Goal: Register for event/course: Sign up to attend an event or enroll in a course

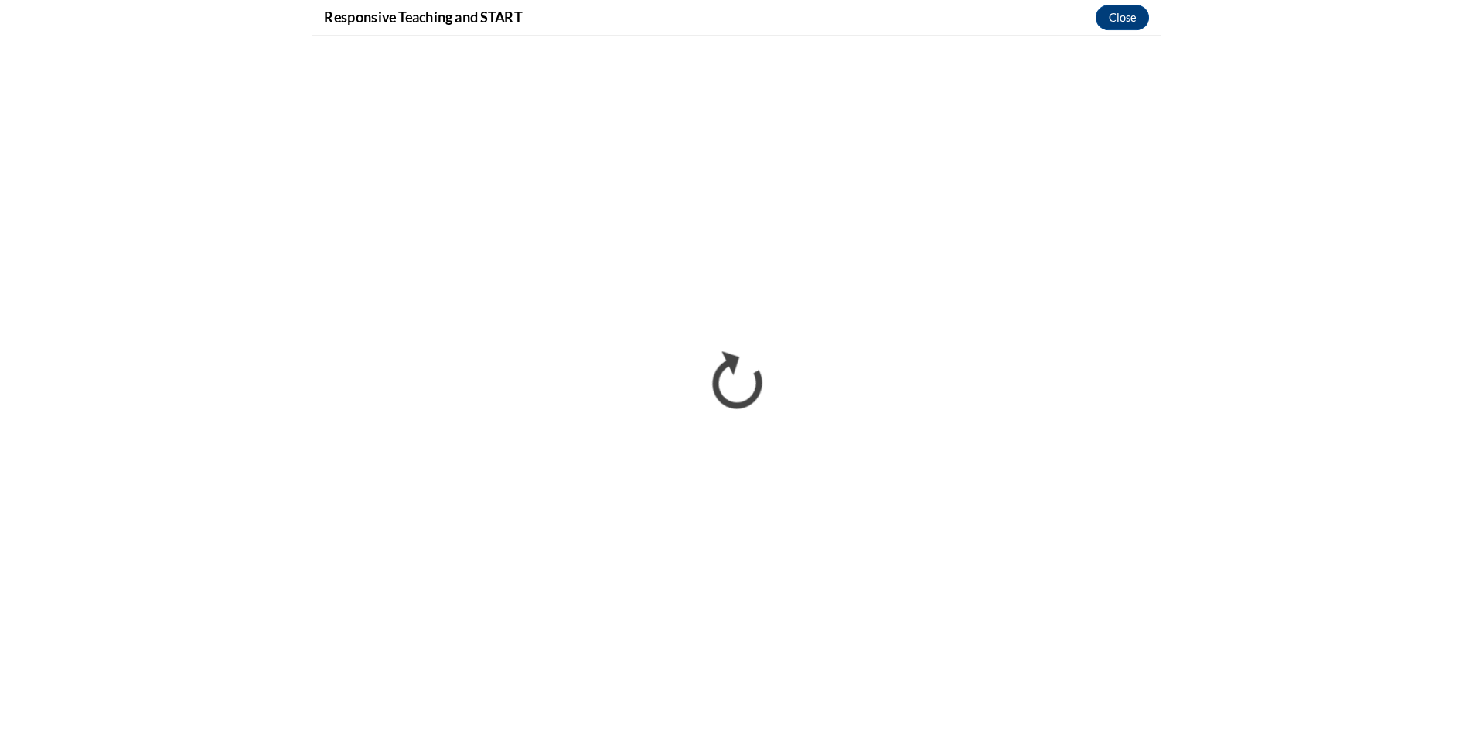
scroll to position [1083, 0]
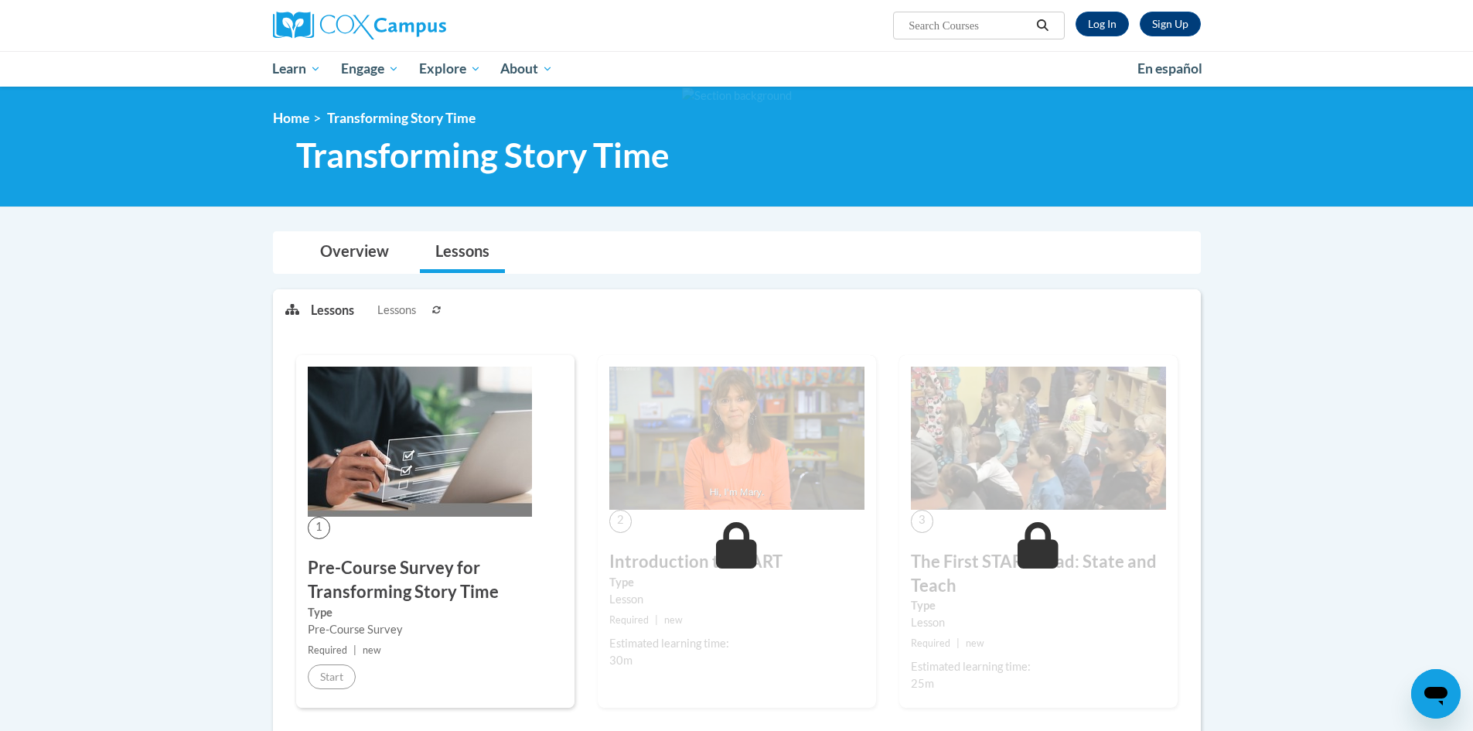
scroll to position [1010, 0]
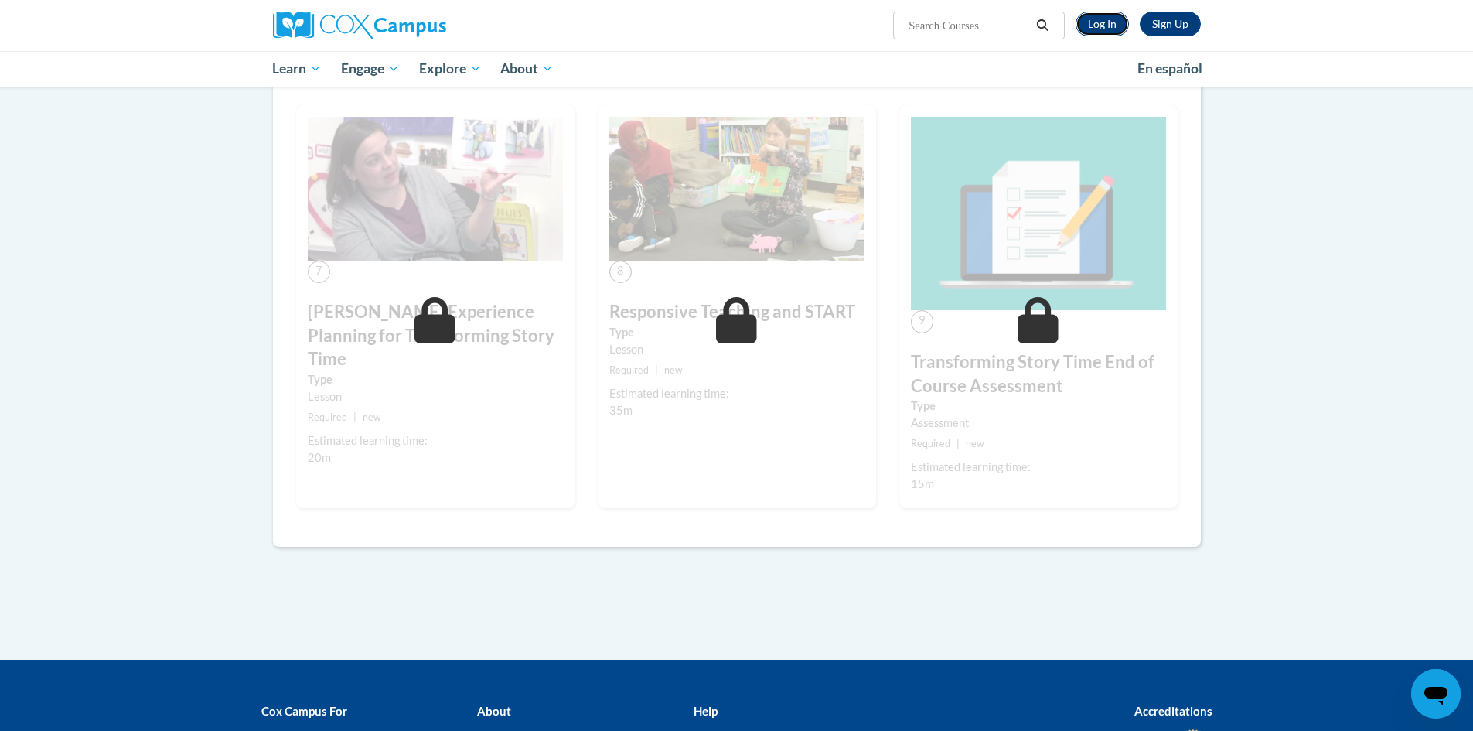
click at [1094, 20] on link "Log In" at bounding box center [1102, 24] width 53 height 25
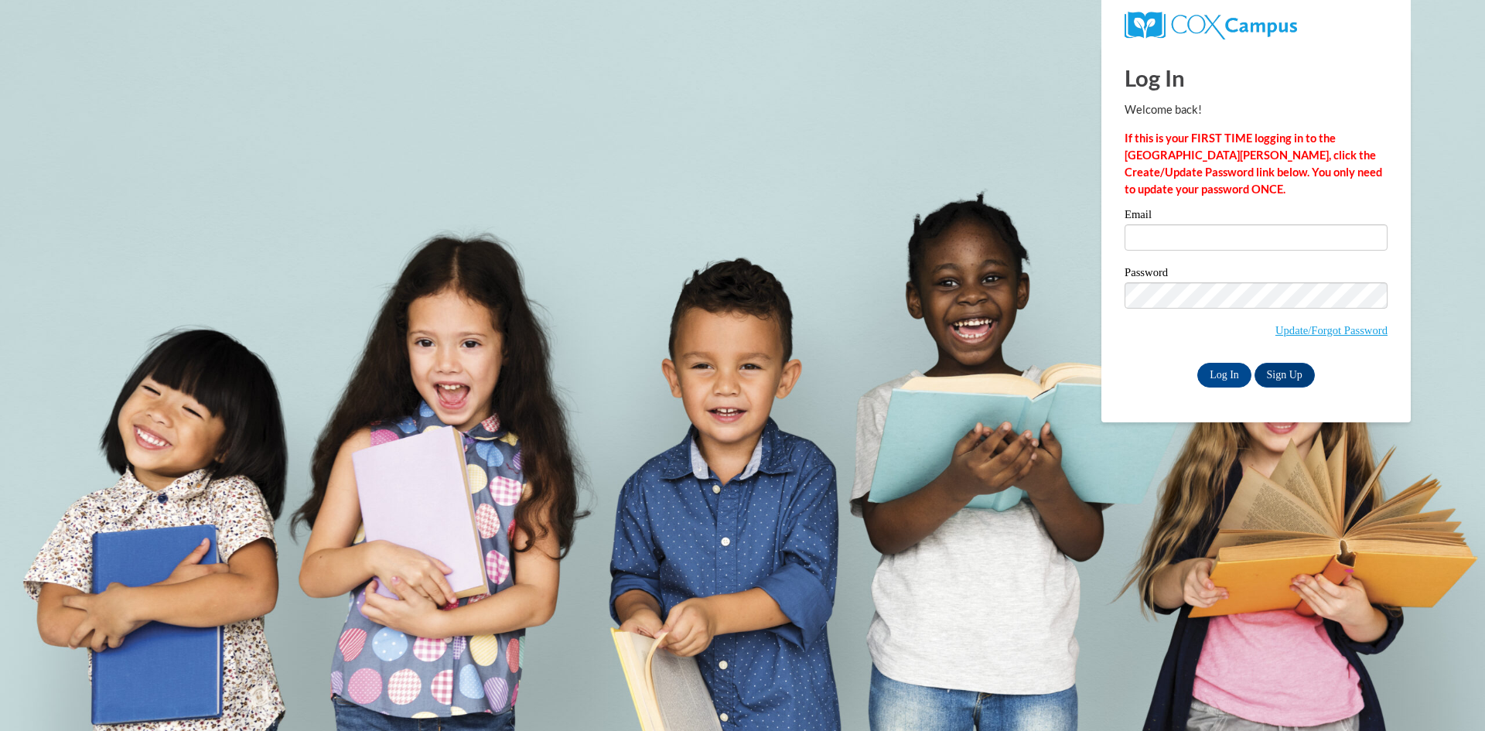
click at [1165, 243] on input "Email" at bounding box center [1255, 237] width 263 height 26
type input "suzana_ws@yahoo.com"
click at [1236, 367] on input "Log In" at bounding box center [1224, 375] width 54 height 25
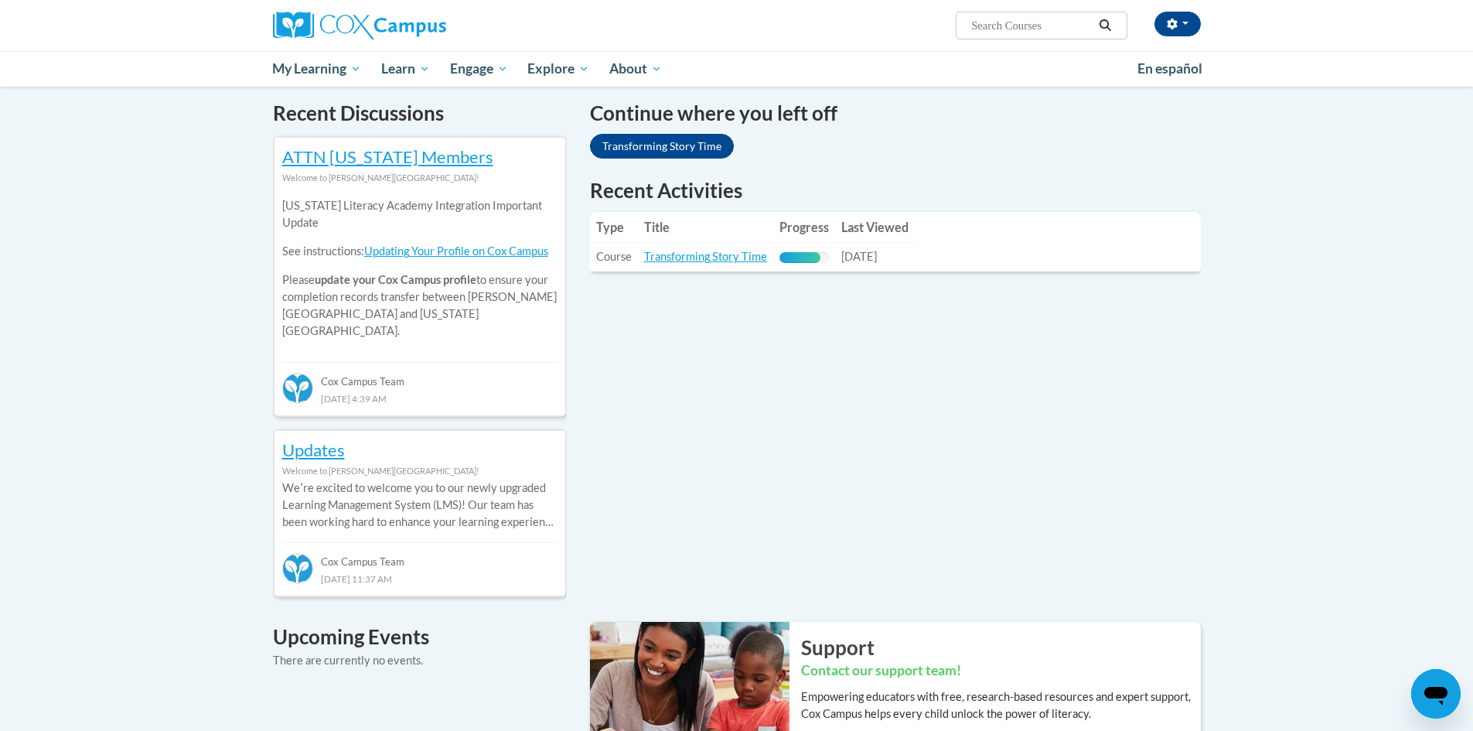
scroll to position [464, 0]
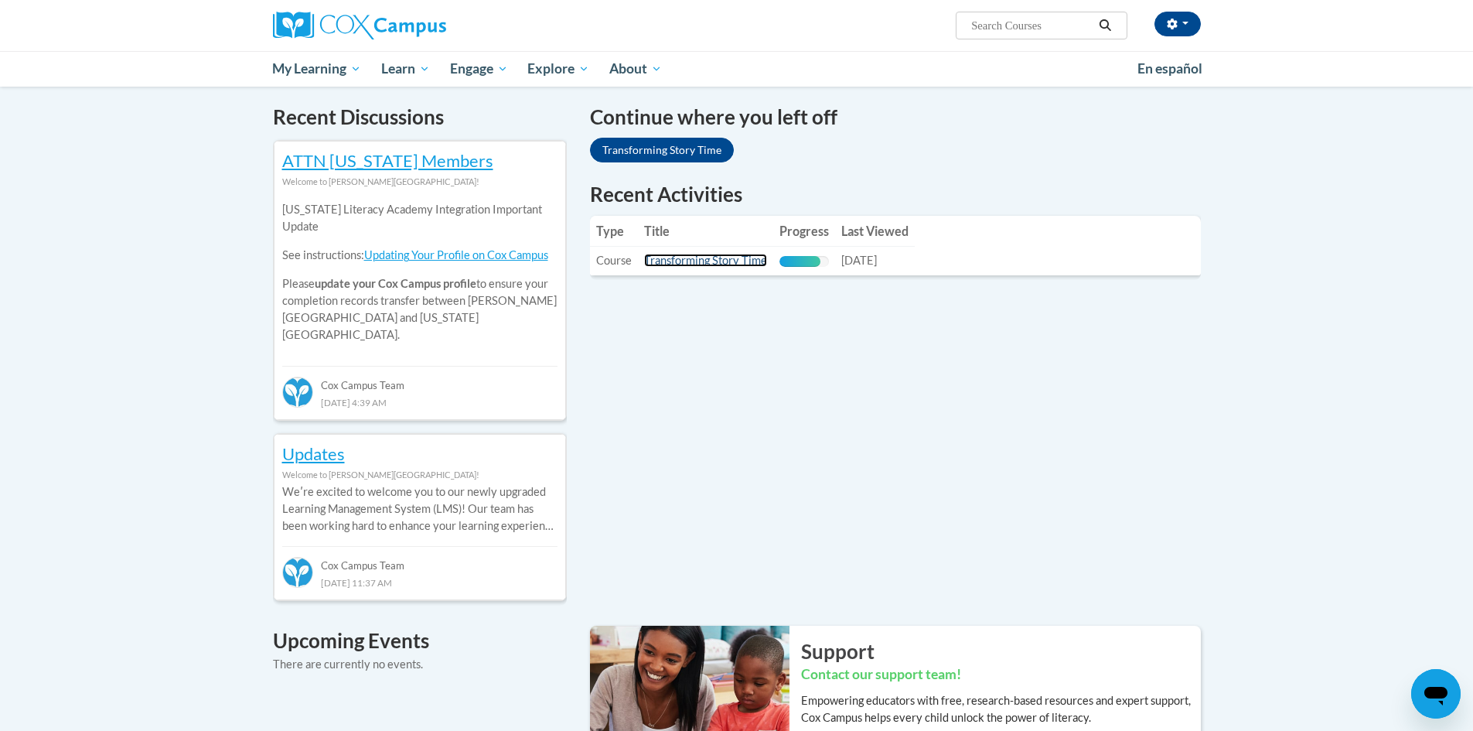
click at [663, 265] on link "Transforming Story Time" at bounding box center [705, 260] width 123 height 13
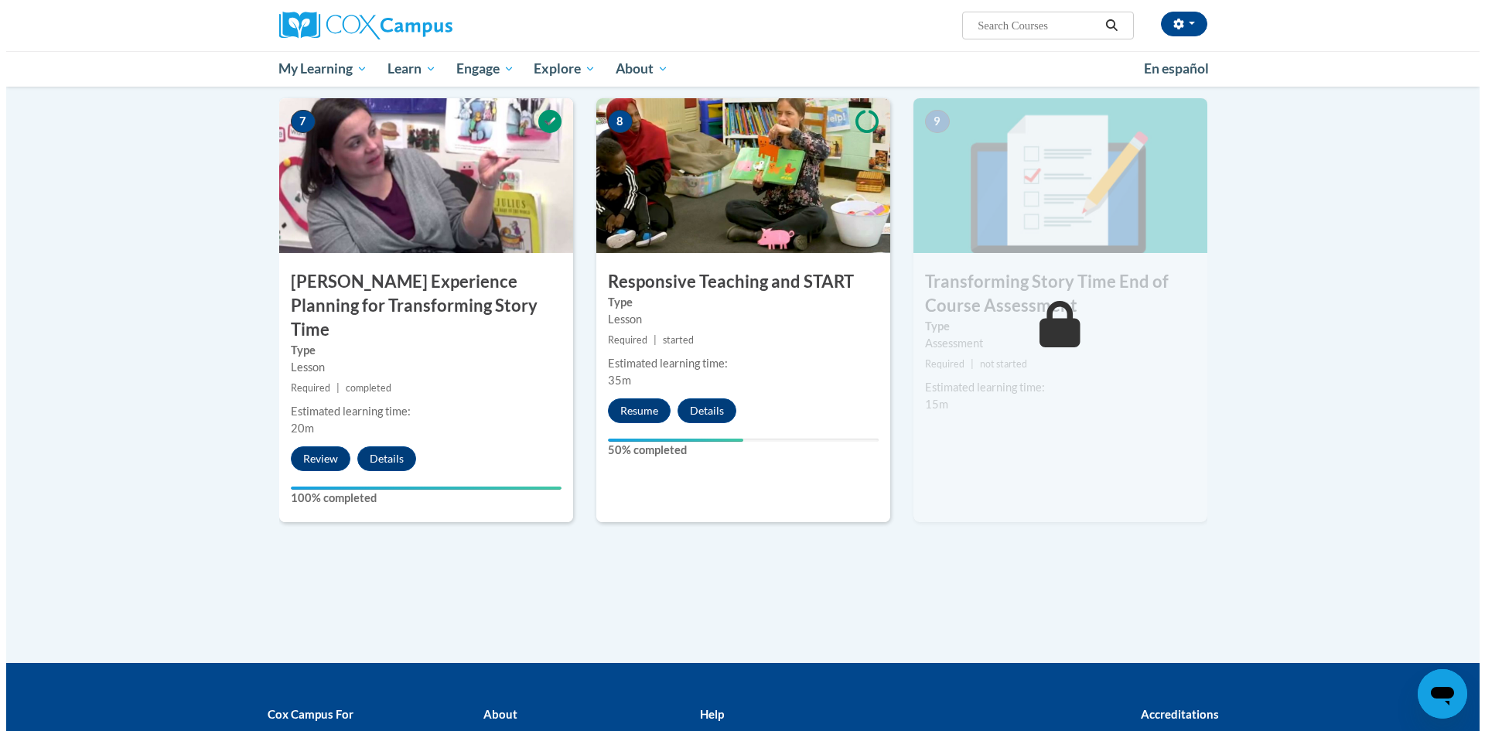
scroll to position [1160, 0]
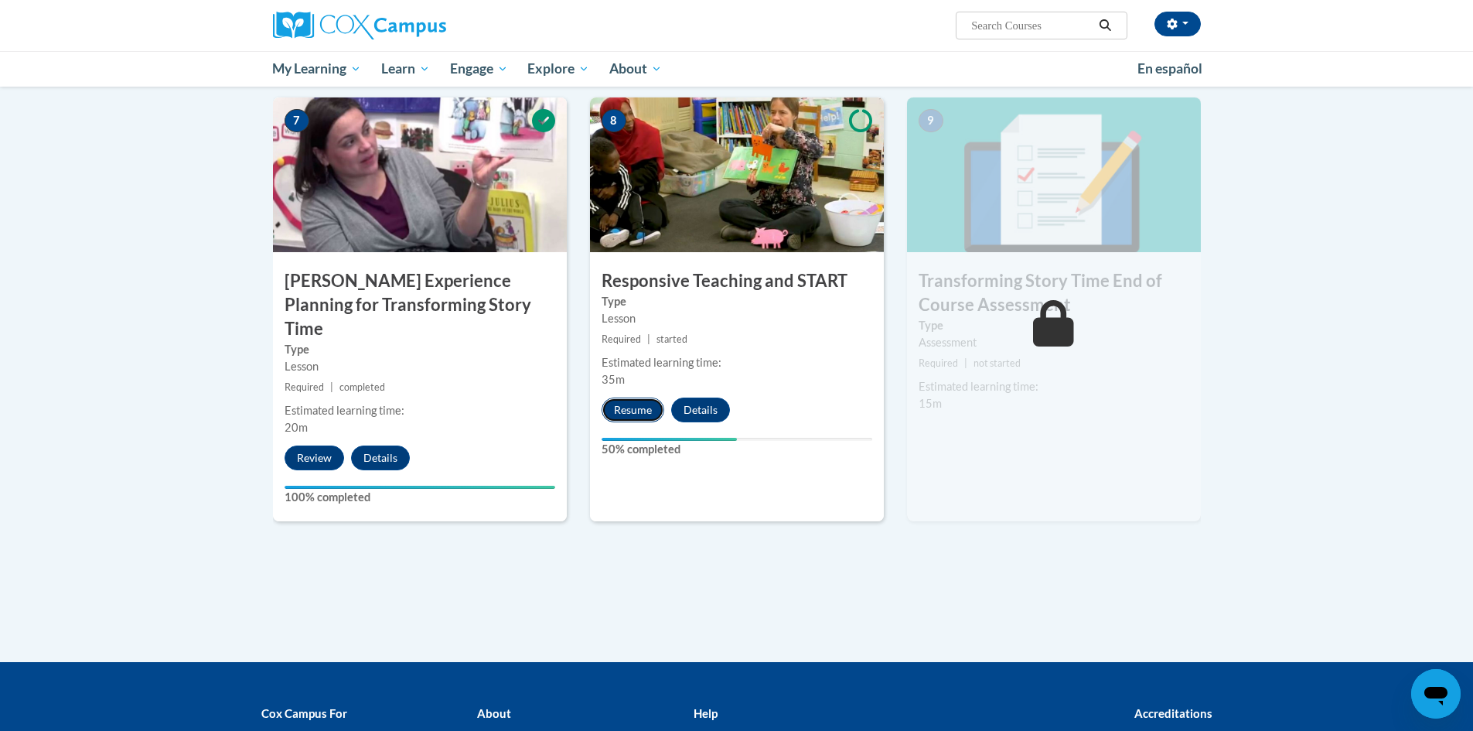
click at [633, 404] on button "Resume" at bounding box center [633, 409] width 63 height 25
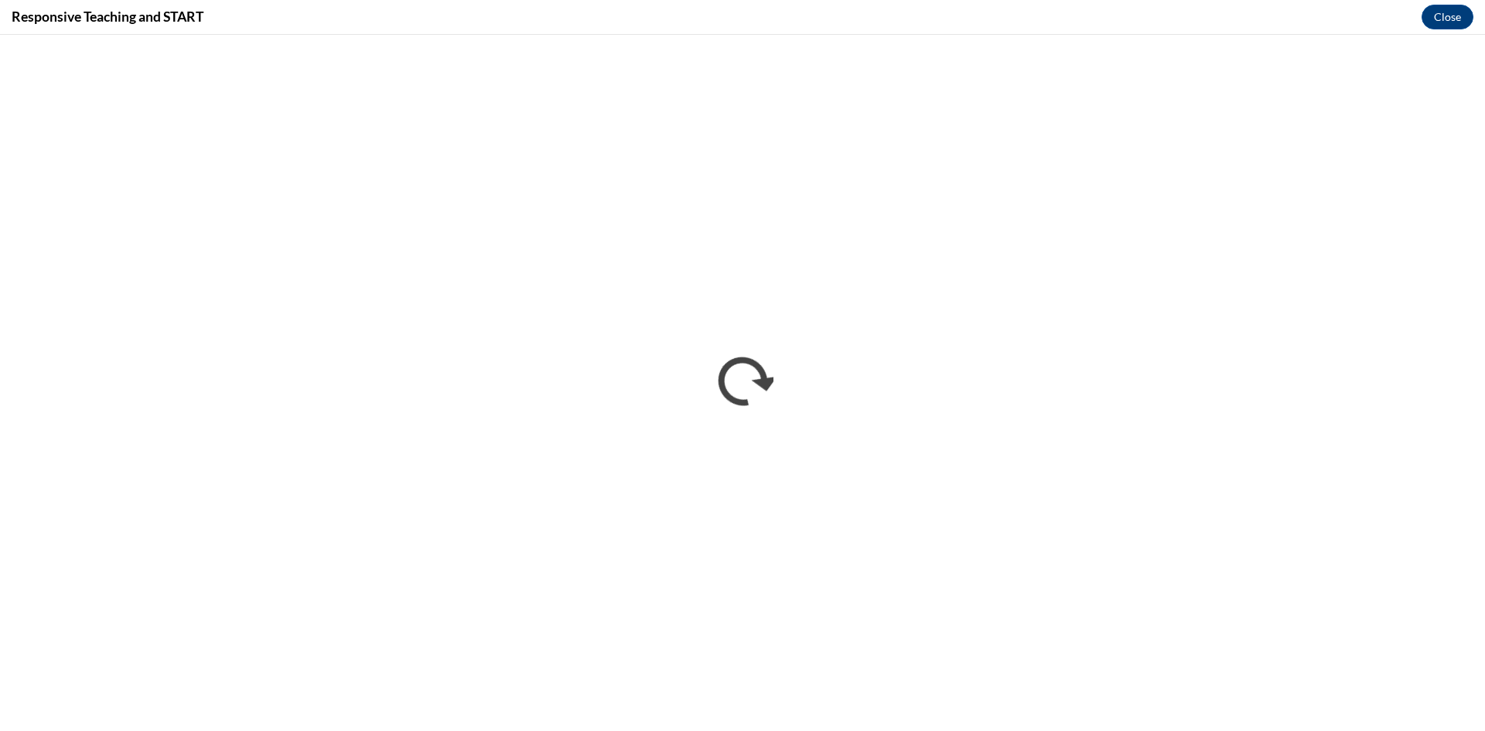
scroll to position [0, 0]
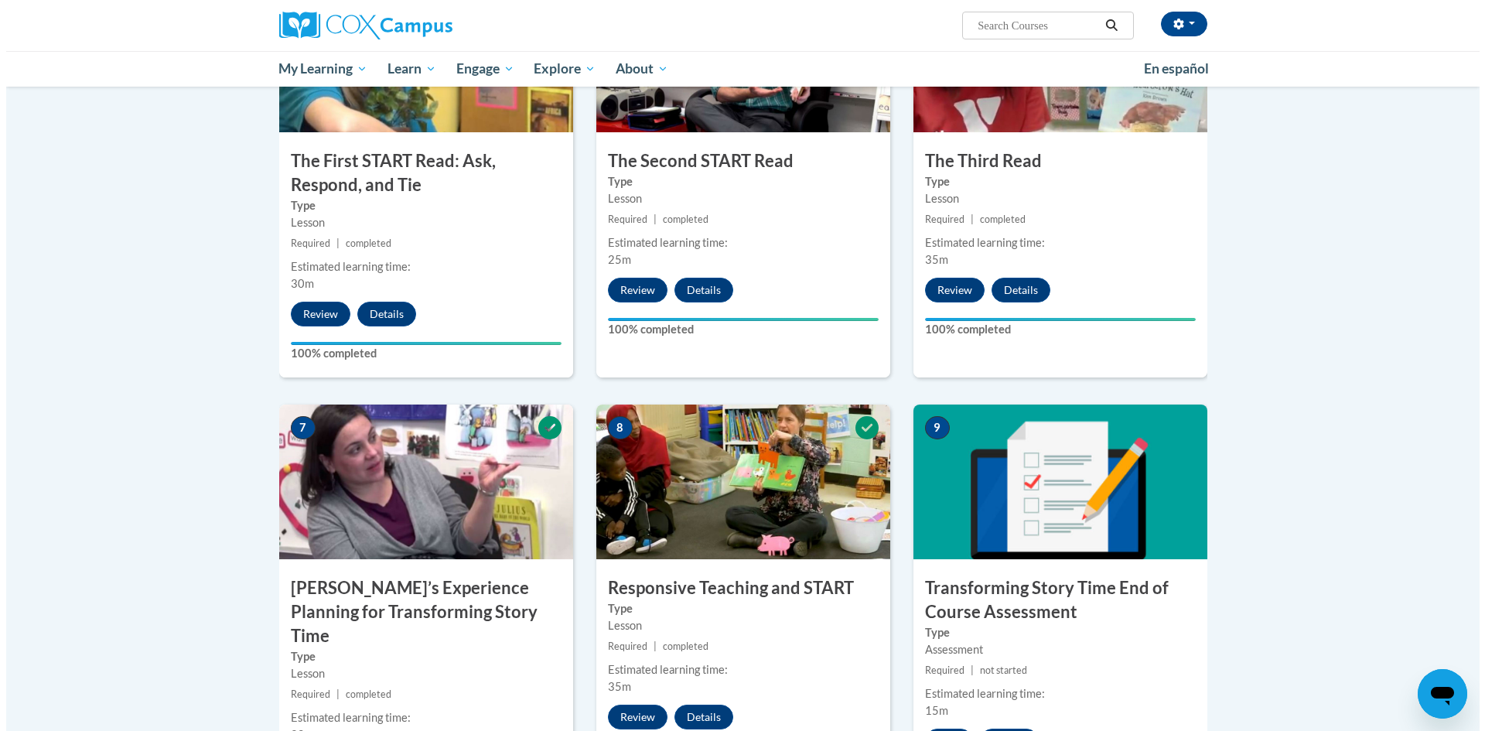
scroll to position [1109, 0]
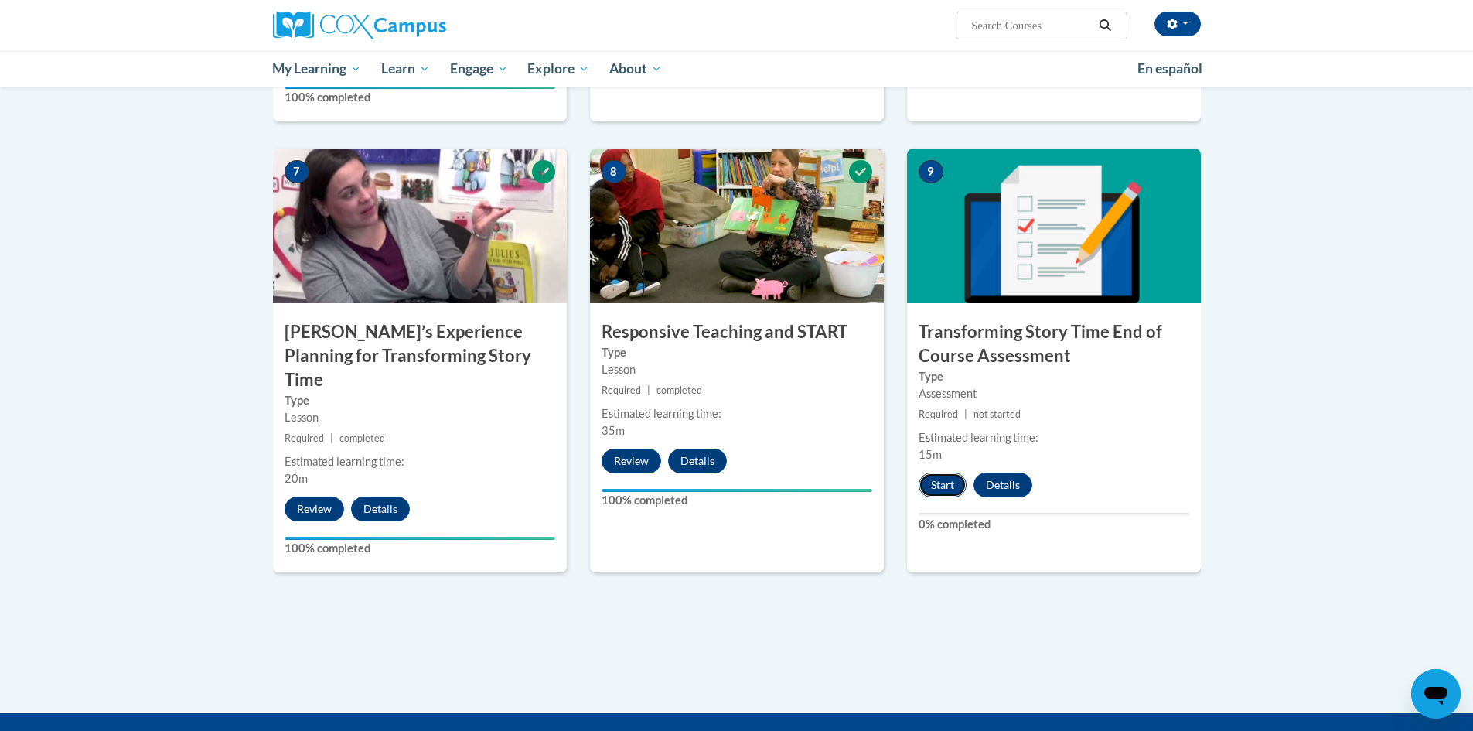
click at [960, 490] on button "Start" at bounding box center [943, 485] width 48 height 25
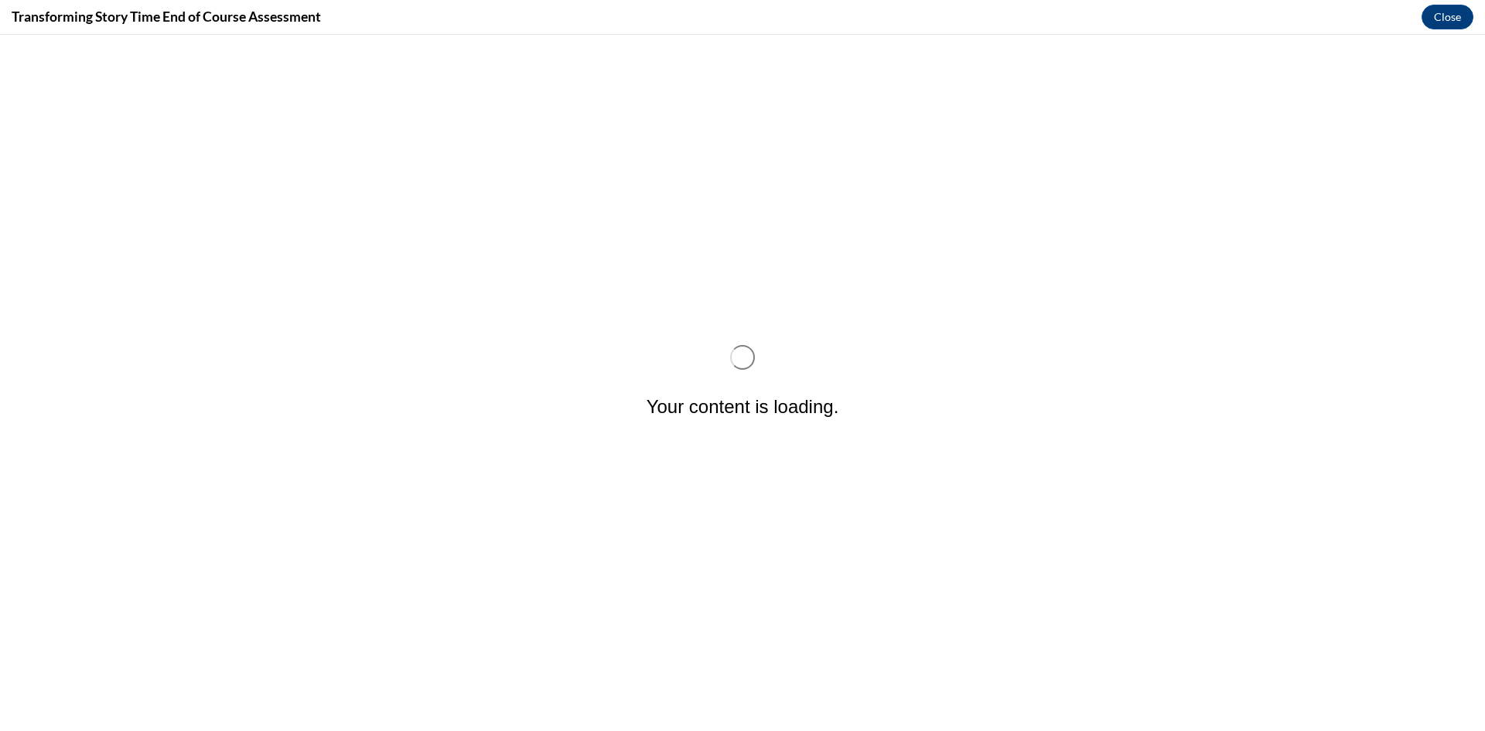
scroll to position [0, 0]
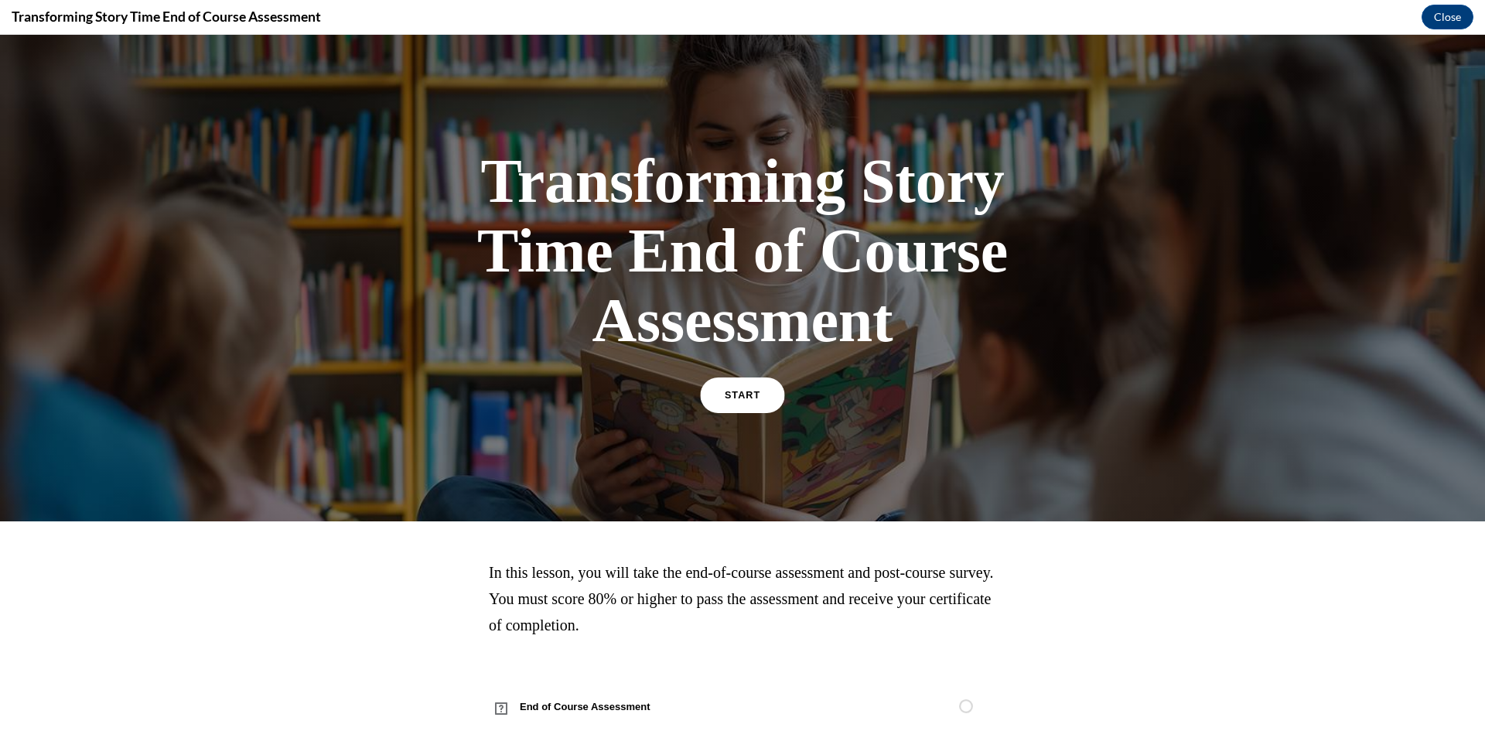
click at [754, 401] on link "START" at bounding box center [742, 395] width 84 height 36
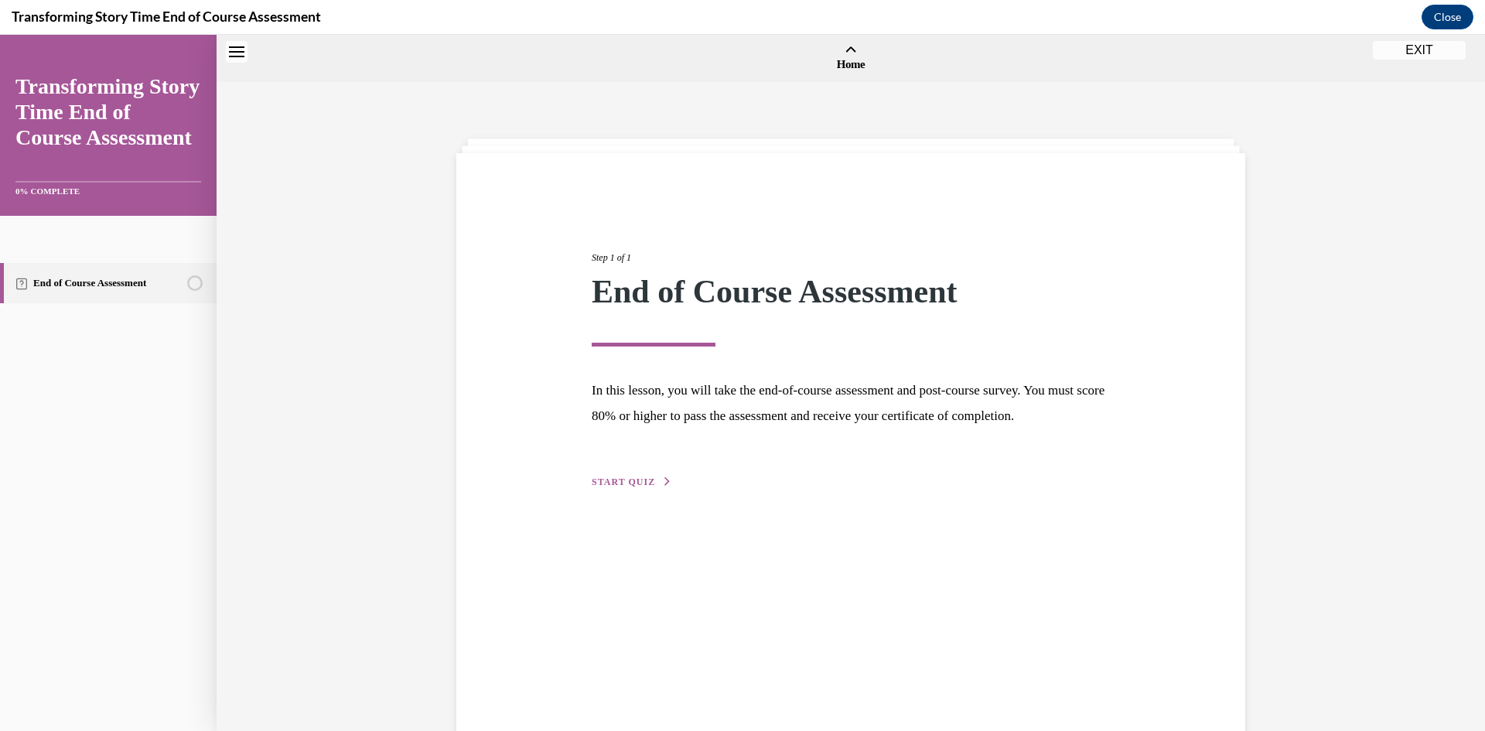
scroll to position [48, 0]
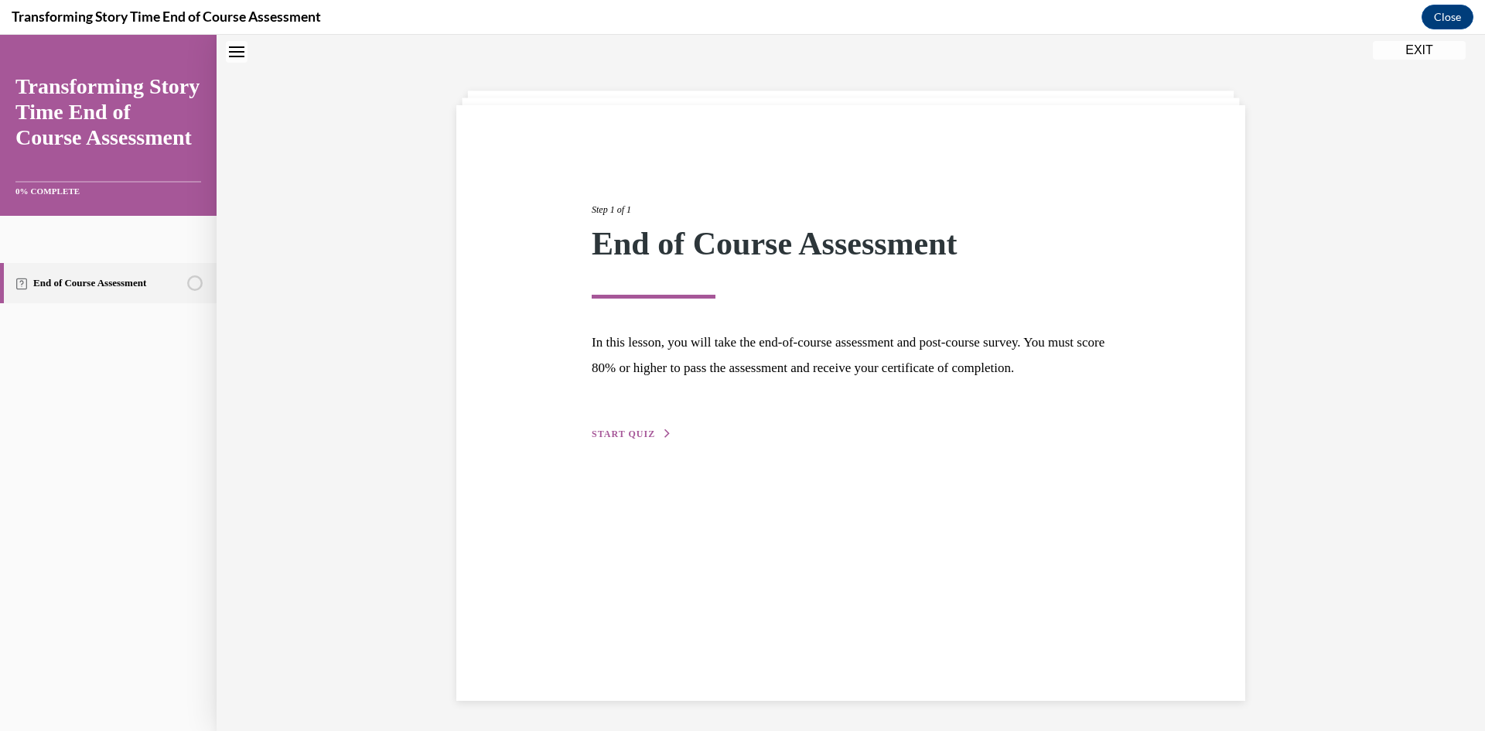
click at [604, 442] on div "Step 1 of 1 End of Course Assessment In this lesson, you will take the end-of-c…" at bounding box center [850, 304] width 541 height 275
click at [644, 439] on span "START QUIZ" at bounding box center [623, 433] width 63 height 11
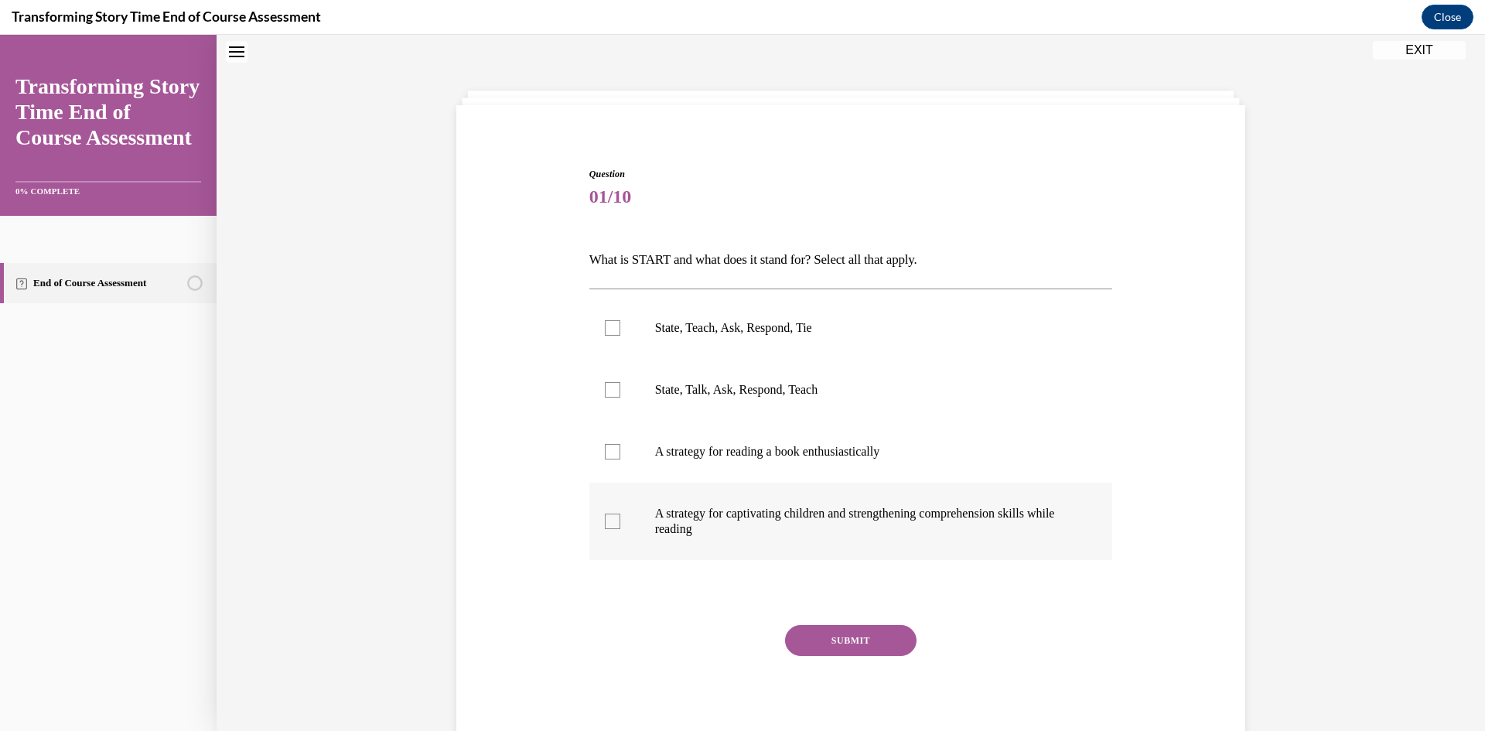
click at [691, 525] on p "A strategy for captivating children and strengthening comprehension skills whil…" at bounding box center [864, 521] width 419 height 31
click at [620, 525] on input "A strategy for captivating children and strengthening comprehension skills whil…" at bounding box center [612, 520] width 15 height 15
checkbox input "true"
click at [647, 426] on label "A strategy for reading a book enthusiastically" at bounding box center [851, 452] width 524 height 62
click at [620, 444] on input "A strategy for reading a book enthusiastically" at bounding box center [612, 451] width 15 height 15
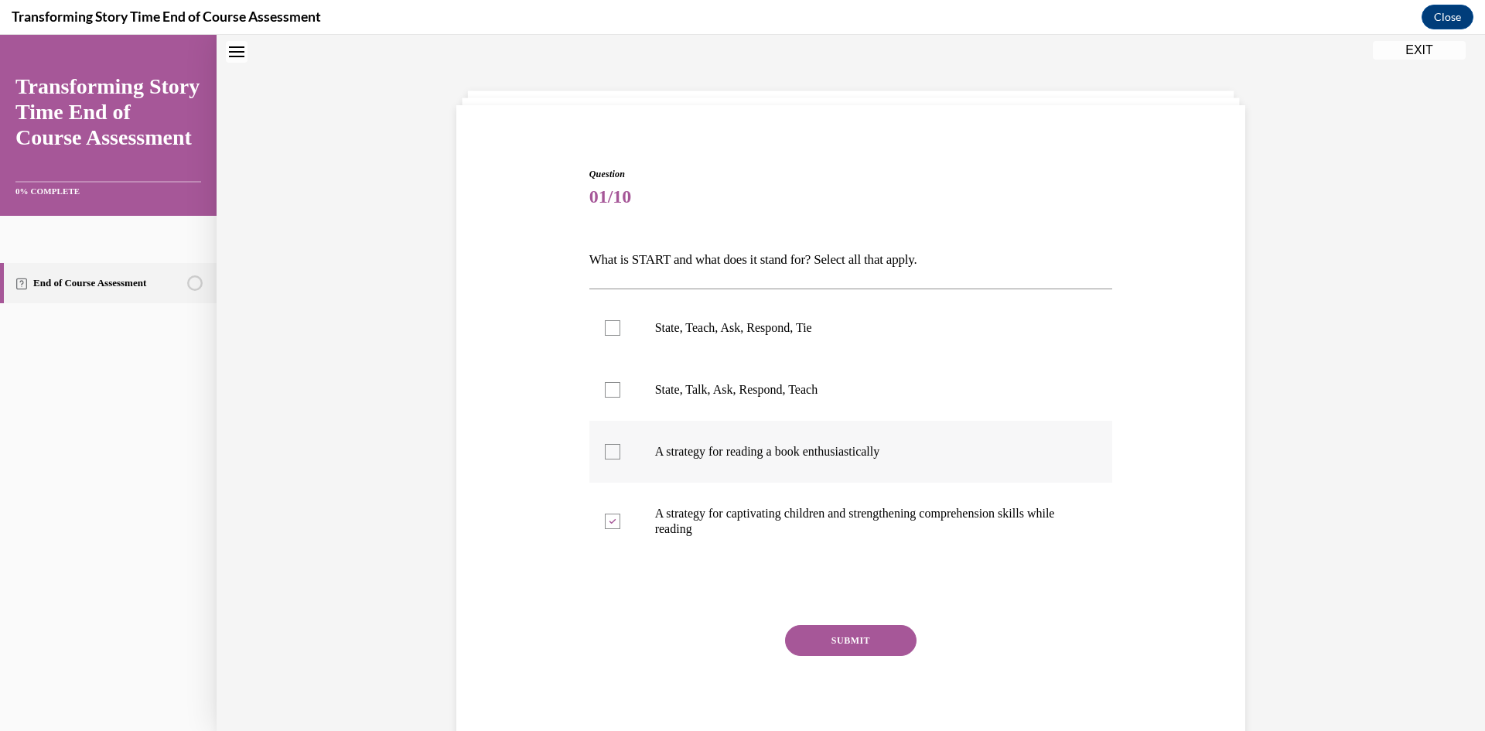
checkbox input "true"
click at [661, 385] on p "State, Talk, Ask, Respond, Teach" at bounding box center [864, 389] width 419 height 15
click at [620, 385] on input "State, Talk, Ask, Respond, Teach" at bounding box center [612, 389] width 15 height 15
checkbox input "true"
click at [671, 337] on label "State, Teach, Ask, Respond, Tie" at bounding box center [851, 328] width 524 height 62
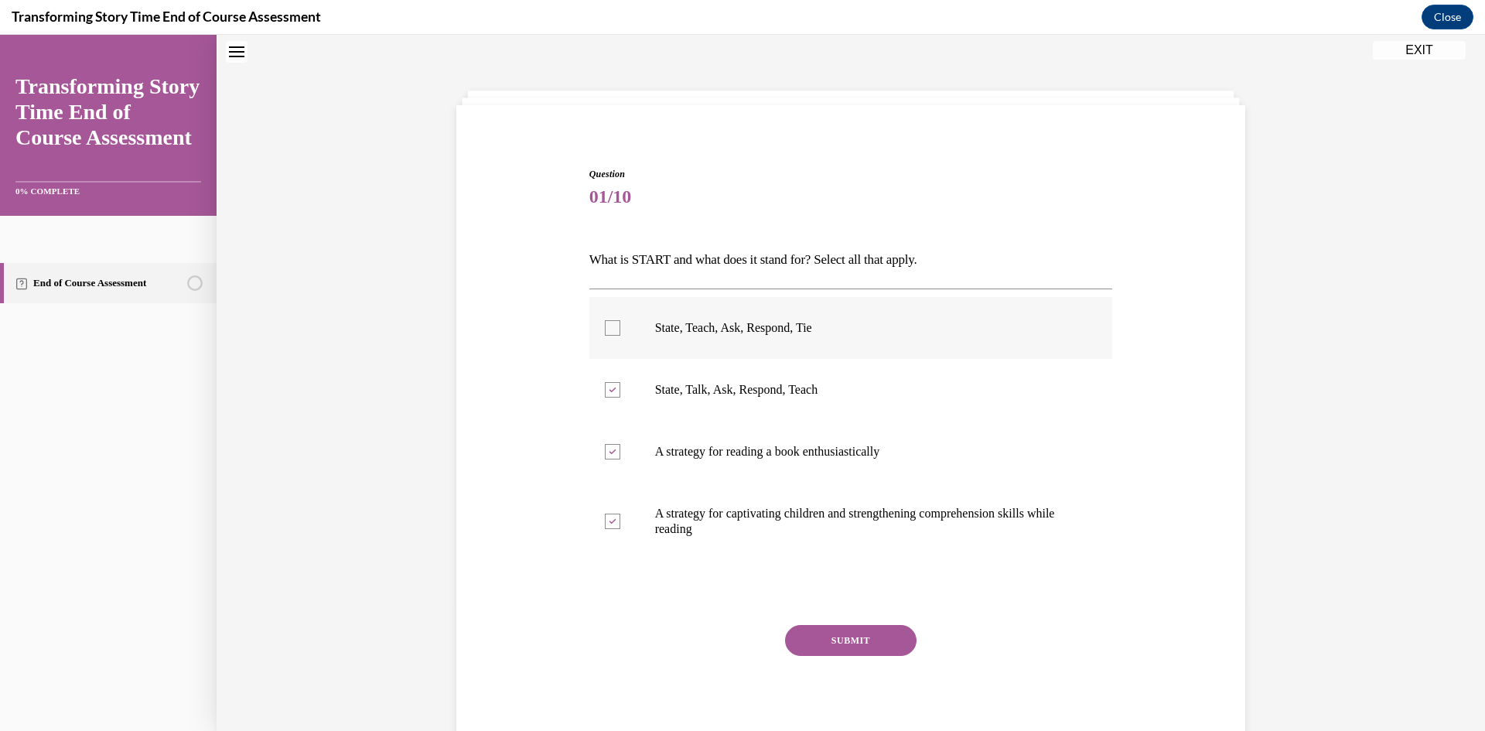
click at [620, 336] on input "State, Teach, Ask, Respond, Tie" at bounding box center [612, 327] width 15 height 15
checkbox input "true"
click at [821, 641] on button "SUBMIT" at bounding box center [850, 640] width 131 height 31
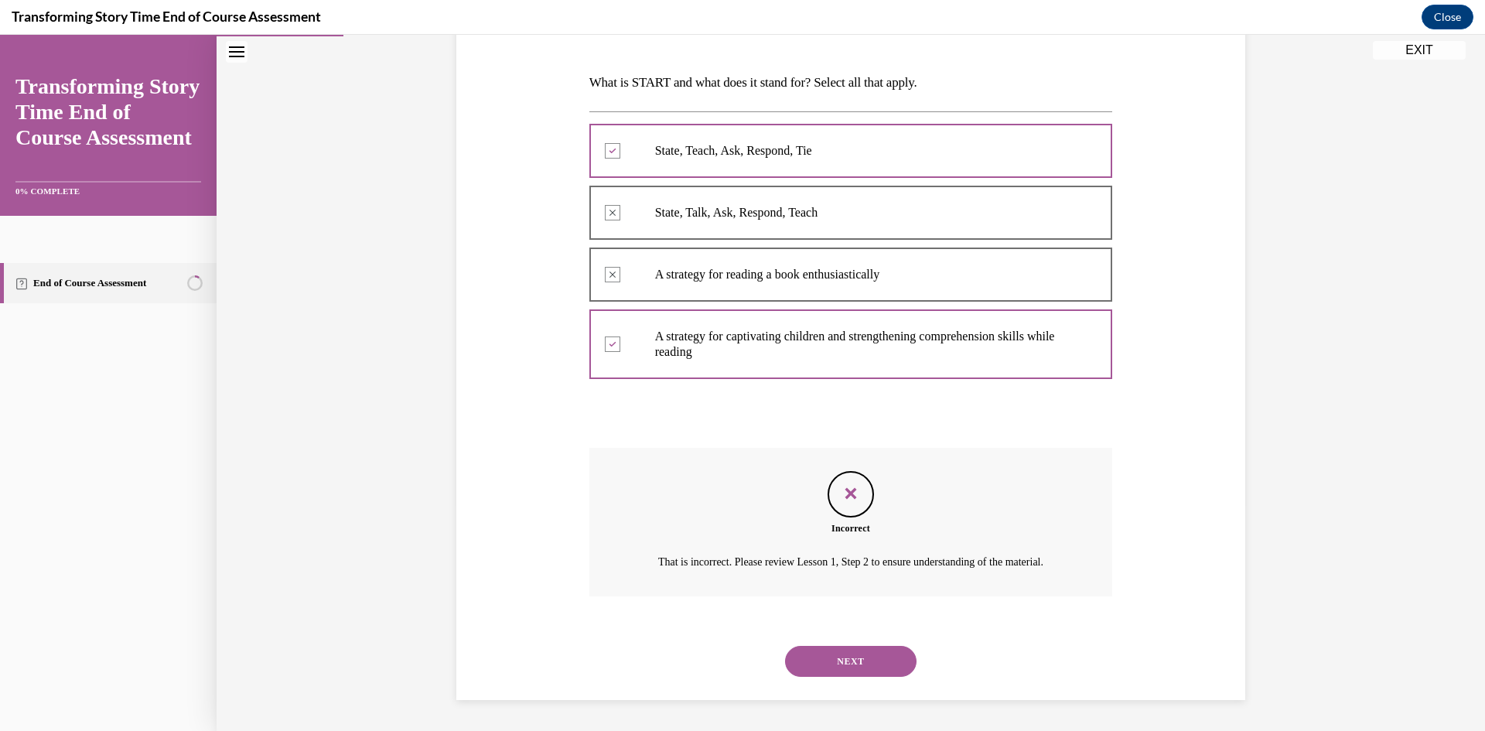
scroll to position [244, 0]
click at [824, 651] on button "NEXT" at bounding box center [850, 661] width 131 height 31
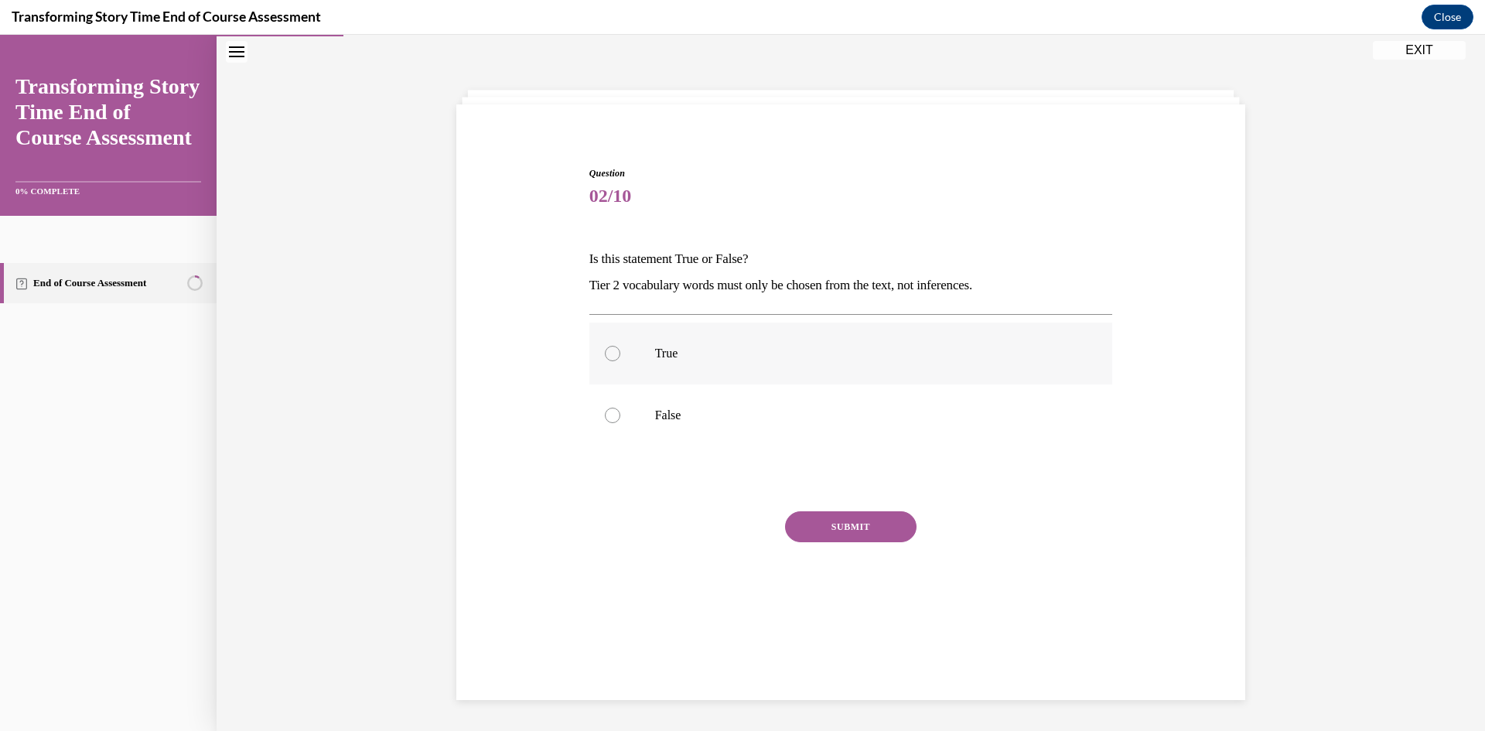
click at [661, 325] on label "True" at bounding box center [851, 353] width 524 height 62
click at [620, 346] on input "True" at bounding box center [612, 353] width 15 height 15
radio input "true"
click at [800, 510] on div "Question 02/10 Is this statement True or False? Tier 2 vocabulary words must on…" at bounding box center [851, 402] width 524 height 472
click at [801, 520] on button "SUBMIT" at bounding box center [850, 526] width 131 height 31
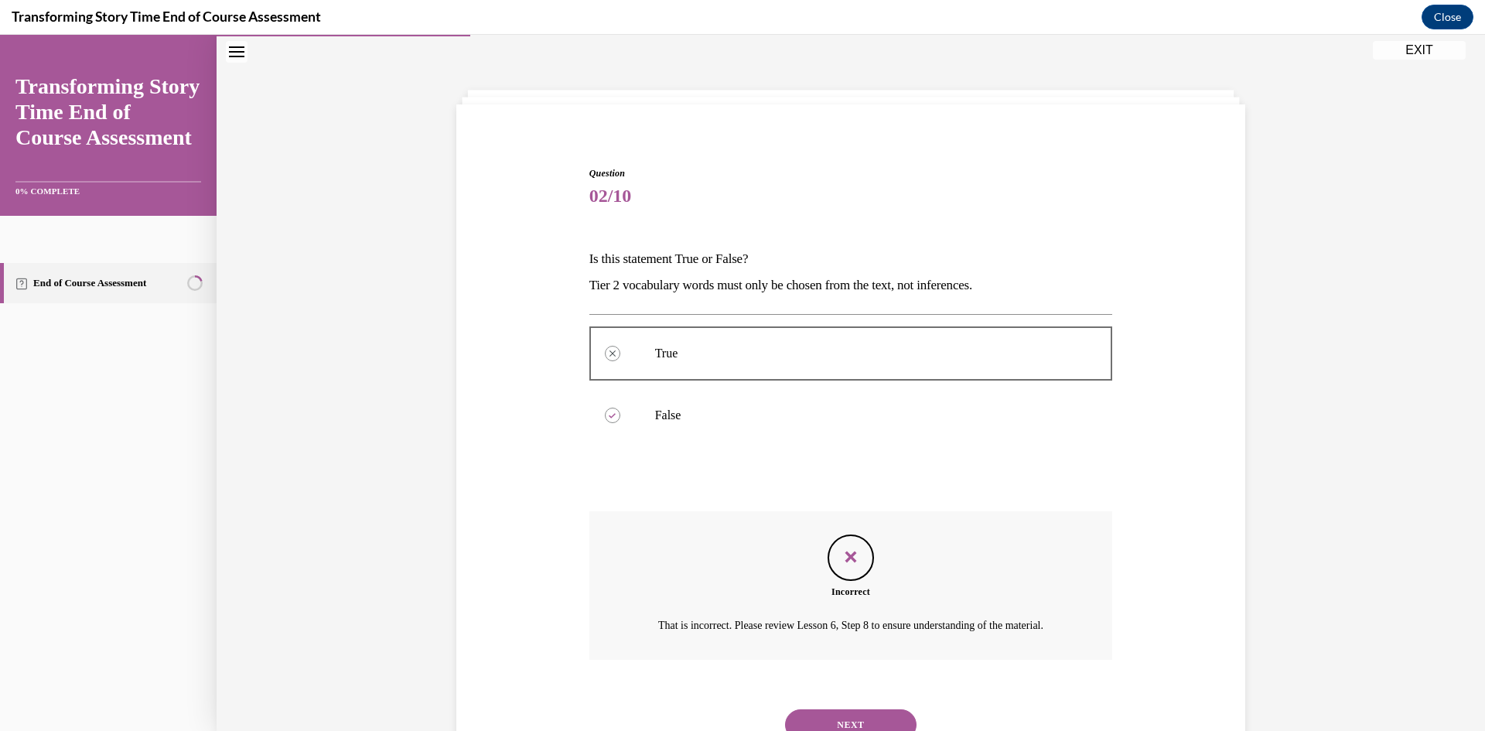
scroll to position [131, 0]
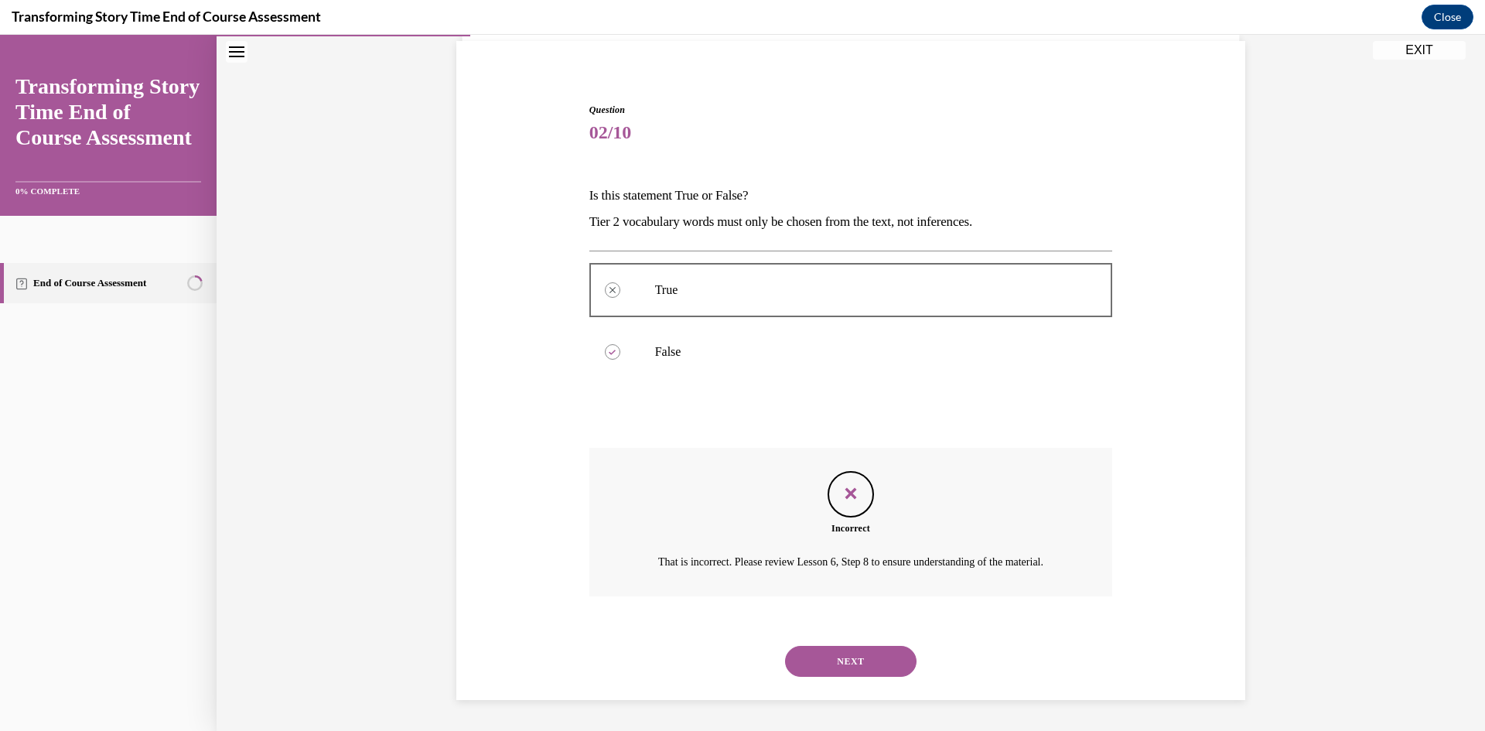
click at [841, 653] on button "NEXT" at bounding box center [850, 661] width 131 height 31
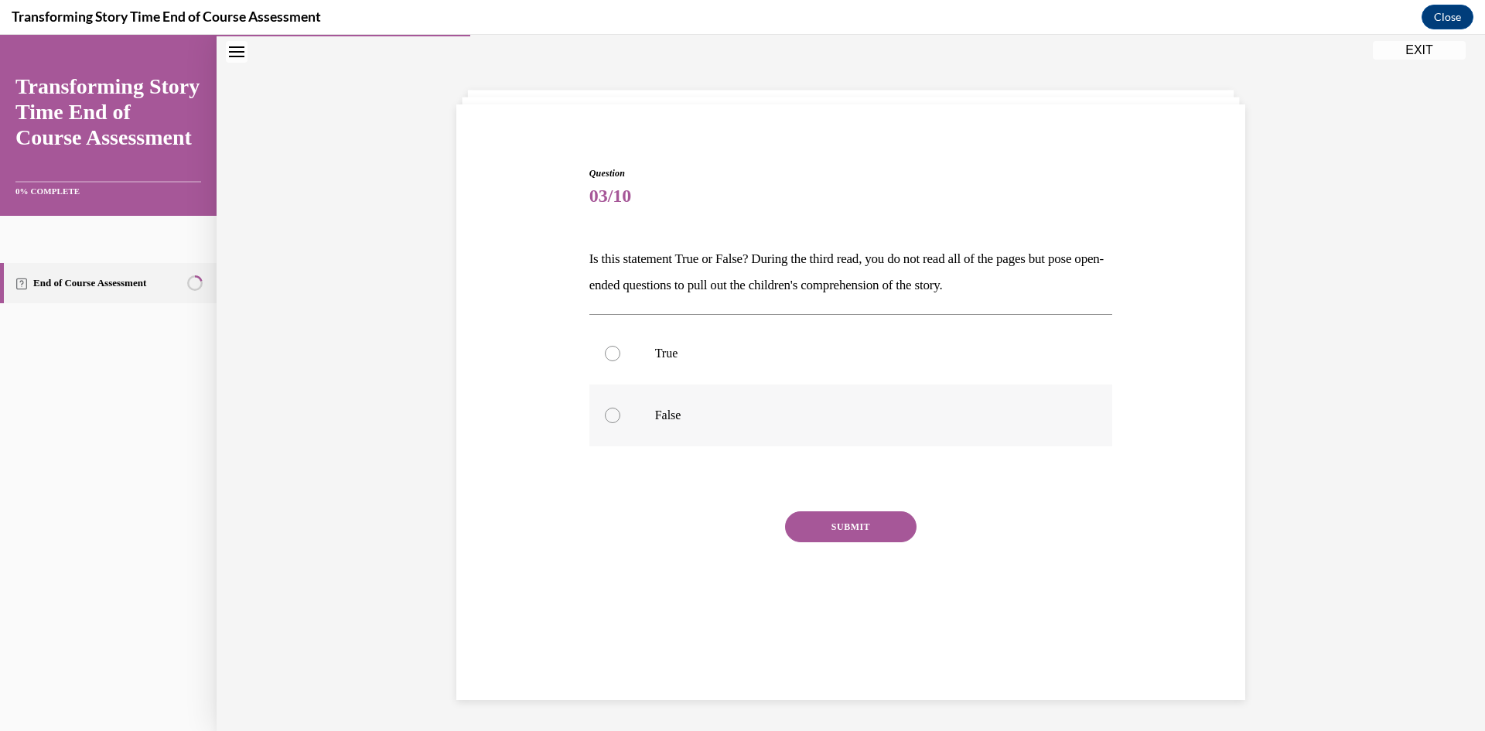
click at [675, 414] on p "False" at bounding box center [864, 415] width 419 height 15
click at [620, 414] on input "False" at bounding box center [612, 415] width 15 height 15
radio input "true"
click at [824, 534] on button "SUBMIT" at bounding box center [850, 526] width 131 height 31
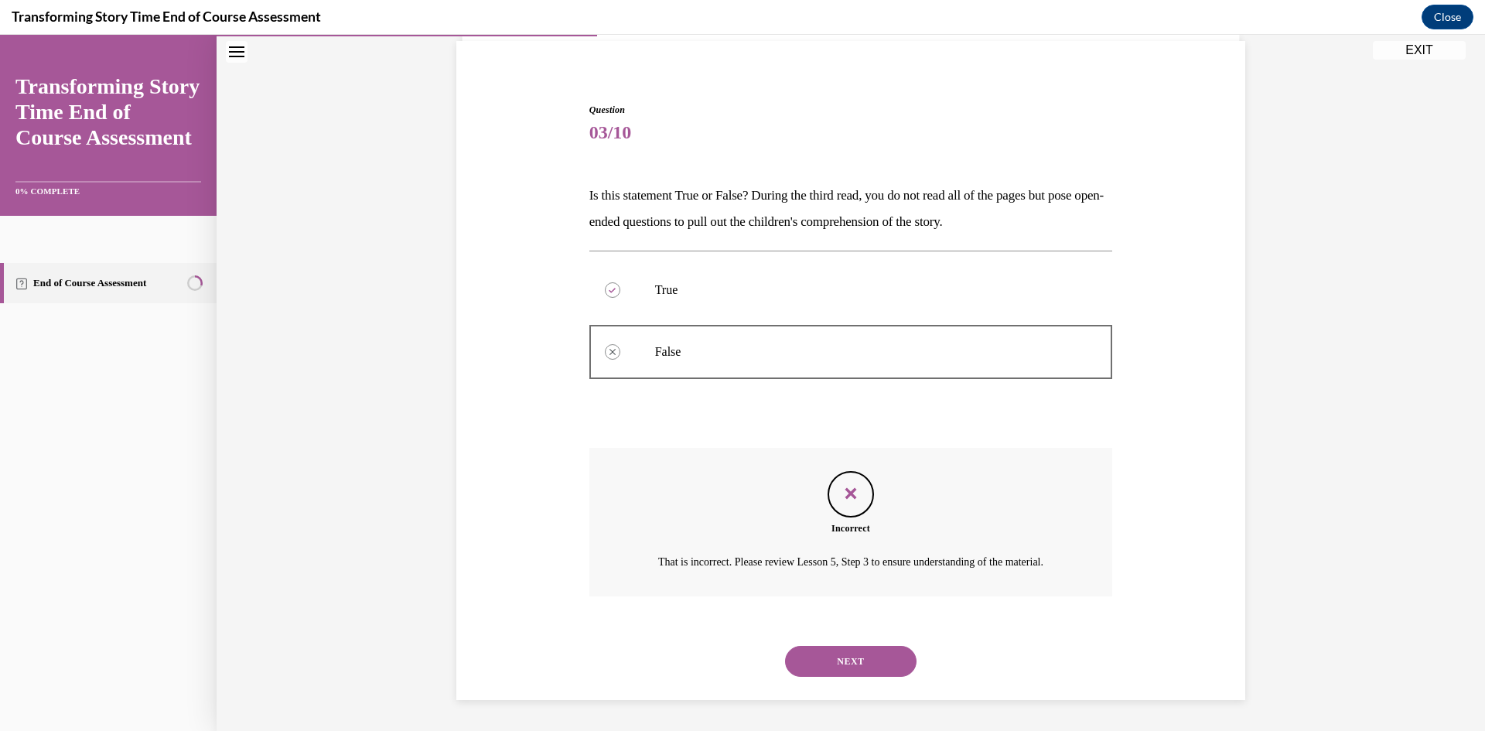
scroll to position [131, 0]
click at [827, 677] on div "NEXT" at bounding box center [851, 661] width 524 height 62
click at [825, 665] on button "NEXT" at bounding box center [850, 661] width 131 height 31
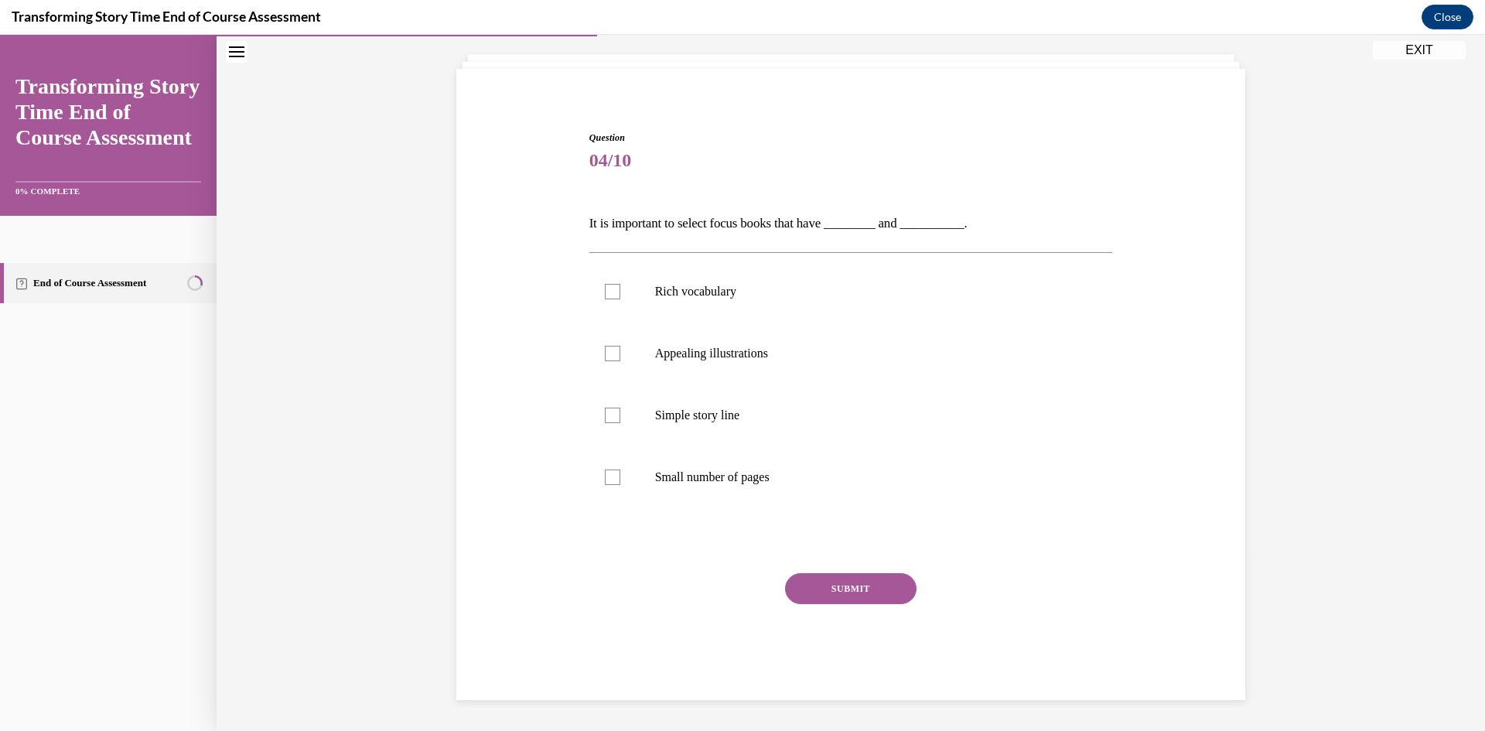
scroll to position [84, 0]
click at [623, 347] on label "Appealing illustrations" at bounding box center [851, 353] width 524 height 62
click at [620, 347] on input "Appealing illustrations" at bounding box center [612, 353] width 15 height 15
checkbox input "true"
click at [616, 296] on label "Rich vocabulary" at bounding box center [851, 292] width 524 height 62
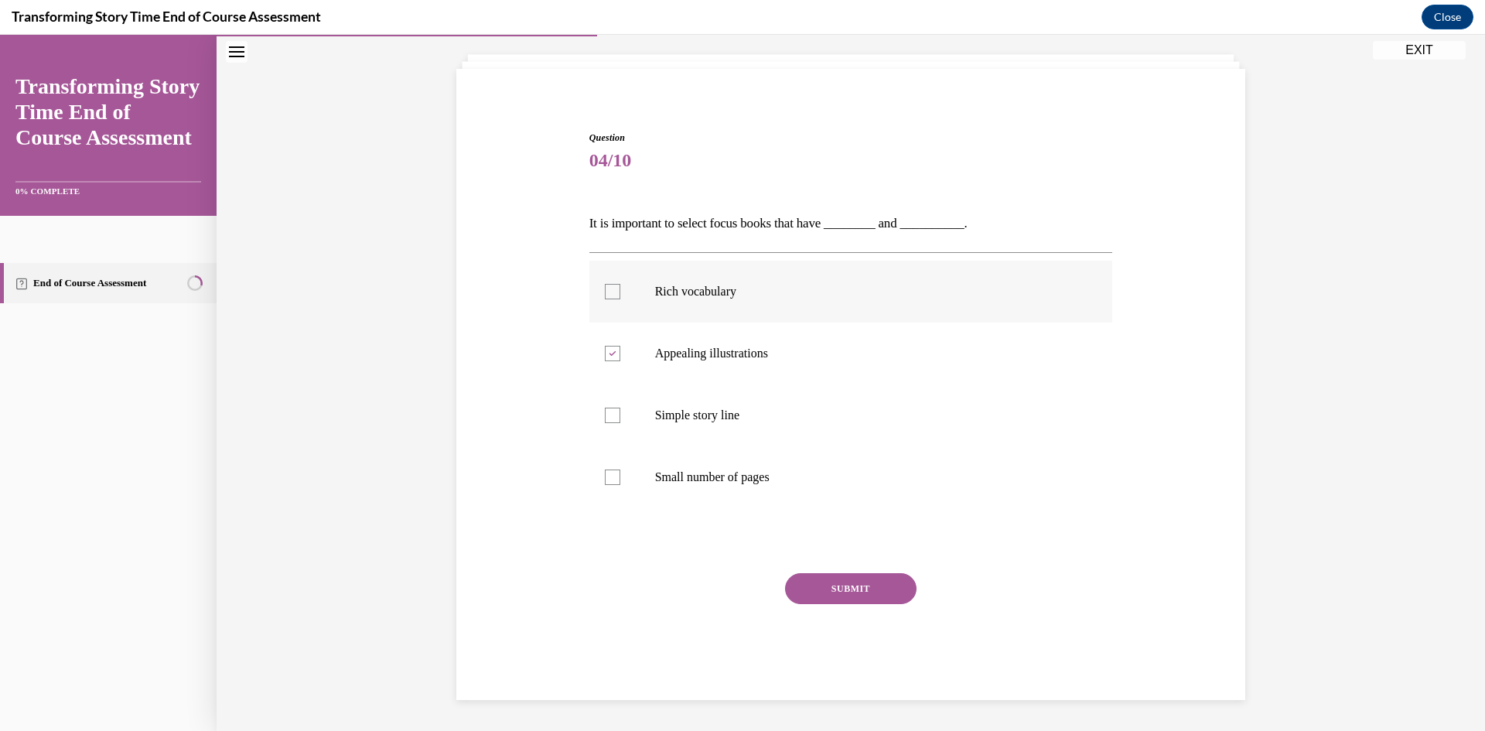
click at [616, 296] on input "Rich vocabulary" at bounding box center [612, 291] width 15 height 15
checkbox input "true"
click at [628, 414] on label "Simple story line" at bounding box center [851, 415] width 524 height 62
click at [620, 414] on input "Simple story line" at bounding box center [612, 415] width 15 height 15
checkbox input "true"
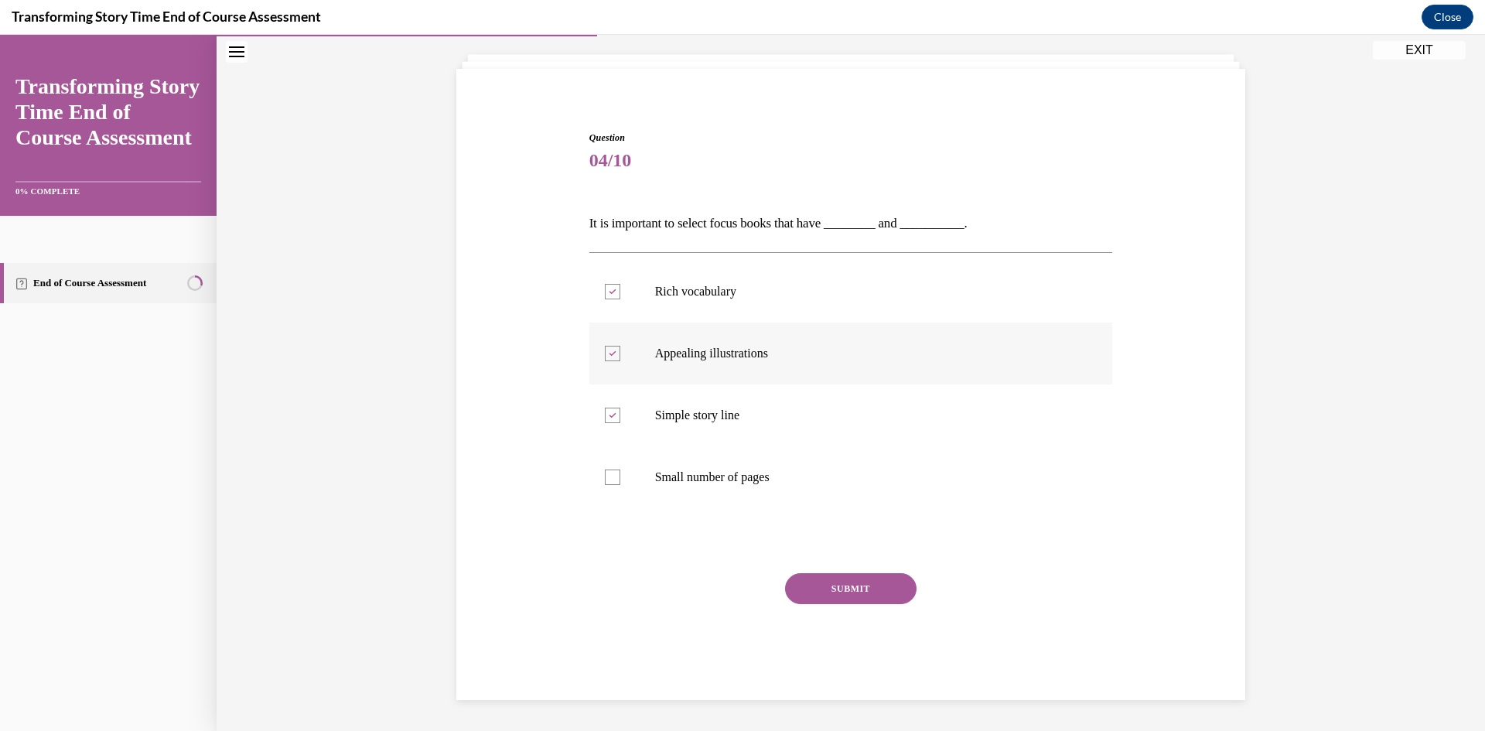
click at [640, 358] on label "Appealing illustrations" at bounding box center [851, 353] width 524 height 62
click at [620, 358] on input "Appealing illustrations" at bounding box center [612, 353] width 15 height 15
checkbox input "false"
click at [839, 593] on button "SUBMIT" at bounding box center [850, 588] width 131 height 31
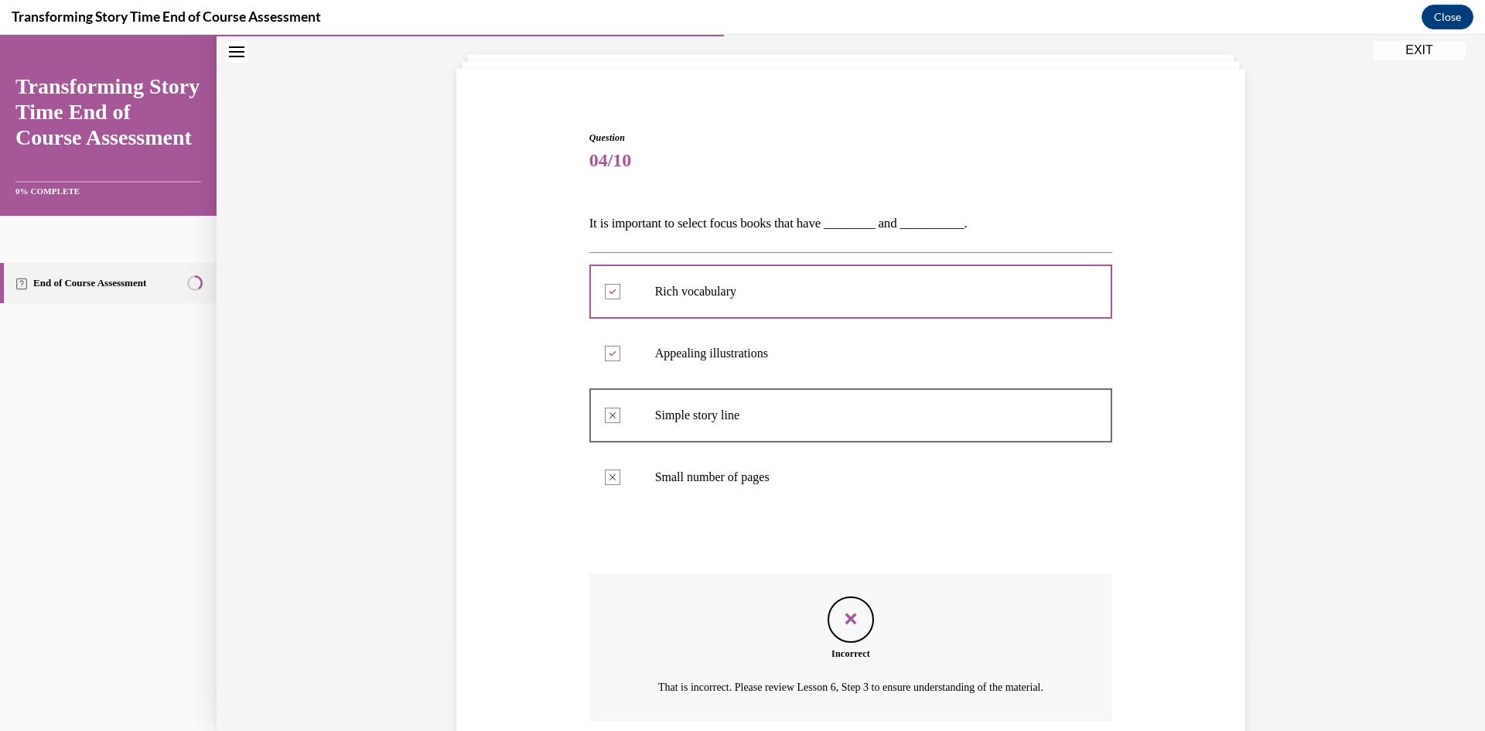
scroll to position [228, 0]
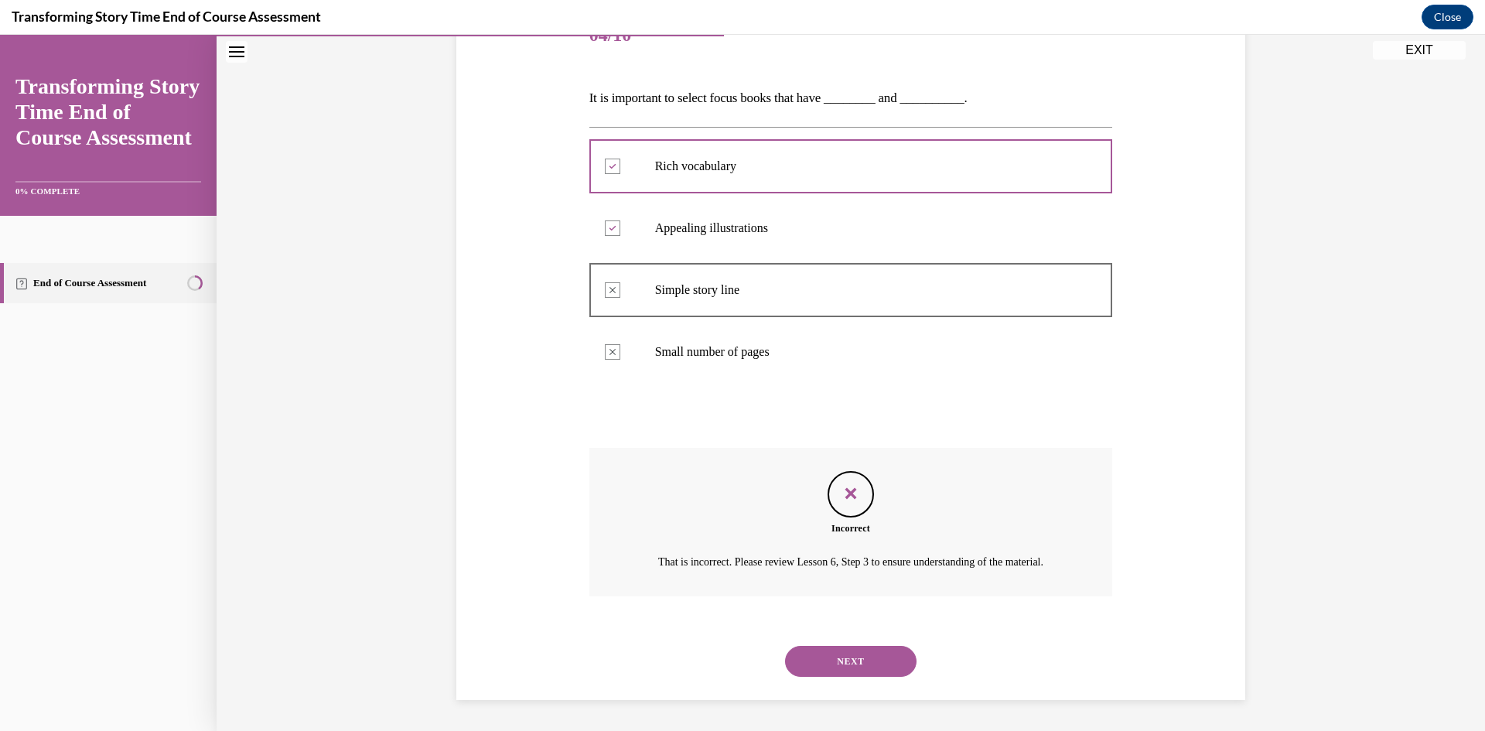
click at [814, 685] on div "NEXT" at bounding box center [851, 661] width 524 height 62
click at [811, 669] on button "NEXT" at bounding box center [850, 661] width 131 height 31
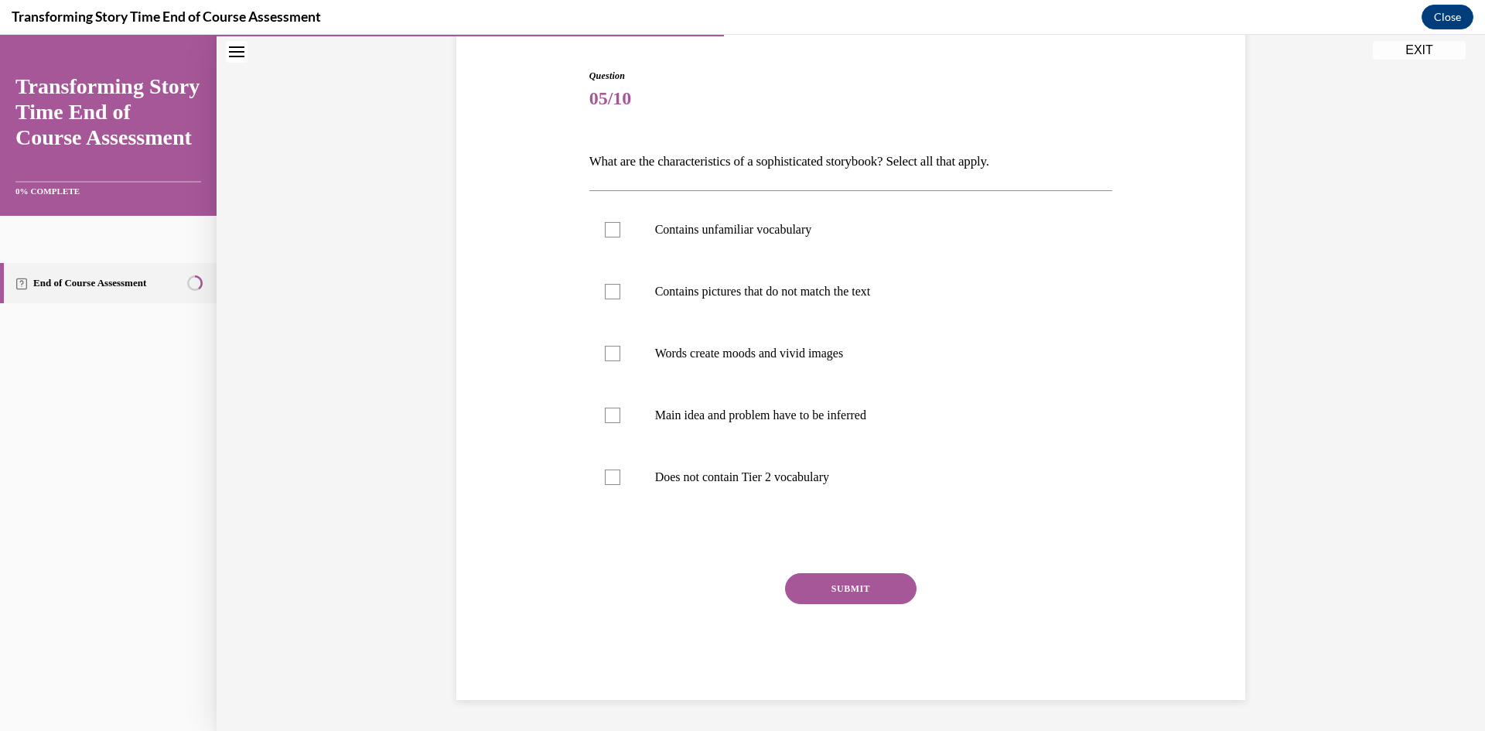
scroll to position [146, 0]
click at [655, 353] on p "Words create moods and vivid images" at bounding box center [864, 353] width 419 height 15
click at [620, 353] on input "Words create moods and vivid images" at bounding box center [612, 353] width 15 height 15
checkbox input "true"
click at [624, 308] on label "Contains pictures that do not match the text" at bounding box center [851, 292] width 524 height 62
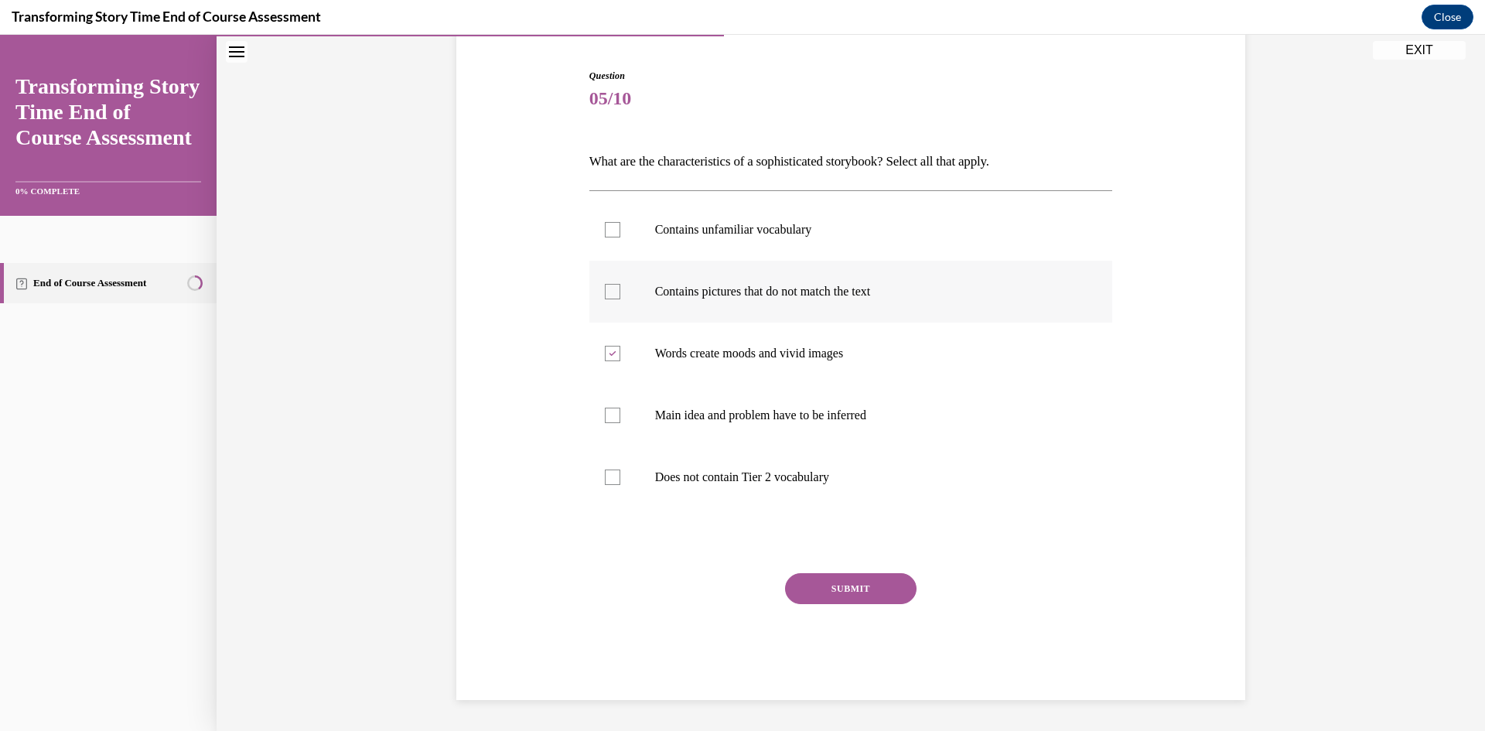
click at [620, 299] on input "Contains pictures that do not match the text" at bounding box center [612, 291] width 15 height 15
checkbox input "true"
click at [665, 489] on label "Does not contain Tier 2 vocabulary" at bounding box center [851, 477] width 524 height 62
click at [620, 485] on input "Does not contain Tier 2 vocabulary" at bounding box center [612, 476] width 15 height 15
checkbox input "true"
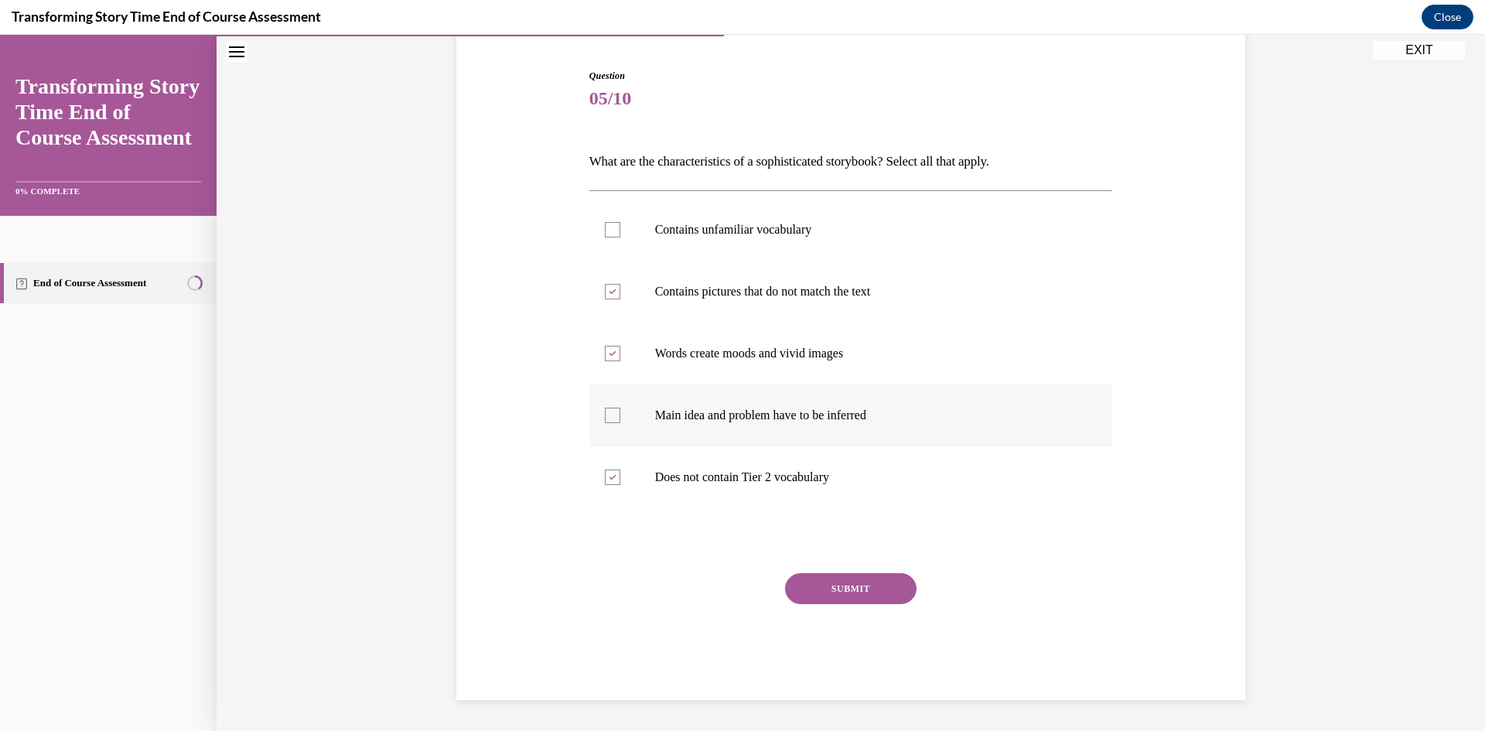
click at [657, 418] on p "Main idea and problem have to be inferred" at bounding box center [864, 415] width 419 height 15
click at [620, 418] on input "Main idea and problem have to be inferred" at bounding box center [612, 415] width 15 height 15
checkbox input "true"
click at [629, 224] on label "Contains unfamiliar vocabulary" at bounding box center [851, 230] width 524 height 62
click at [620, 224] on input "Contains unfamiliar vocabulary" at bounding box center [612, 229] width 15 height 15
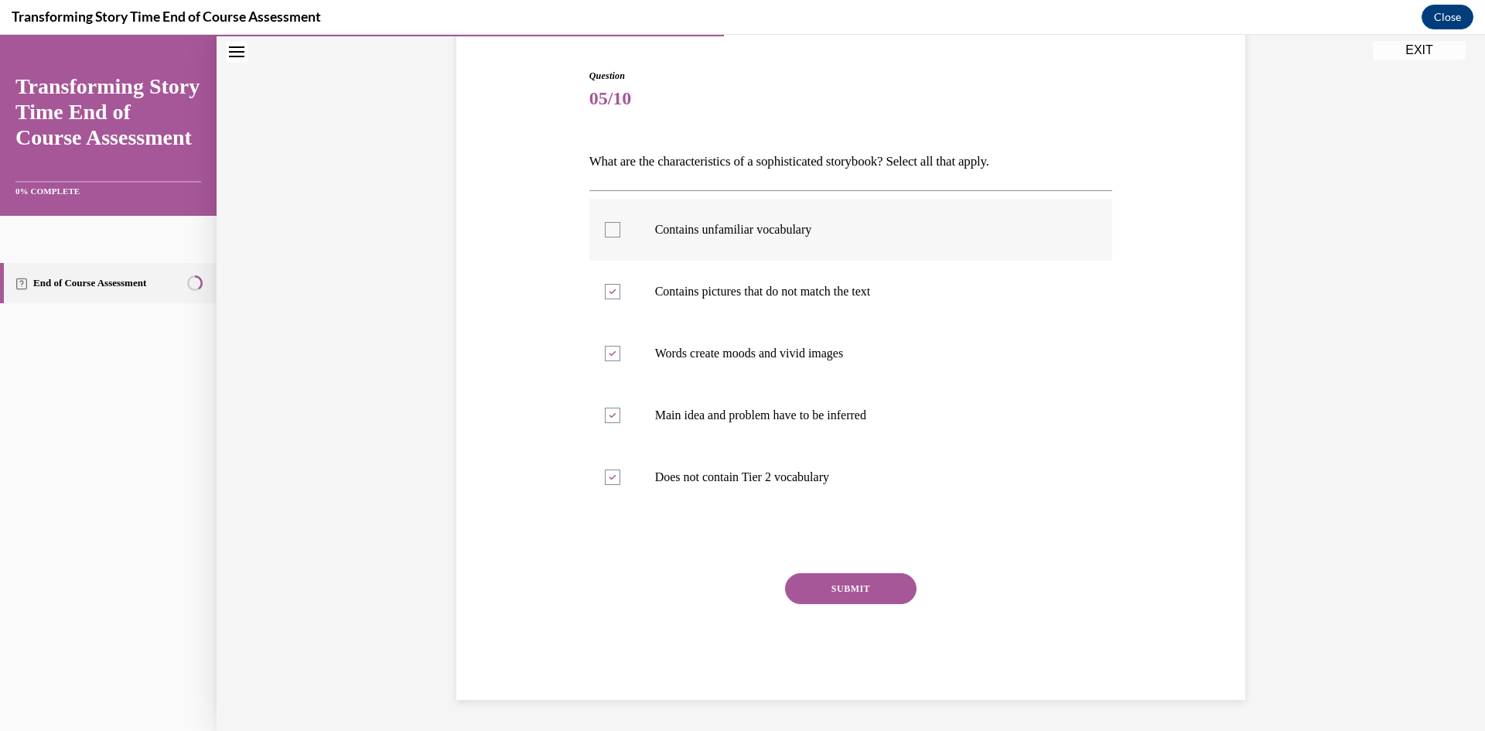
checkbox input "true"
click at [815, 582] on button "SUBMIT" at bounding box center [850, 588] width 131 height 31
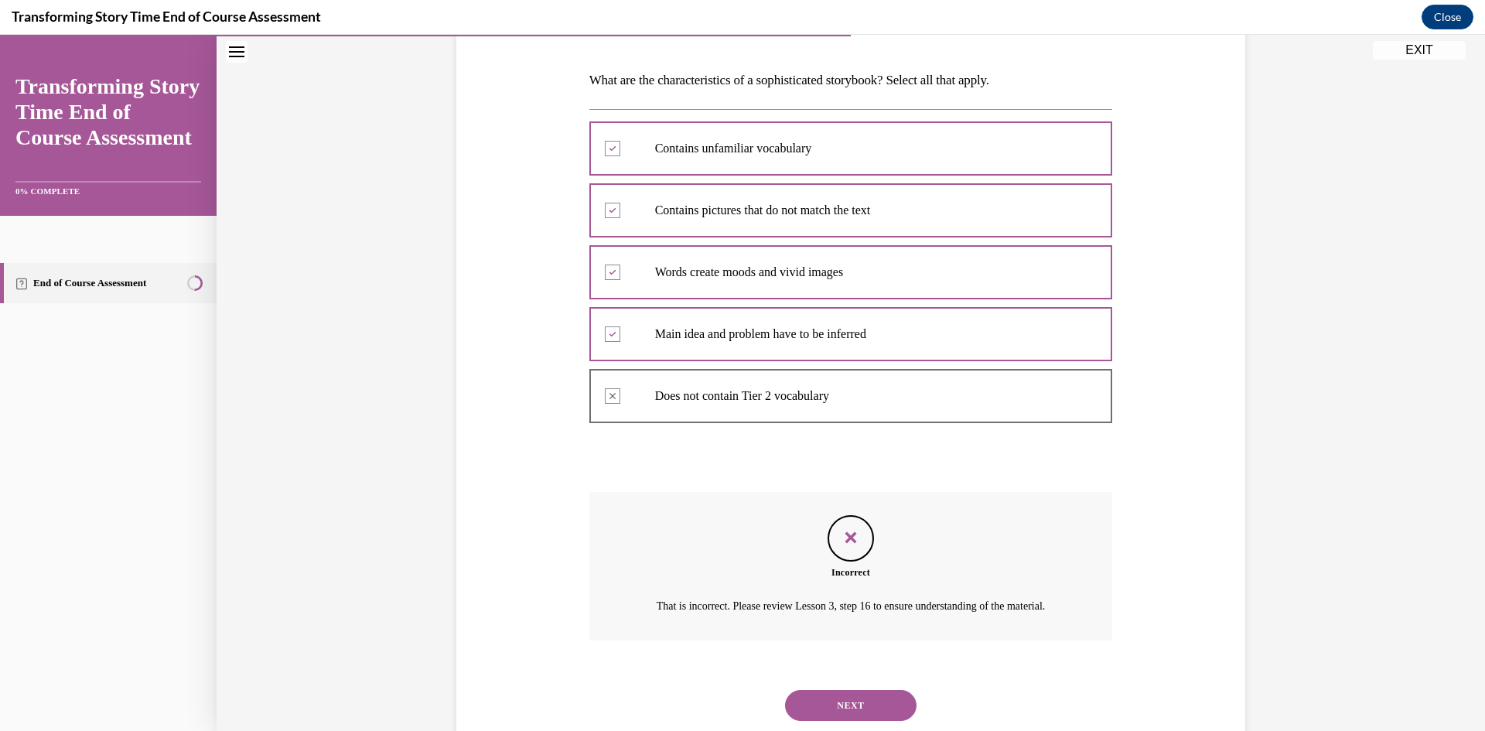
scroll to position [232, 0]
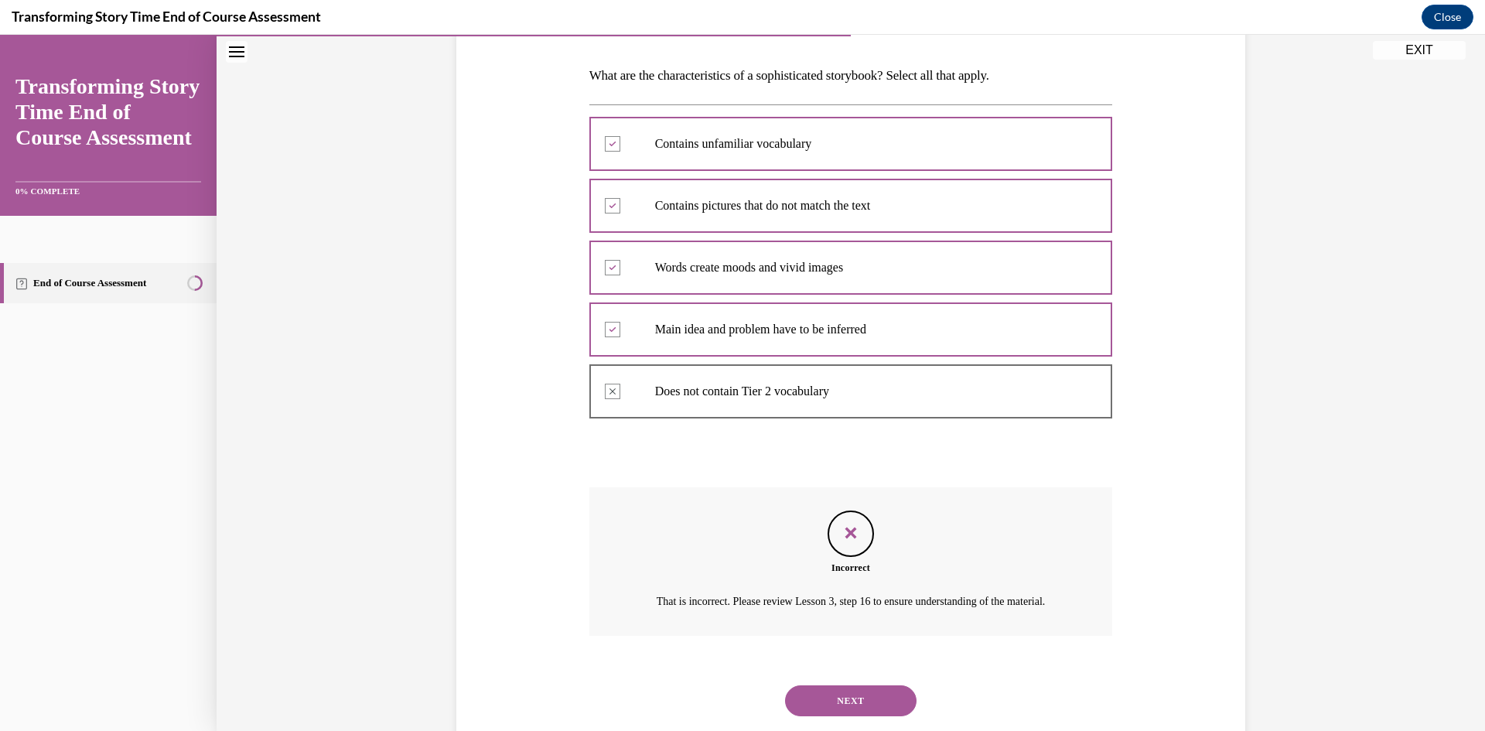
click at [830, 695] on div "NEXT" at bounding box center [851, 701] width 524 height 62
click at [829, 714] on button "NEXT" at bounding box center [850, 700] width 131 height 31
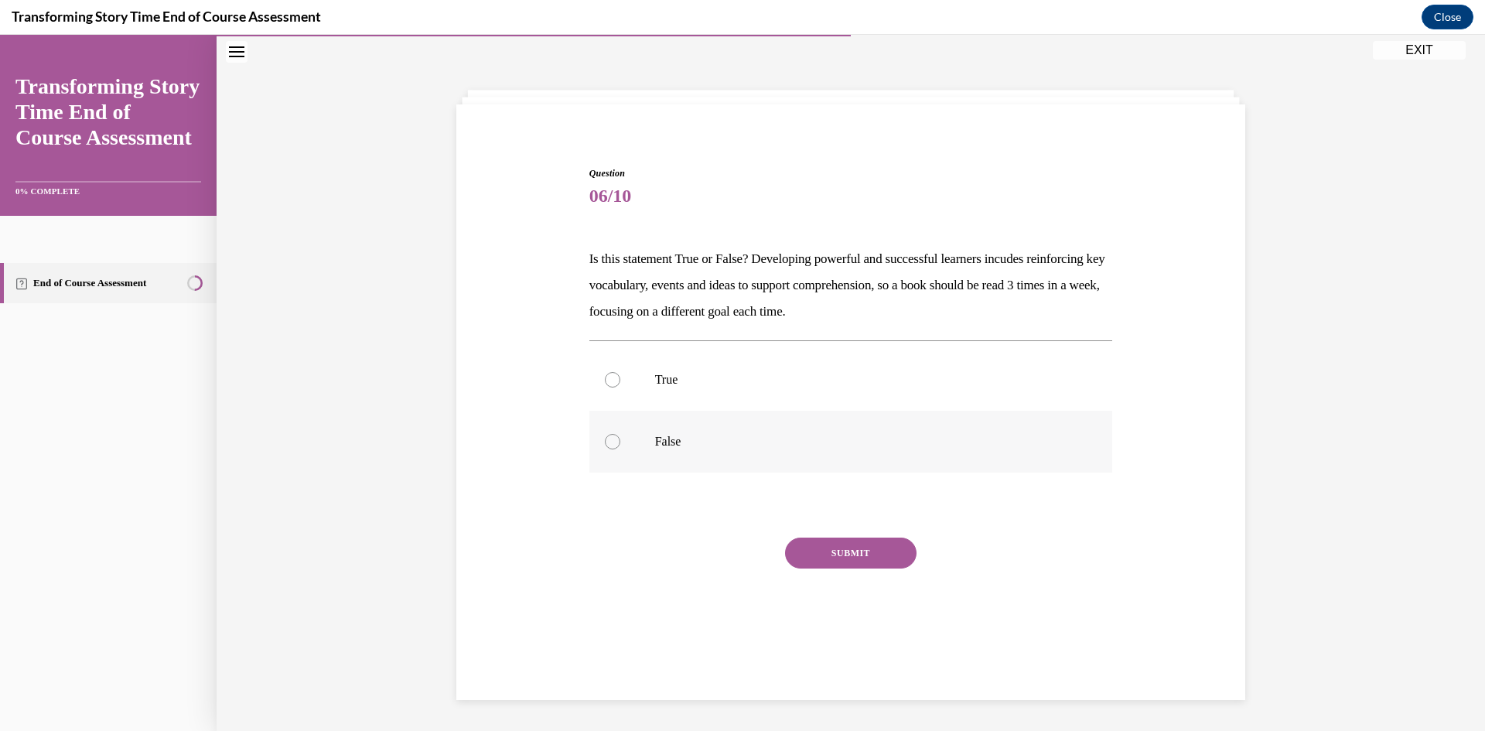
click at [616, 453] on label "False" at bounding box center [851, 442] width 524 height 62
click at [616, 449] on input "False" at bounding box center [612, 441] width 15 height 15
radio input "true"
click at [863, 558] on button "SUBMIT" at bounding box center [850, 552] width 131 height 31
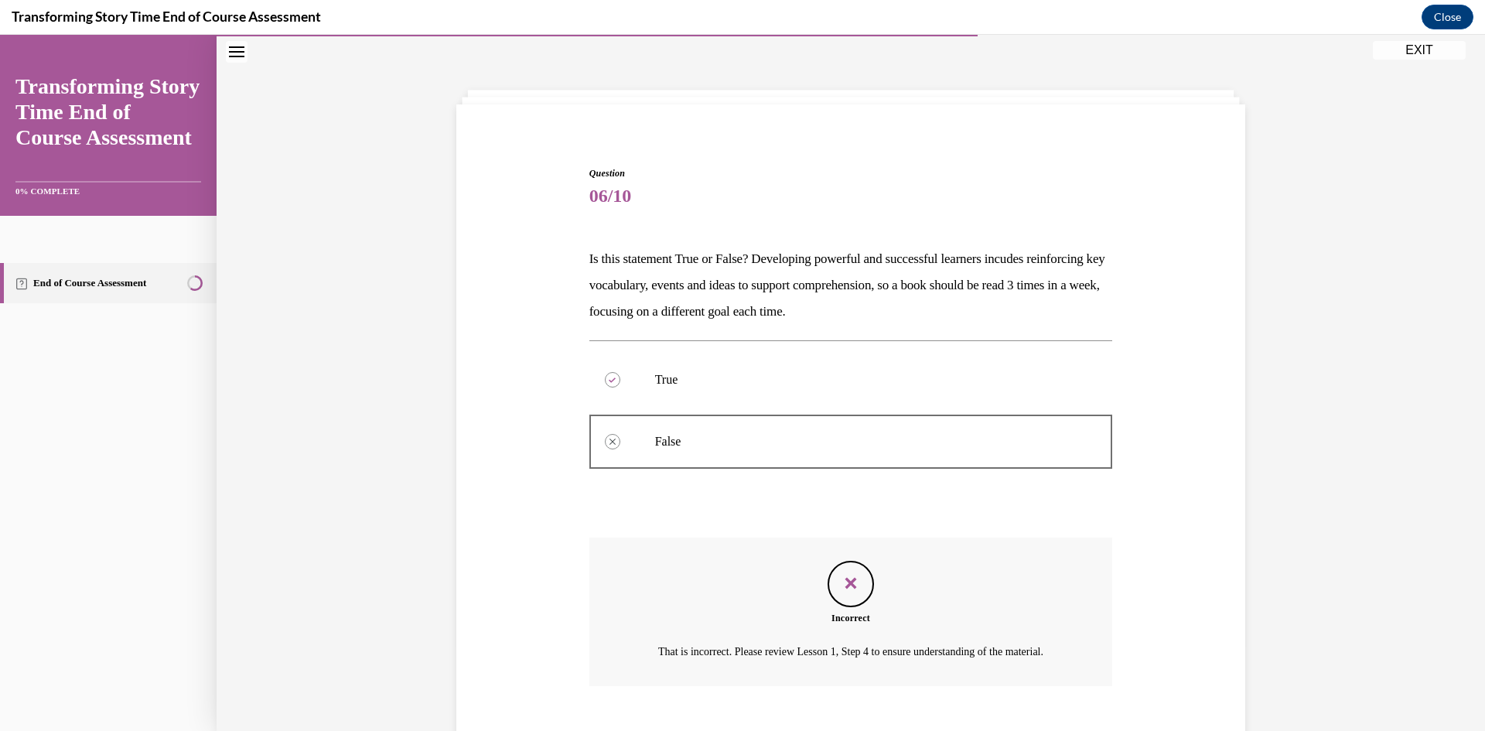
scroll to position [157, 0]
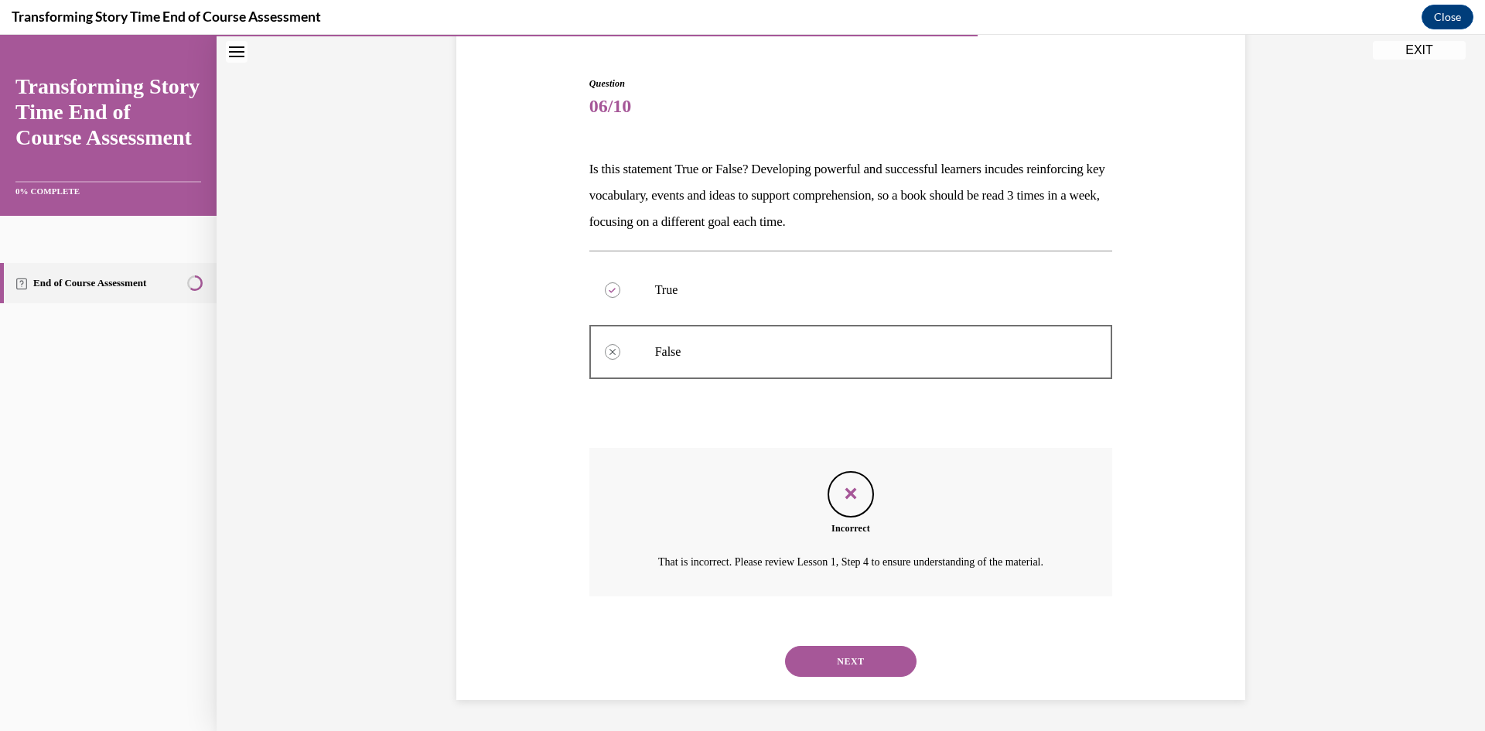
click at [789, 661] on button "NEXT" at bounding box center [850, 661] width 131 height 31
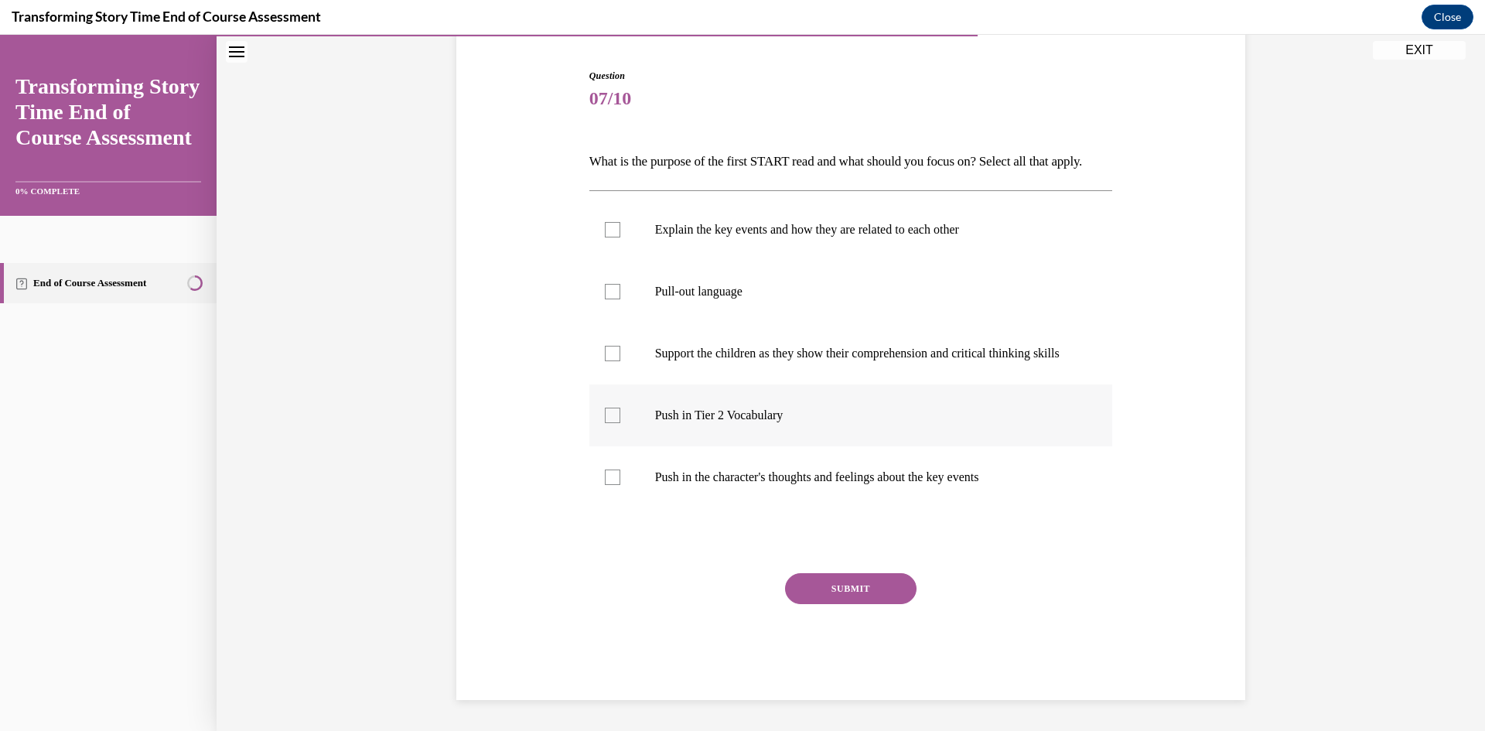
scroll to position [81, 0]
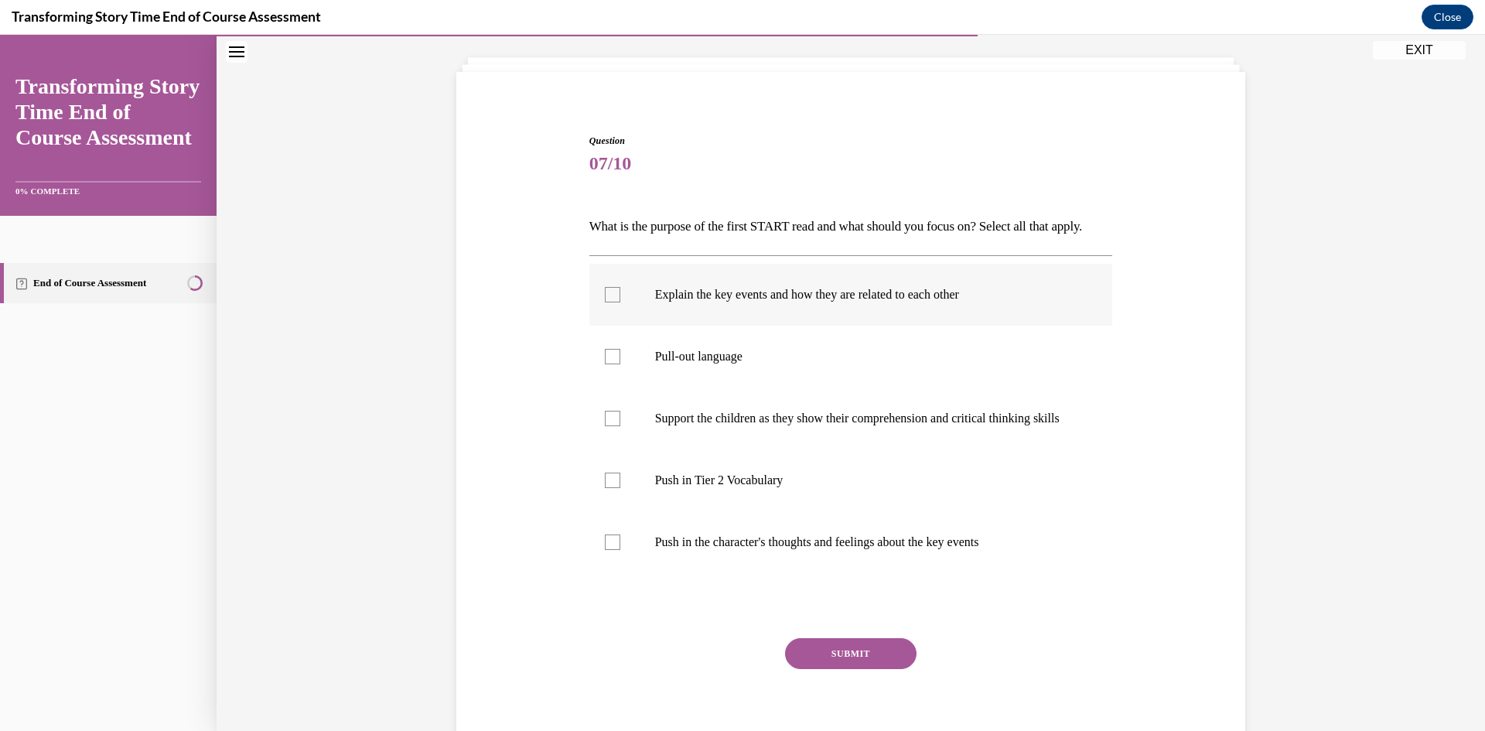
click at [625, 320] on label "Explain the key events and how they are related to each other" at bounding box center [851, 295] width 524 height 62
click at [620, 302] on input "Explain the key events and how they are related to each other" at bounding box center [612, 294] width 15 height 15
checkbox input "true"
click at [606, 387] on label "Pull-out language" at bounding box center [851, 357] width 524 height 62
click at [606, 364] on input "Pull-out language" at bounding box center [612, 356] width 15 height 15
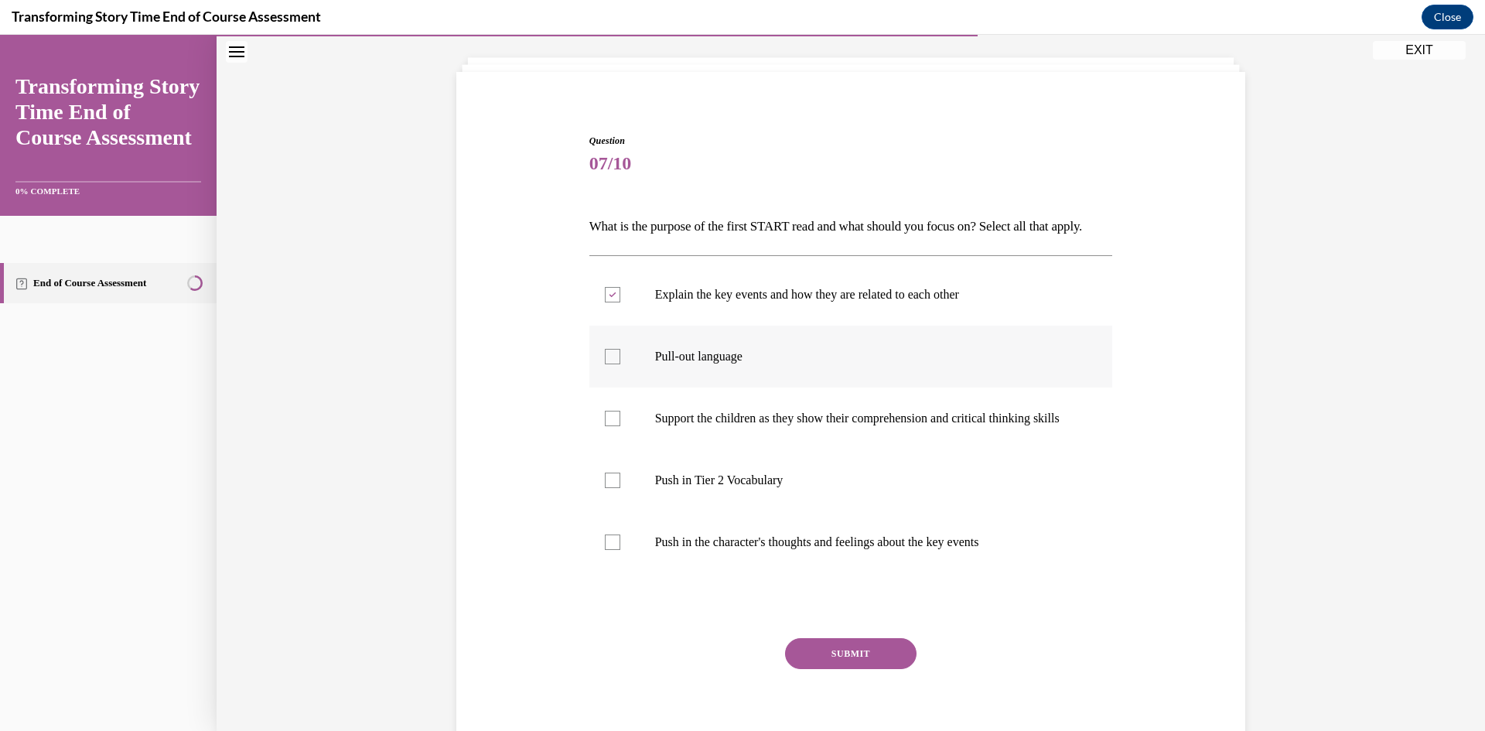
checkbox input "true"
click at [605, 426] on div at bounding box center [612, 418] width 15 height 15
click at [605, 426] on input "Support the children as they show their comprehension and critical thinking ski…" at bounding box center [612, 418] width 15 height 15
checkbox input "true"
click at [612, 550] on div at bounding box center [612, 541] width 15 height 15
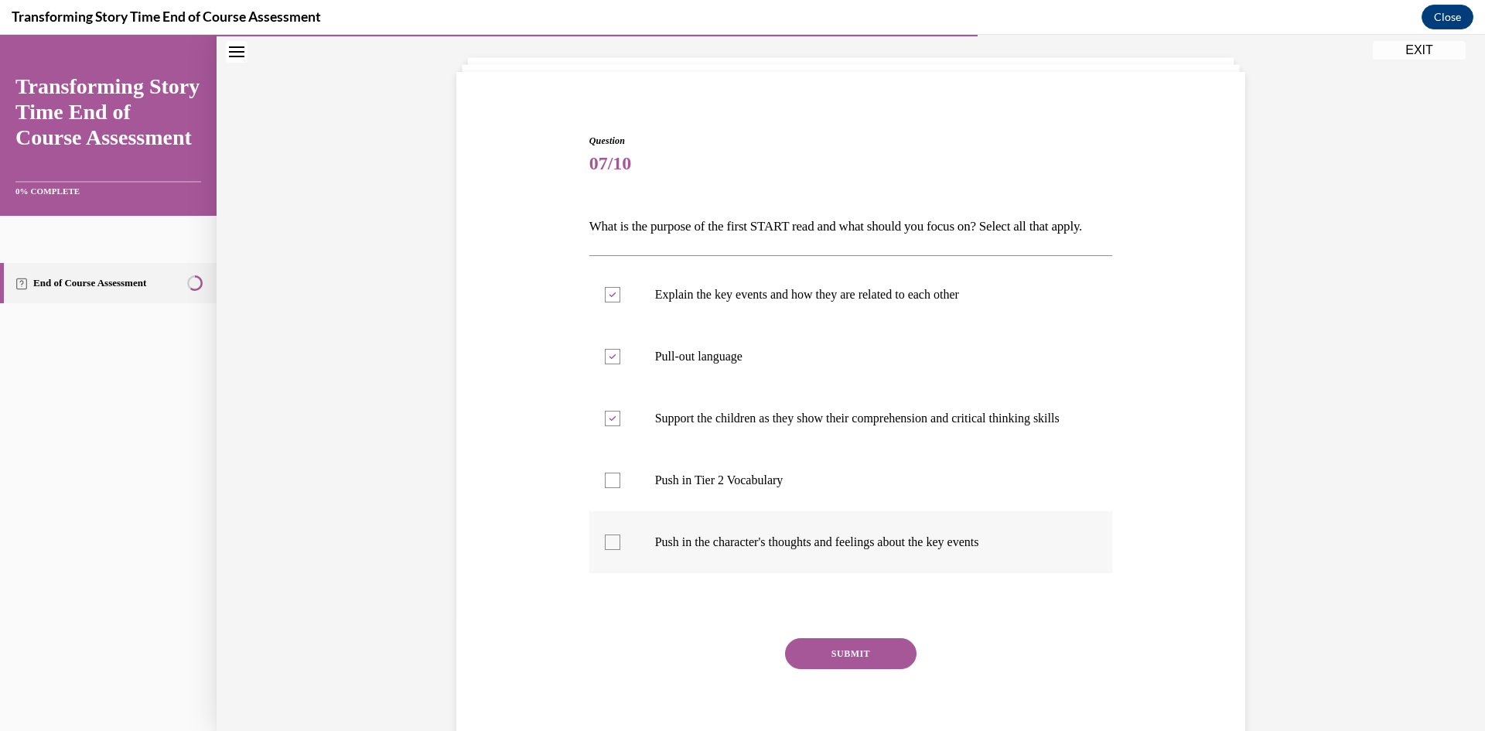
click at [612, 550] on input "Push in the character's thoughts and feelings about the key events" at bounding box center [612, 541] width 15 height 15
checkbox input "true"
click at [800, 669] on button "SUBMIT" at bounding box center [850, 653] width 131 height 31
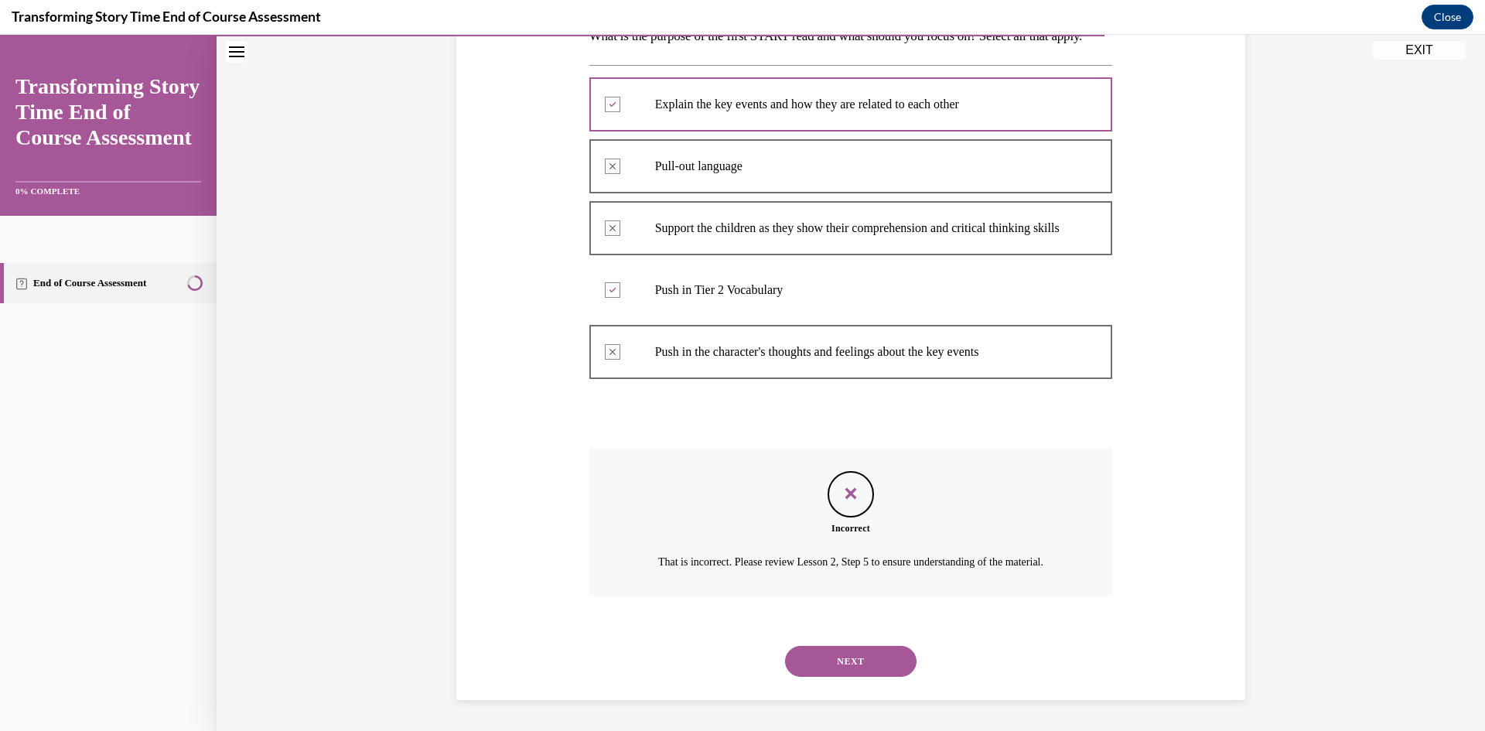
scroll to position [332, 0]
click at [861, 652] on button "NEXT" at bounding box center [850, 661] width 131 height 31
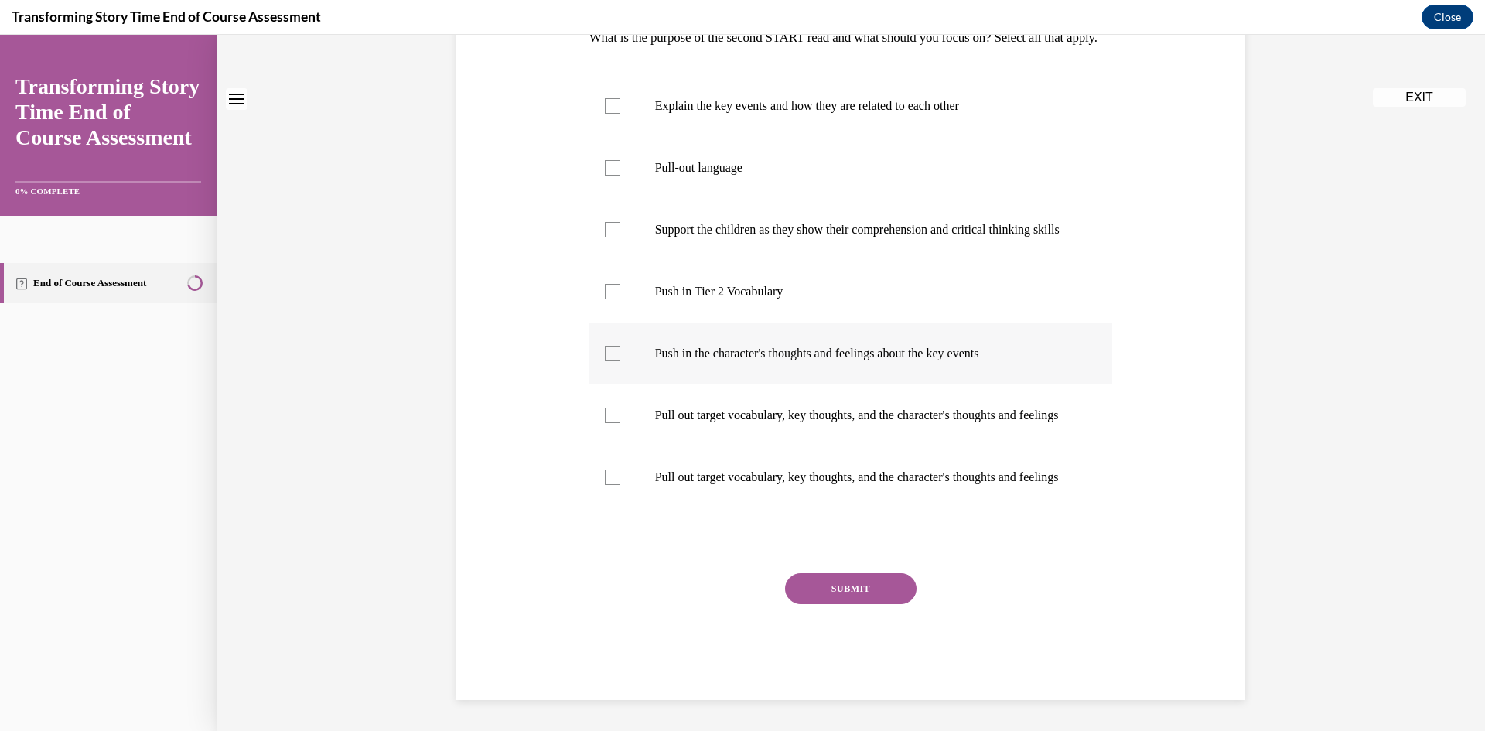
scroll to position [0, 0]
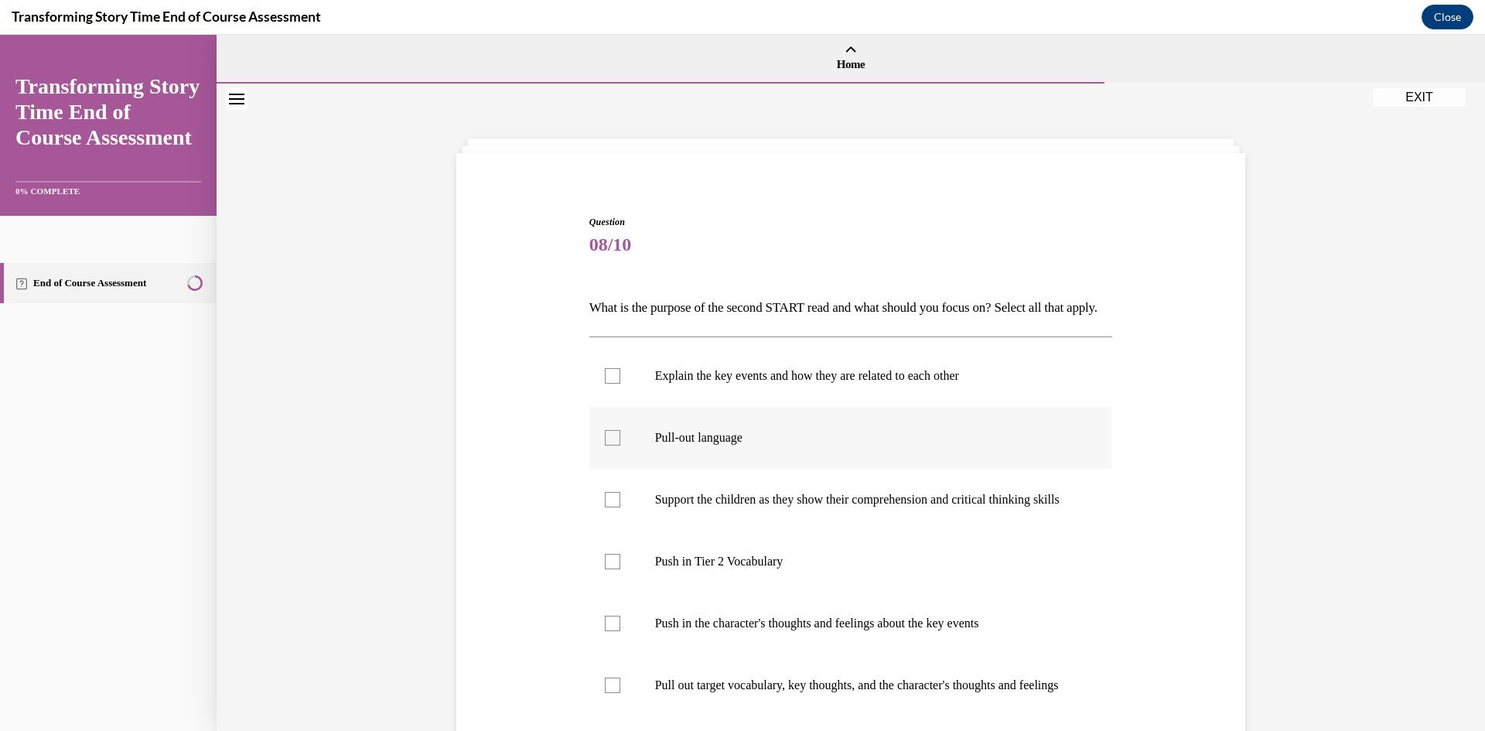
click at [650, 442] on label "Pull-out language" at bounding box center [851, 438] width 524 height 62
click at [620, 442] on input "Pull-out language" at bounding box center [612, 437] width 15 height 15
checkbox input "true"
click at [657, 407] on label "Explain the key events and how they are related to each other" at bounding box center [851, 376] width 524 height 62
click at [620, 384] on input "Explain the key events and how they are related to each other" at bounding box center [612, 375] width 15 height 15
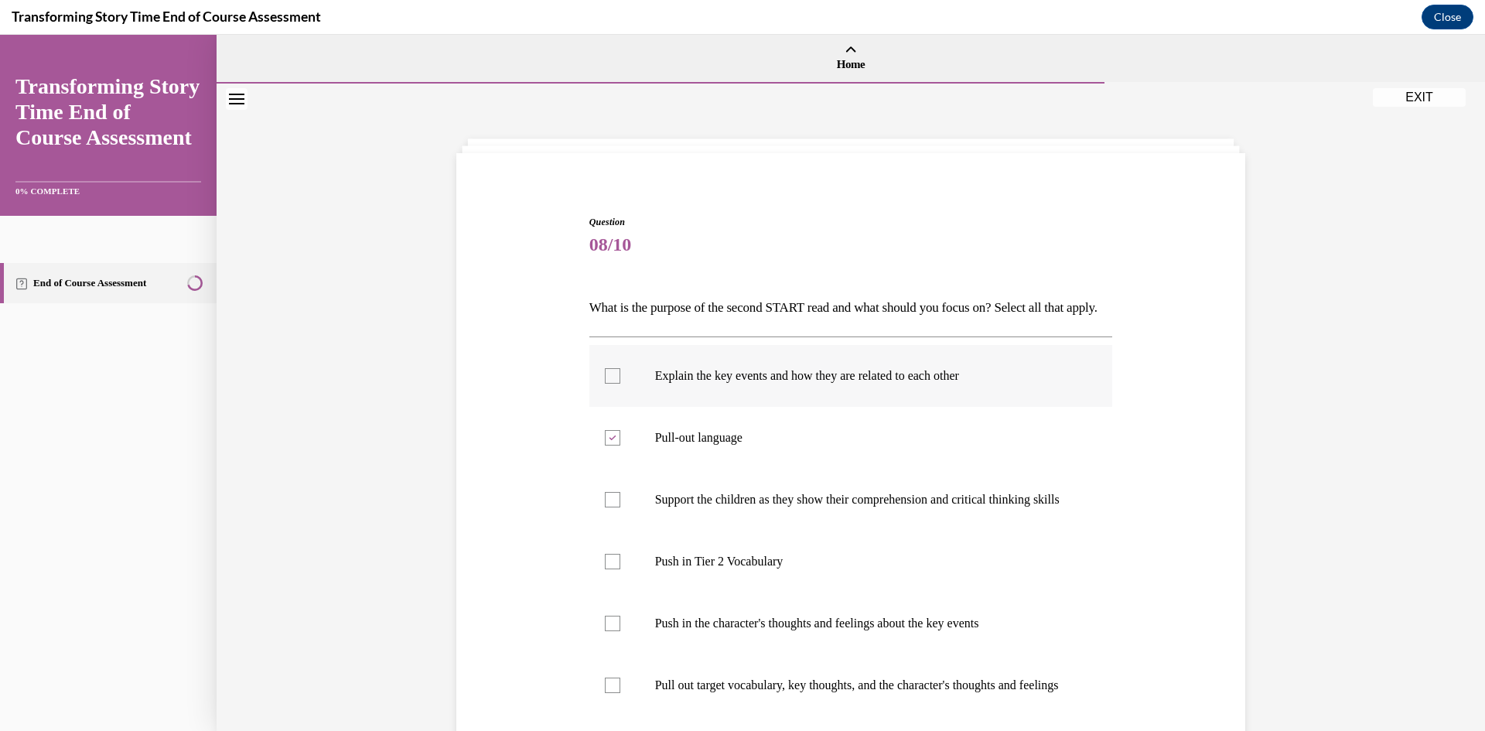
checkbox input "true"
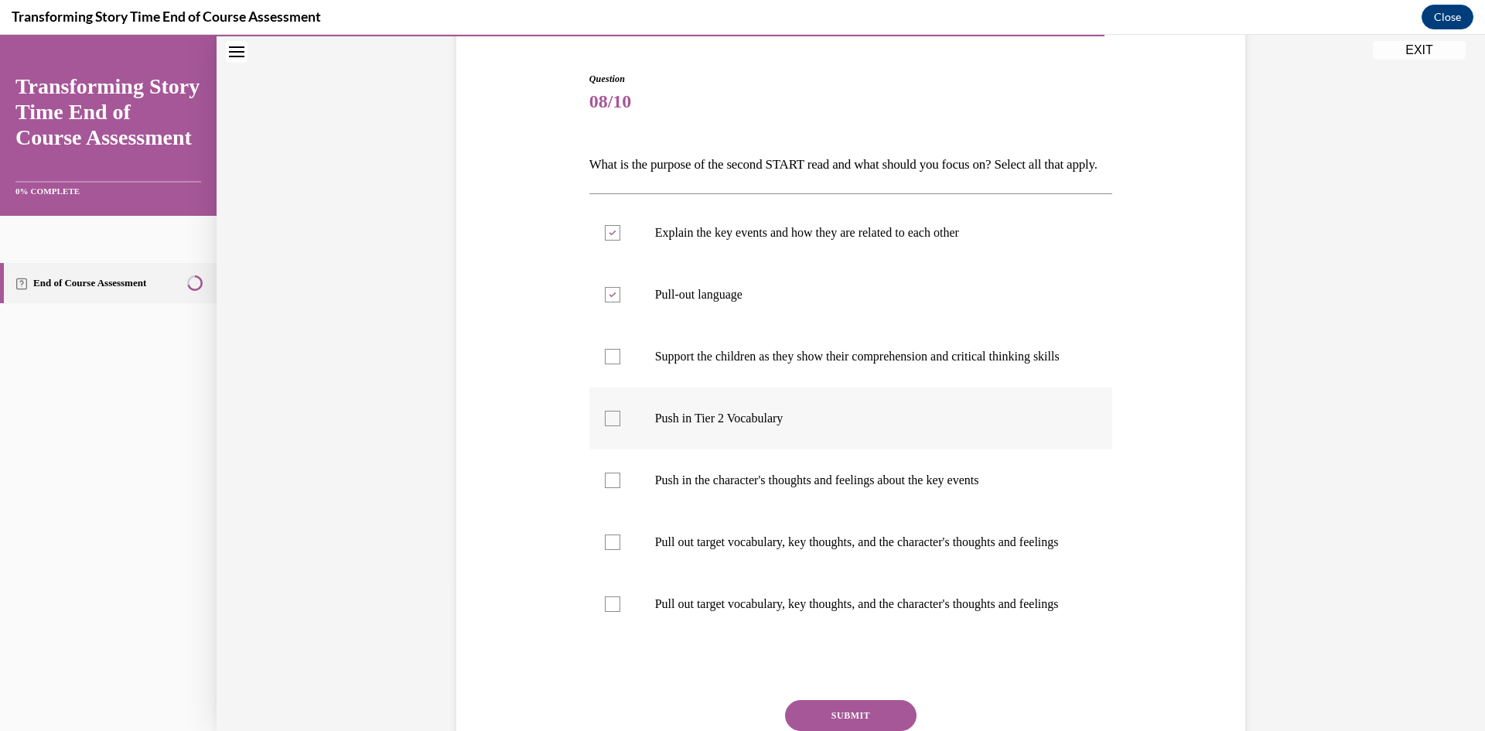
scroll to position [155, 0]
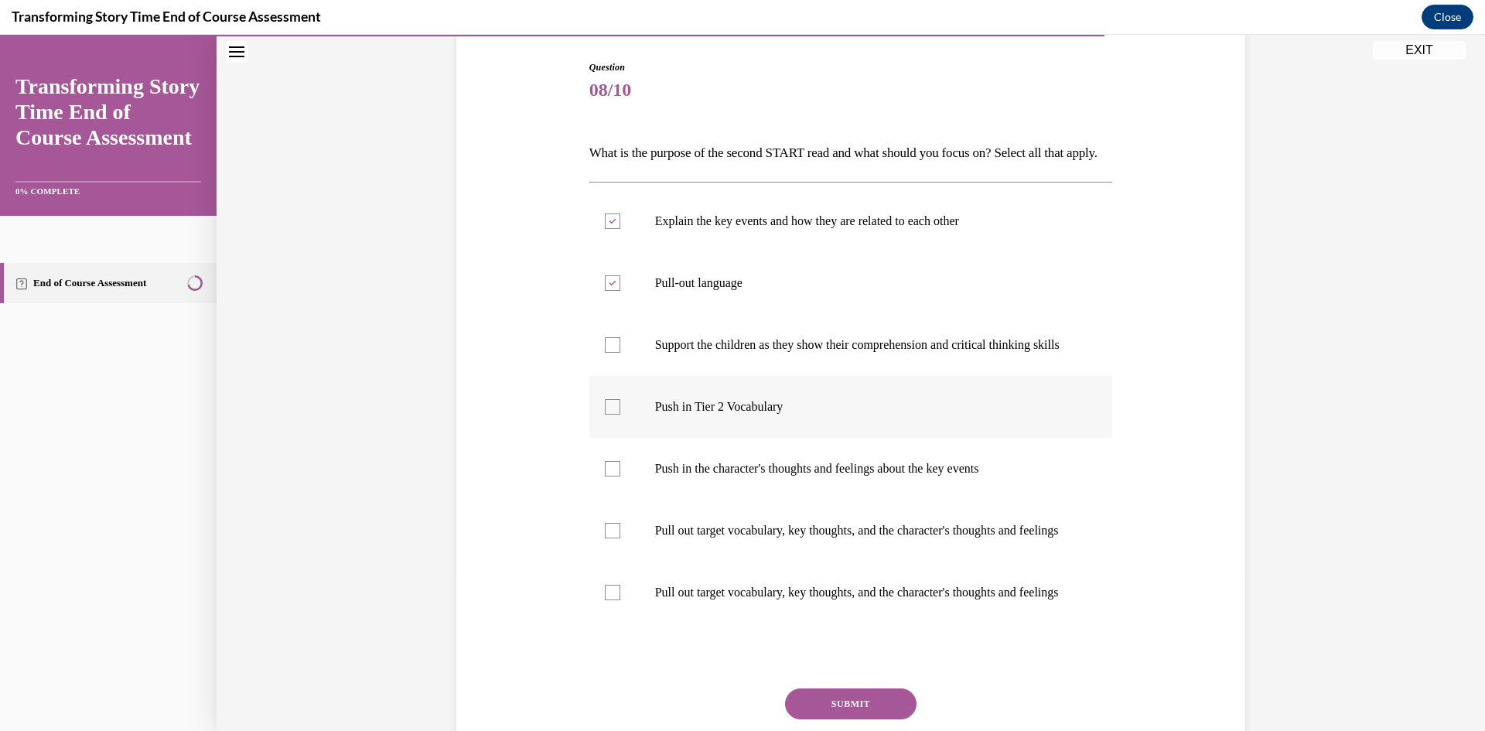
click at [660, 433] on label "Push in Tier 2 Vocabulary" at bounding box center [851, 407] width 524 height 62
click at [620, 415] on input "Push in Tier 2 Vocabulary" at bounding box center [612, 406] width 15 height 15
checkbox input "true"
click at [647, 623] on label "Pull out target vocabulary, key thoughts, and the character's thoughts and feel…" at bounding box center [851, 592] width 524 height 62
click at [620, 600] on input "Pull out target vocabulary, key thoughts, and the character's thoughts and feel…" at bounding box center [612, 592] width 15 height 15
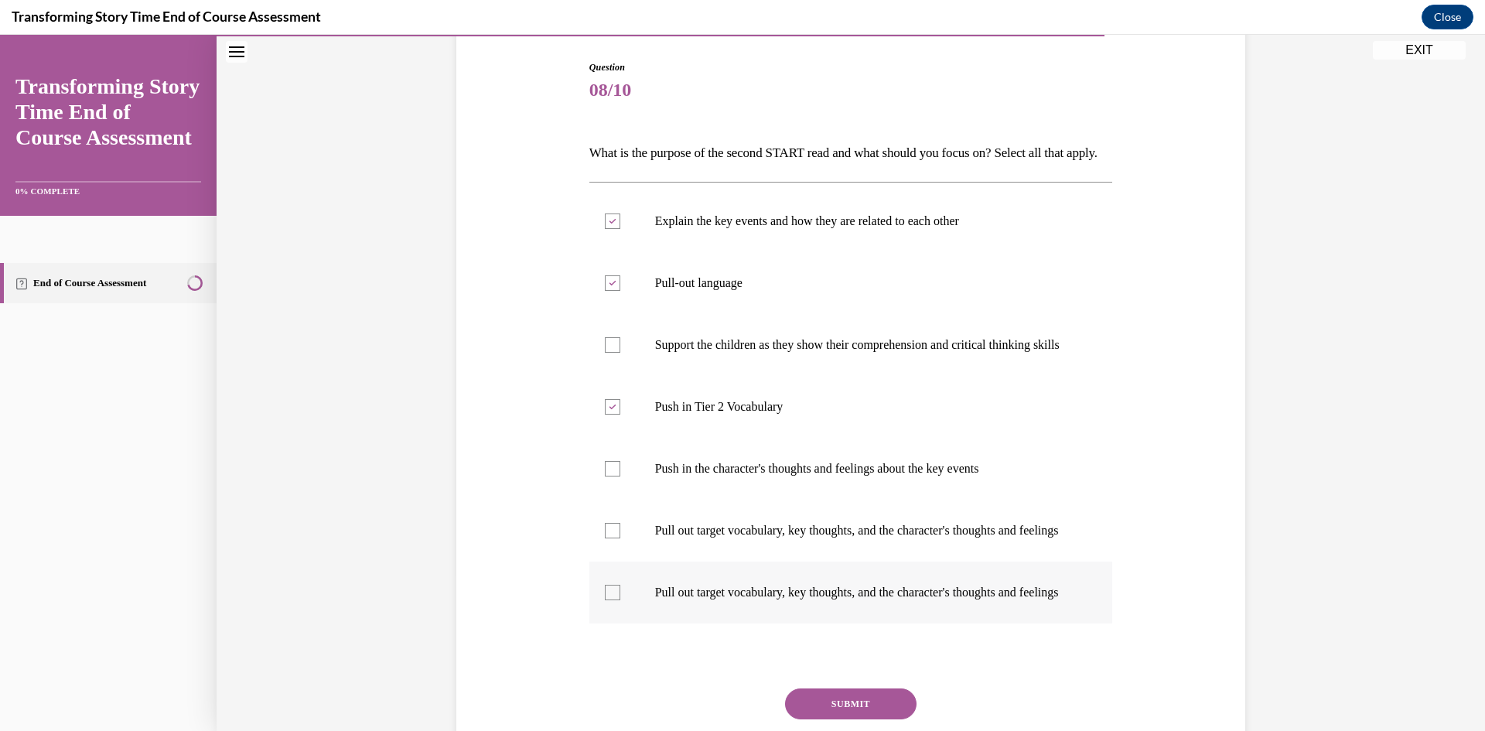
checkbox input "true"
click at [671, 538] on p "Pull out target vocabulary, key thoughts, and the character's thoughts and feel…" at bounding box center [864, 530] width 419 height 15
click at [620, 538] on input "Pull out target vocabulary, key thoughts, and the character's thoughts and feel…" at bounding box center [612, 530] width 15 height 15
checkbox input "true"
click at [666, 476] on p "Push in the character's thoughts and feelings about the key events" at bounding box center [864, 468] width 419 height 15
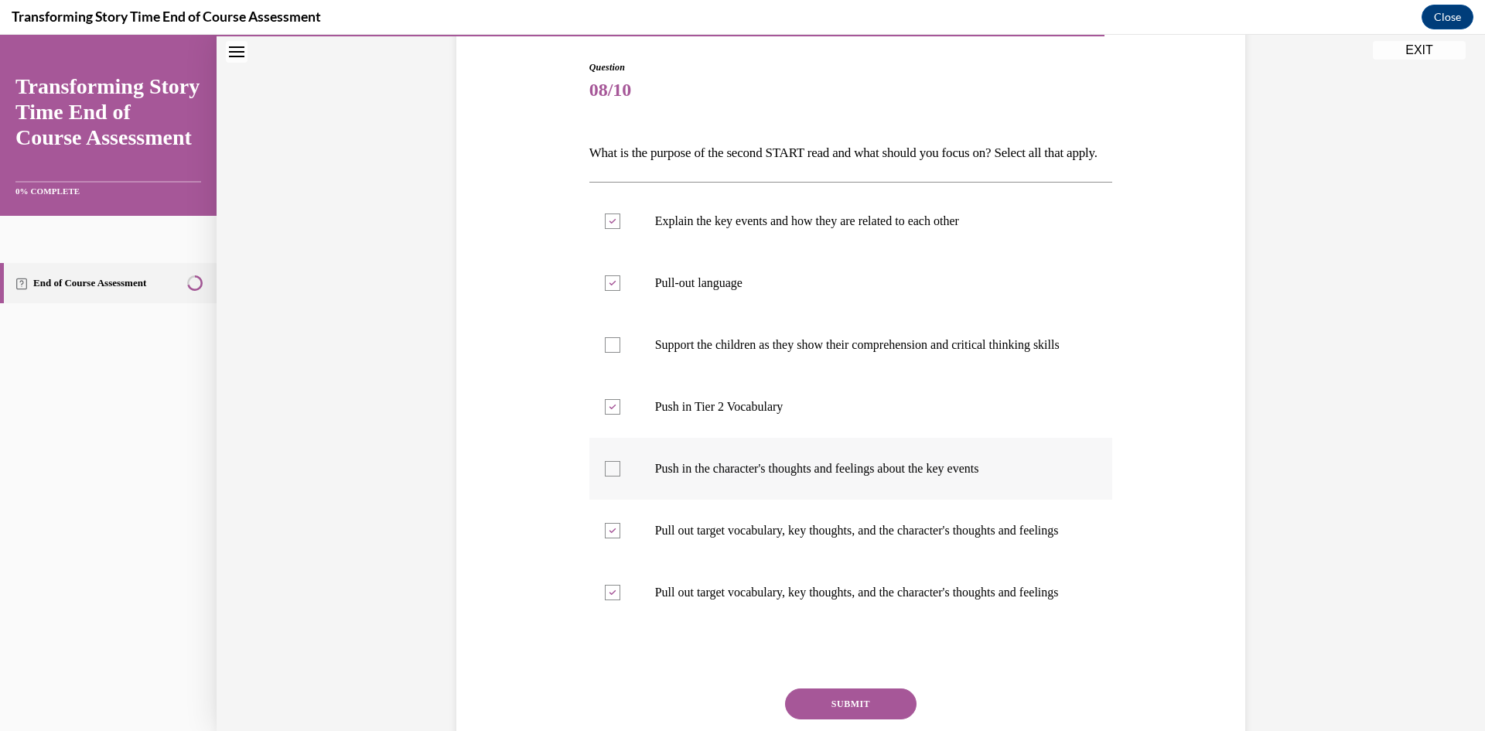
click at [620, 476] on input "Push in the character's thoughts and feelings about the key events" at bounding box center [612, 468] width 15 height 15
checkbox input "true"
click at [699, 353] on p "Support the children as they show their comprehension and critical thinking ski…" at bounding box center [864, 344] width 419 height 15
click at [620, 353] on input "Support the children as they show their comprehension and critical thinking ski…" at bounding box center [612, 344] width 15 height 15
checkbox input "true"
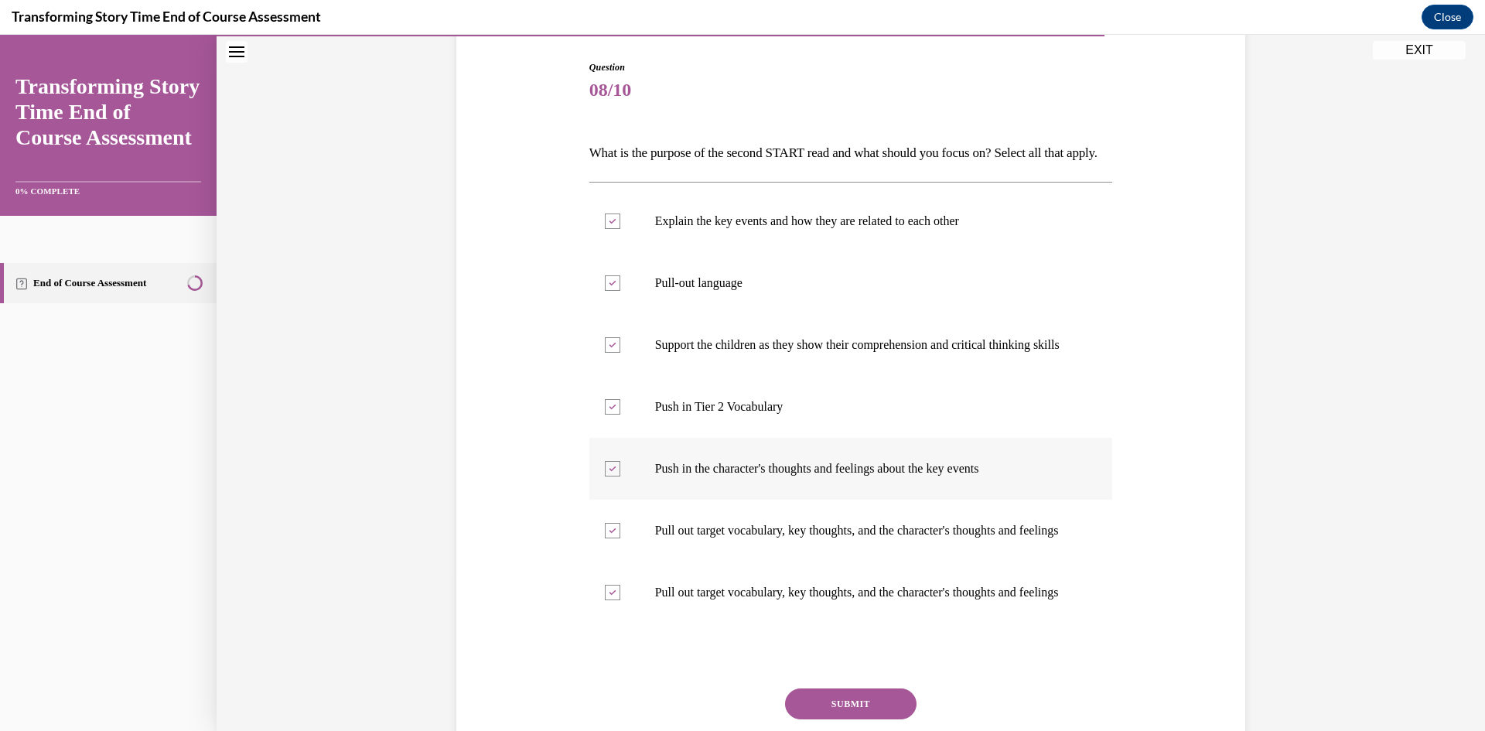
scroll to position [343, 0]
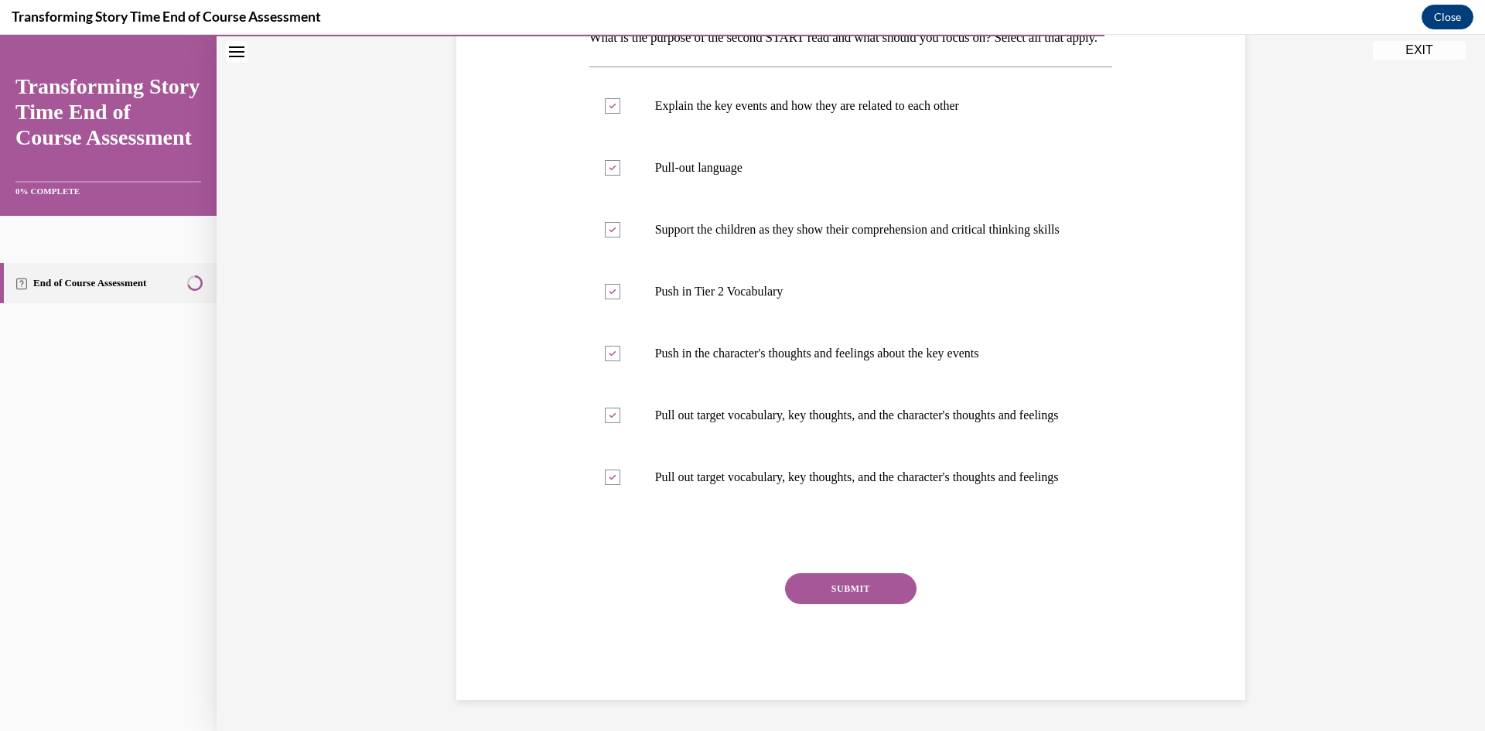
click at [851, 601] on button "SUBMIT" at bounding box center [850, 588] width 131 height 31
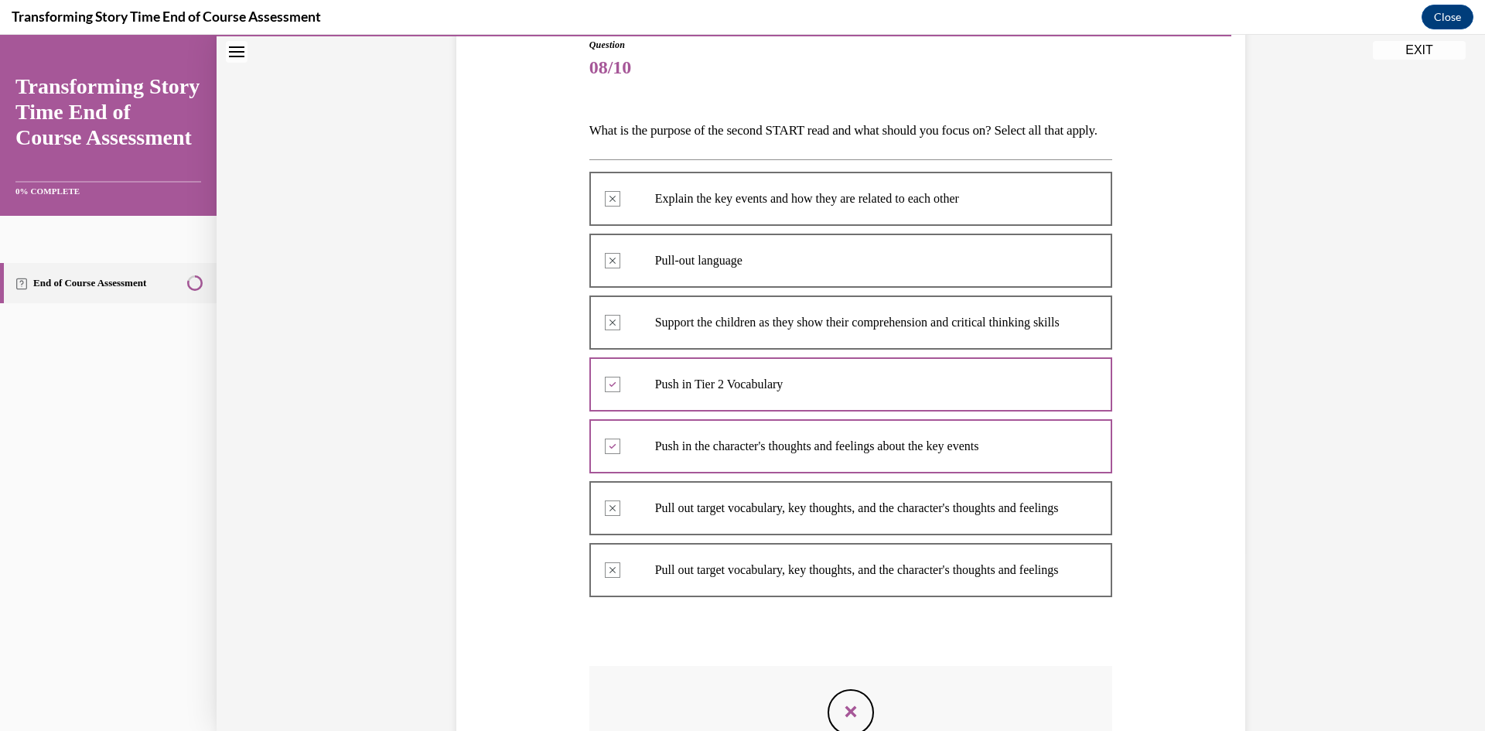
scroll to position [254, 0]
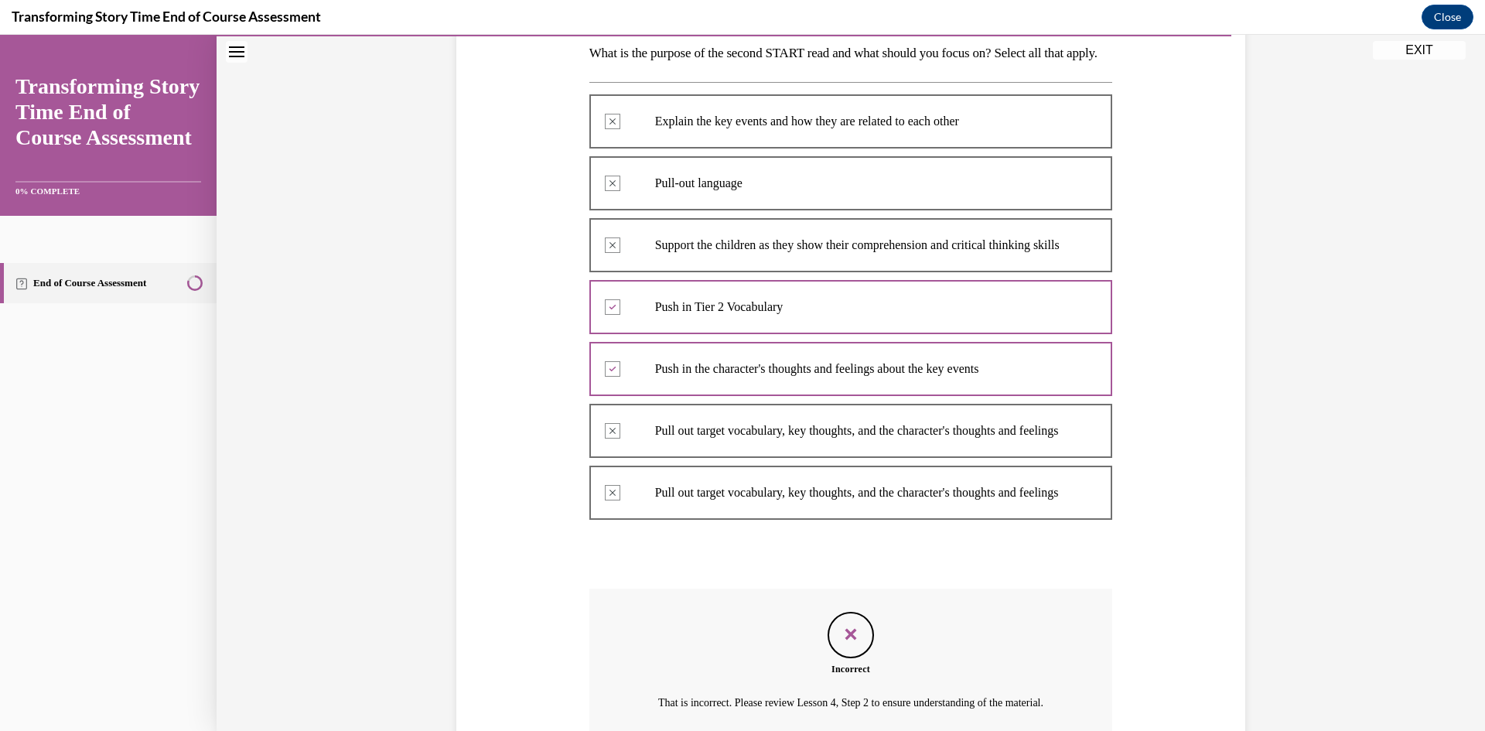
click at [860, 658] on div "Feedback" at bounding box center [850, 635] width 46 height 46
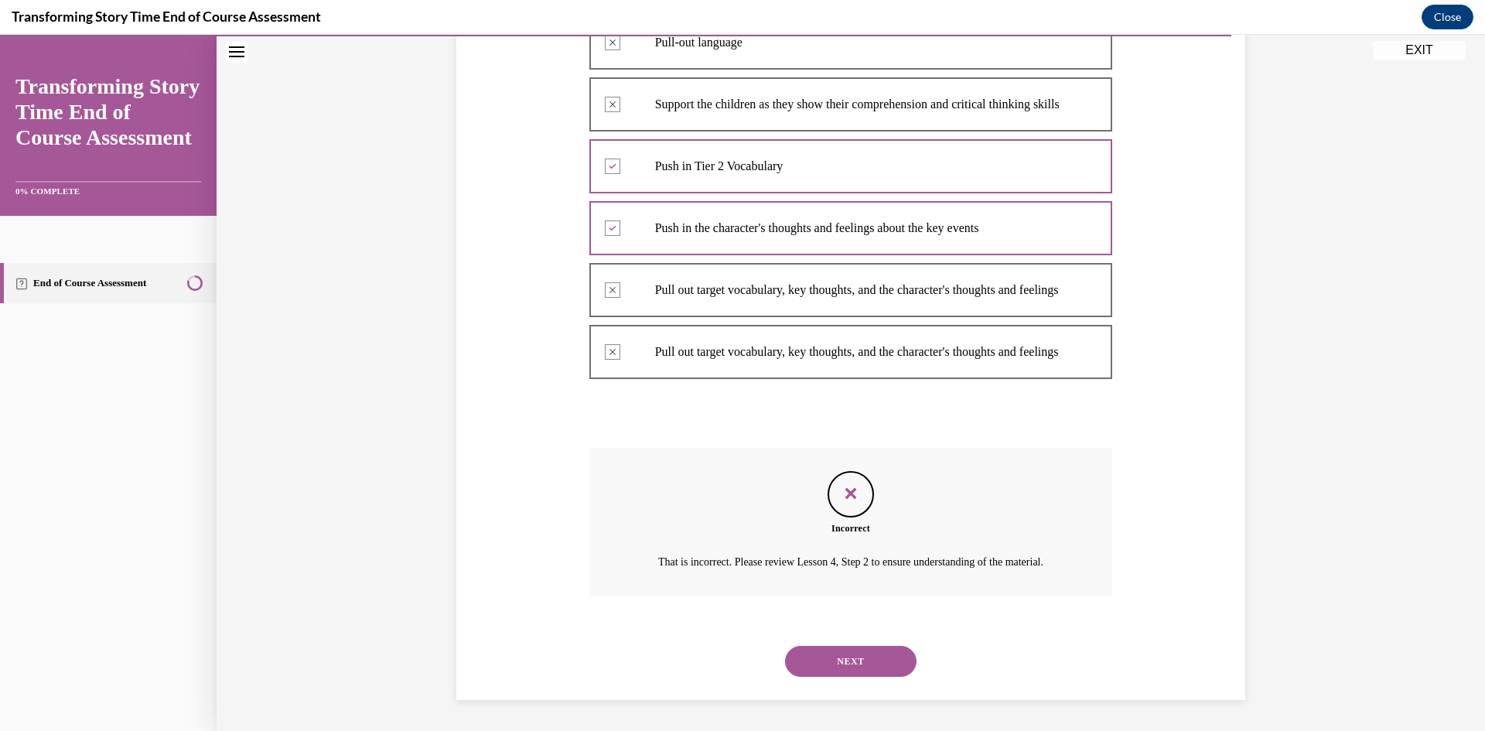
scroll to position [486, 0]
click at [844, 658] on button "NEXT" at bounding box center [850, 661] width 131 height 31
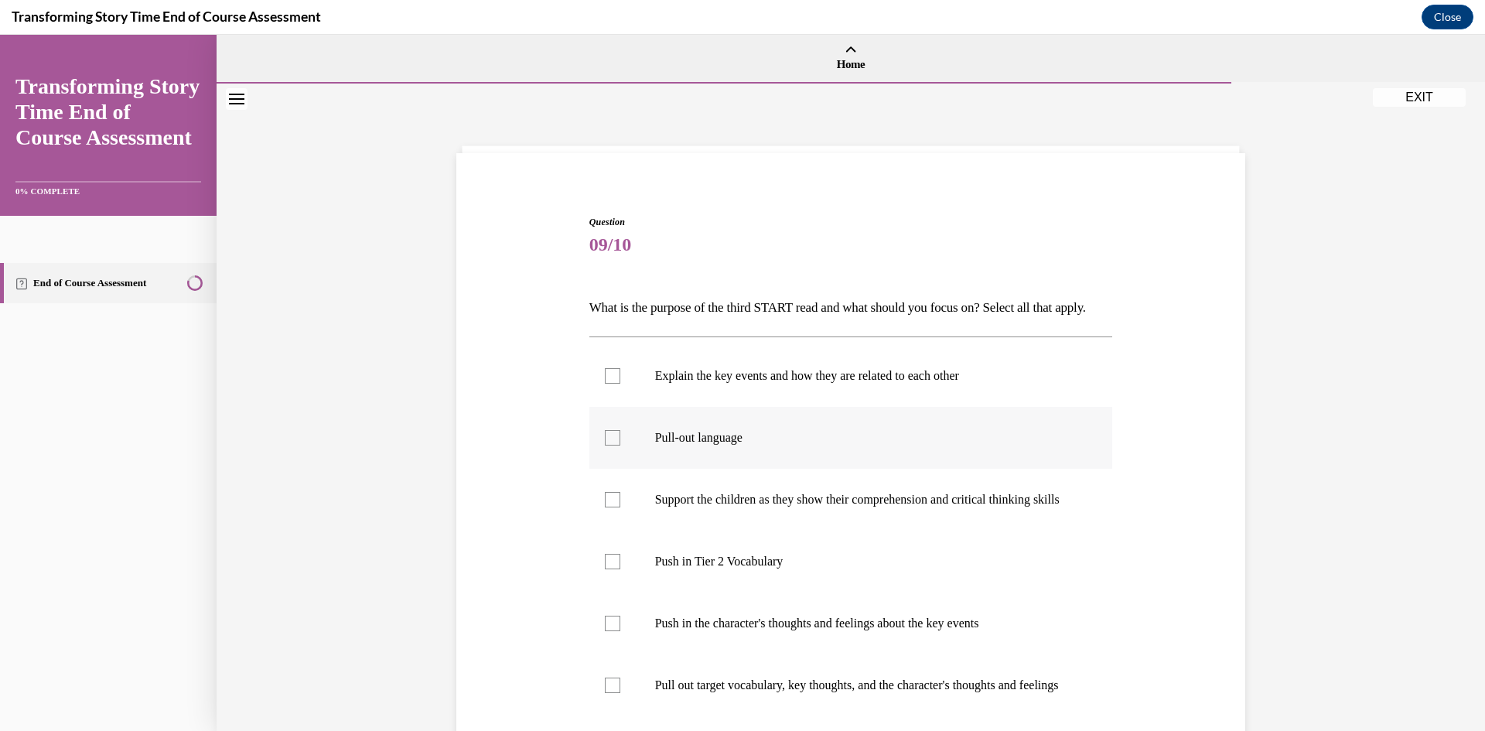
click at [619, 451] on label "Pull-out language" at bounding box center [851, 438] width 524 height 62
click at [619, 445] on input "Pull-out language" at bounding box center [612, 437] width 15 height 15
checkbox input "true"
drag, startPoint x: 629, startPoint y: 547, endPoint x: 635, endPoint y: 568, distance: 22.5
click at [629, 531] on label "Support the children as they show their comprehension and critical thinking ski…" at bounding box center [851, 500] width 524 height 62
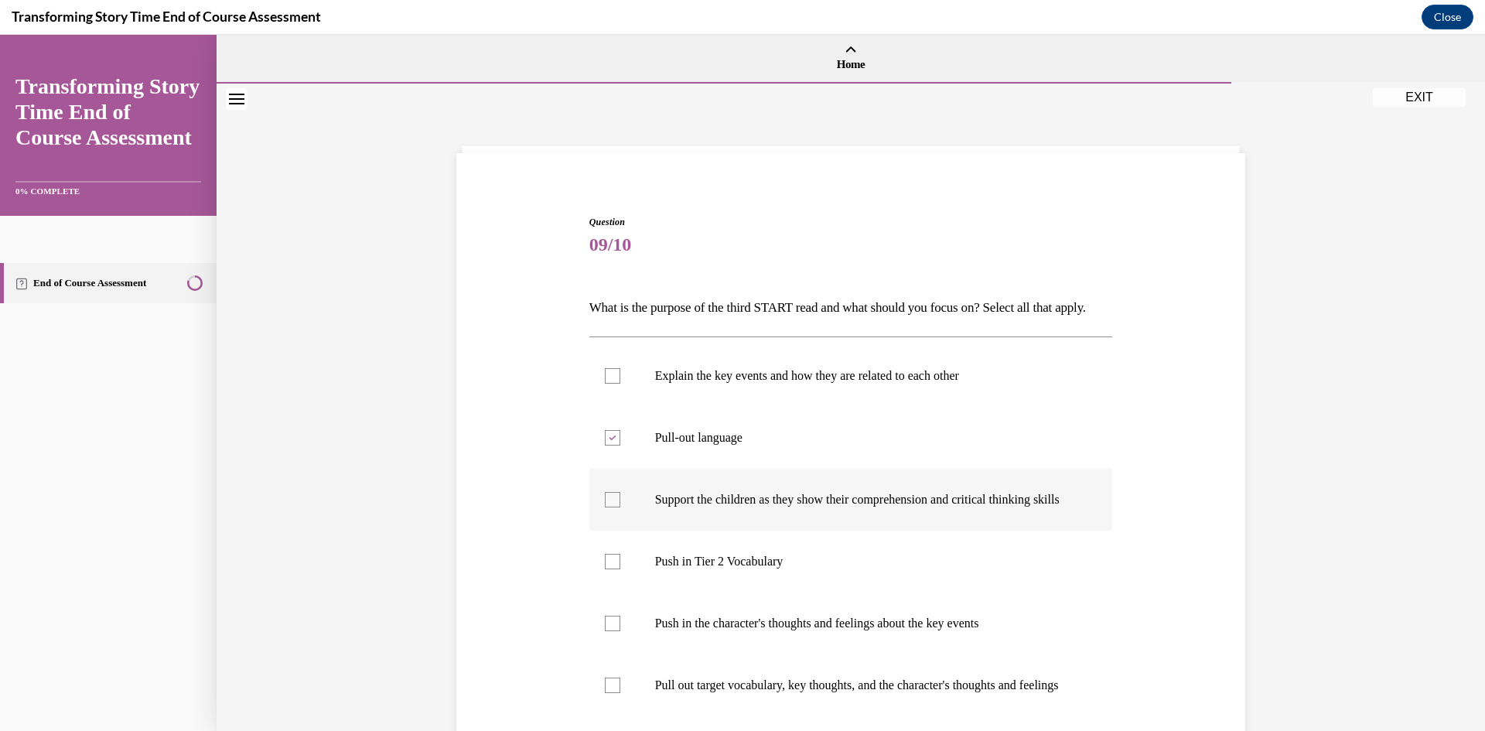
click at [620, 507] on input "Support the children as they show their comprehension and critical thinking ski…" at bounding box center [612, 499] width 15 height 15
checkbox input "true"
click at [684, 592] on label "Push in Tier 2 Vocabulary" at bounding box center [851, 562] width 524 height 62
click at [620, 569] on input "Push in Tier 2 Vocabulary" at bounding box center [612, 561] width 15 height 15
checkbox input "true"
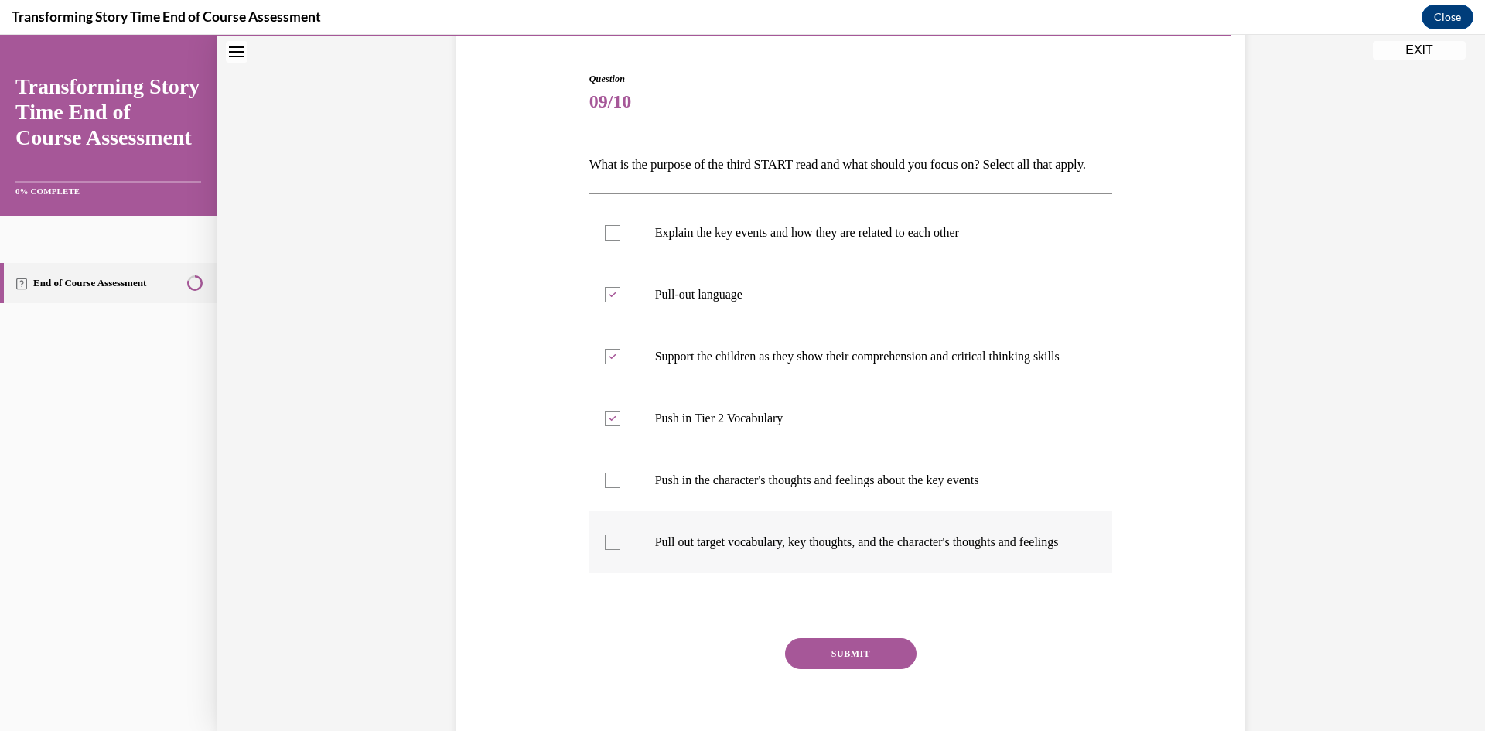
scroll to position [155, 0]
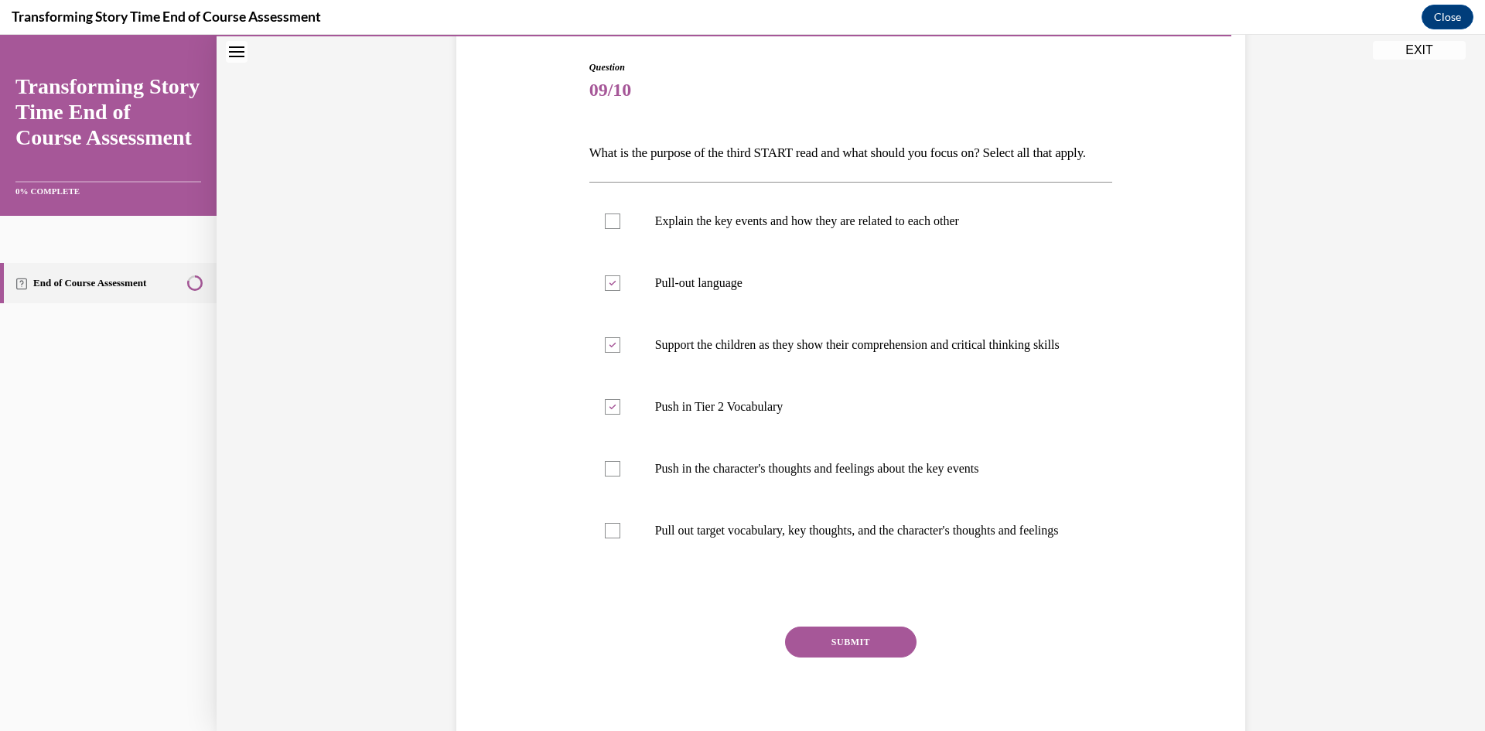
click at [813, 704] on div "SUBMIT" at bounding box center [851, 664] width 524 height 77
click at [815, 657] on button "SUBMIT" at bounding box center [850, 641] width 131 height 31
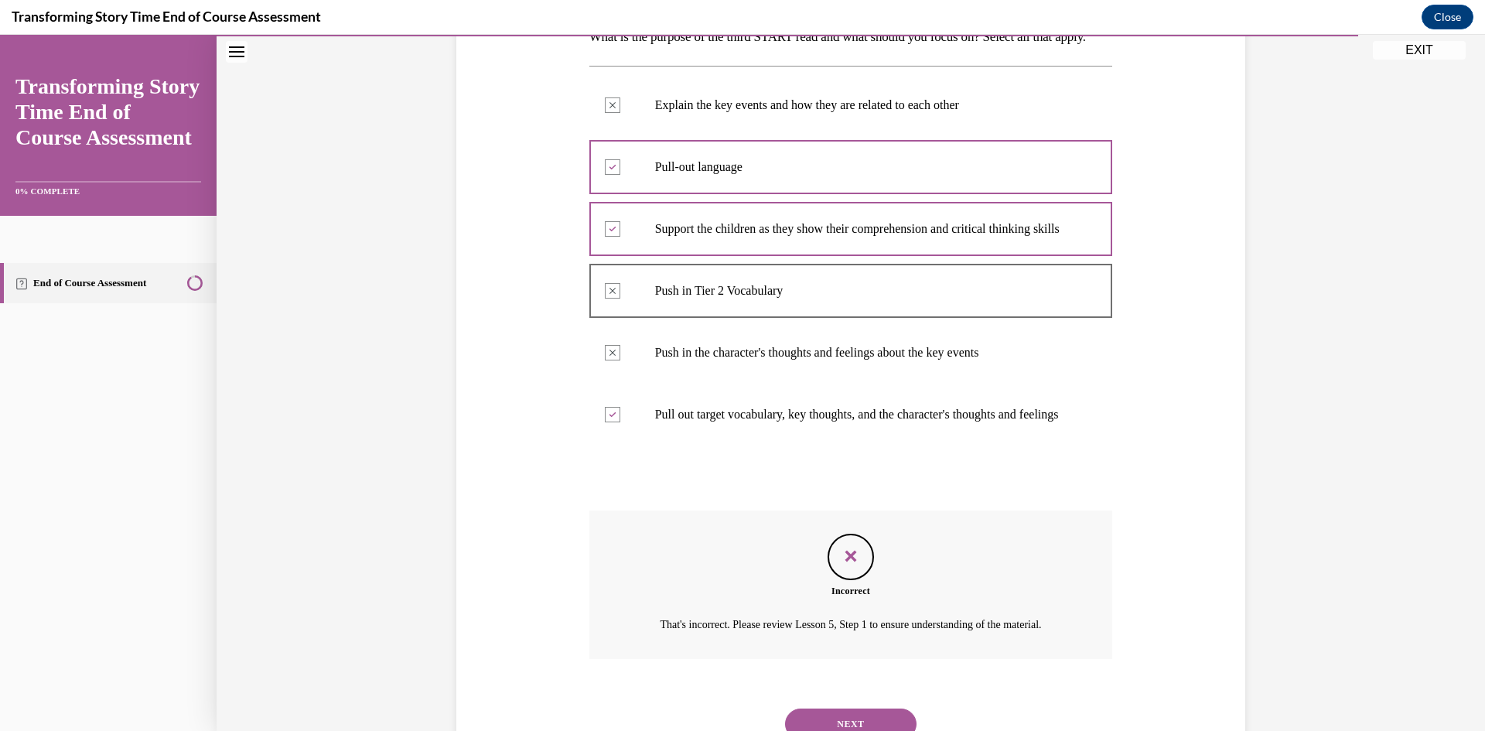
scroll to position [254, 0]
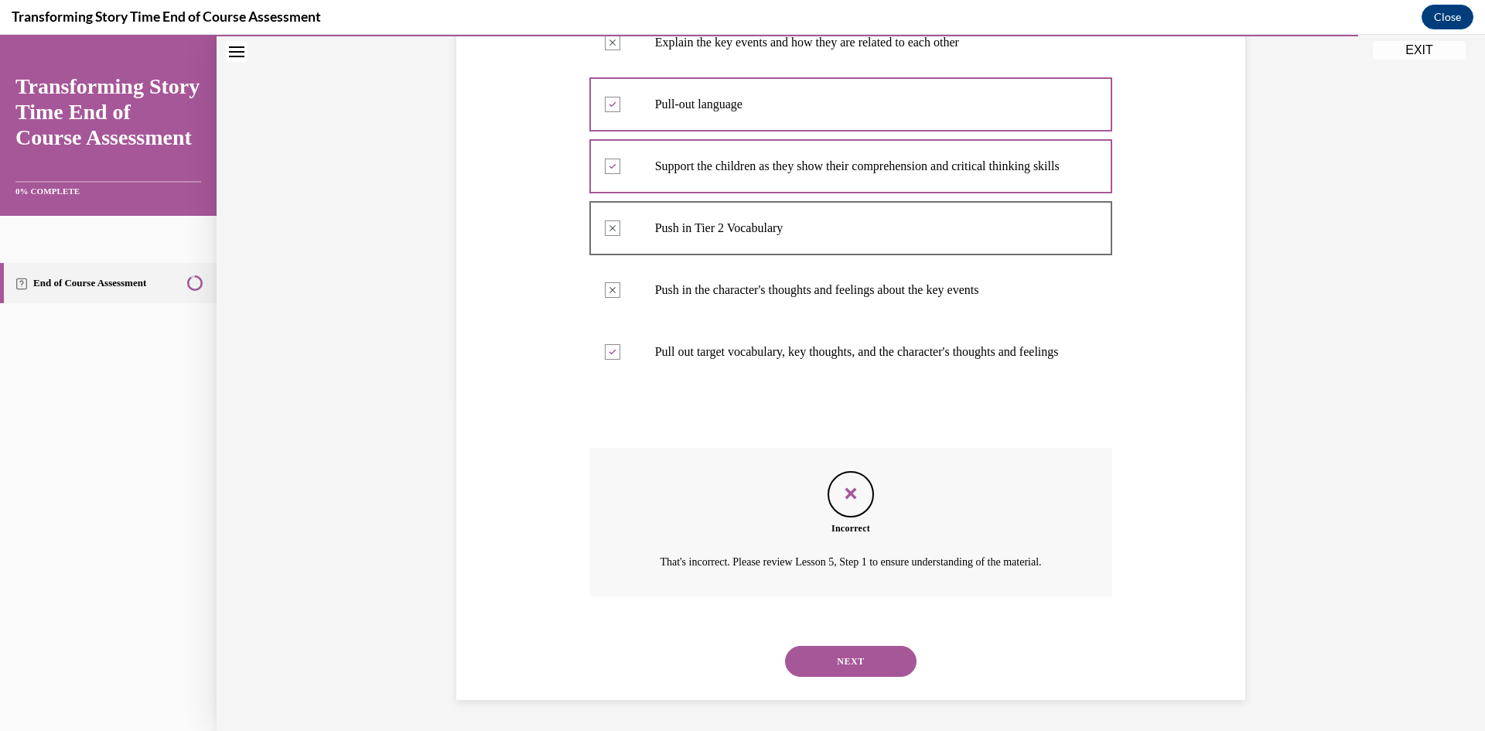
click at [843, 664] on button "NEXT" at bounding box center [850, 661] width 131 height 31
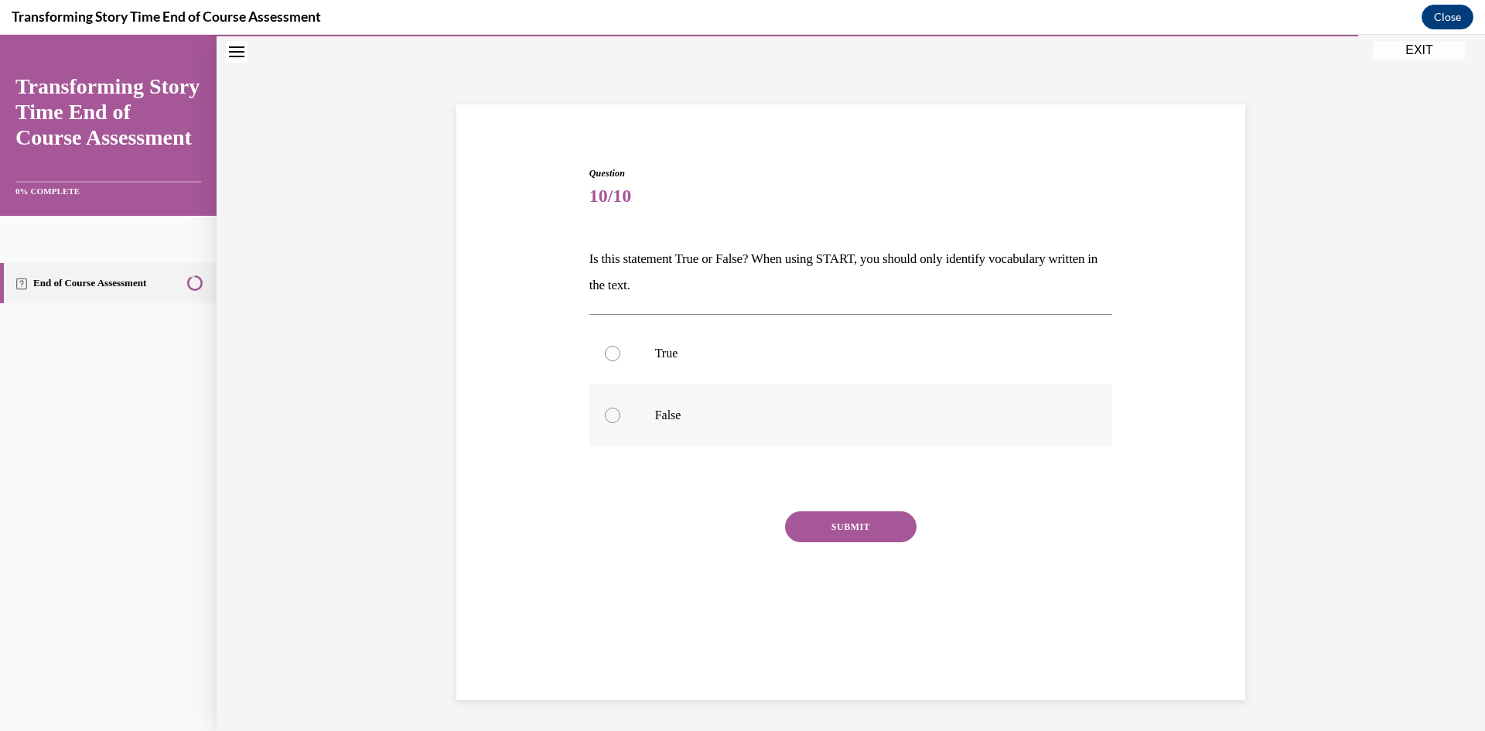
click at [605, 409] on div at bounding box center [612, 415] width 15 height 15
click at [605, 409] on input "False" at bounding box center [612, 415] width 15 height 15
radio input "true"
click at [832, 518] on button "SUBMIT" at bounding box center [850, 526] width 131 height 31
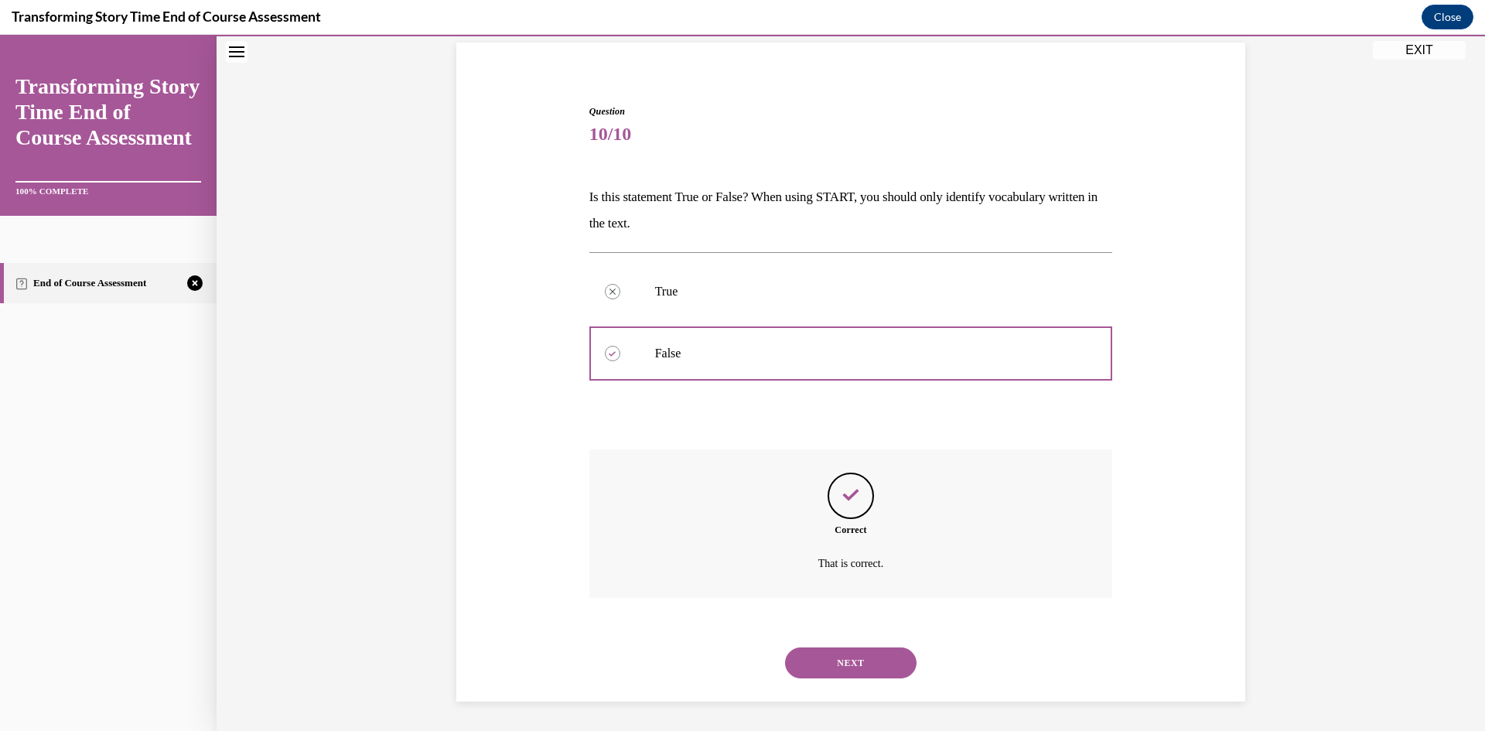
scroll to position [112, 0]
click at [864, 660] on button "NEXT" at bounding box center [850, 661] width 131 height 31
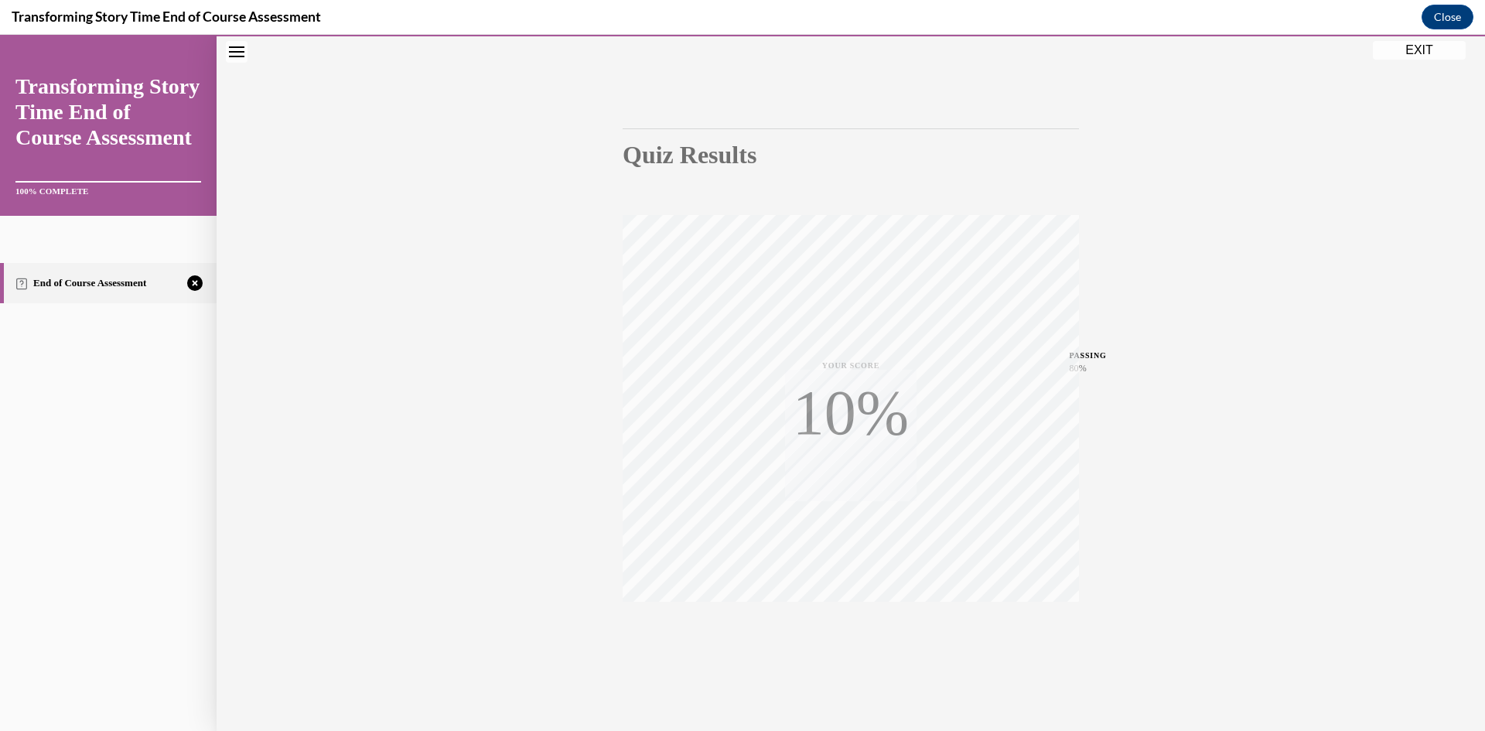
scroll to position [97, 0]
click at [855, 623] on div "TAKE AGAIN" at bounding box center [851, 627] width 55 height 36
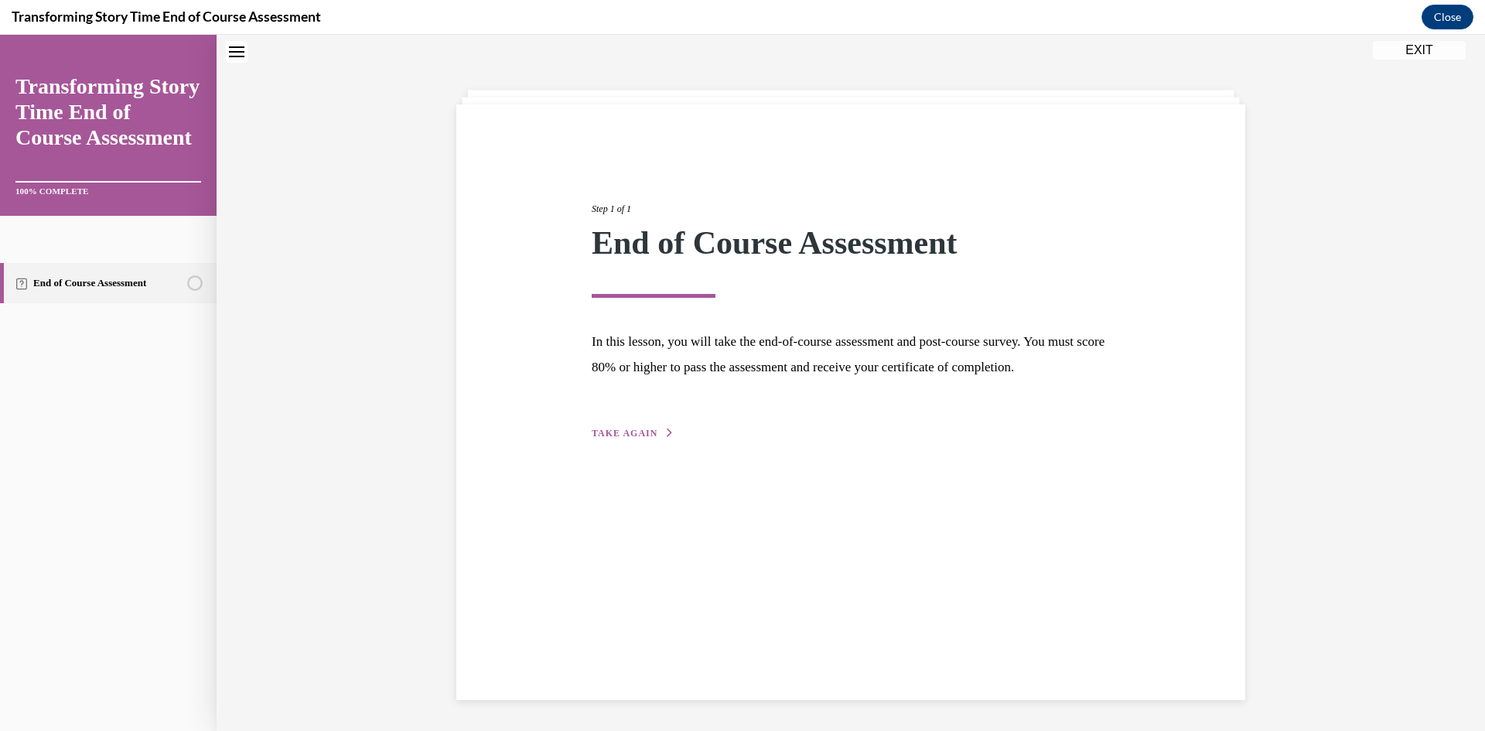
click at [609, 469] on div "Step 1 of 1 End of Course Assessment In this lesson, you will take the end-of-c…" at bounding box center [850, 401] width 789 height 595
click at [611, 438] on span "TAKE AGAIN" at bounding box center [625, 433] width 66 height 11
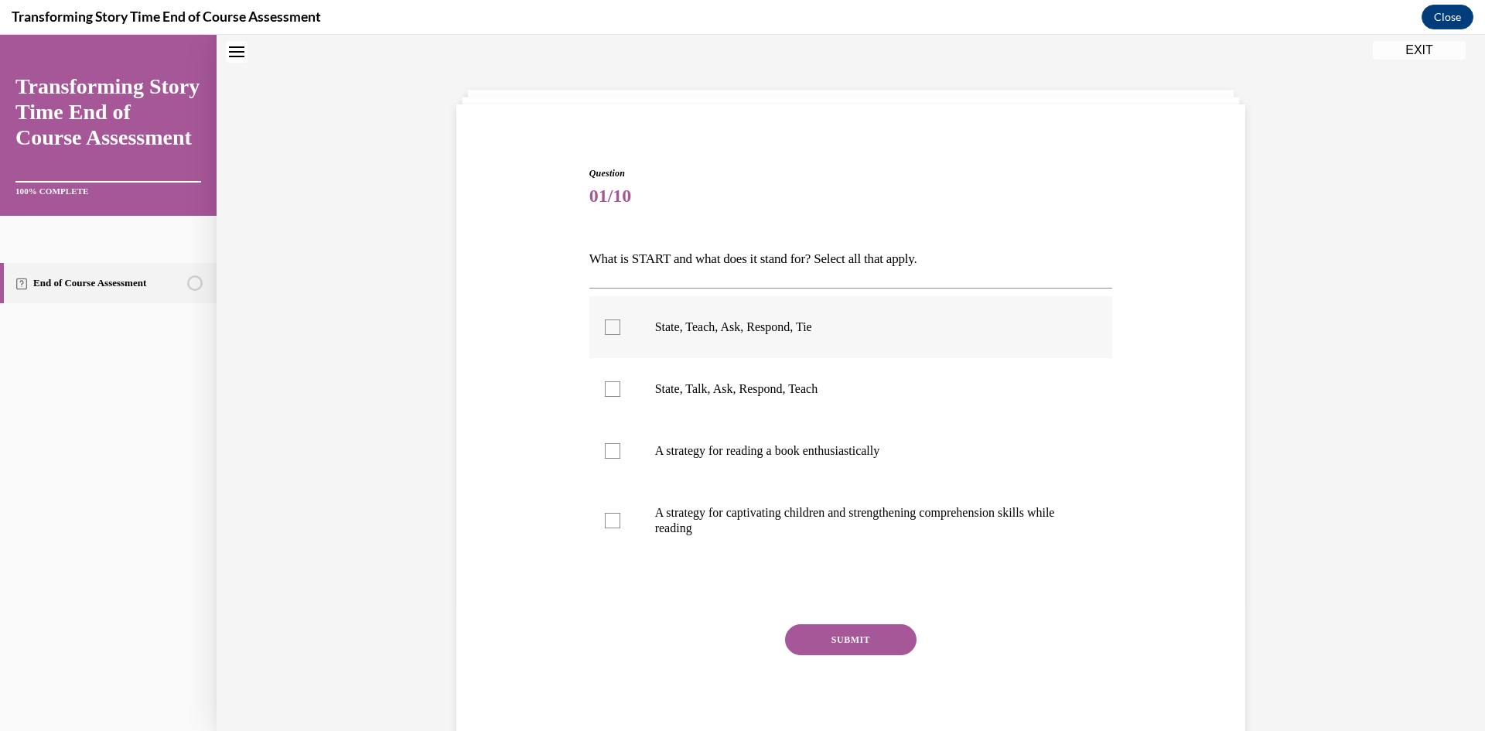
click at [655, 333] on p "State, Teach, Ask, Respond, Tie" at bounding box center [864, 326] width 419 height 15
click at [620, 333] on input "State, Teach, Ask, Respond, Tie" at bounding box center [612, 326] width 15 height 15
checkbox input "true"
click at [663, 384] on p "State, Talk, Ask, Respond, Teach" at bounding box center [864, 388] width 419 height 15
click at [620, 384] on input "State, Talk, Ask, Respond, Teach" at bounding box center [612, 388] width 15 height 15
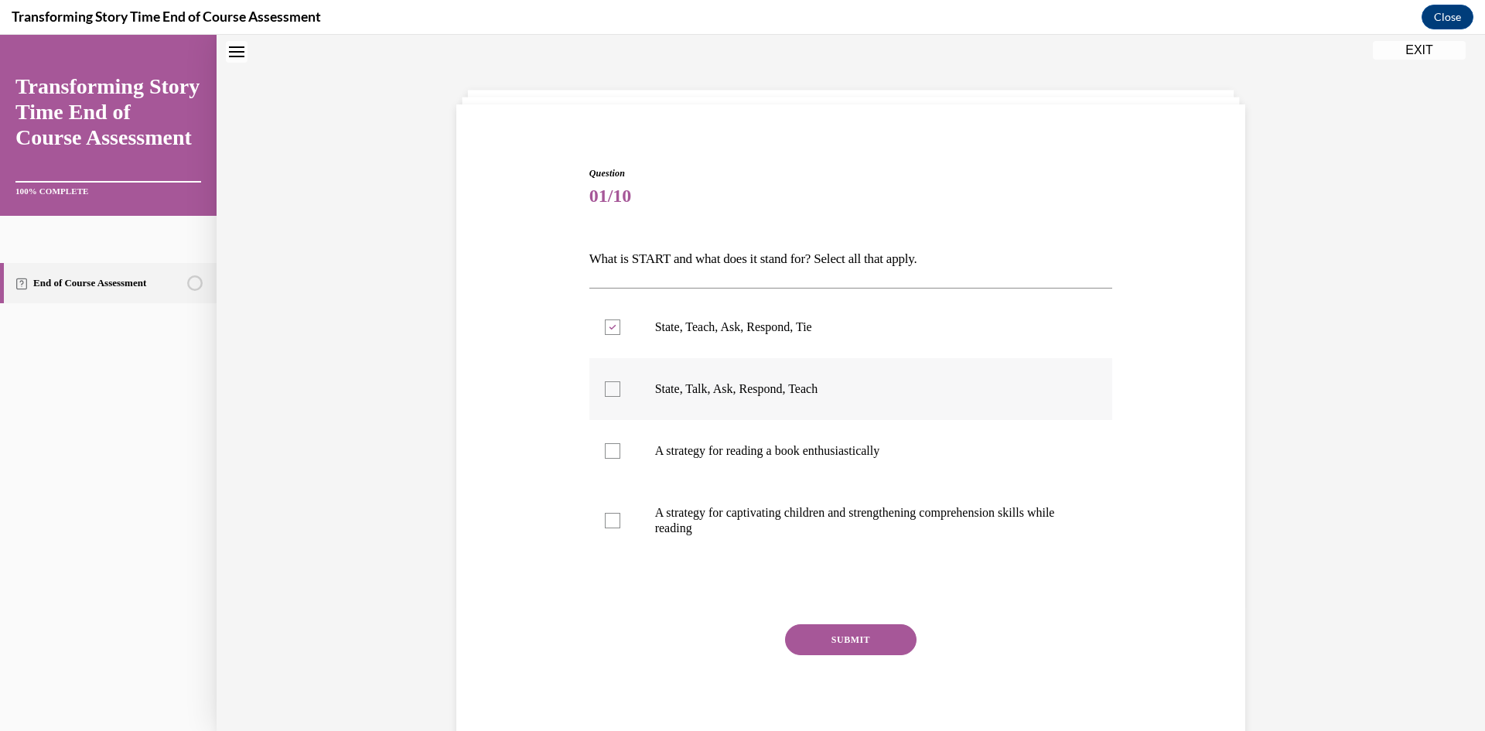
checkbox input "true"
click at [802, 626] on button "SUBMIT" at bounding box center [850, 639] width 131 height 31
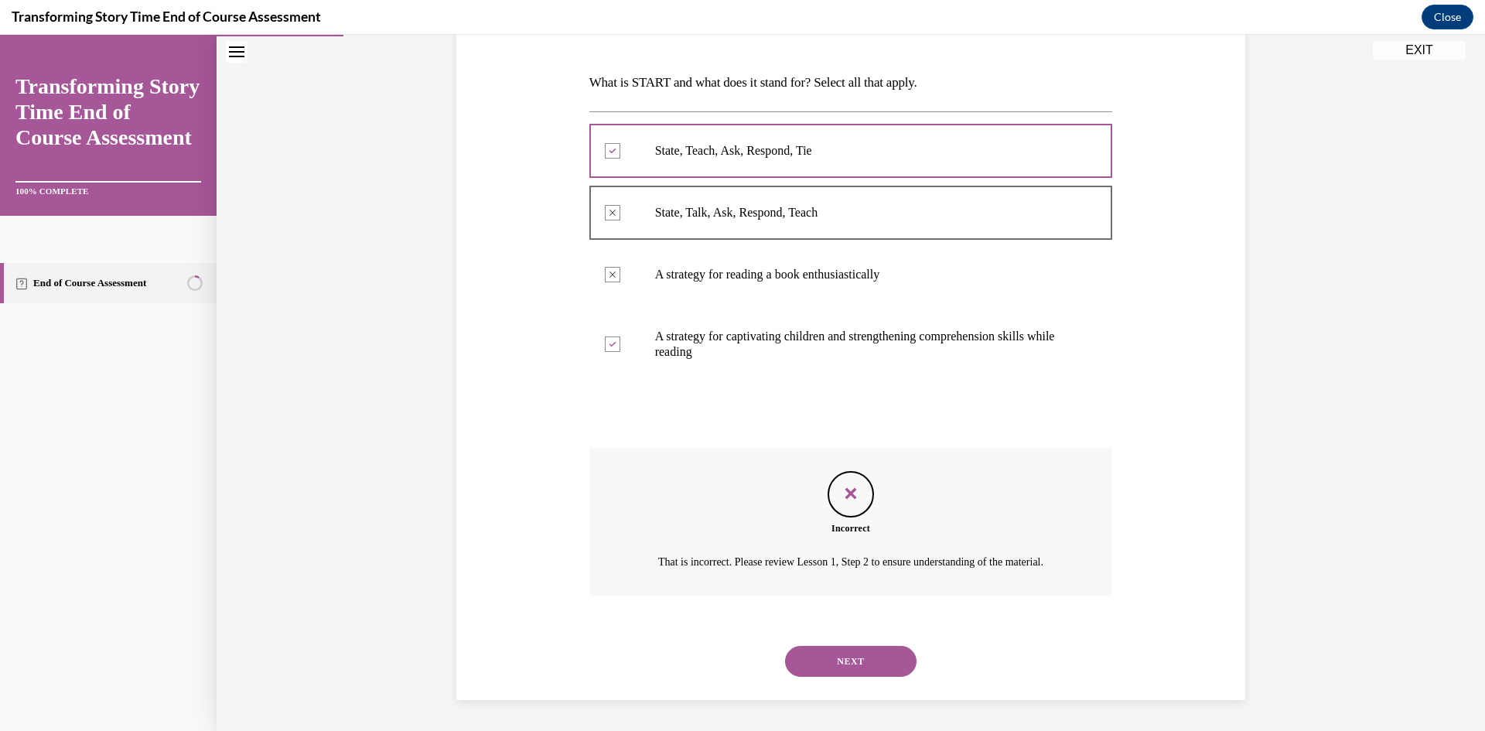
scroll to position [244, 0]
click at [823, 667] on button "NEXT" at bounding box center [850, 661] width 131 height 31
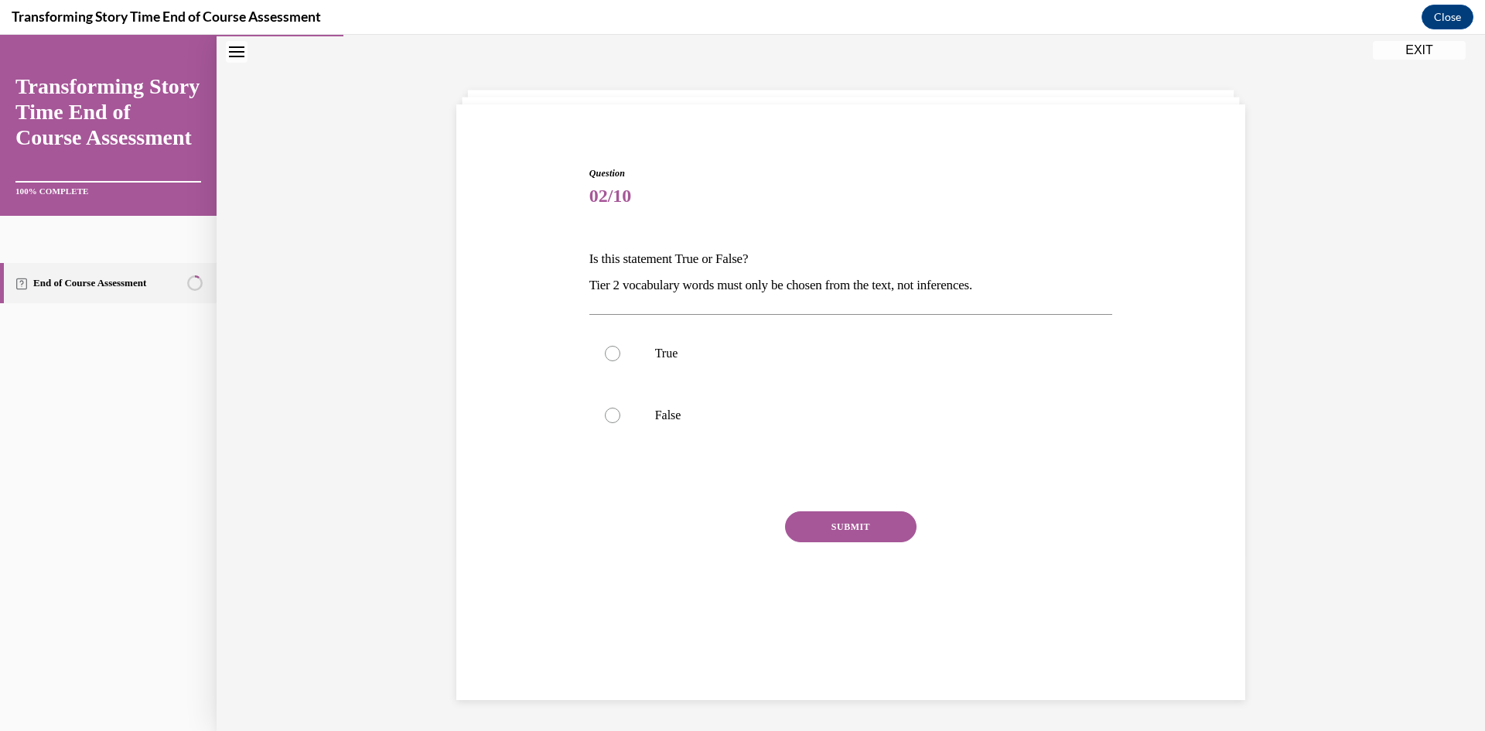
scroll to position [49, 0]
click at [657, 391] on label "False" at bounding box center [851, 415] width 524 height 62
click at [620, 408] on input "False" at bounding box center [612, 415] width 15 height 15
radio input "true"
click at [810, 517] on button "SUBMIT" at bounding box center [850, 526] width 131 height 31
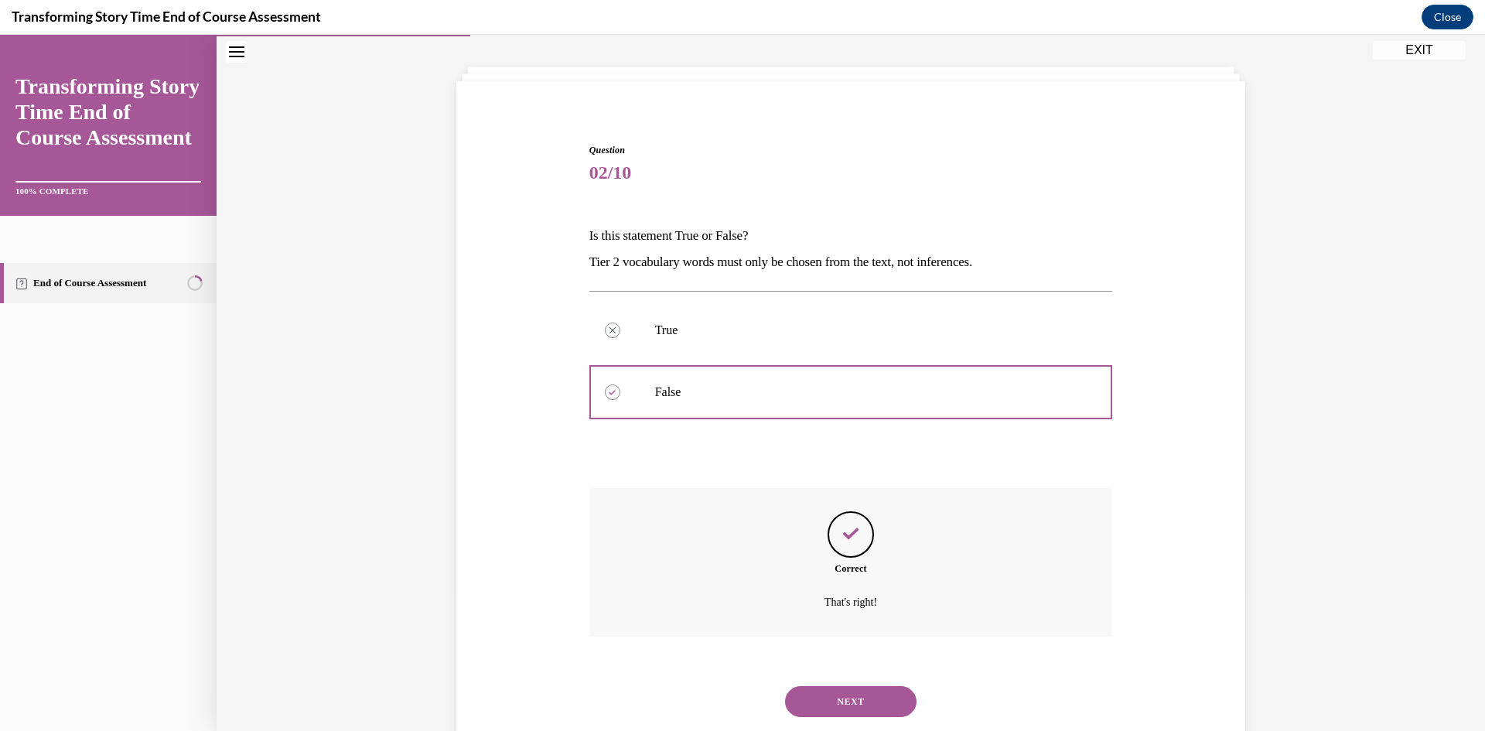
scroll to position [112, 0]
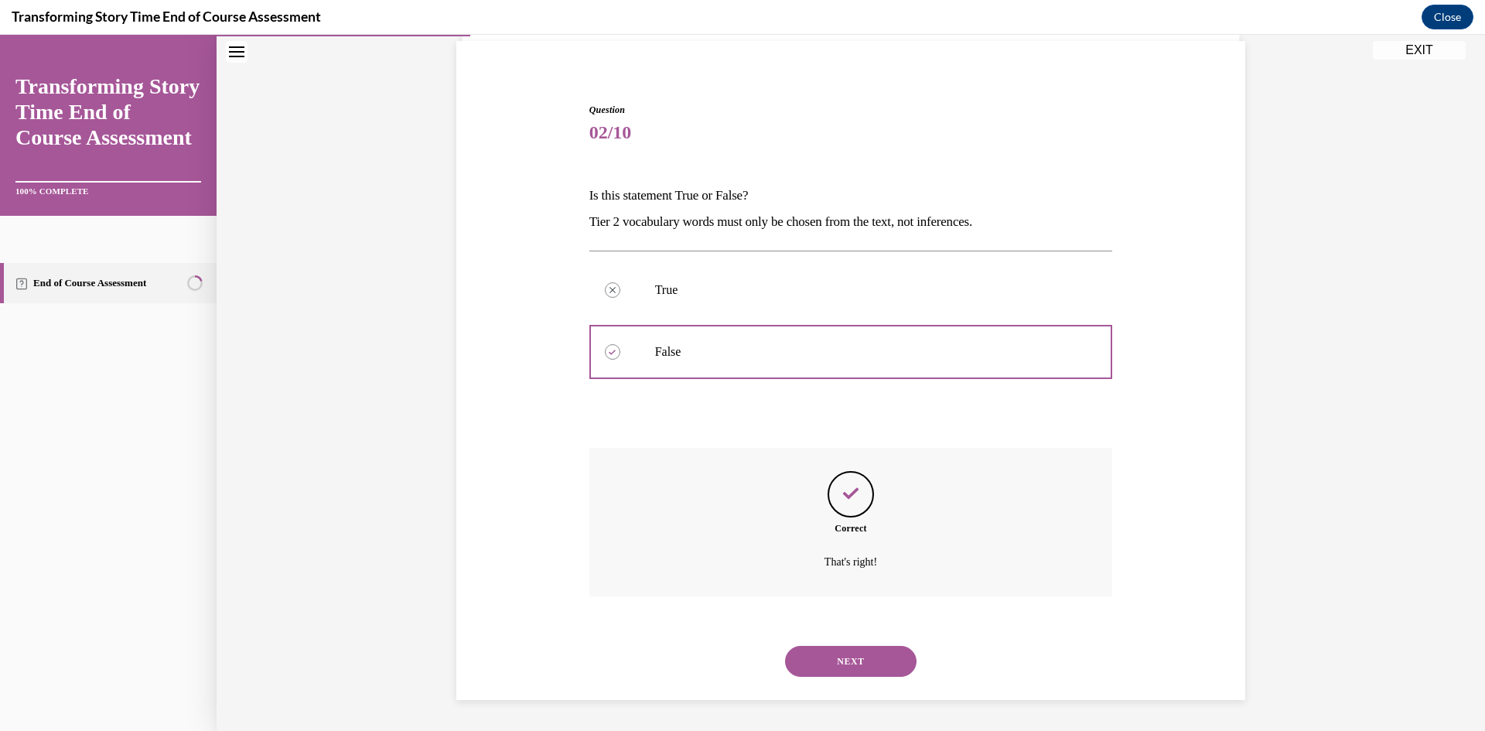
click at [834, 655] on button "NEXT" at bounding box center [850, 661] width 131 height 31
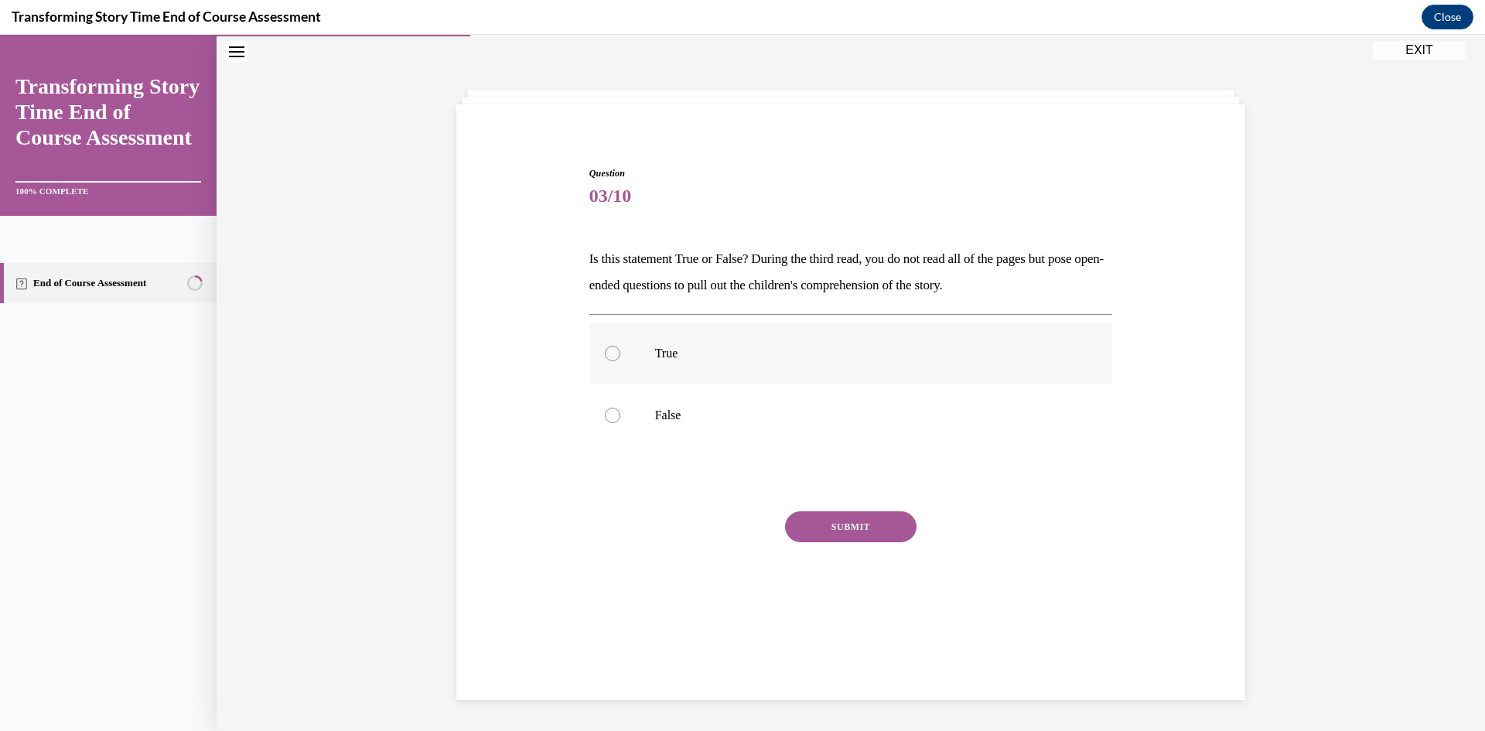
click at [641, 353] on label "True" at bounding box center [851, 353] width 524 height 62
click at [620, 353] on input "True" at bounding box center [612, 353] width 15 height 15
radio input "true"
click at [843, 523] on button "SUBMIT" at bounding box center [850, 526] width 131 height 31
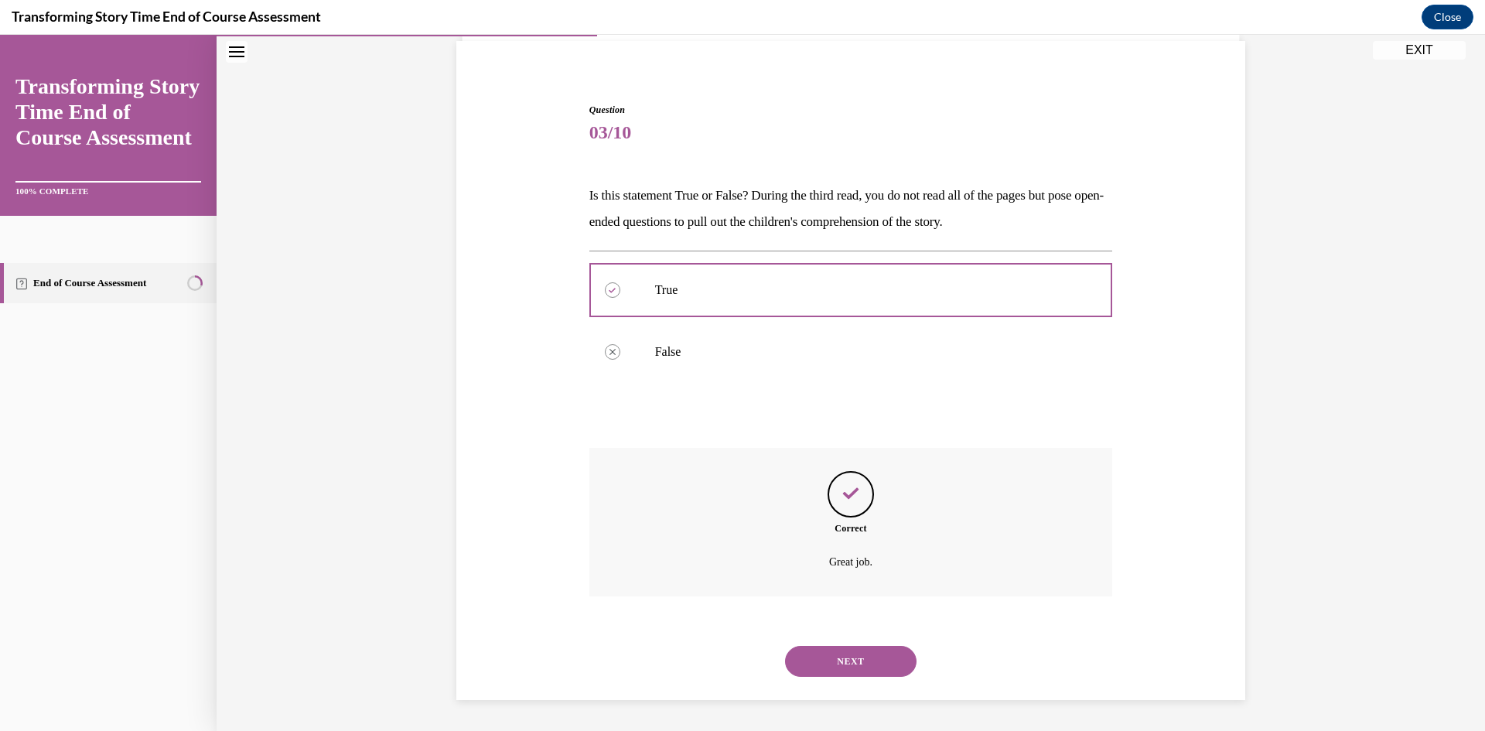
click at [834, 662] on button "NEXT" at bounding box center [850, 661] width 131 height 31
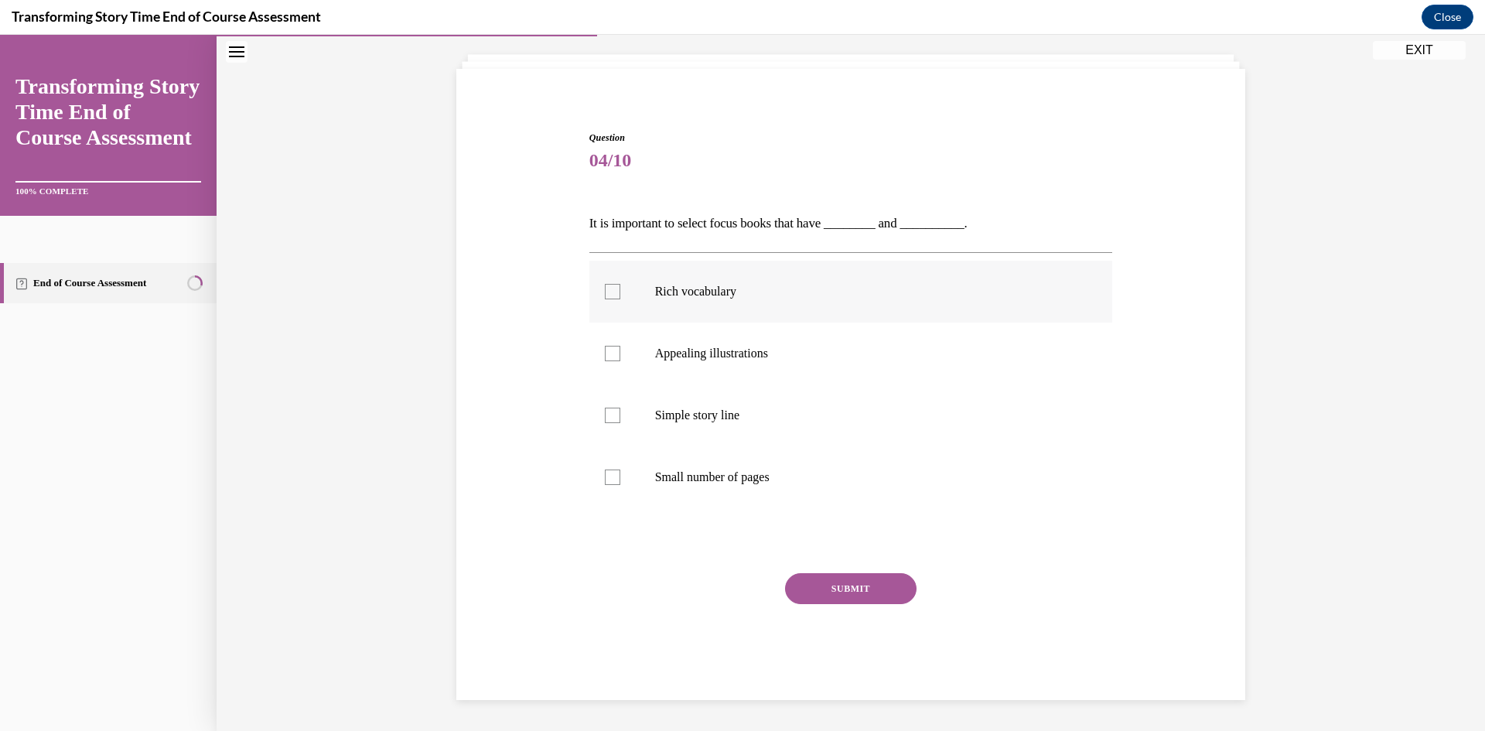
scroll to position [53, 0]
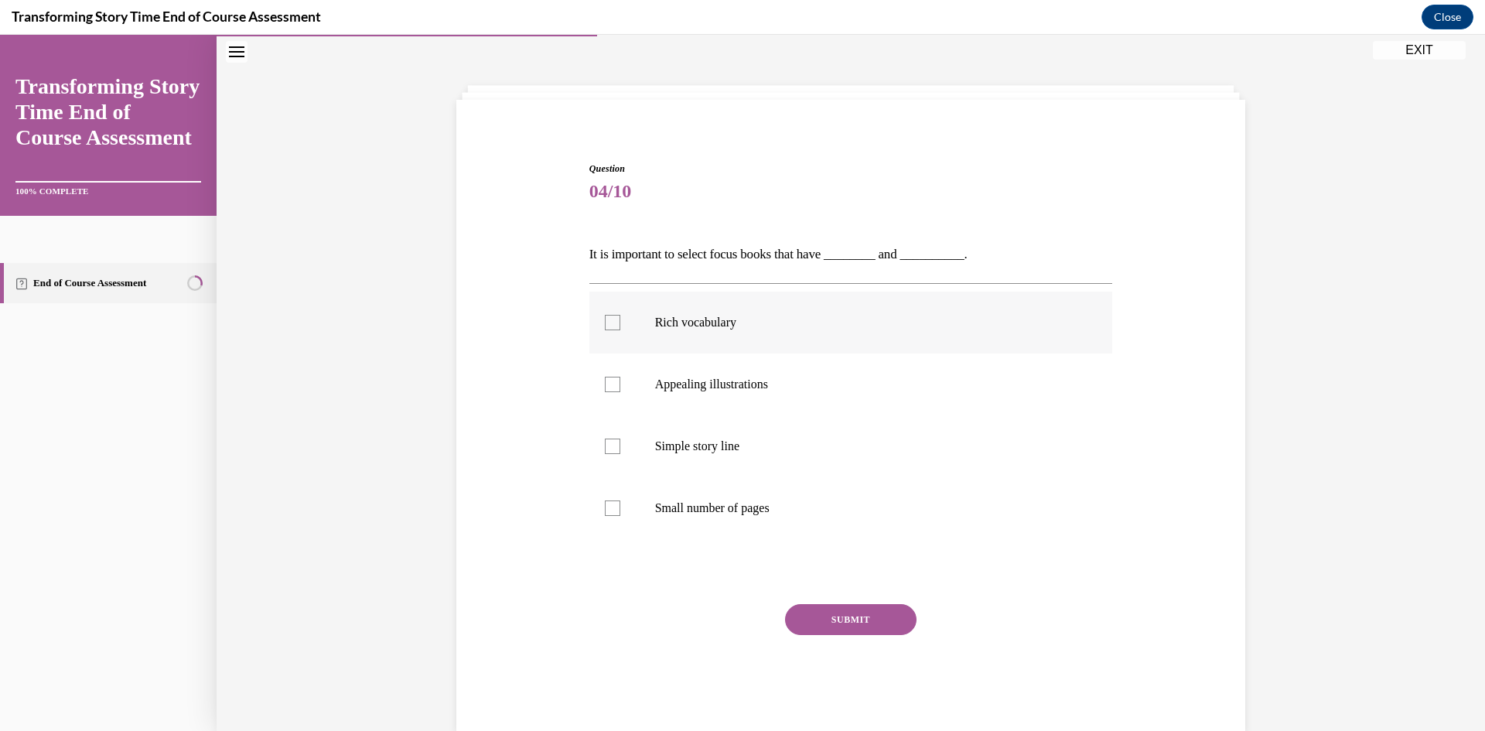
click at [701, 323] on p "Rich vocabulary" at bounding box center [864, 322] width 419 height 15
click at [620, 323] on input "Rich vocabulary" at bounding box center [612, 322] width 15 height 15
checkbox input "true"
click at [703, 395] on label "Appealing illustrations" at bounding box center [851, 384] width 524 height 62
click at [620, 392] on input "Appealing illustrations" at bounding box center [612, 384] width 15 height 15
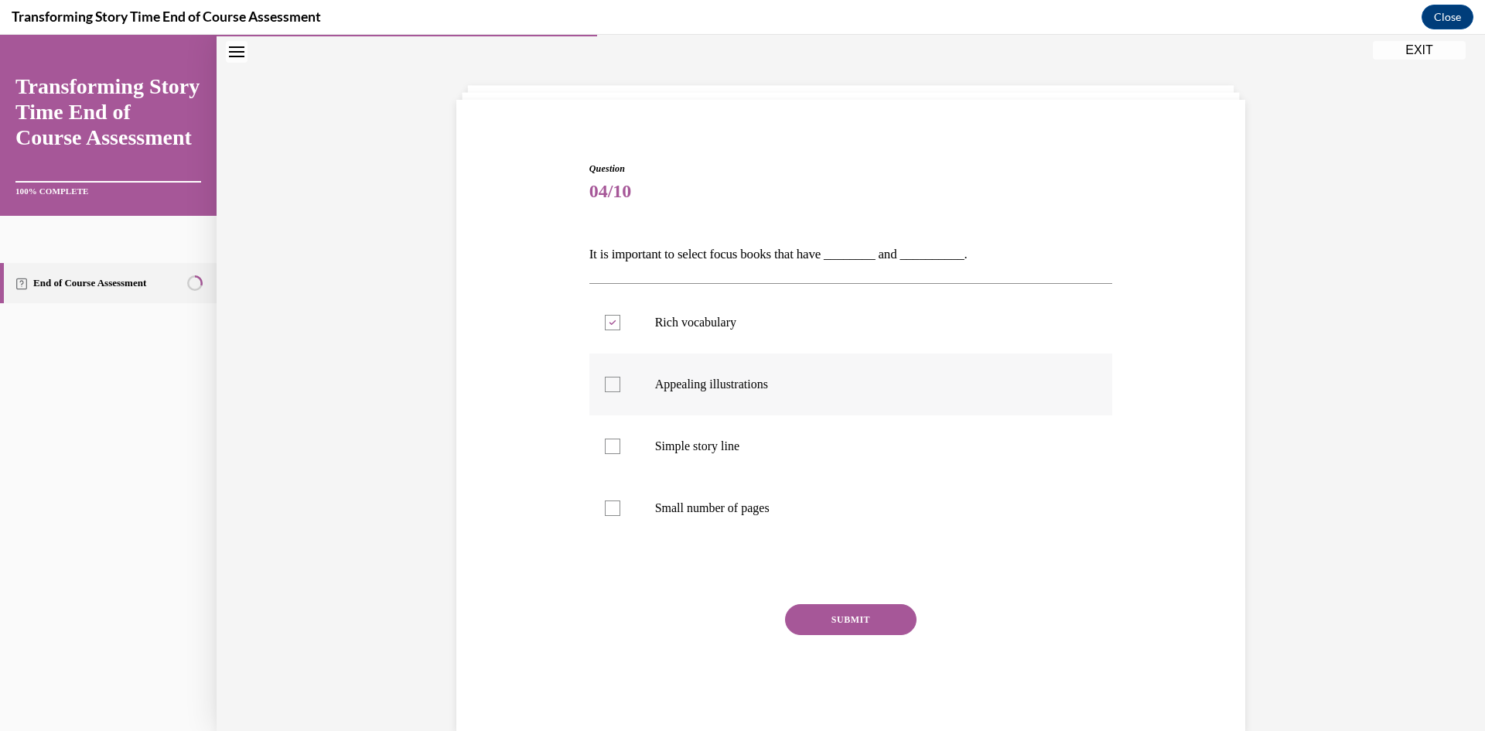
checkbox input "true"
click at [797, 615] on button "SUBMIT" at bounding box center [850, 619] width 131 height 31
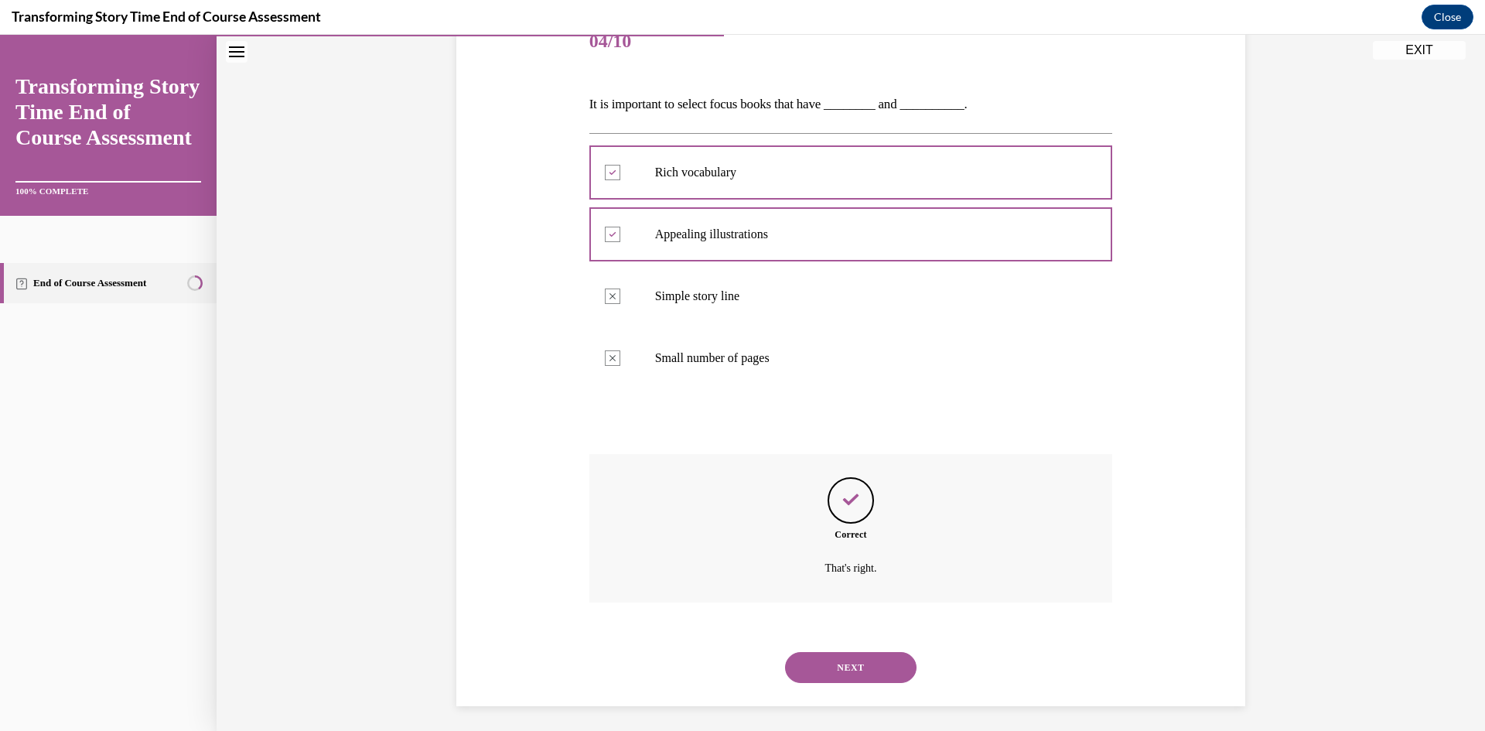
scroll to position [210, 0]
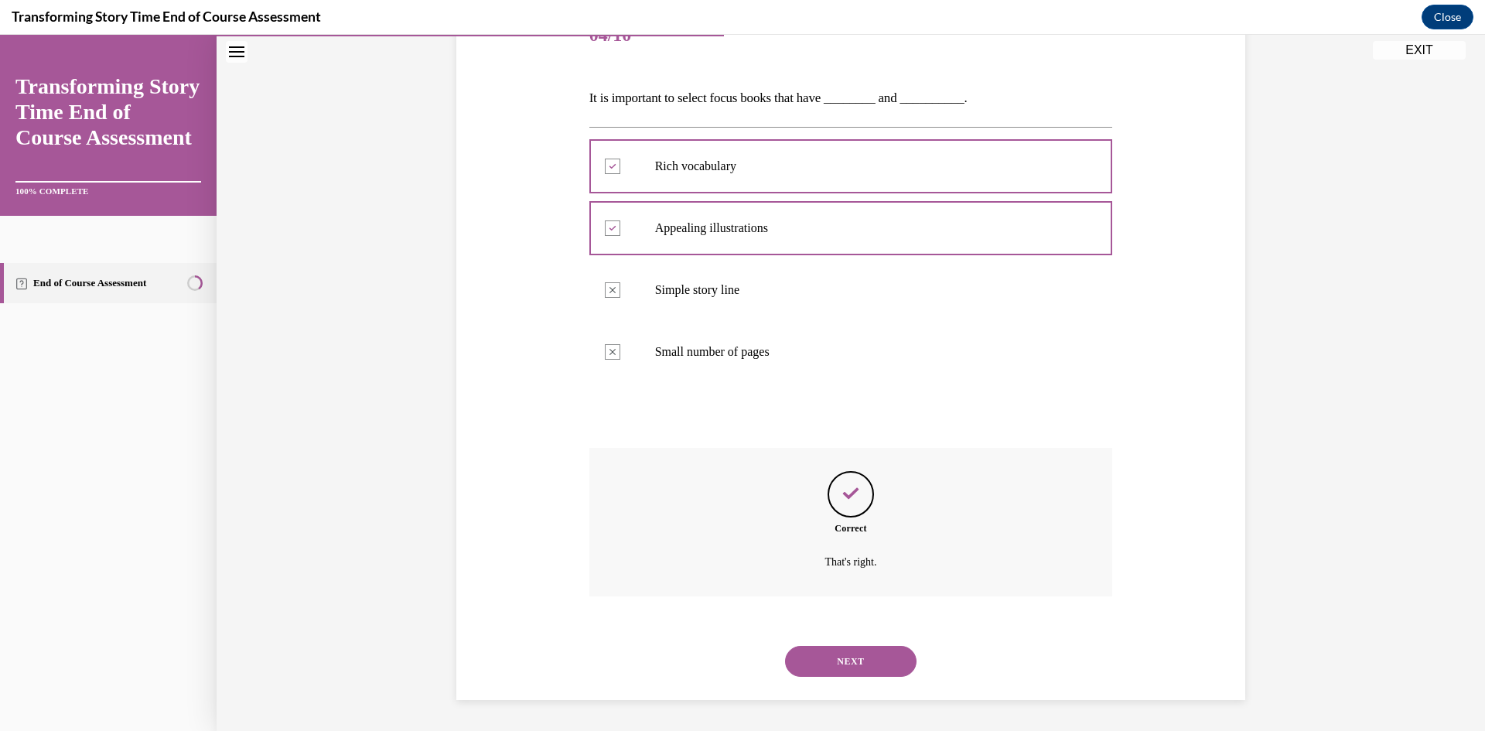
click at [818, 669] on button "NEXT" at bounding box center [850, 661] width 131 height 31
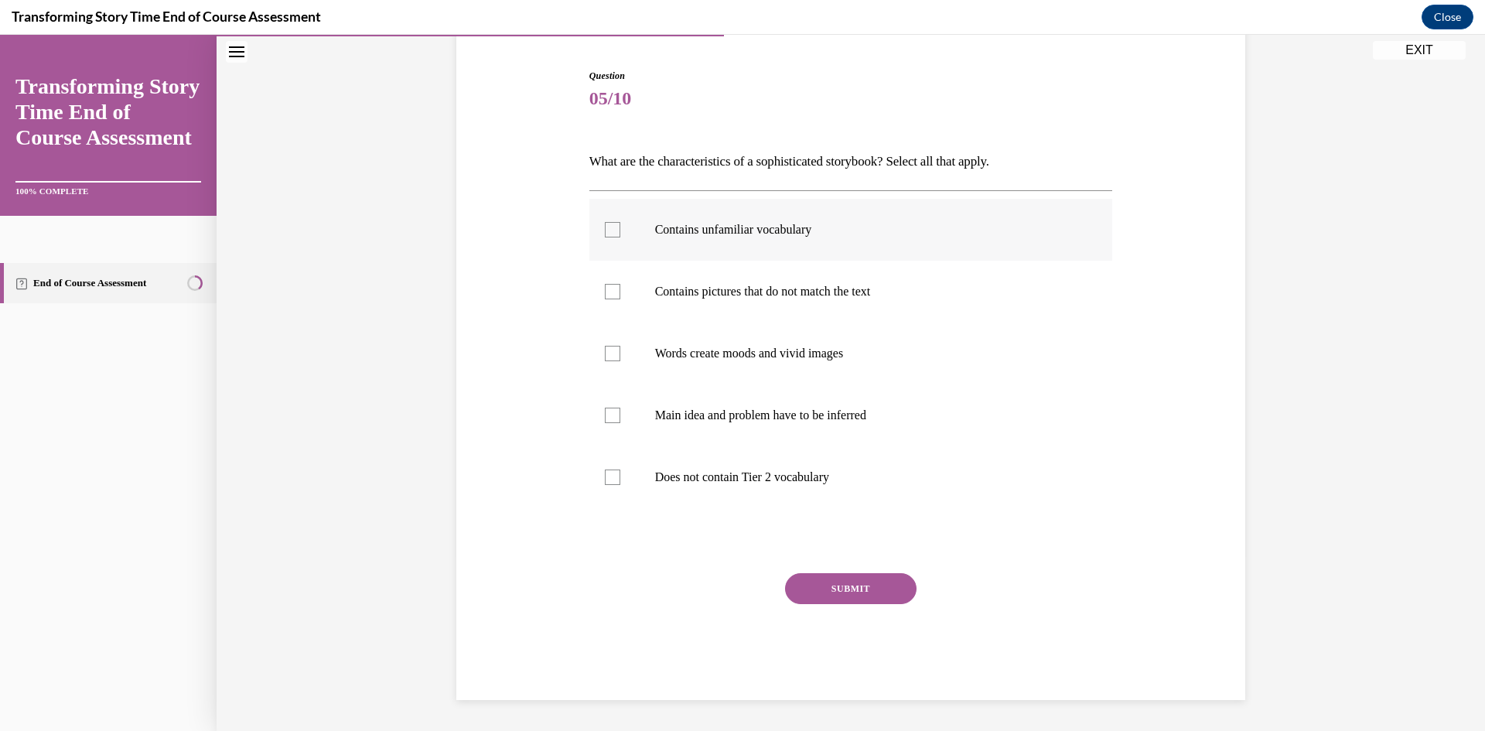
click at [659, 247] on label "Contains unfamiliar vocabulary" at bounding box center [851, 230] width 524 height 62
click at [620, 237] on input "Contains unfamiliar vocabulary" at bounding box center [612, 229] width 15 height 15
checkbox input "true"
click at [667, 285] on p "Contains pictures that do not match the text" at bounding box center [864, 291] width 419 height 15
click at [620, 285] on input "Contains pictures that do not match the text" at bounding box center [612, 291] width 15 height 15
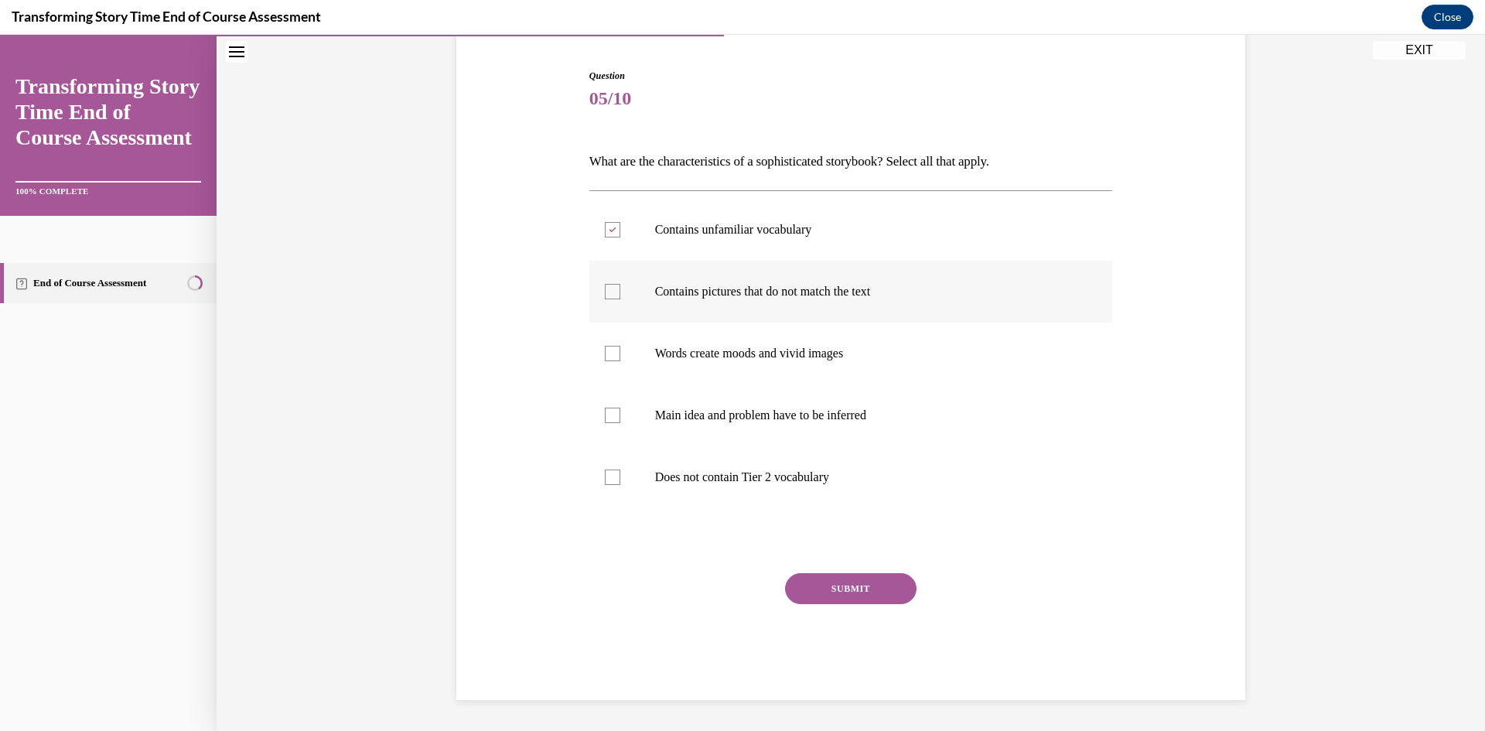
checkbox input "true"
click at [664, 351] on p "Words create moods and vivid images" at bounding box center [864, 353] width 419 height 15
click at [620, 351] on input "Words create moods and vivid images" at bounding box center [612, 353] width 15 height 15
checkbox input "true"
click at [659, 408] on p "Main idea and problem have to be inferred" at bounding box center [864, 415] width 419 height 15
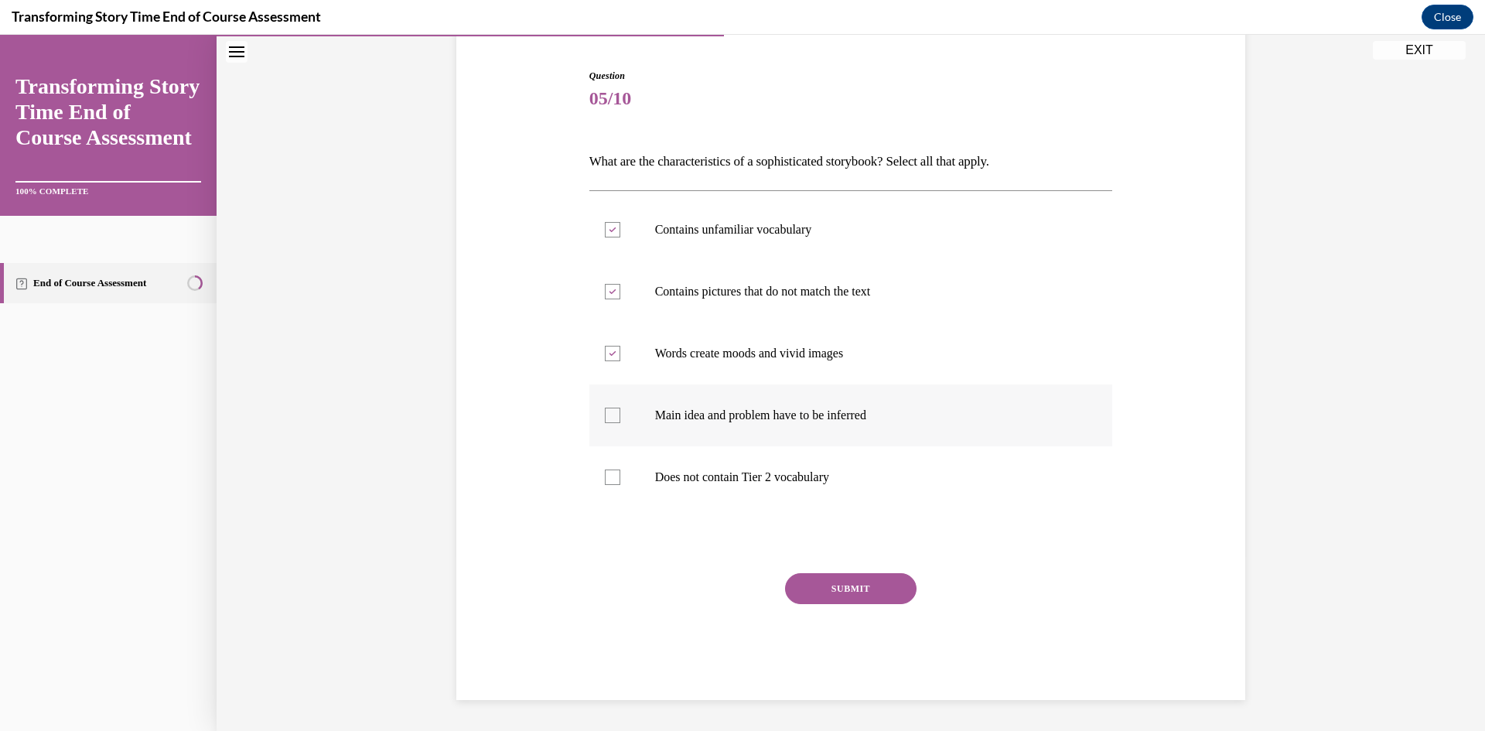
click at [620, 408] on input "Main idea and problem have to be inferred" at bounding box center [612, 415] width 15 height 15
checkbox input "true"
click at [807, 594] on button "SUBMIT" at bounding box center [850, 588] width 131 height 31
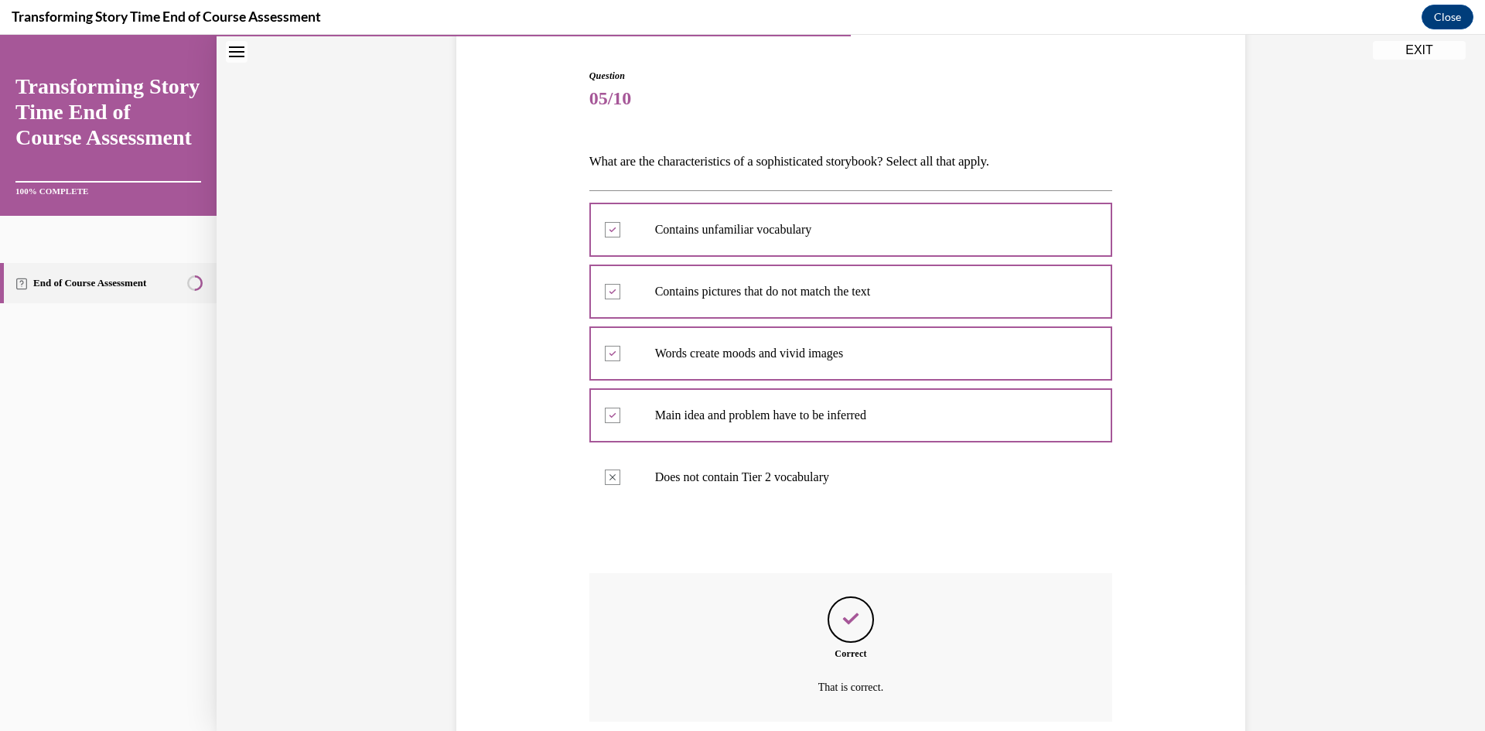
scroll to position [271, 0]
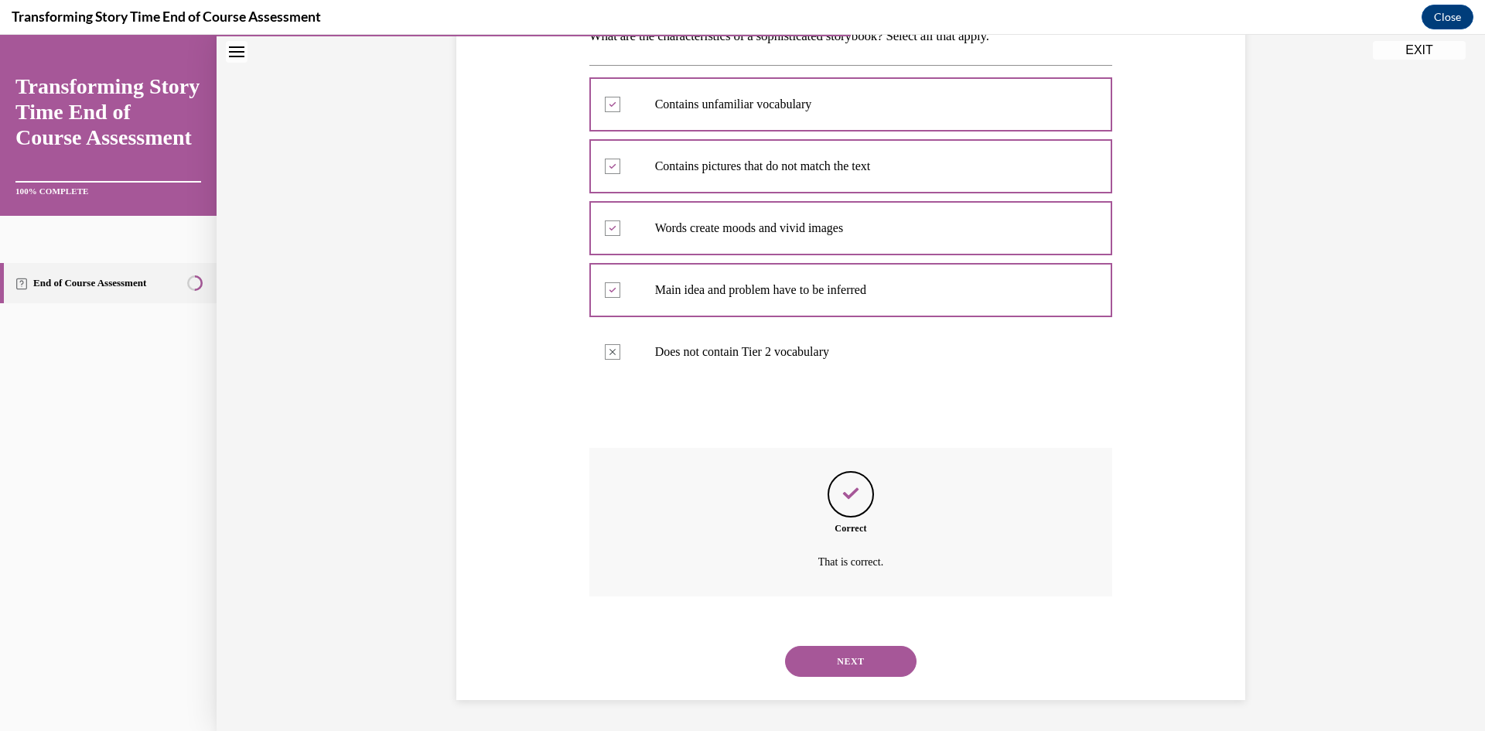
click at [811, 643] on div "NEXT" at bounding box center [851, 661] width 524 height 62
click at [807, 655] on button "NEXT" at bounding box center [850, 661] width 131 height 31
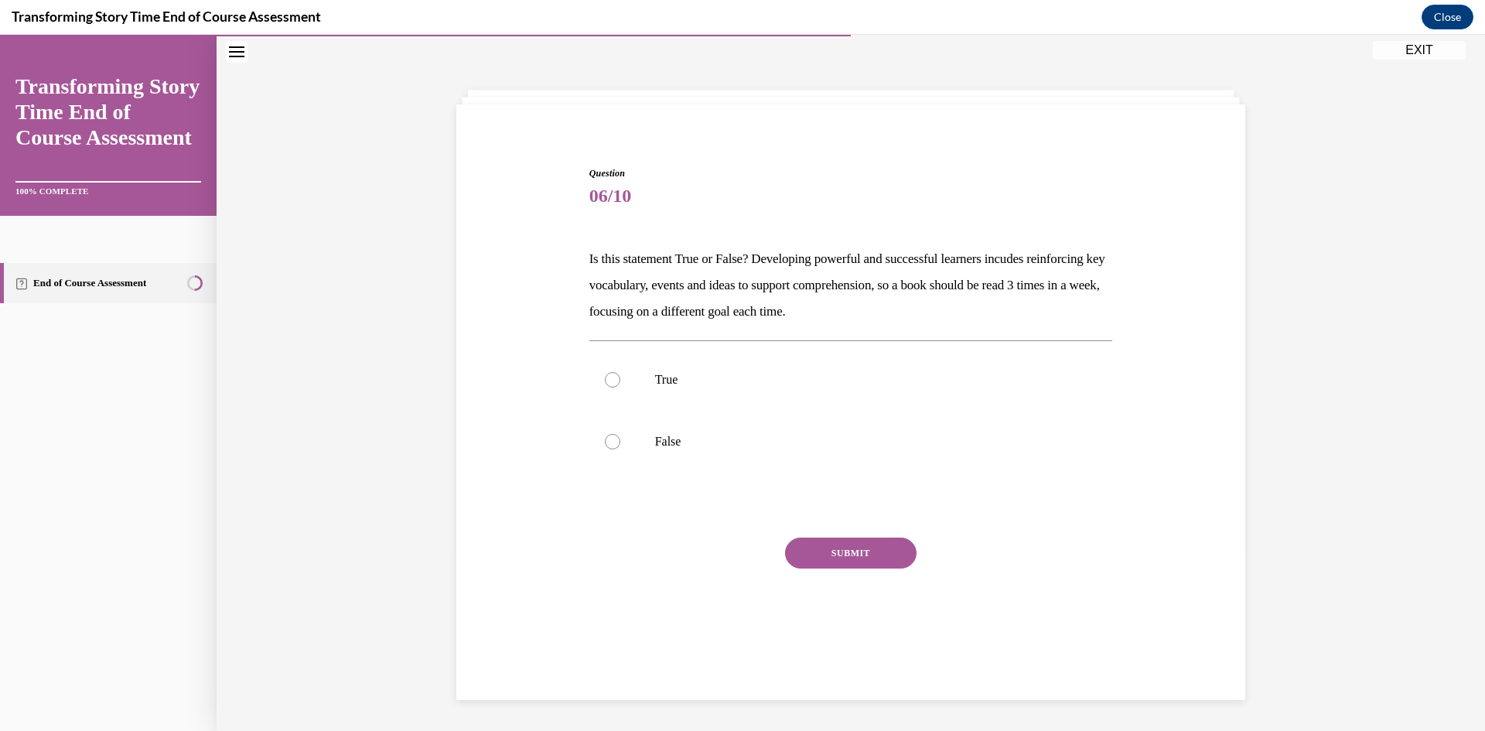
scroll to position [49, 0]
click at [611, 376] on div at bounding box center [612, 379] width 15 height 15
click at [611, 376] on input "True" at bounding box center [612, 379] width 15 height 15
radio input "true"
click at [803, 548] on button "SUBMIT" at bounding box center [850, 552] width 131 height 31
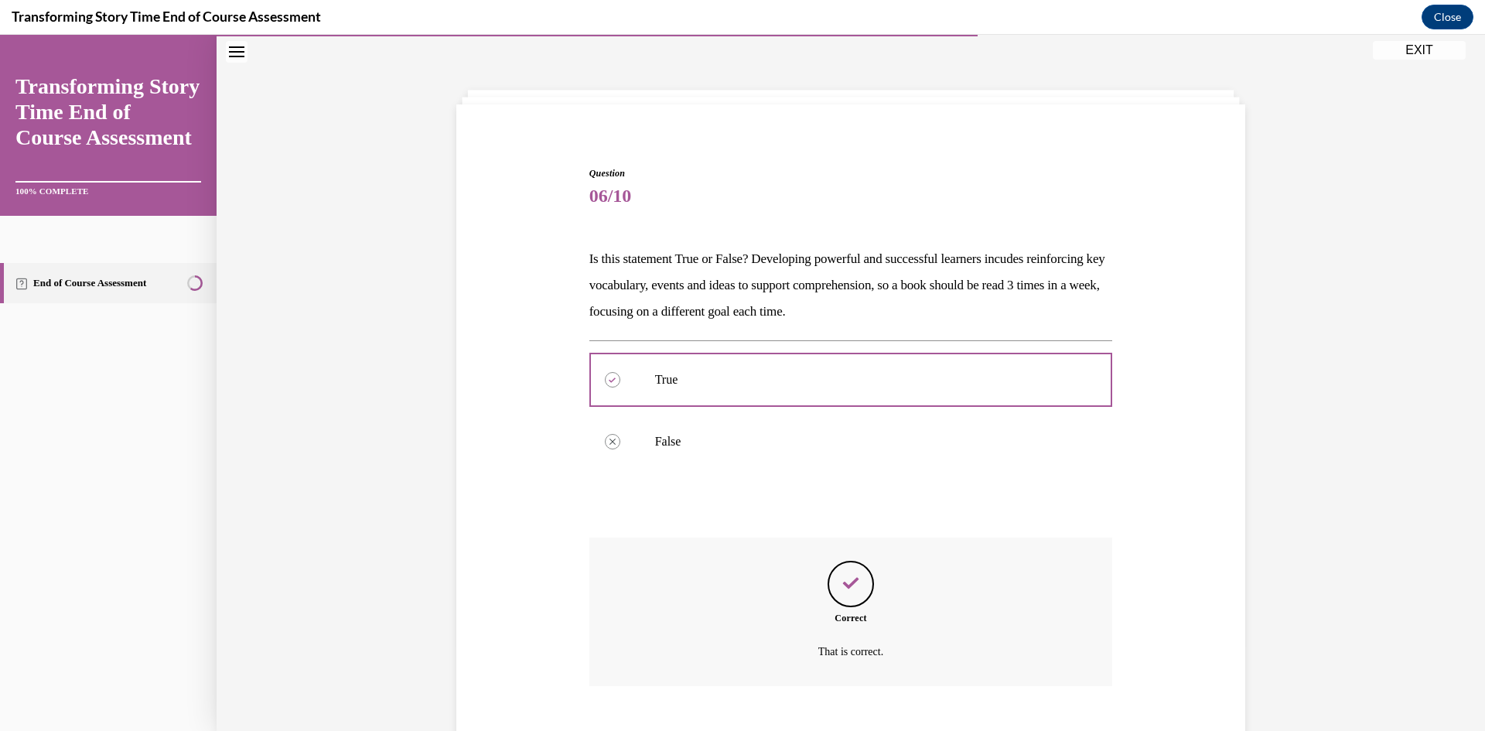
scroll to position [138, 0]
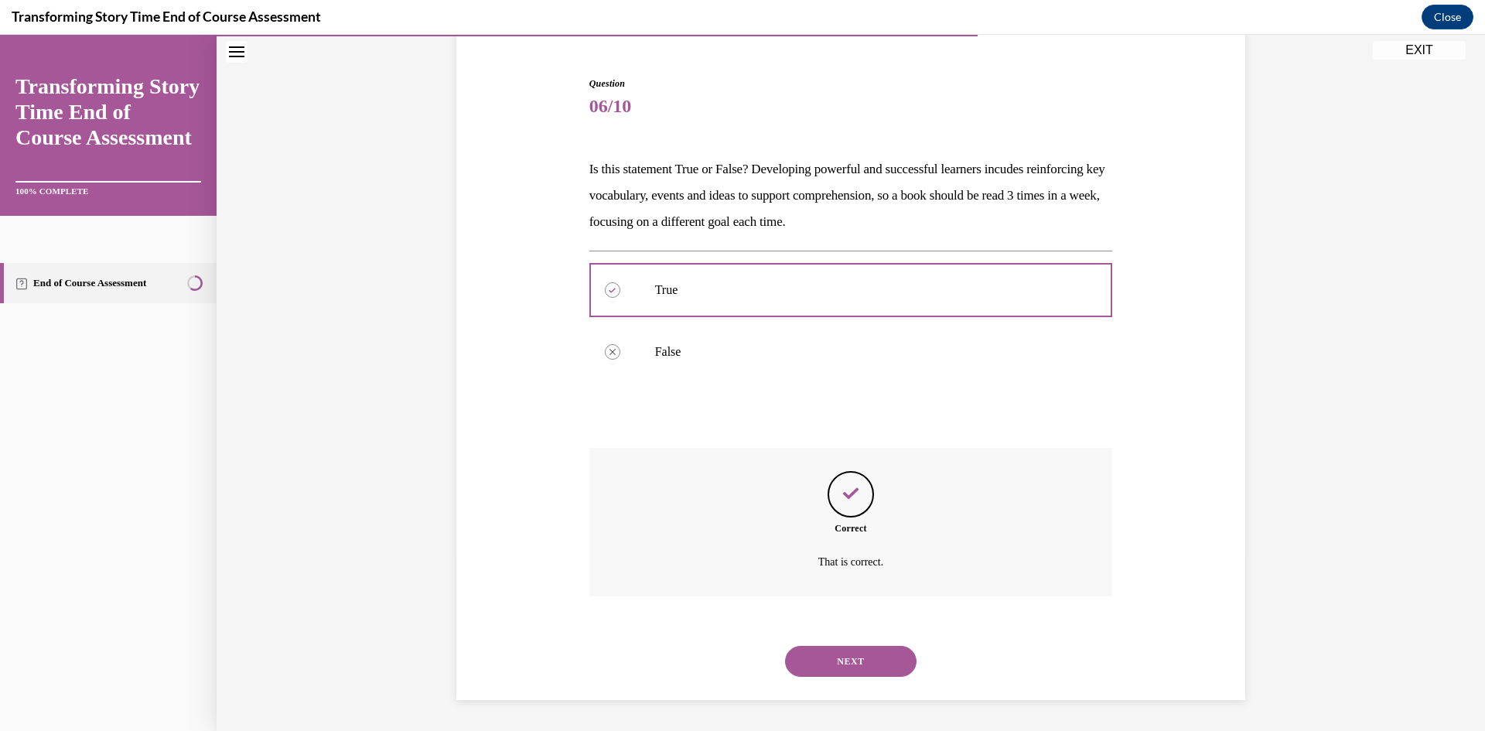
click at [785, 646] on button "NEXT" at bounding box center [850, 661] width 131 height 31
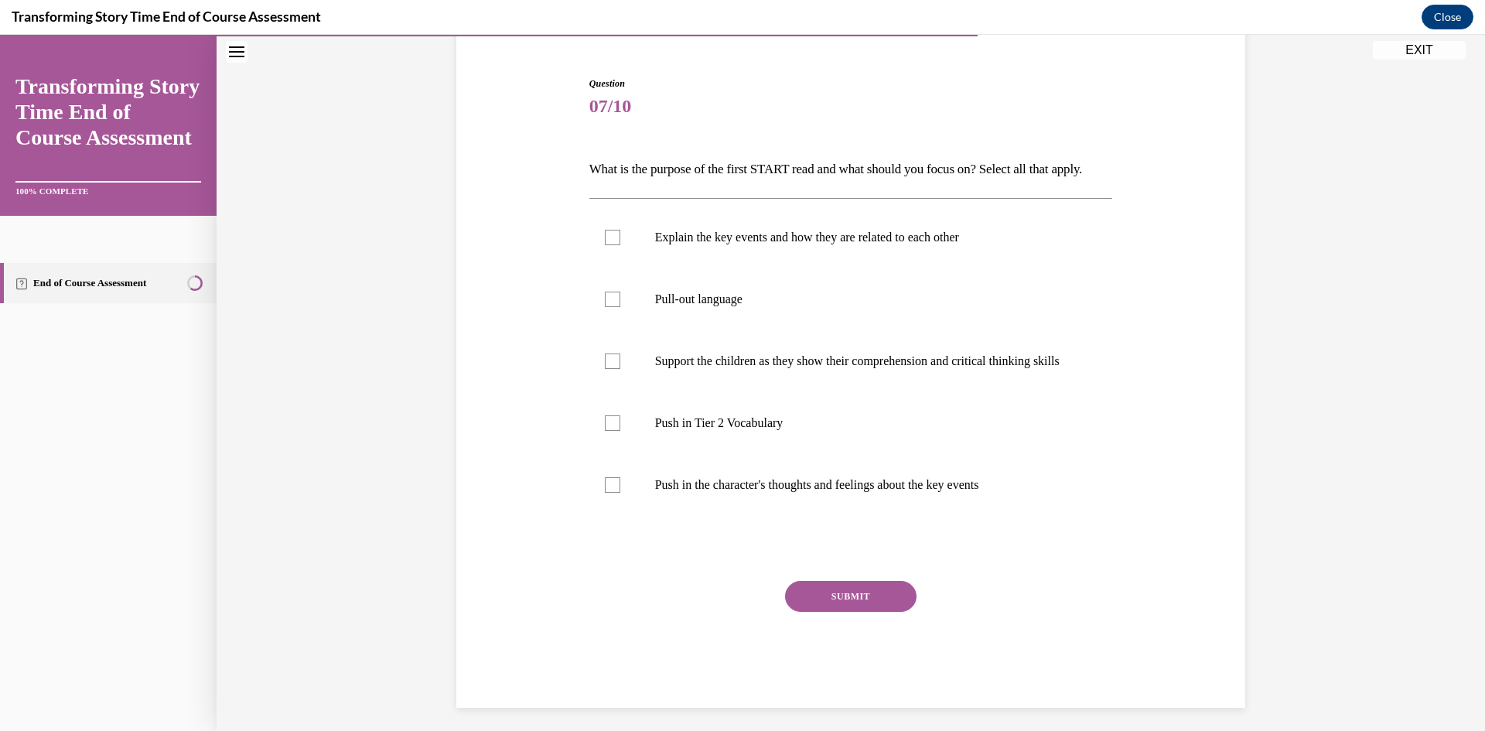
scroll to position [81, 0]
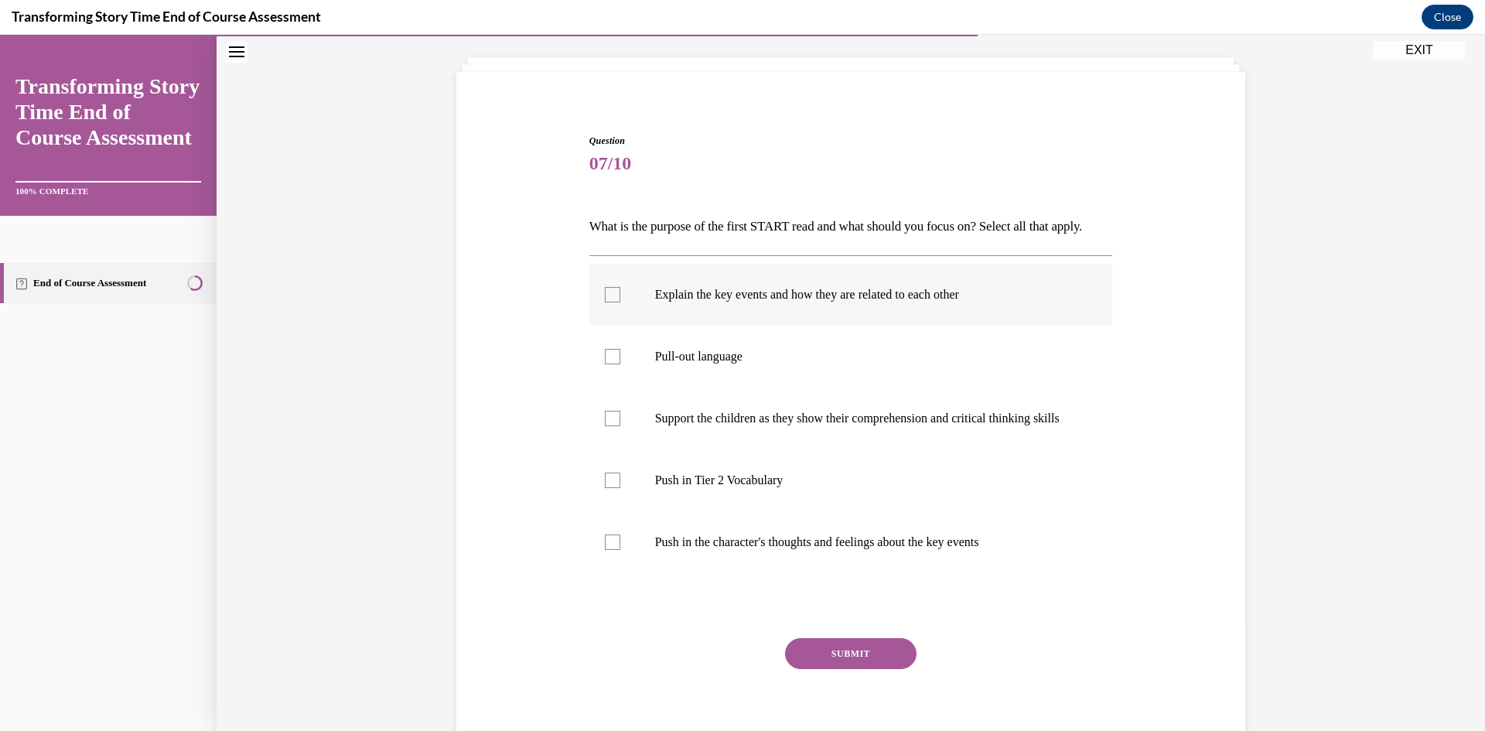
click at [635, 326] on label "Explain the key events and how they are related to each other" at bounding box center [851, 295] width 524 height 62
click at [620, 302] on input "Explain the key events and how they are related to each other" at bounding box center [612, 294] width 15 height 15
checkbox input "true"
click at [616, 511] on label "Push in Tier 2 Vocabulary" at bounding box center [851, 480] width 524 height 62
click at [616, 488] on input "Push in Tier 2 Vocabulary" at bounding box center [612, 480] width 15 height 15
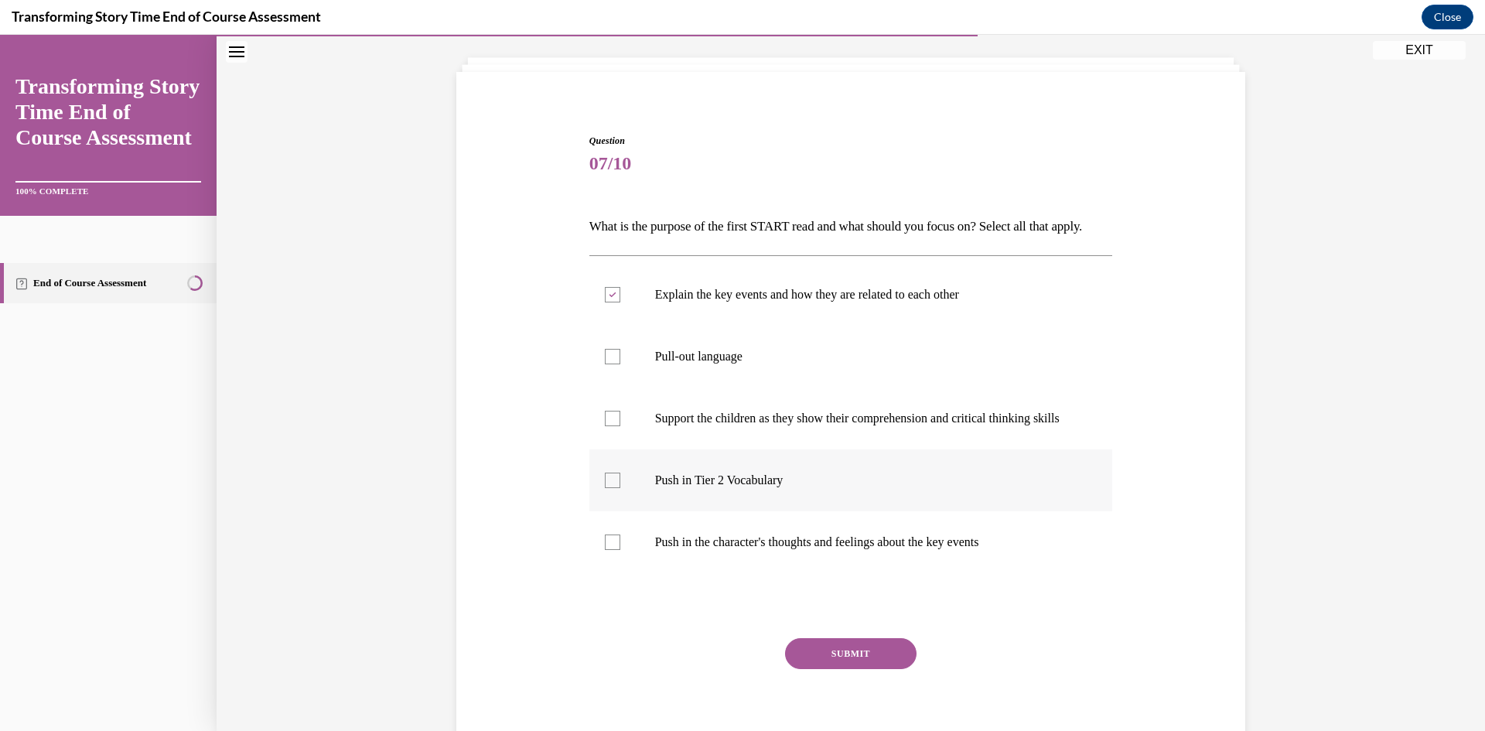
checkbox input "true"
click at [834, 669] on button "SUBMIT" at bounding box center [850, 653] width 131 height 31
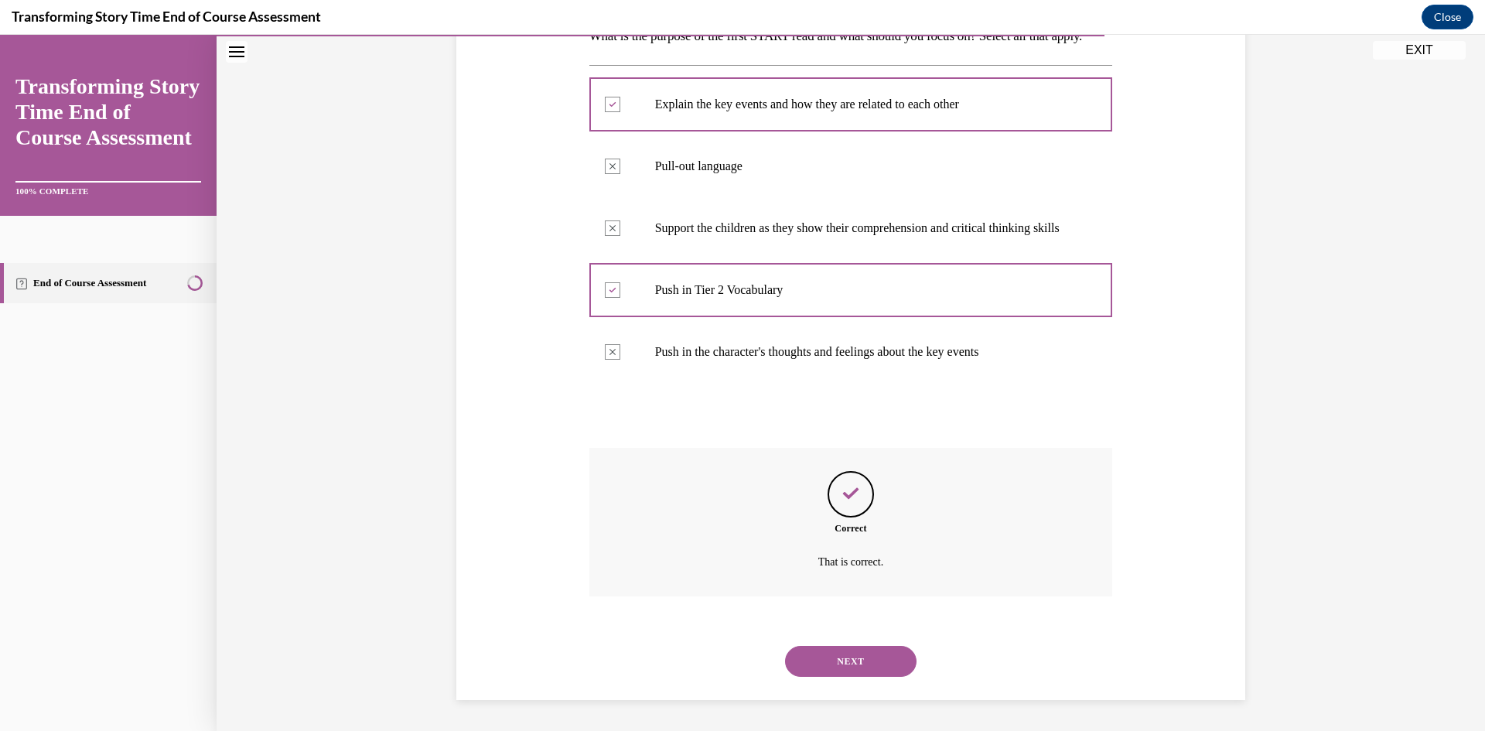
scroll to position [313, 0]
click at [834, 663] on button "NEXT" at bounding box center [850, 661] width 131 height 31
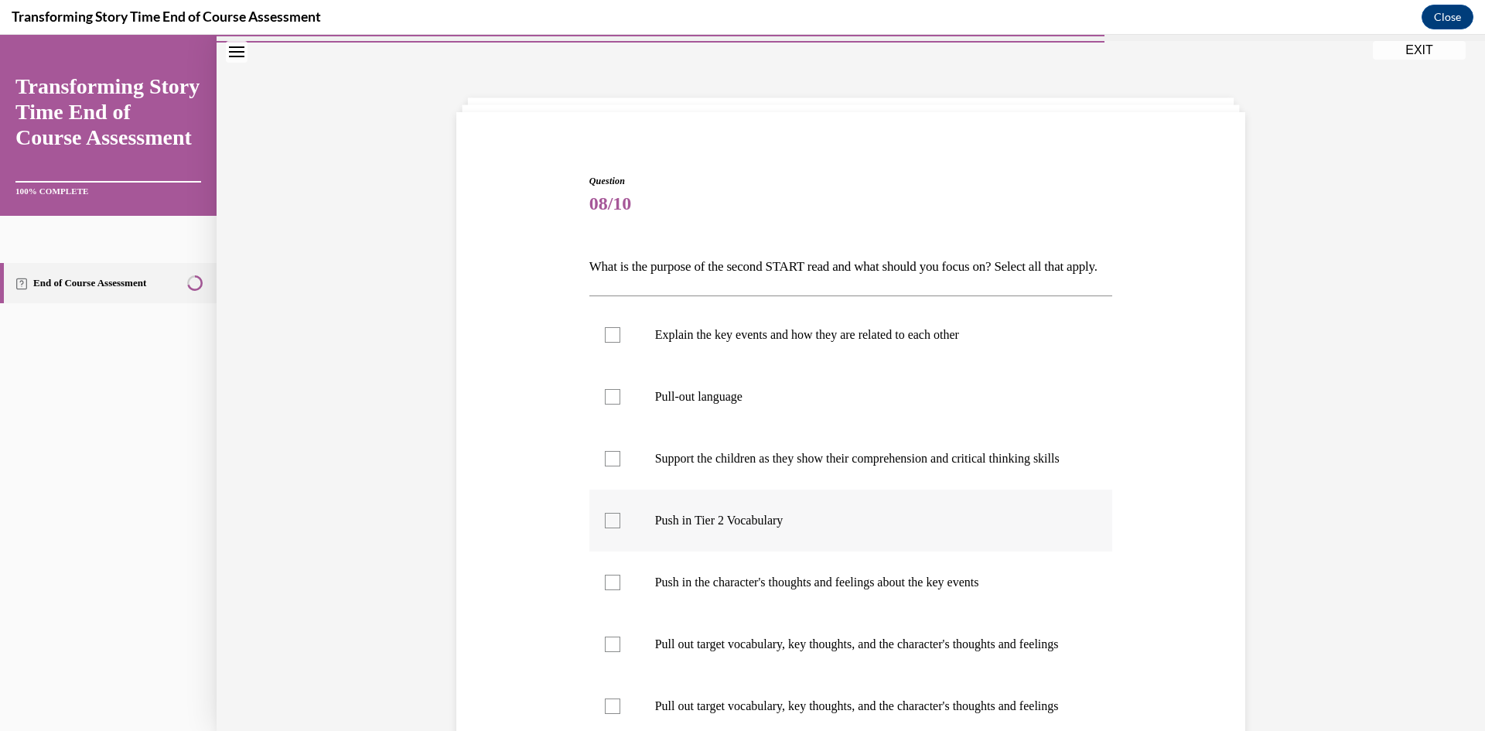
scroll to position [77, 0]
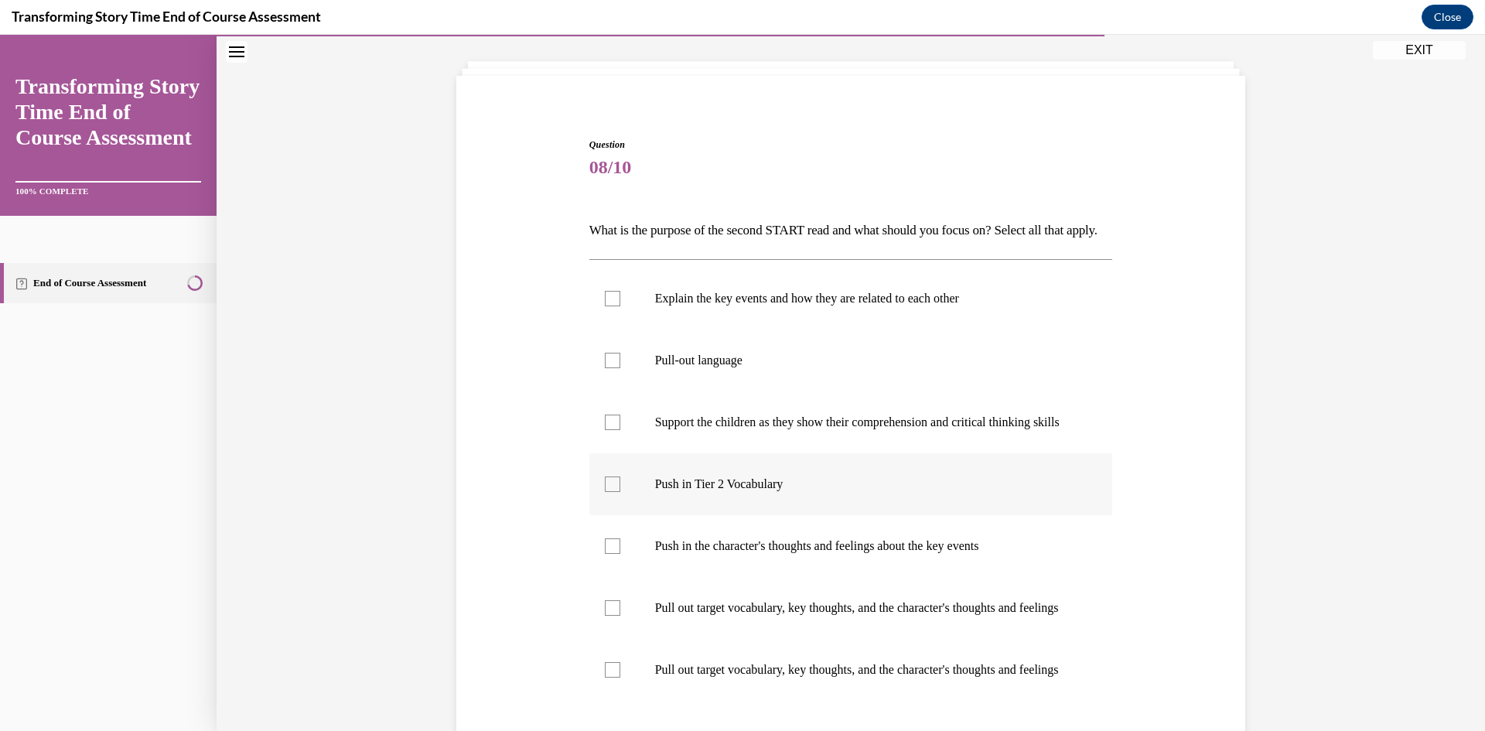
click at [674, 492] on p "Push in Tier 2 Vocabulary" at bounding box center [864, 483] width 419 height 15
click at [620, 492] on input "Push in Tier 2 Vocabulary" at bounding box center [612, 483] width 15 height 15
checkbox input "true"
click at [670, 577] on label "Push in the character's thoughts and feelings about the key events" at bounding box center [851, 546] width 524 height 62
click at [620, 554] on input "Push in the character's thoughts and feelings about the key events" at bounding box center [612, 545] width 15 height 15
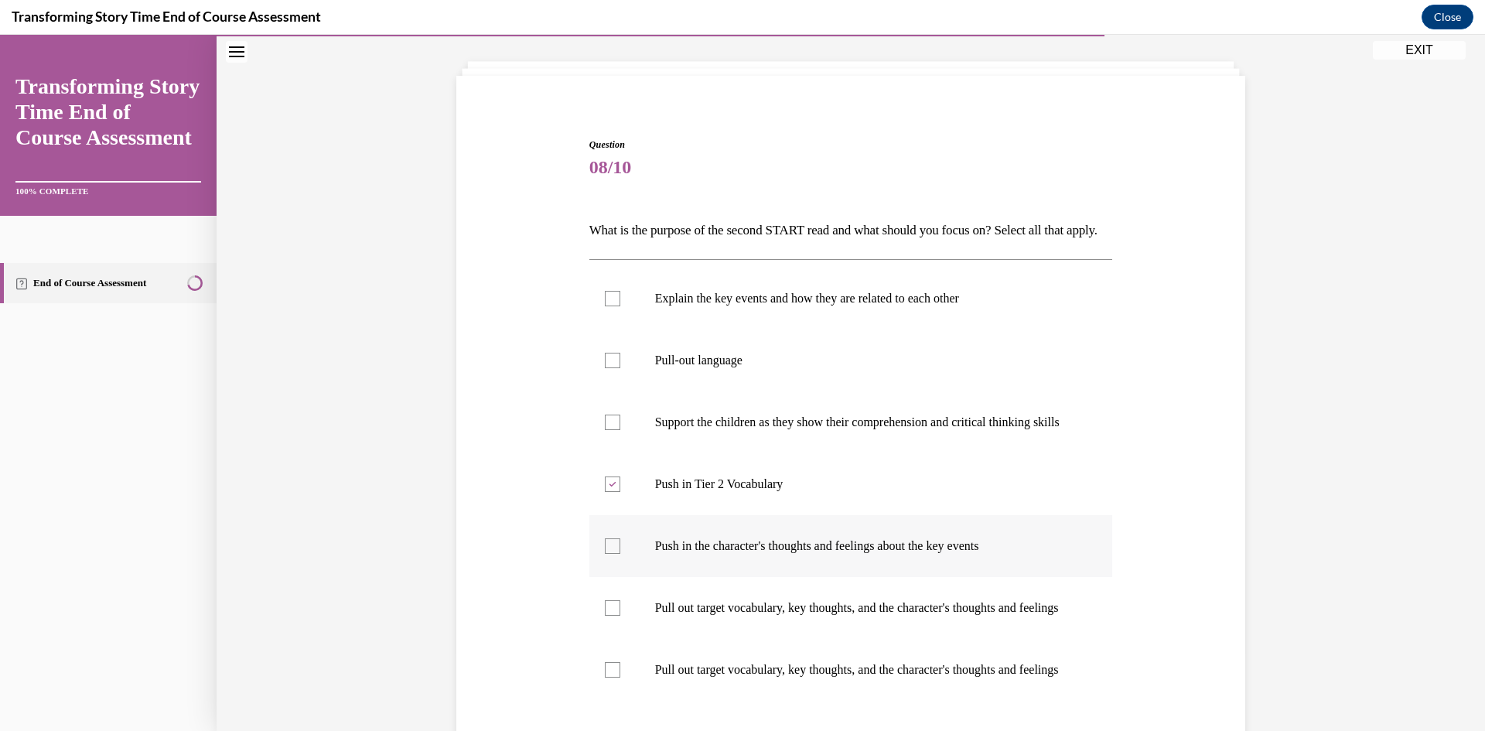
checkbox input "true"
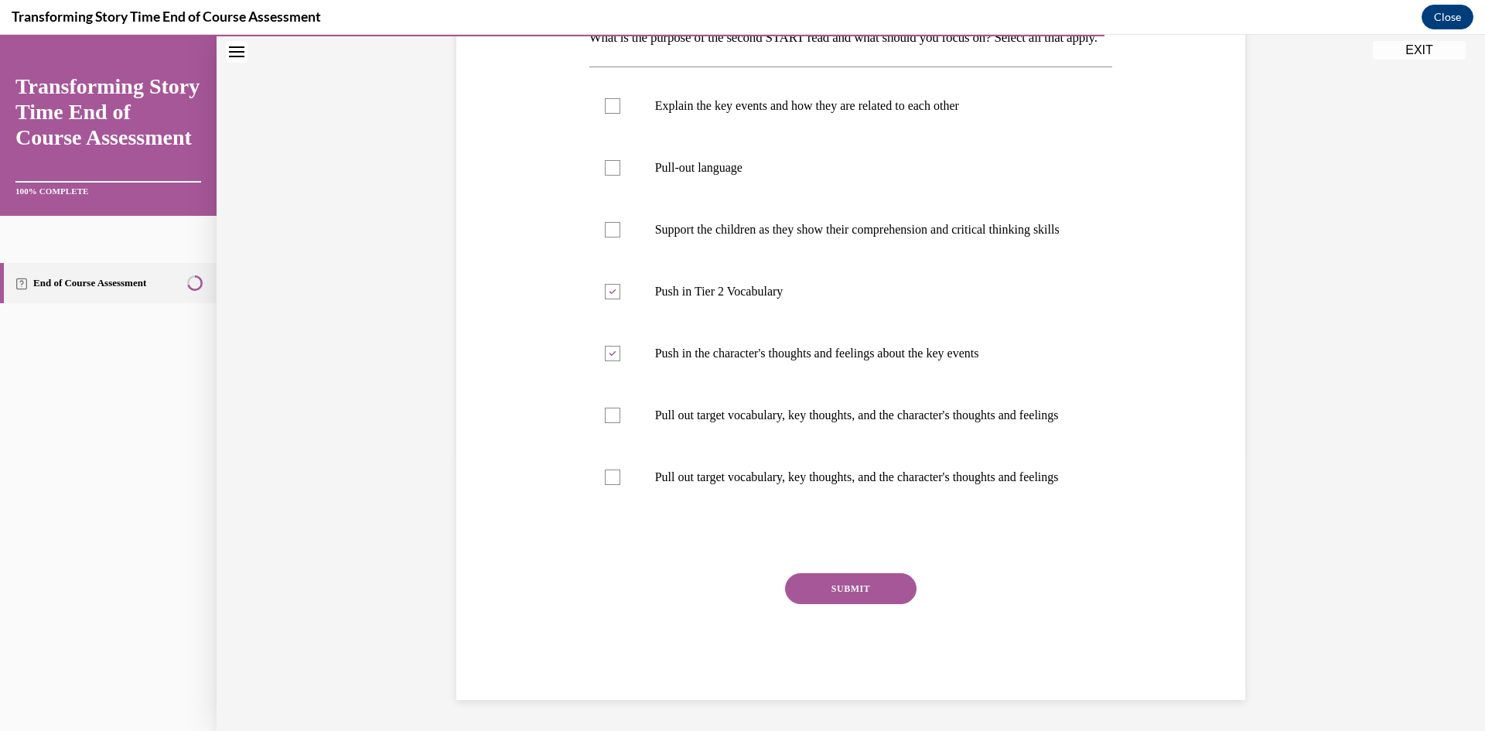
click at [831, 604] on button "SUBMIT" at bounding box center [850, 588] width 131 height 31
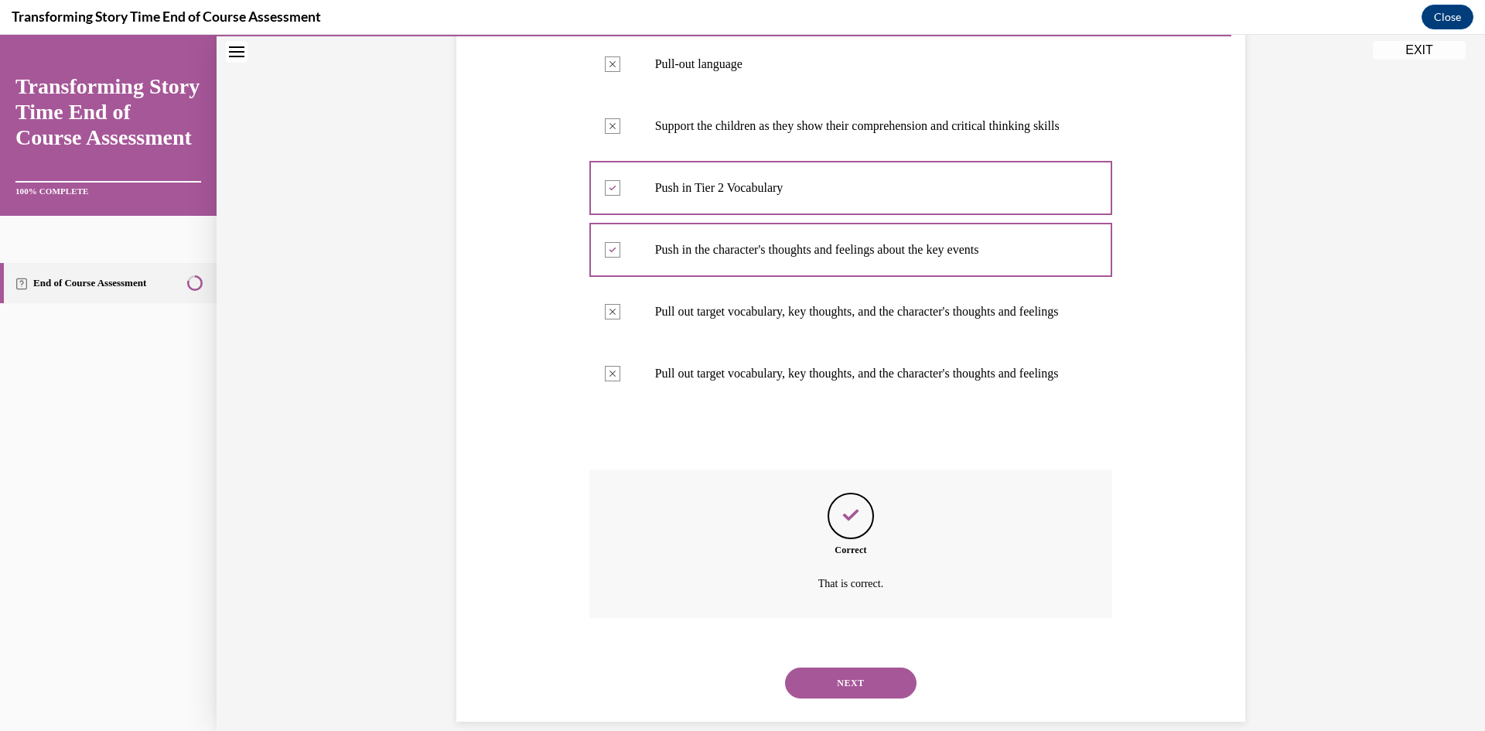
scroll to position [468, 0]
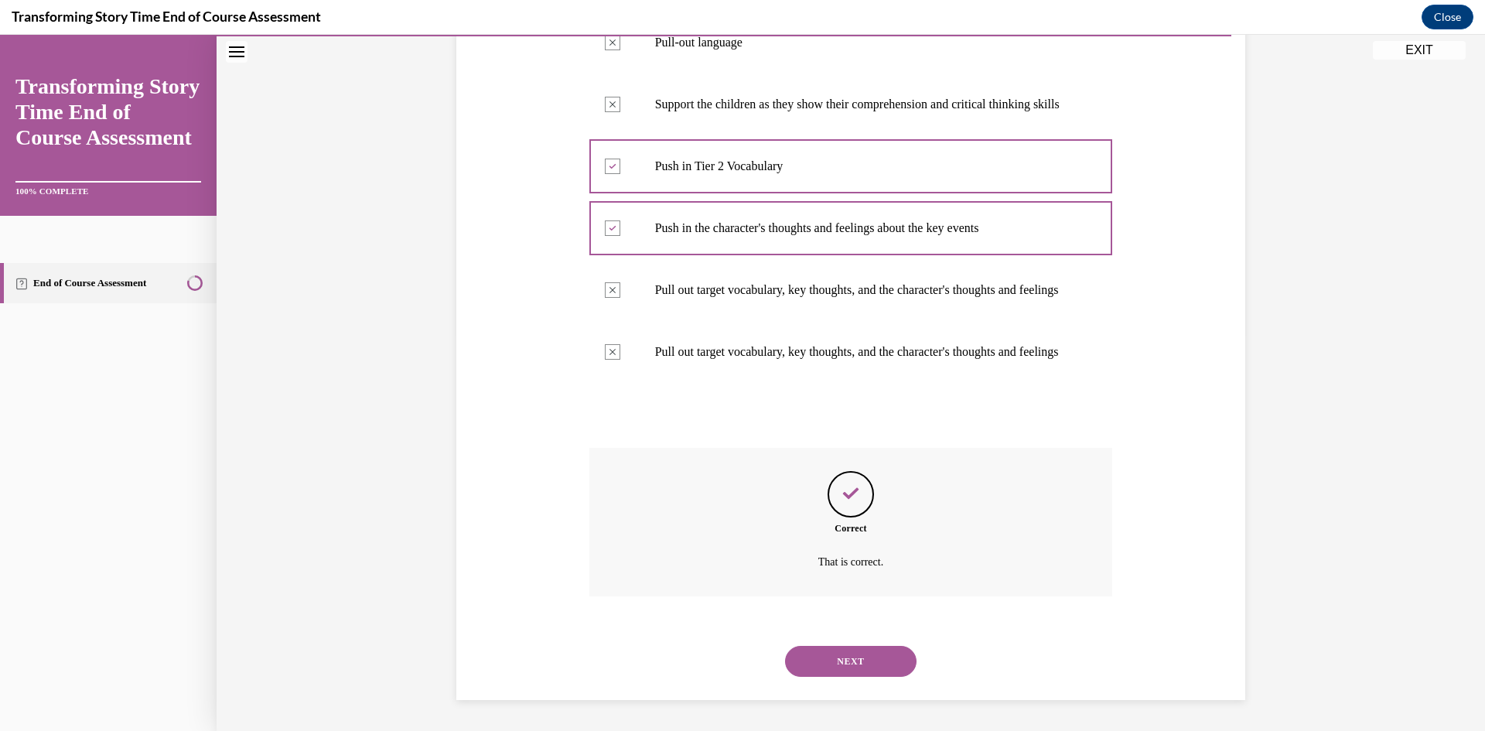
click at [836, 653] on button "NEXT" at bounding box center [850, 661] width 131 height 31
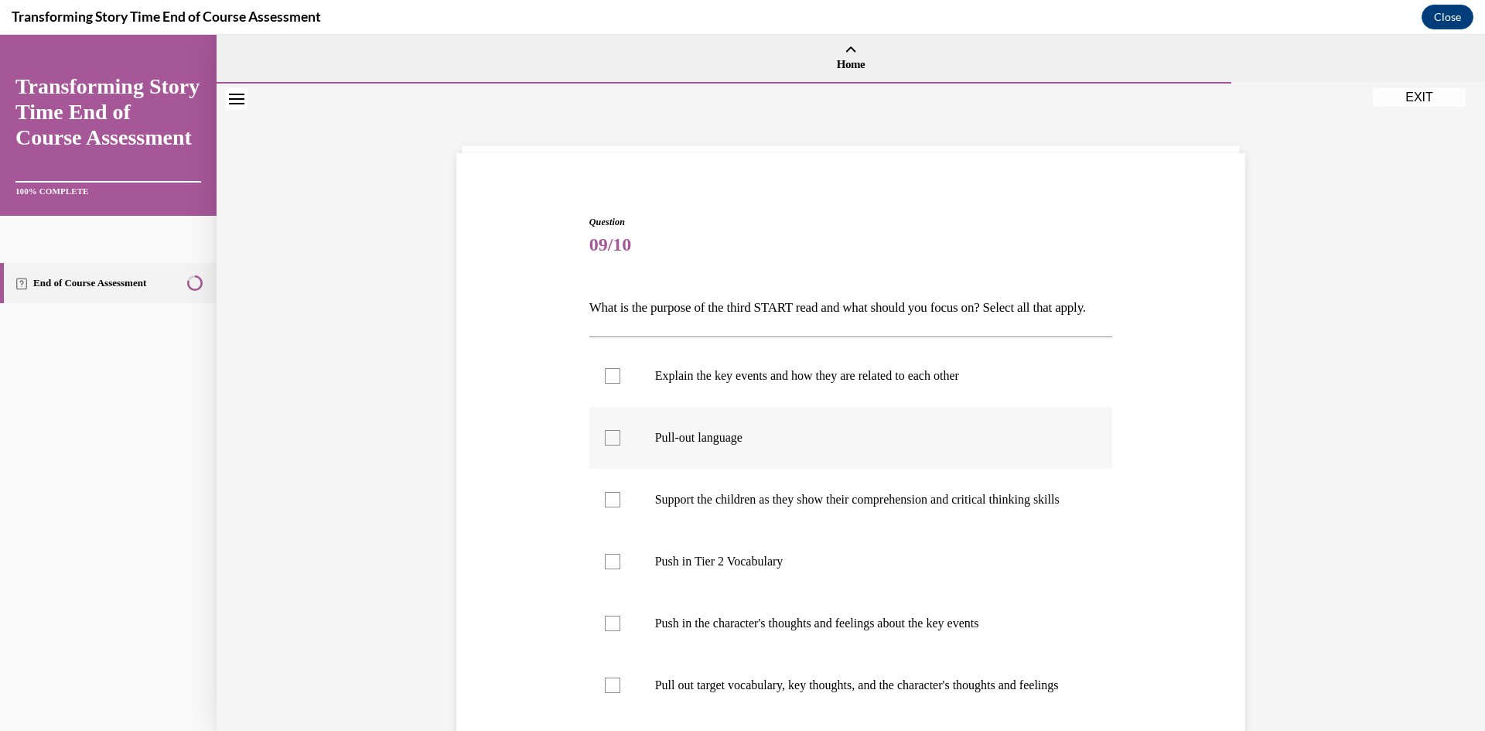
click at [665, 469] on label "Pull-out language" at bounding box center [851, 438] width 524 height 62
click at [620, 445] on input "Pull-out language" at bounding box center [612, 437] width 15 height 15
checkbox input "true"
click at [655, 507] on p "Support the children as they show their comprehension and critical thinking ski…" at bounding box center [864, 499] width 419 height 15
click at [620, 507] on input "Support the children as they show their comprehension and critical thinking ski…" at bounding box center [612, 499] width 15 height 15
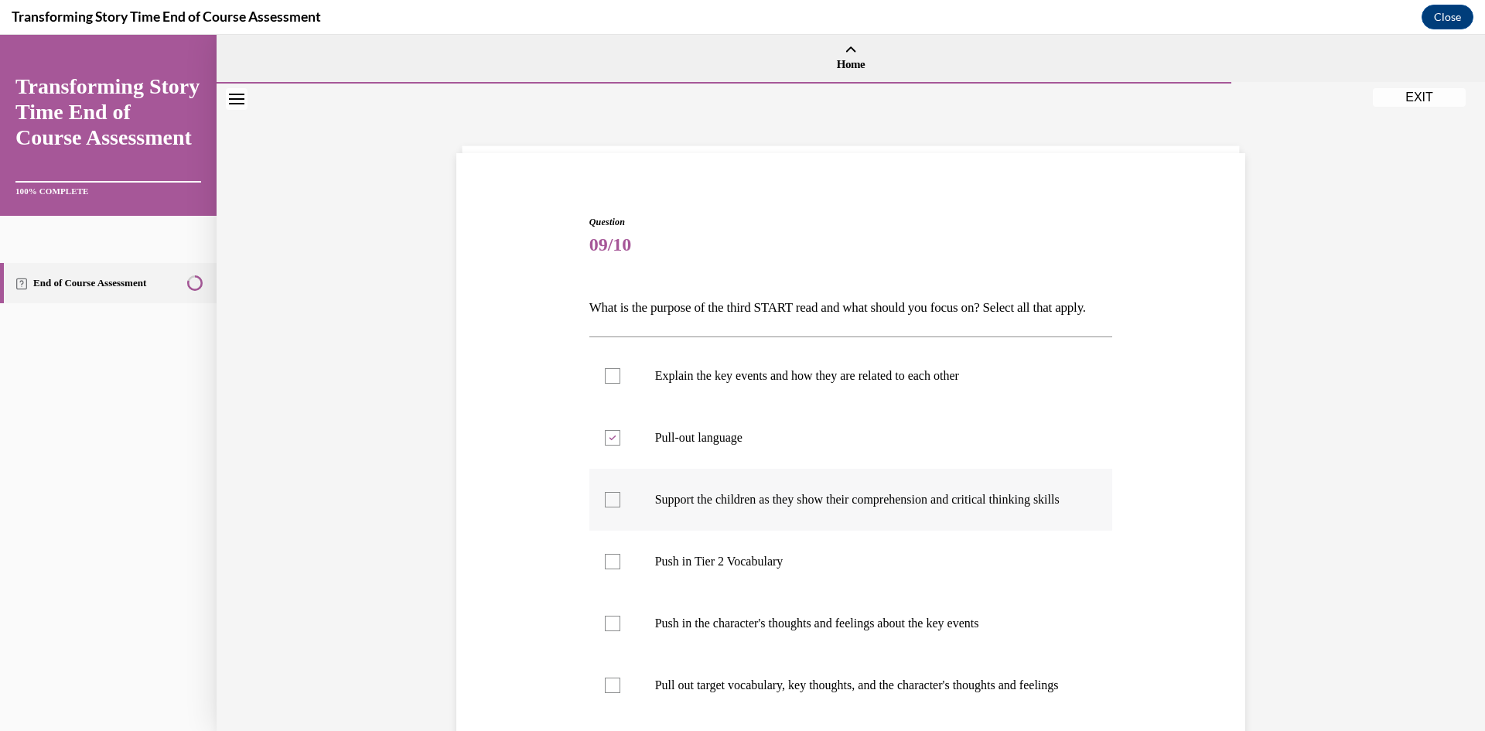
checkbox input "true"
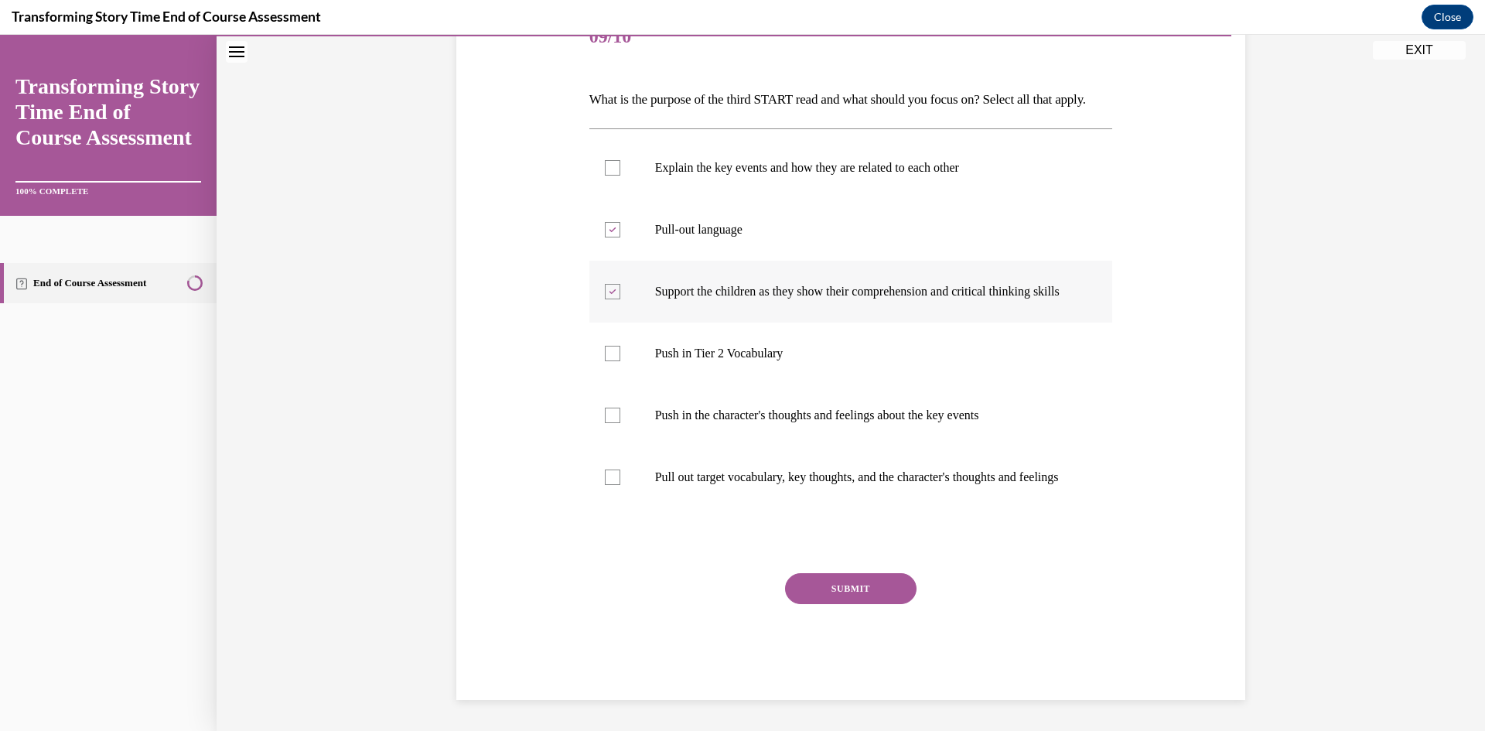
scroll to position [232, 0]
click at [673, 485] on p "Pull out target vocabulary, key thoughts, and the character's thoughts and feel…" at bounding box center [864, 476] width 419 height 15
click at [620, 485] on input "Pull out target vocabulary, key thoughts, and the character's thoughts and feel…" at bounding box center [612, 476] width 15 height 15
checkbox input "true"
click at [817, 604] on button "SUBMIT" at bounding box center [850, 588] width 131 height 31
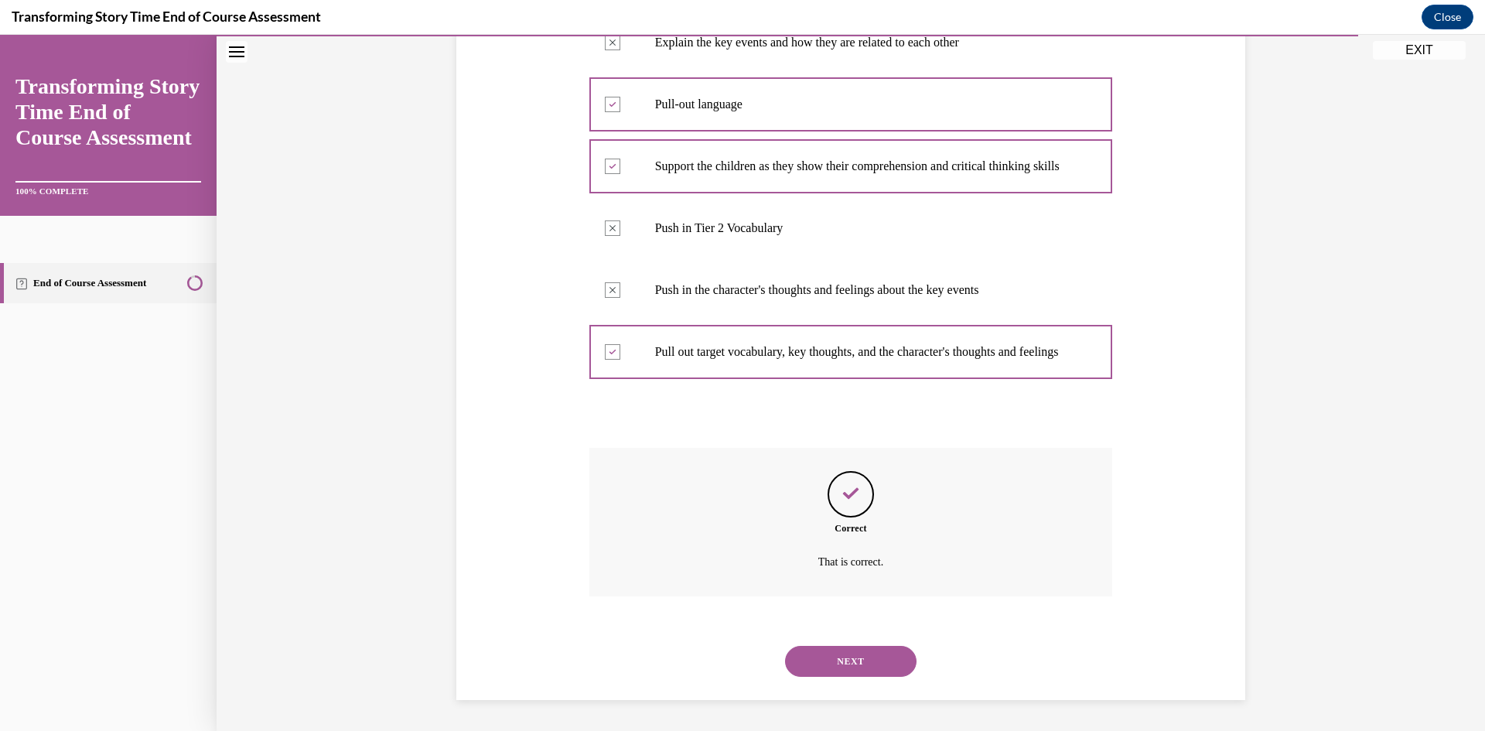
scroll to position [391, 0]
click at [838, 661] on button "NEXT" at bounding box center [850, 661] width 131 height 31
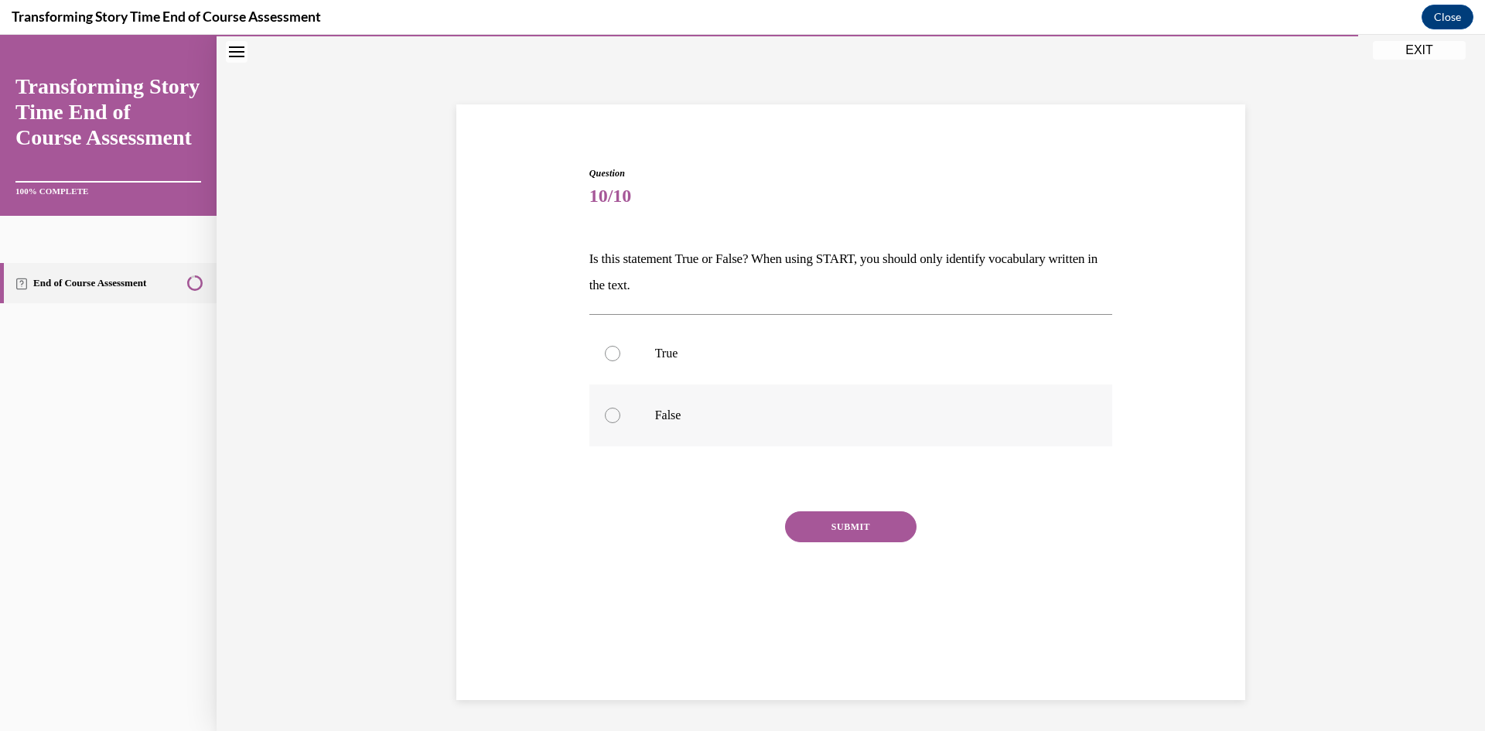
click at [624, 421] on label "False" at bounding box center [851, 415] width 524 height 62
click at [620, 421] on input "False" at bounding box center [612, 415] width 15 height 15
radio input "true"
click at [847, 541] on button "SUBMIT" at bounding box center [850, 526] width 131 height 31
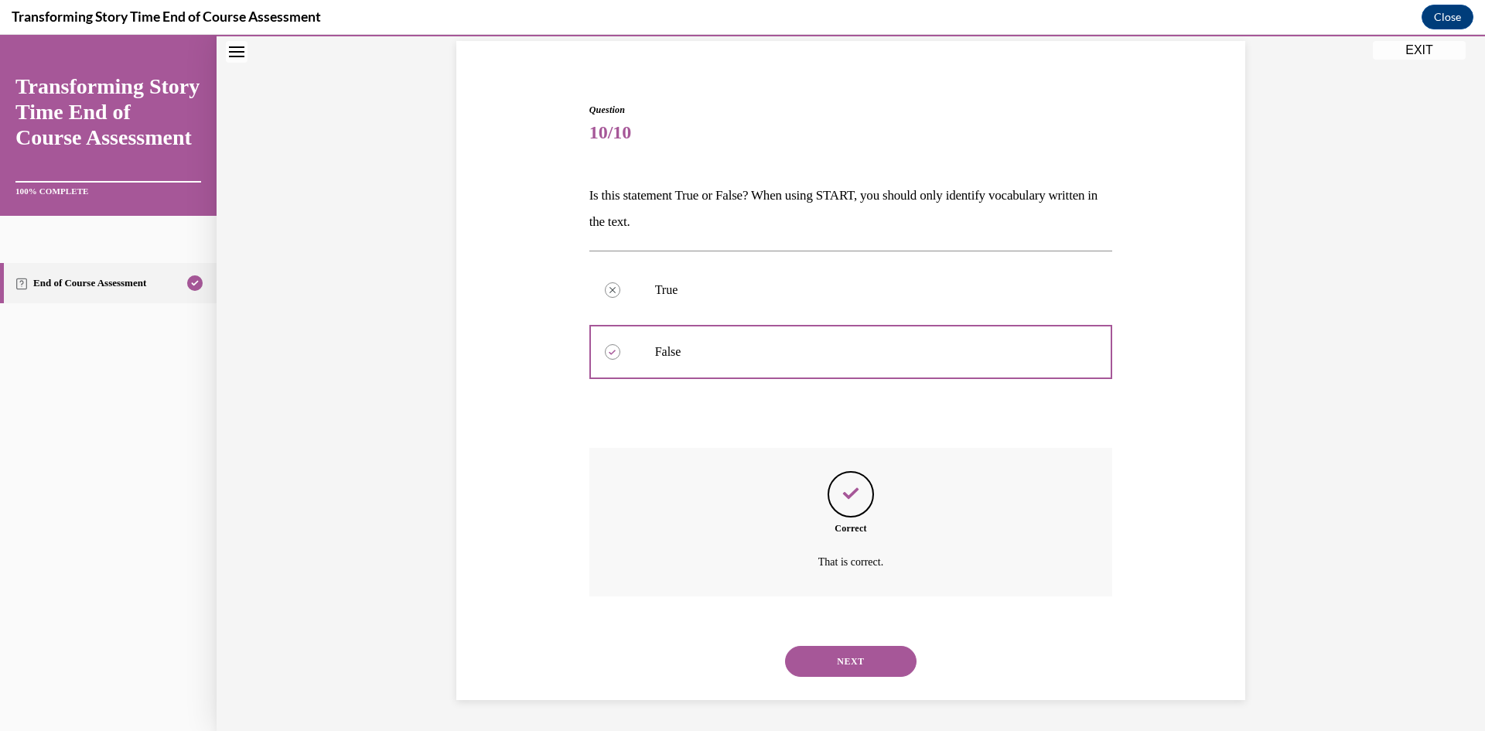
click at [826, 670] on button "NEXT" at bounding box center [850, 661] width 131 height 31
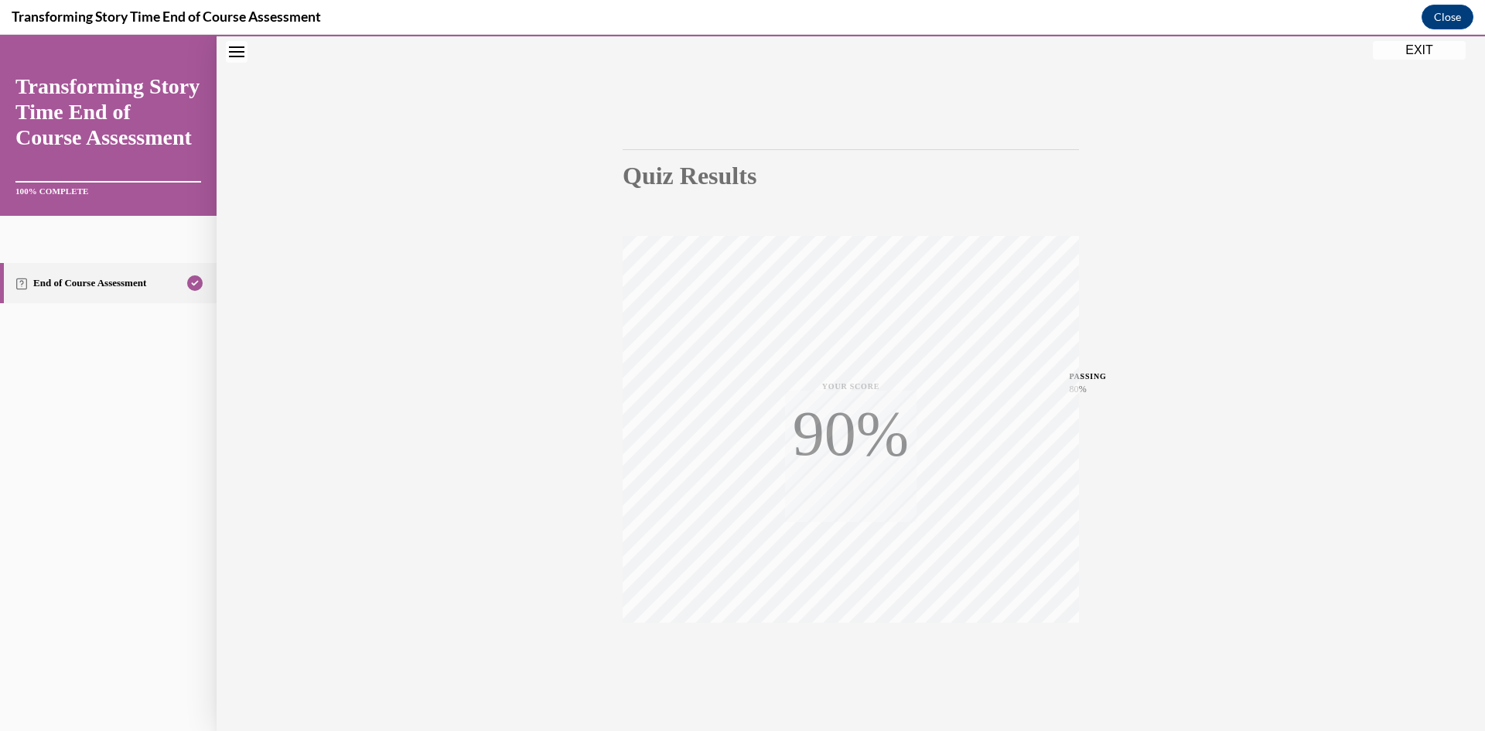
scroll to position [97, 0]
click at [1418, 52] on button "EXIT" at bounding box center [1419, 50] width 93 height 19
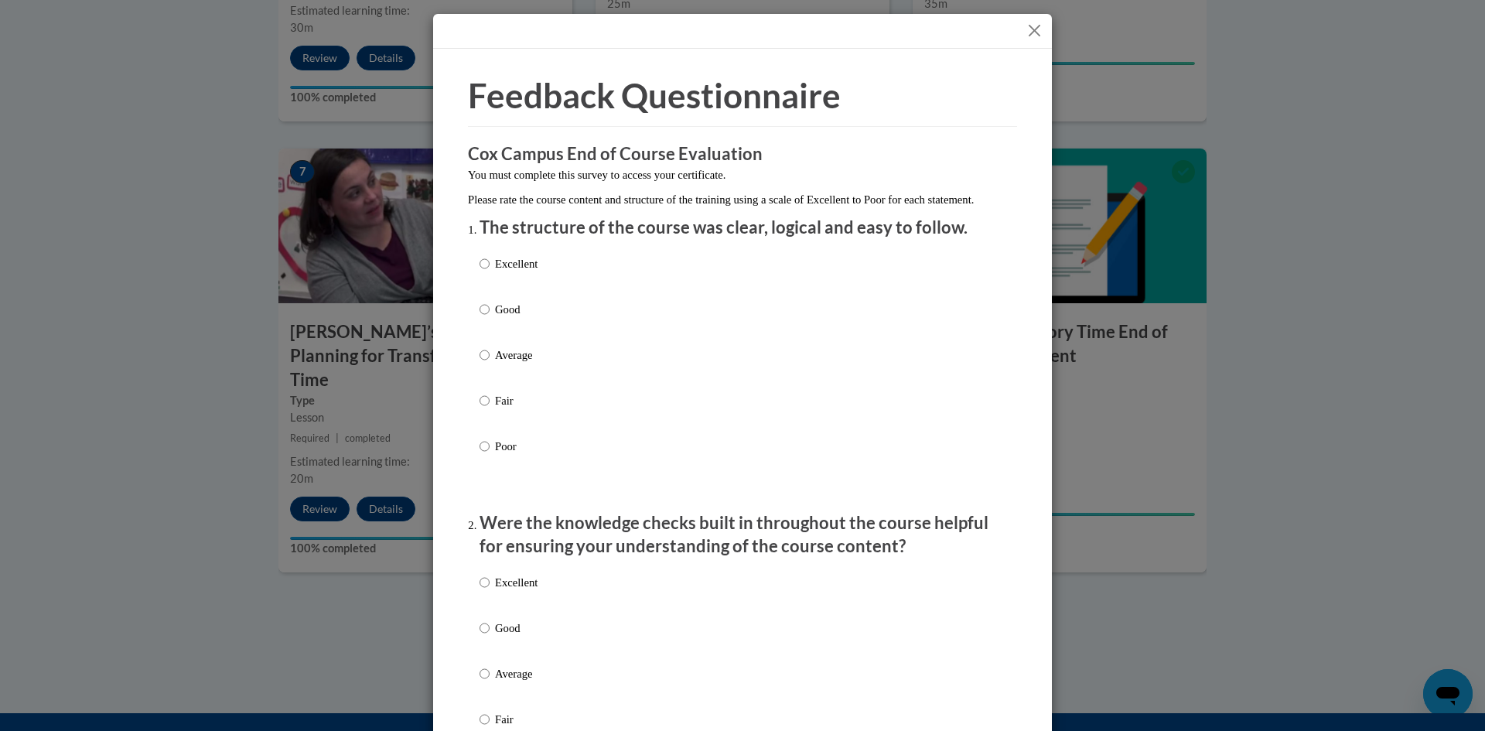
click at [511, 272] on p "Excellent" at bounding box center [516, 263] width 43 height 17
click at [490, 272] on input "Excellent" at bounding box center [484, 263] width 10 height 17
radio input "true"
click at [540, 606] on div "Excellent Good Average Fair Poor" at bounding box center [742, 692] width 526 height 252
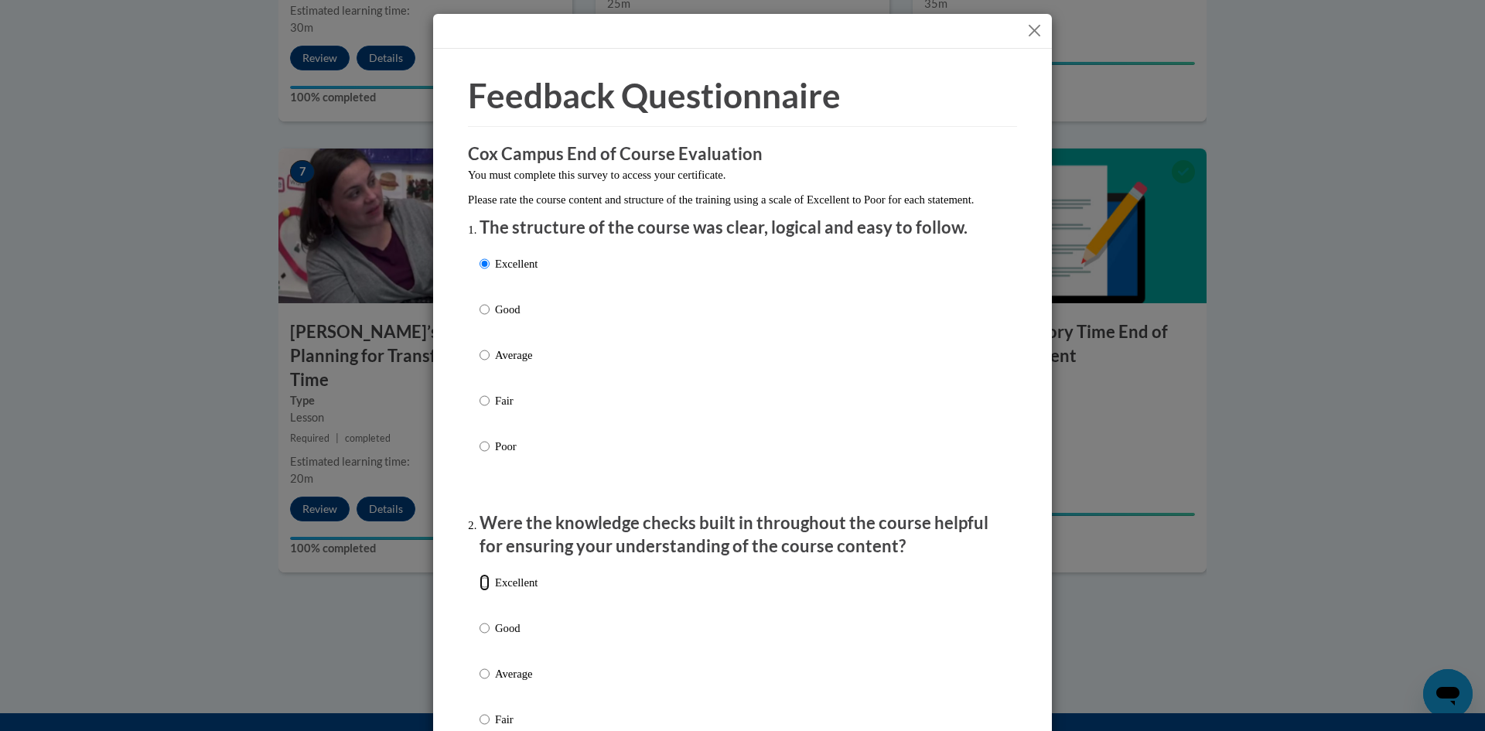
click at [483, 591] on input "Excellent" at bounding box center [484, 582] width 10 height 17
radio input "true"
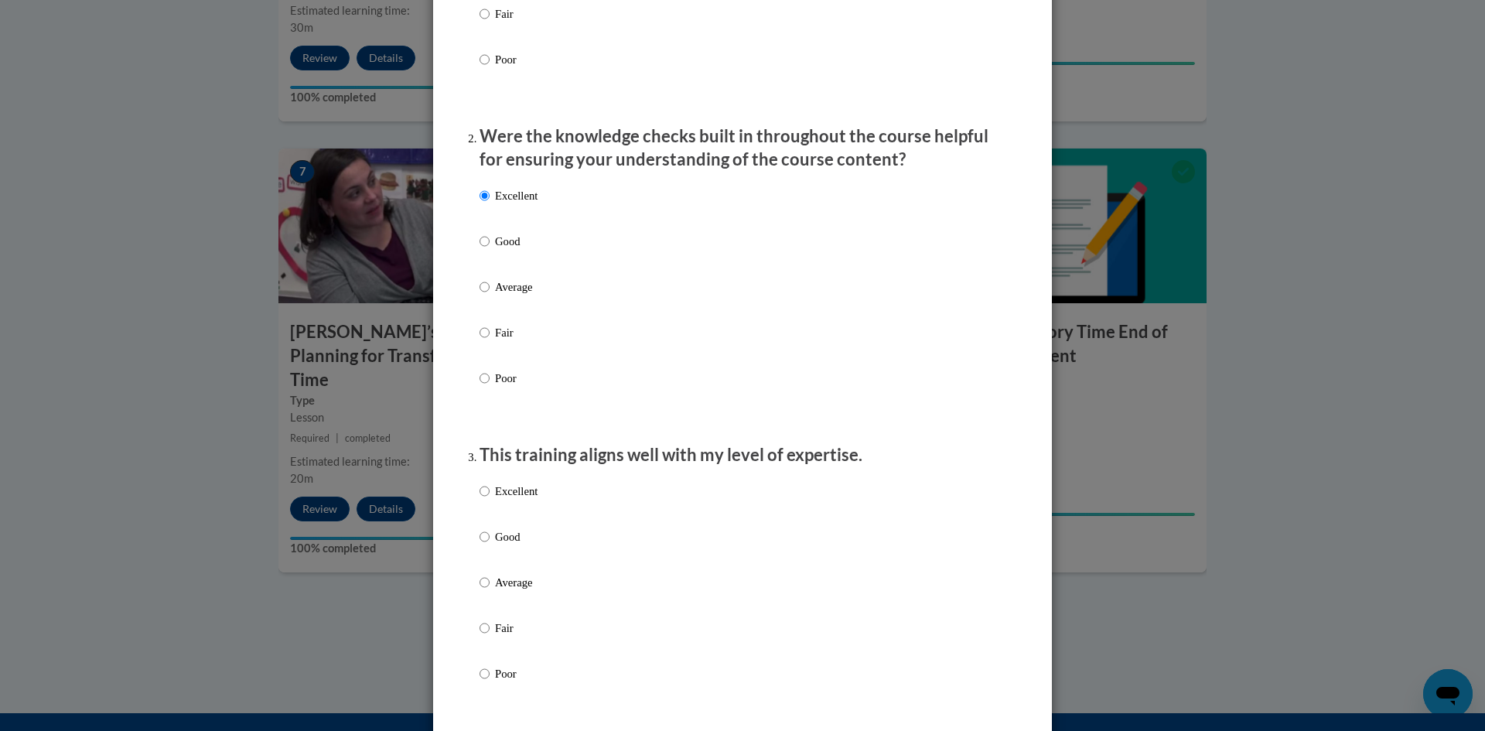
click at [512, 500] on p "Excellent" at bounding box center [516, 491] width 43 height 17
click at [490, 500] on input "Excellent" at bounding box center [484, 491] width 10 height 17
radio input "true"
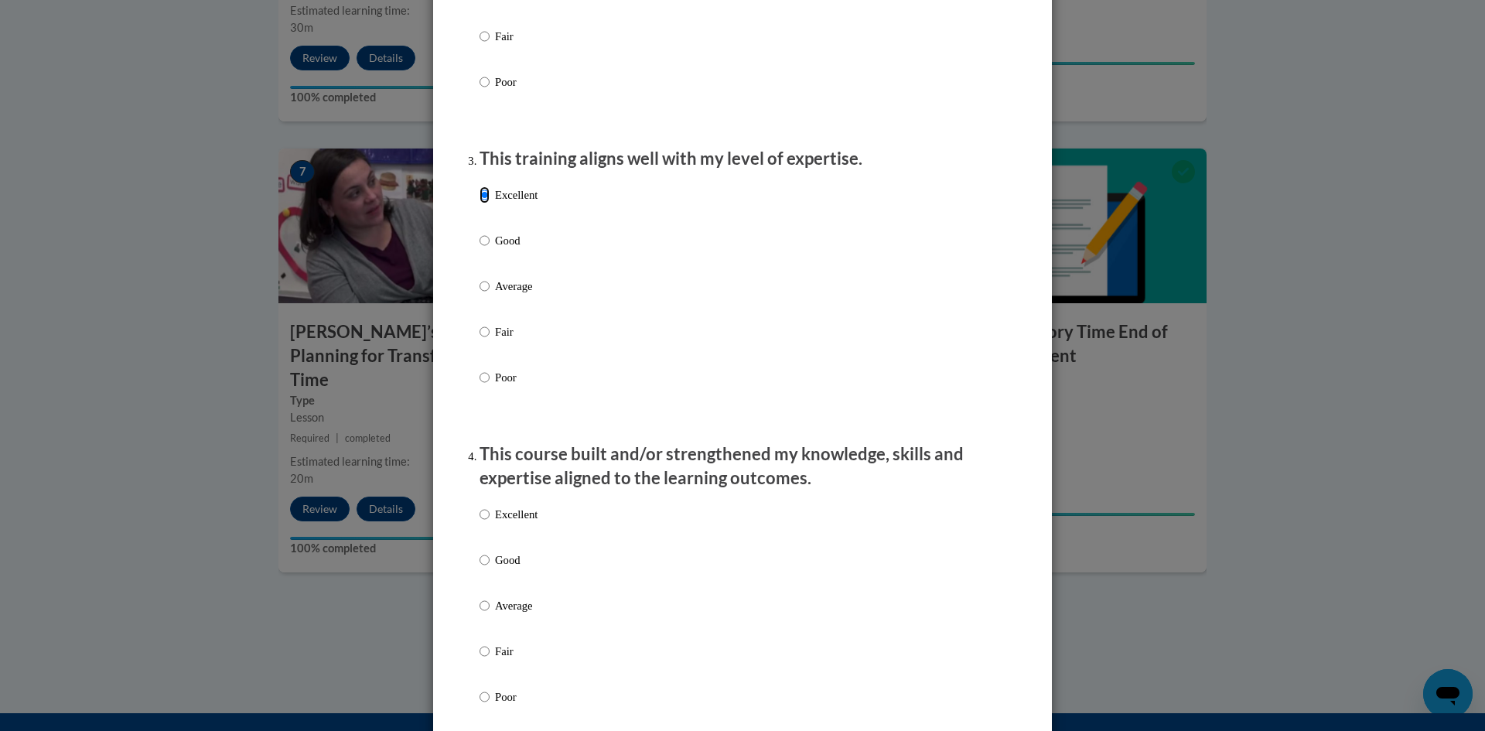
scroll to position [773, 0]
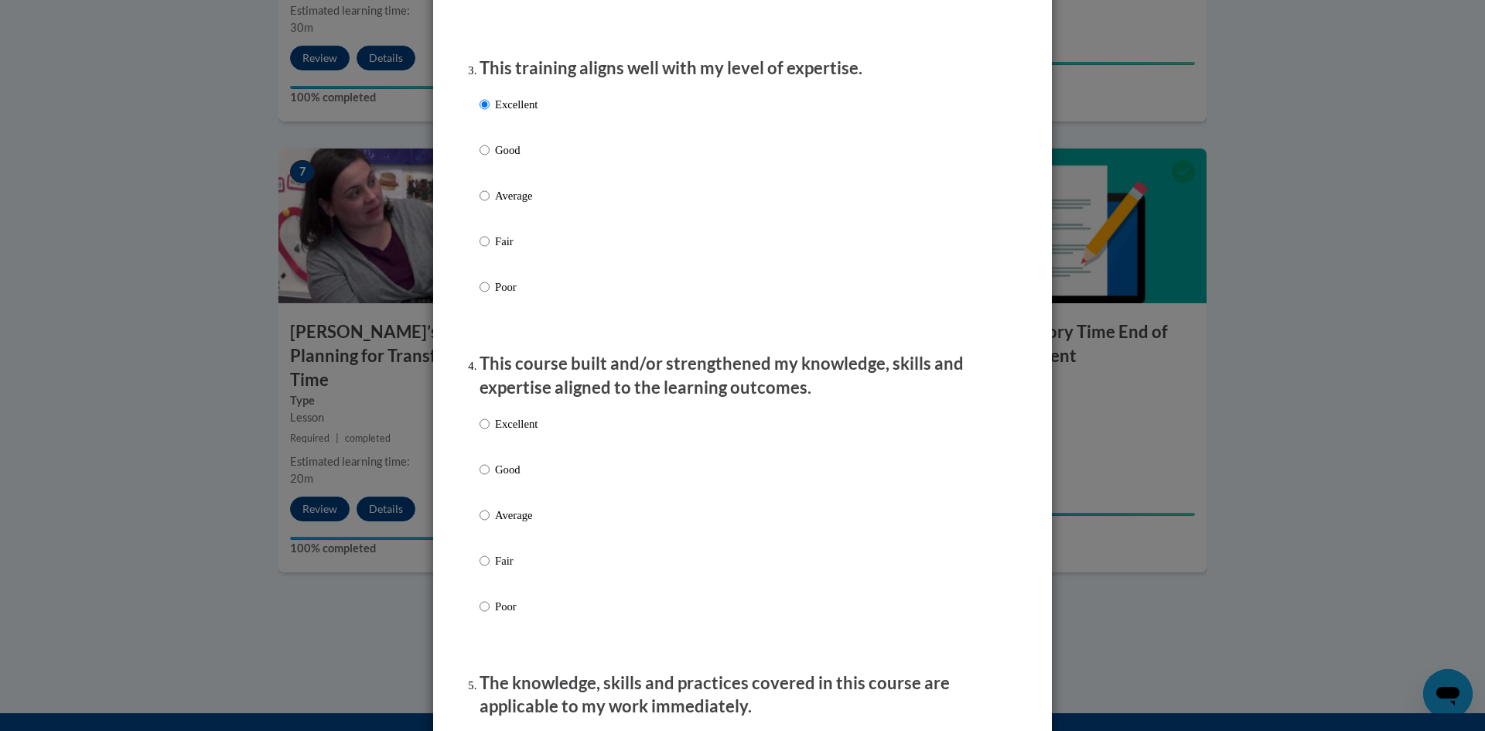
click at [500, 447] on label "Excellent" at bounding box center [508, 436] width 58 height 42
click at [490, 432] on input "Excellent" at bounding box center [484, 423] width 10 height 17
radio input "true"
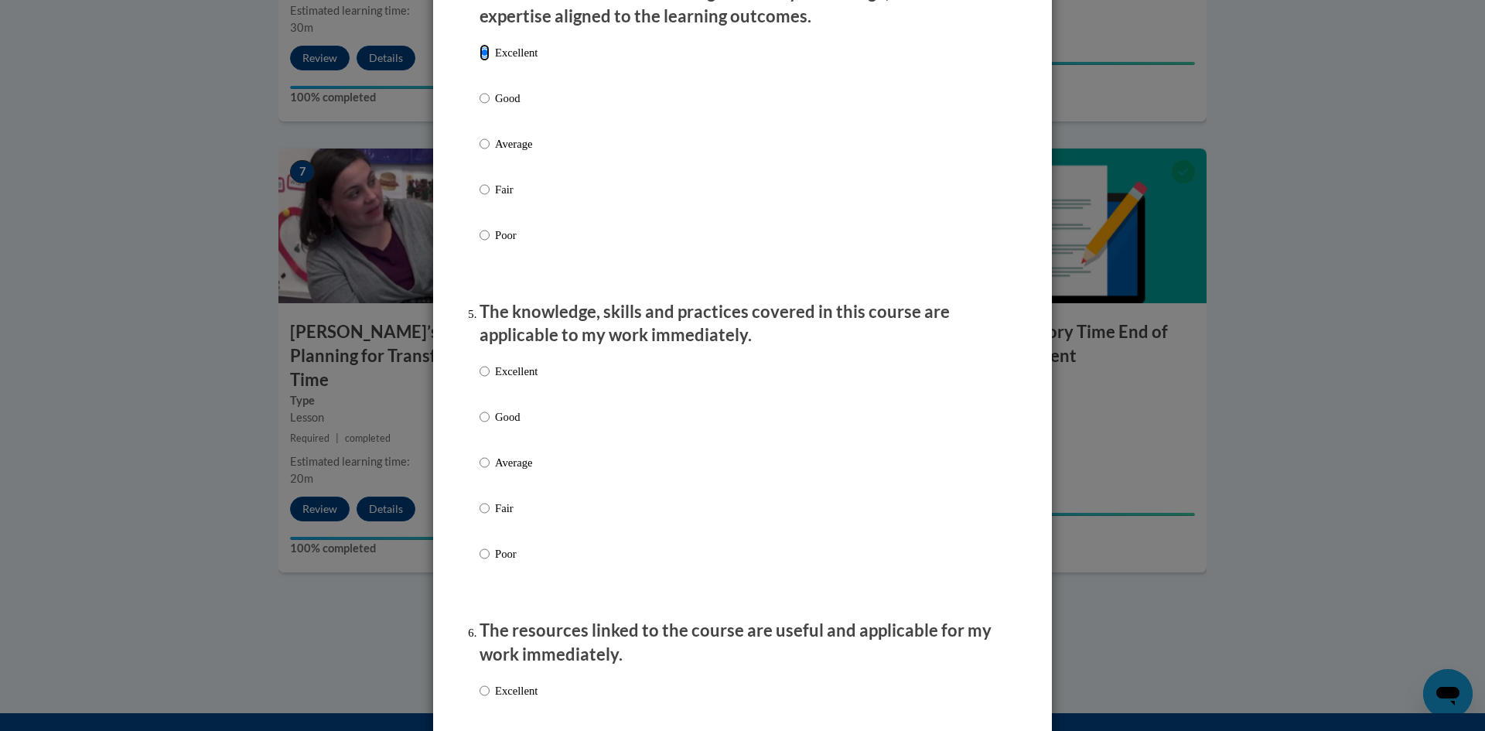
scroll to position [1160, 0]
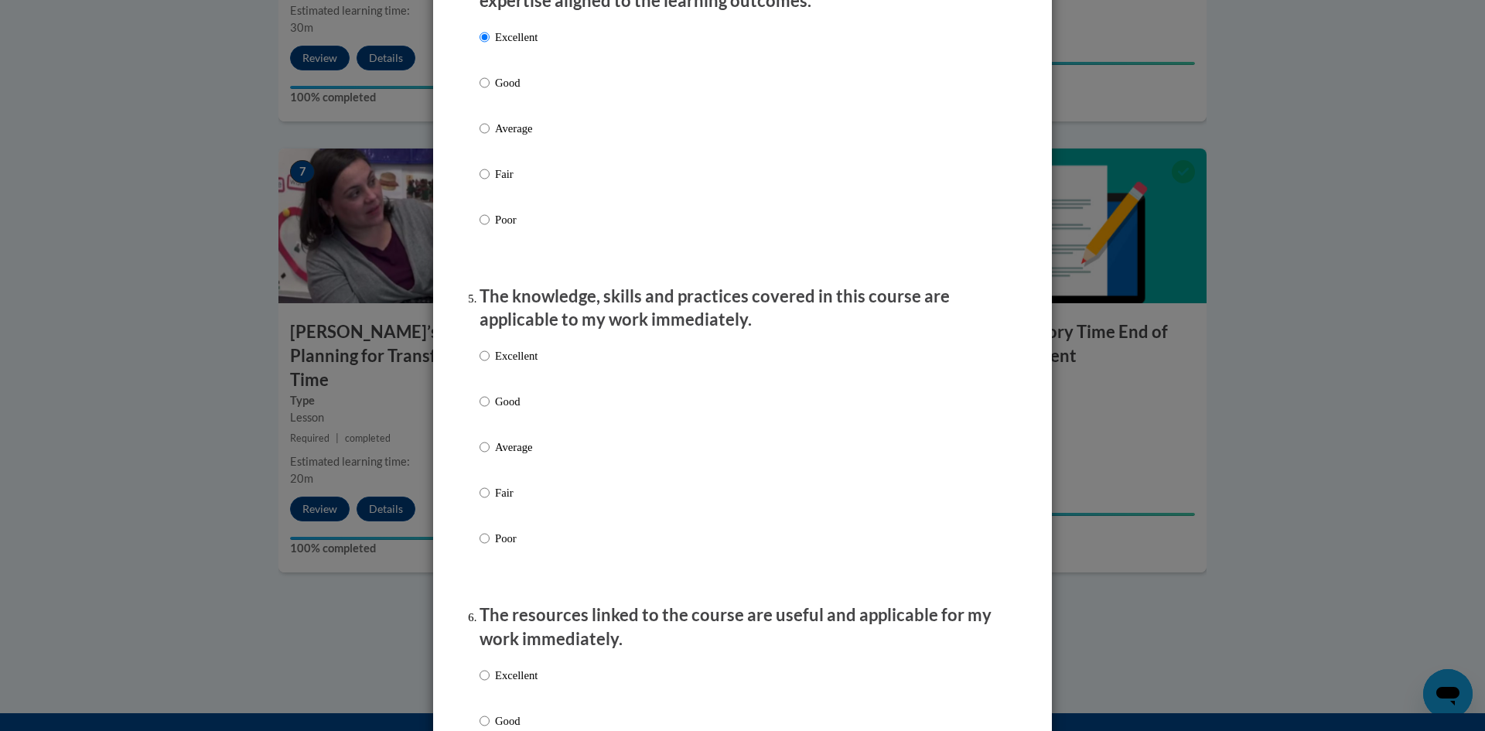
click at [503, 360] on div "Excellent Good Average Fair Poor" at bounding box center [508, 459] width 58 height 240
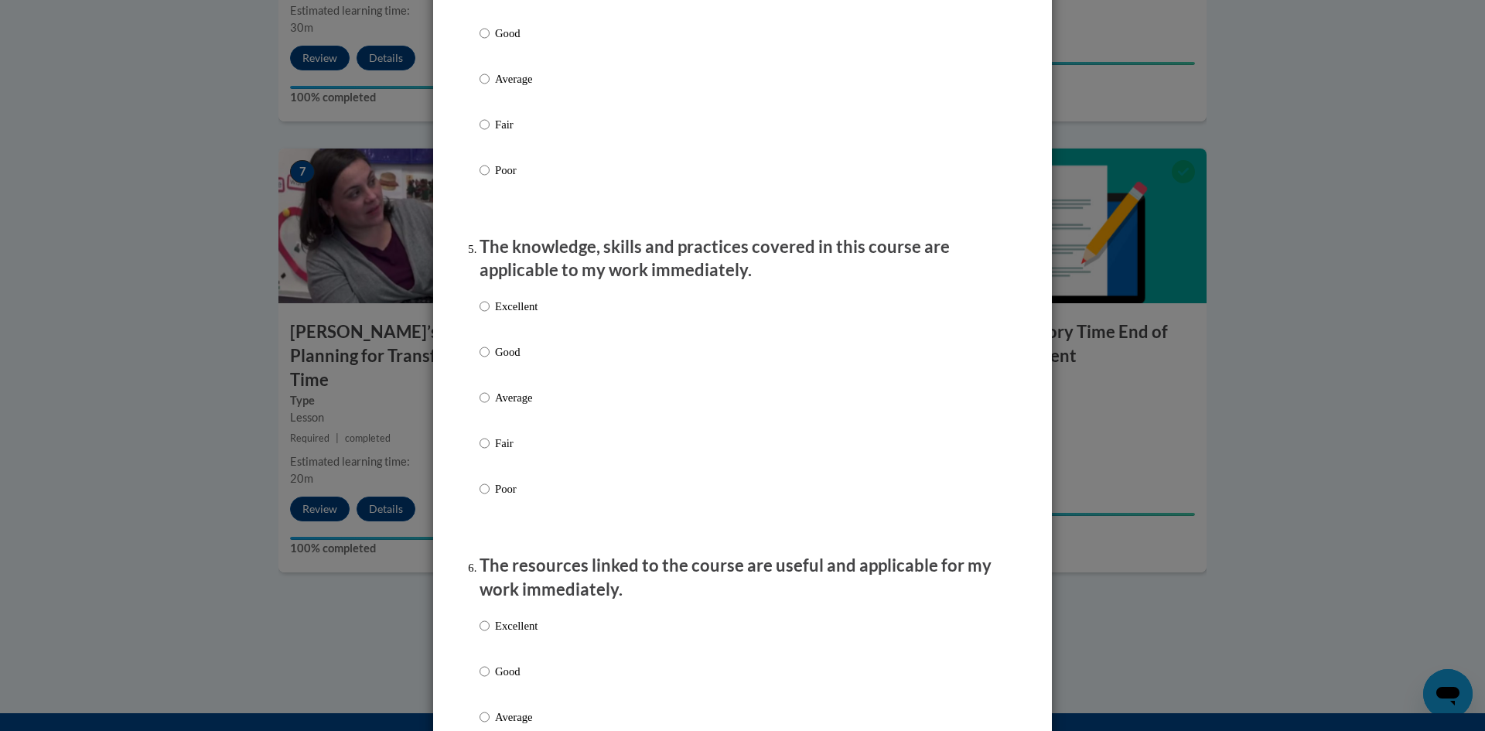
scroll to position [1237, 0]
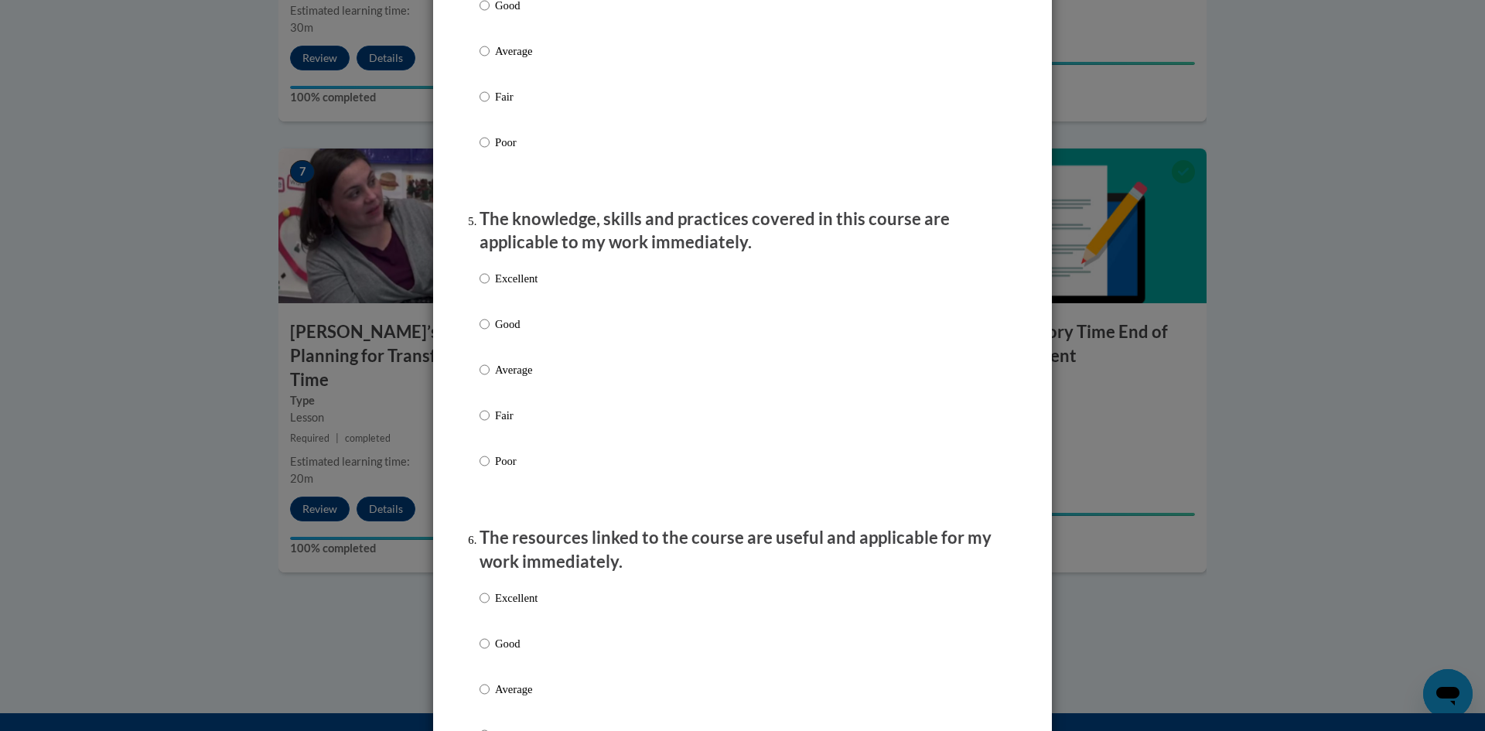
click at [507, 287] on p "Excellent" at bounding box center [516, 278] width 43 height 17
click at [490, 287] on input "Excellent" at bounding box center [484, 278] width 10 height 17
radio input "true"
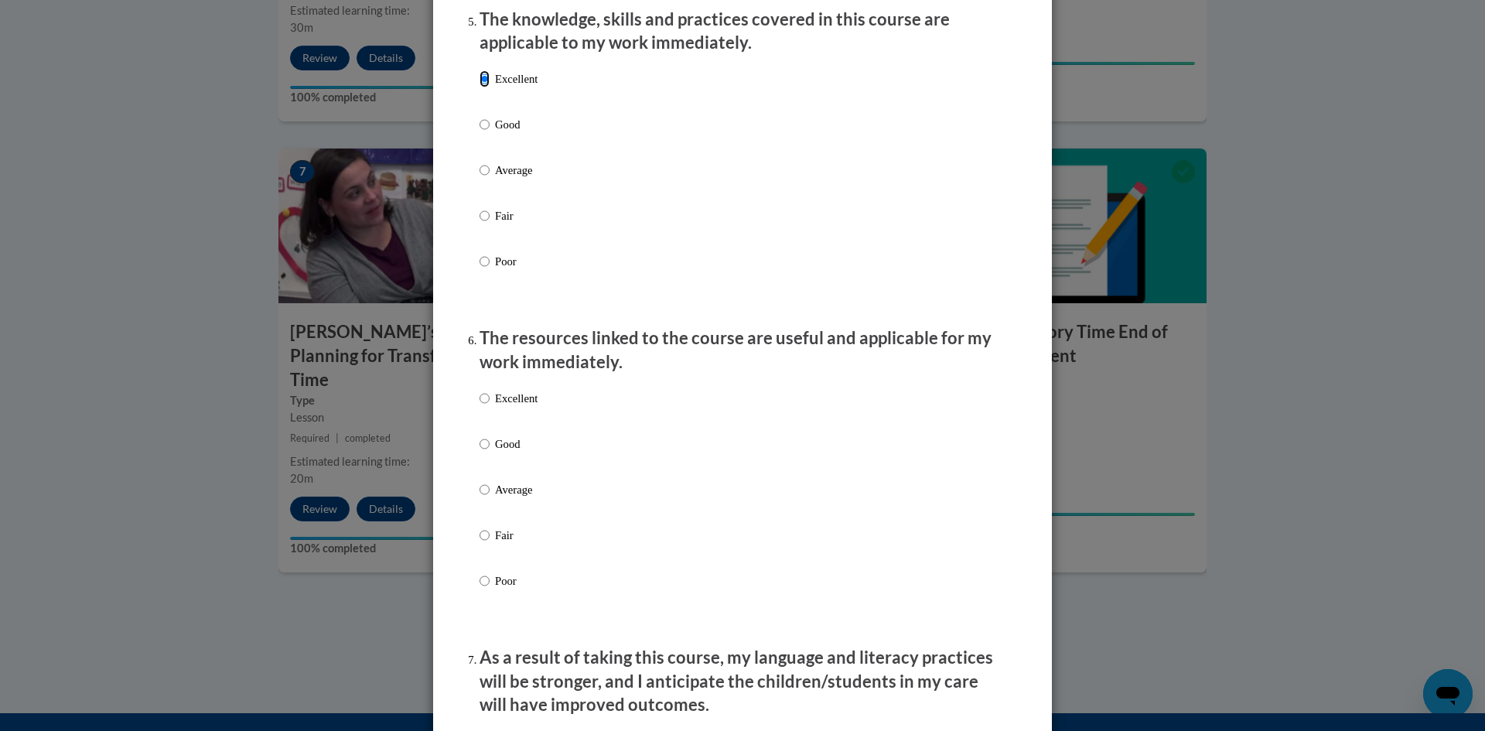
scroll to position [1469, 0]
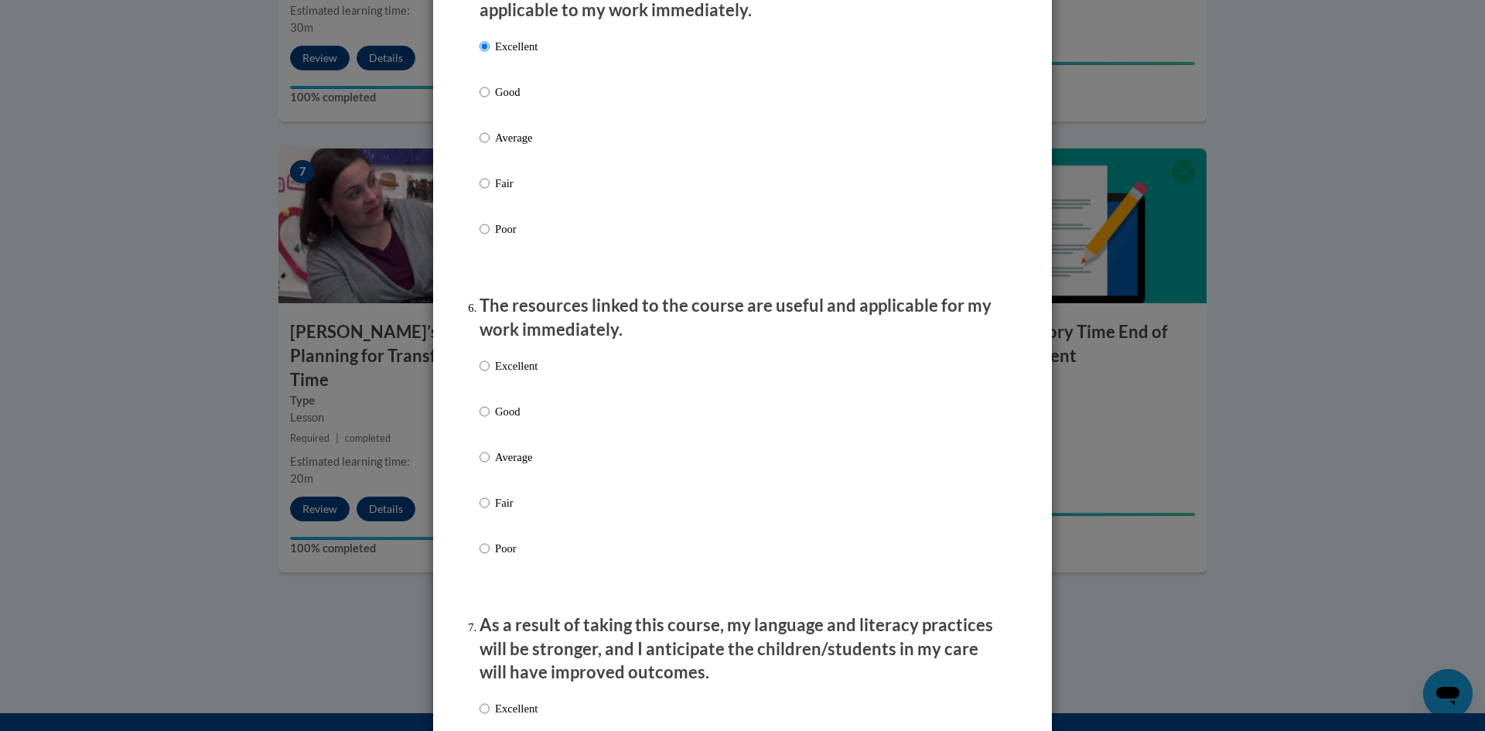
click at [515, 374] on p "Excellent" at bounding box center [516, 365] width 43 height 17
click at [490, 374] on input "Excellent" at bounding box center [484, 365] width 10 height 17
radio input "true"
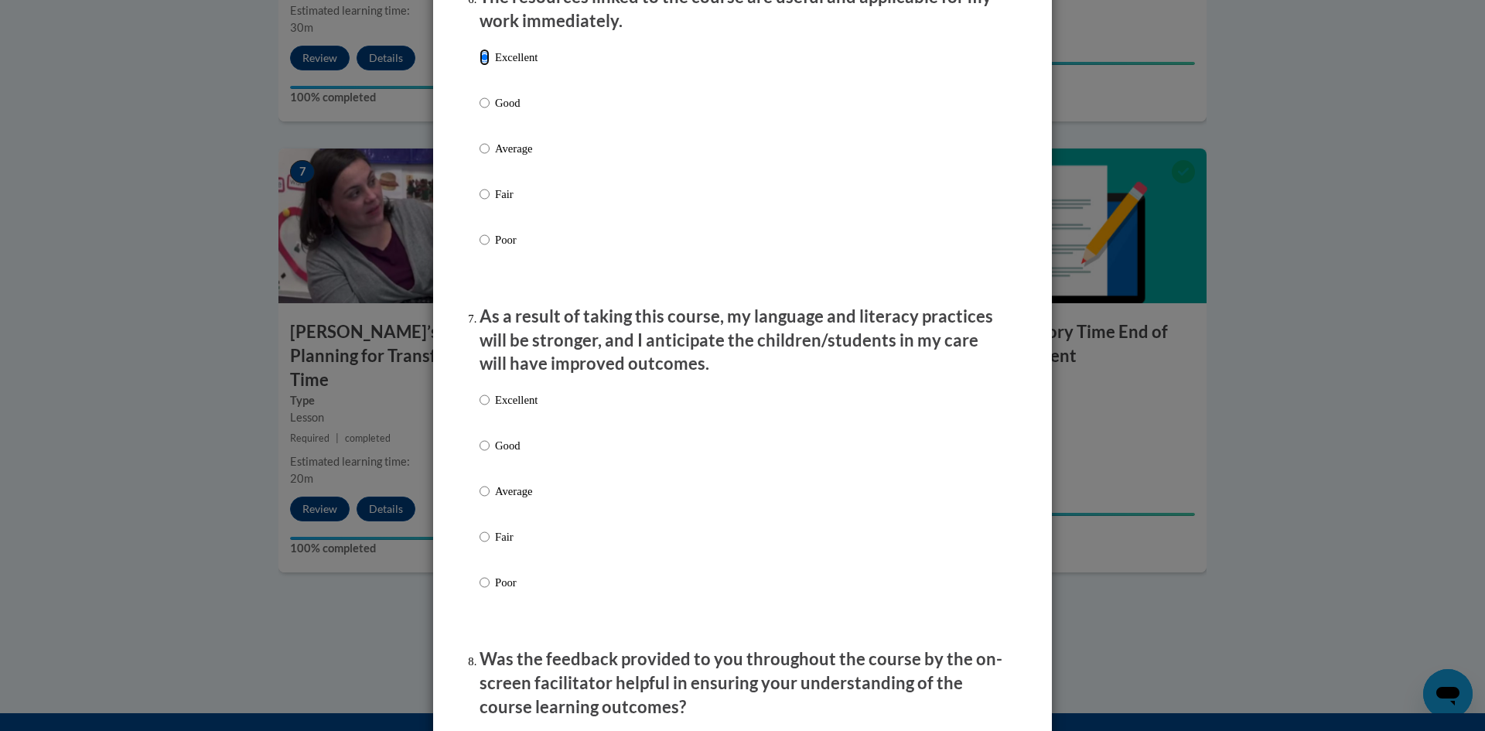
scroll to position [1779, 0]
click at [501, 430] on label "Excellent" at bounding box center [508, 412] width 58 height 42
click at [490, 408] on input "Excellent" at bounding box center [484, 399] width 10 height 17
radio input "true"
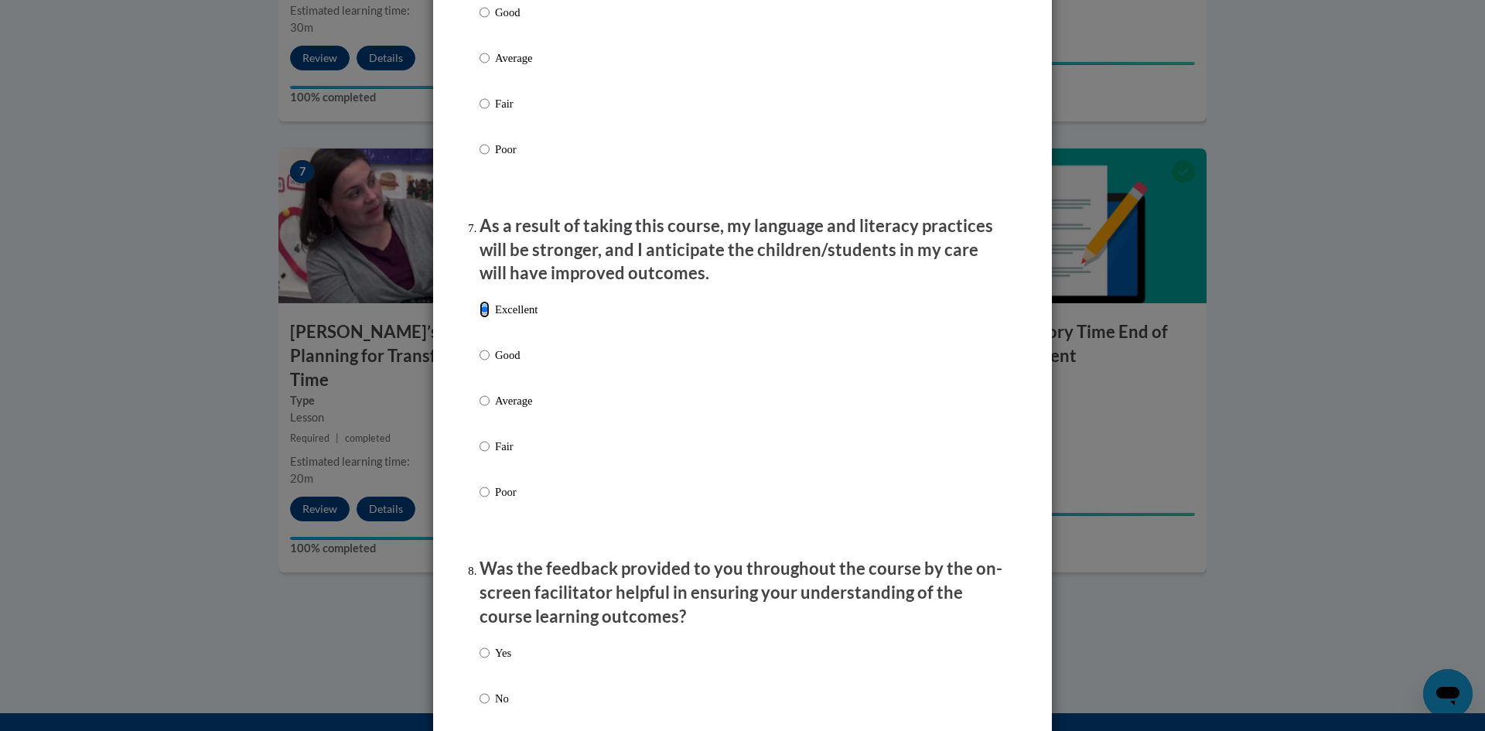
scroll to position [2088, 0]
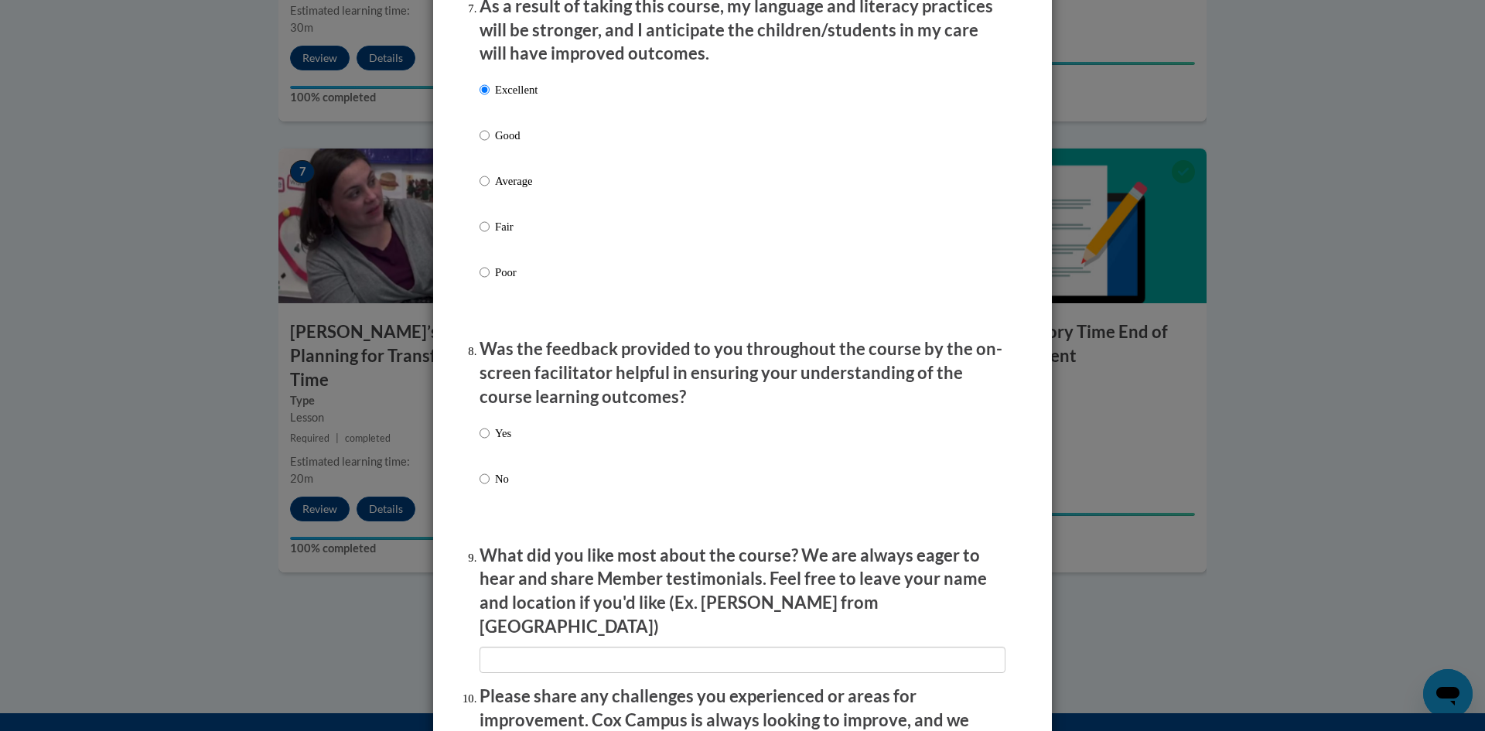
click at [500, 442] on p "Yes" at bounding box center [503, 433] width 16 height 17
click at [490, 442] on input "Yes" at bounding box center [484, 433] width 10 height 17
radio input "true"
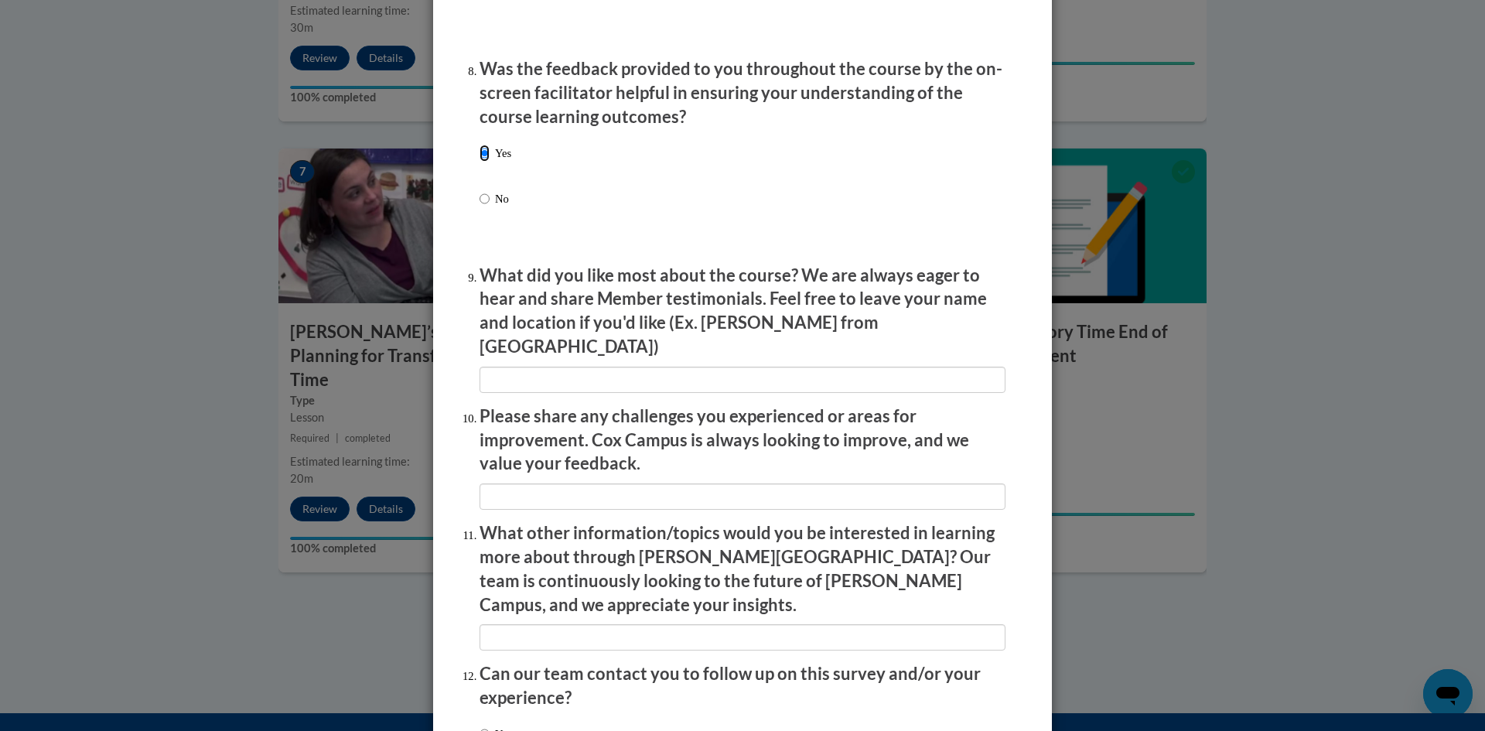
scroll to position [2397, 0]
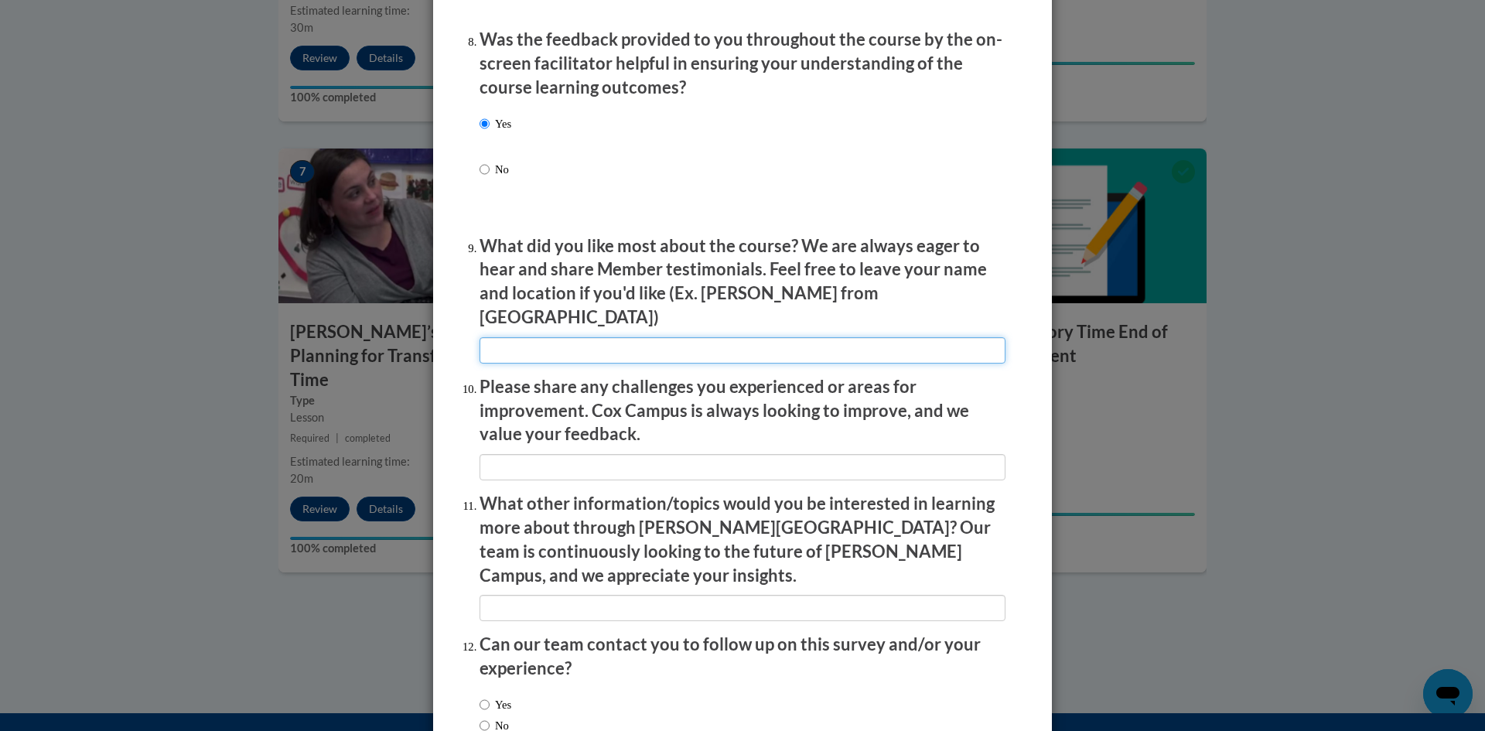
click at [560, 343] on input "textbox" at bounding box center [742, 350] width 526 height 26
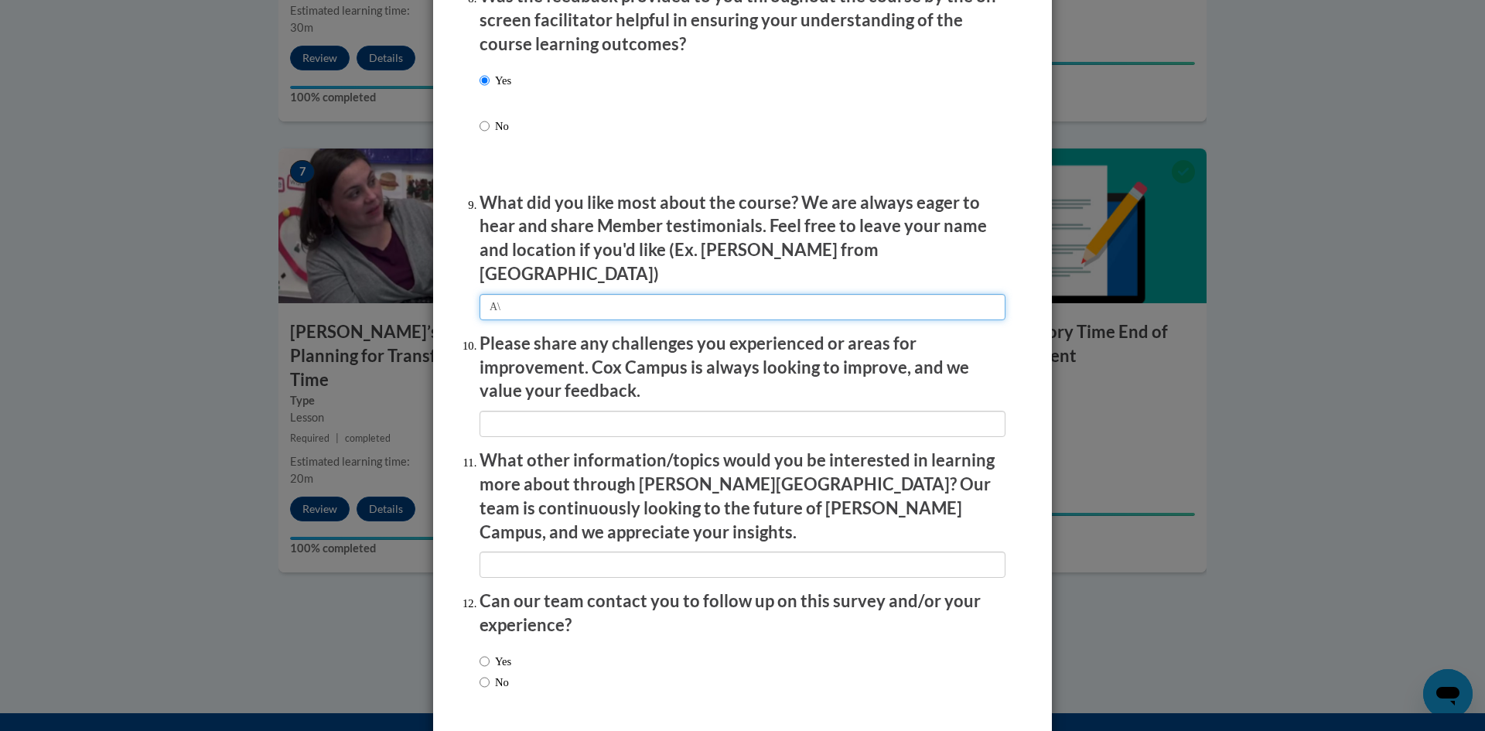
scroll to position [2482, 0]
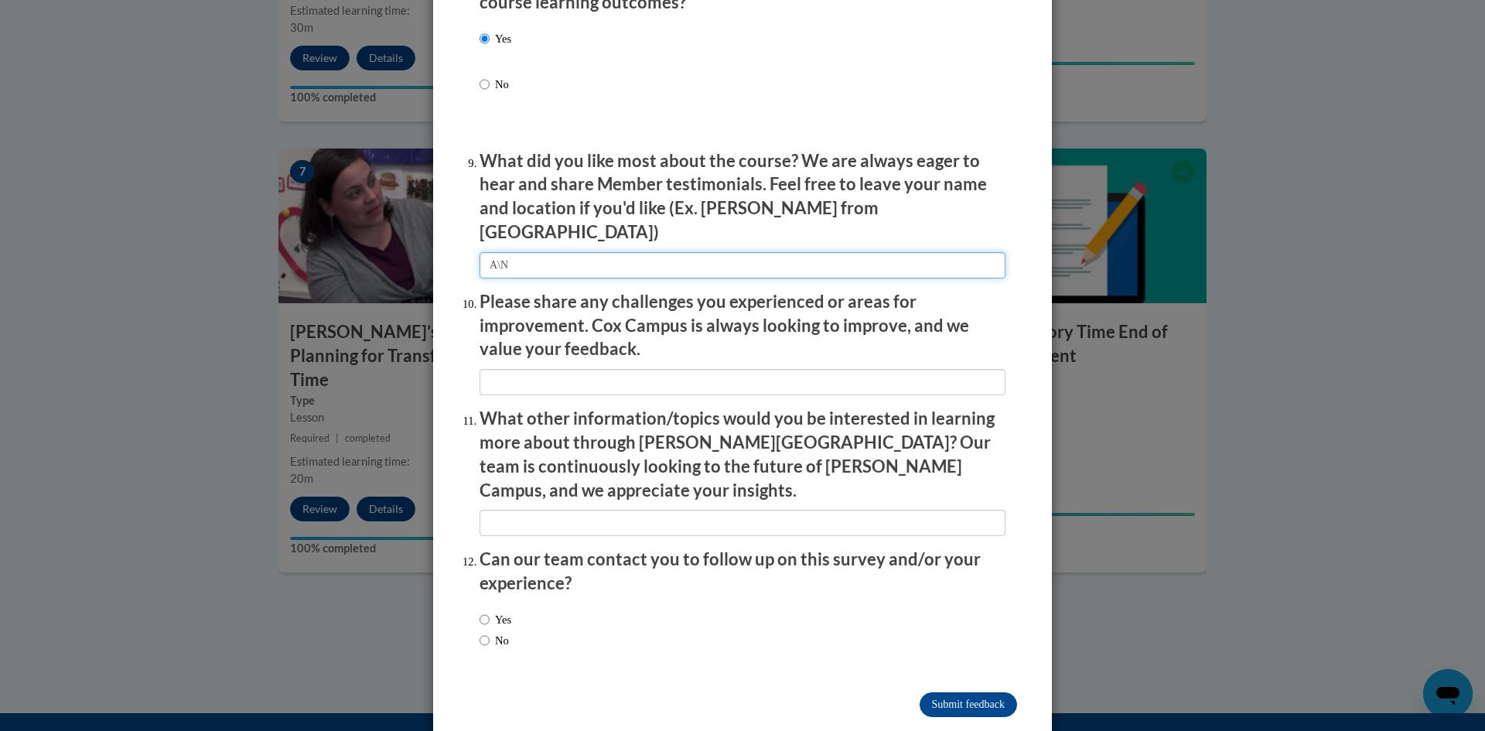
type input "A\N"
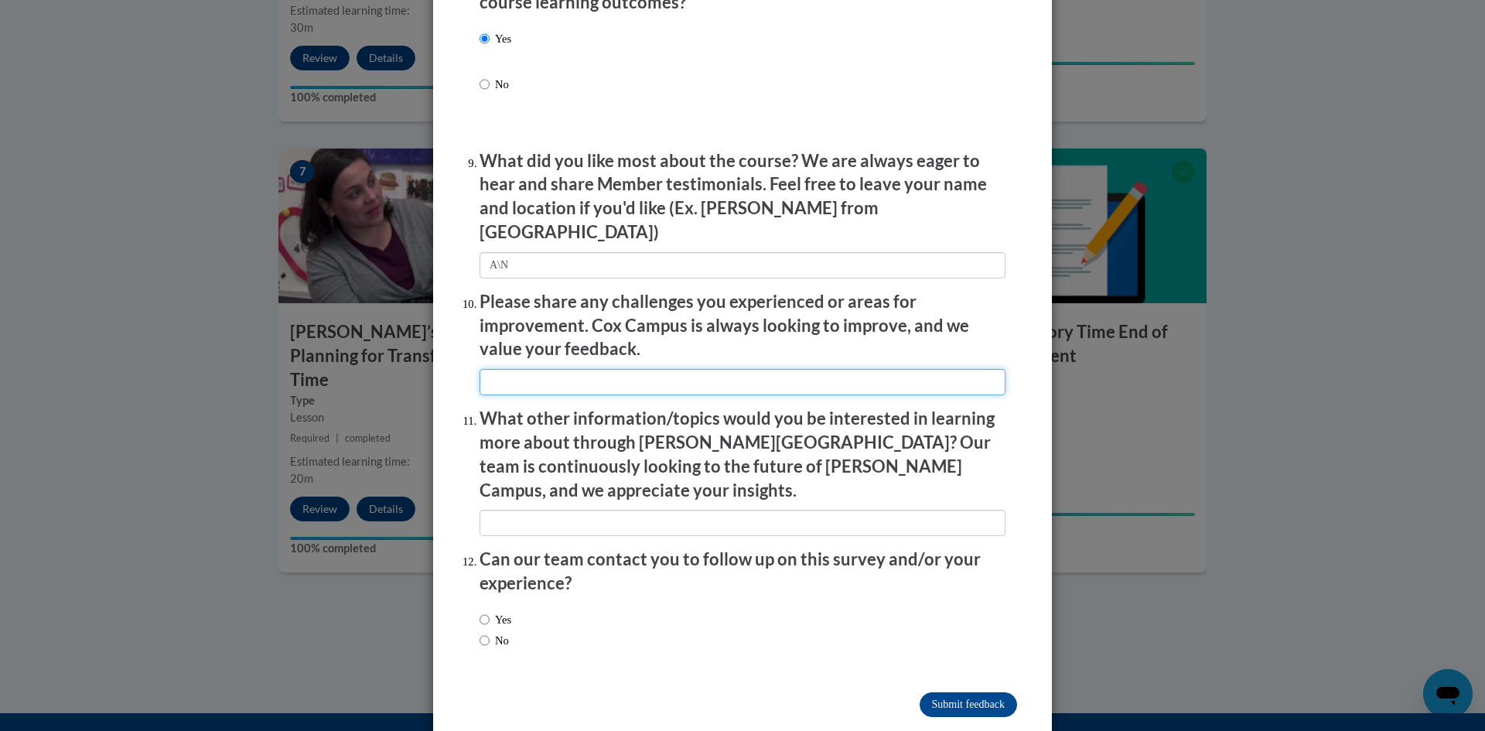
click at [539, 369] on input "textbox" at bounding box center [742, 382] width 526 height 26
type input "A\N"
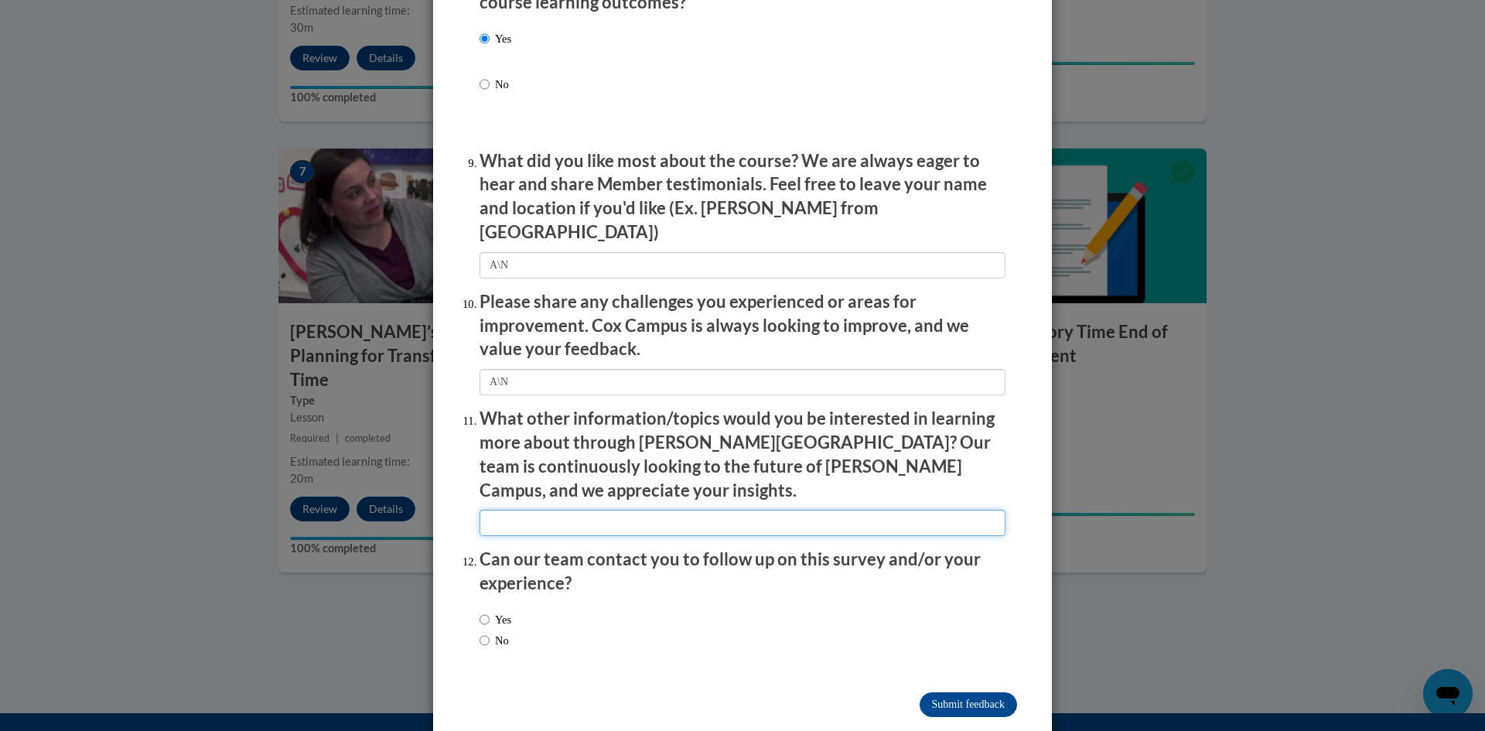
click at [540, 510] on input "textbox" at bounding box center [742, 523] width 526 height 26
type input "A\N"
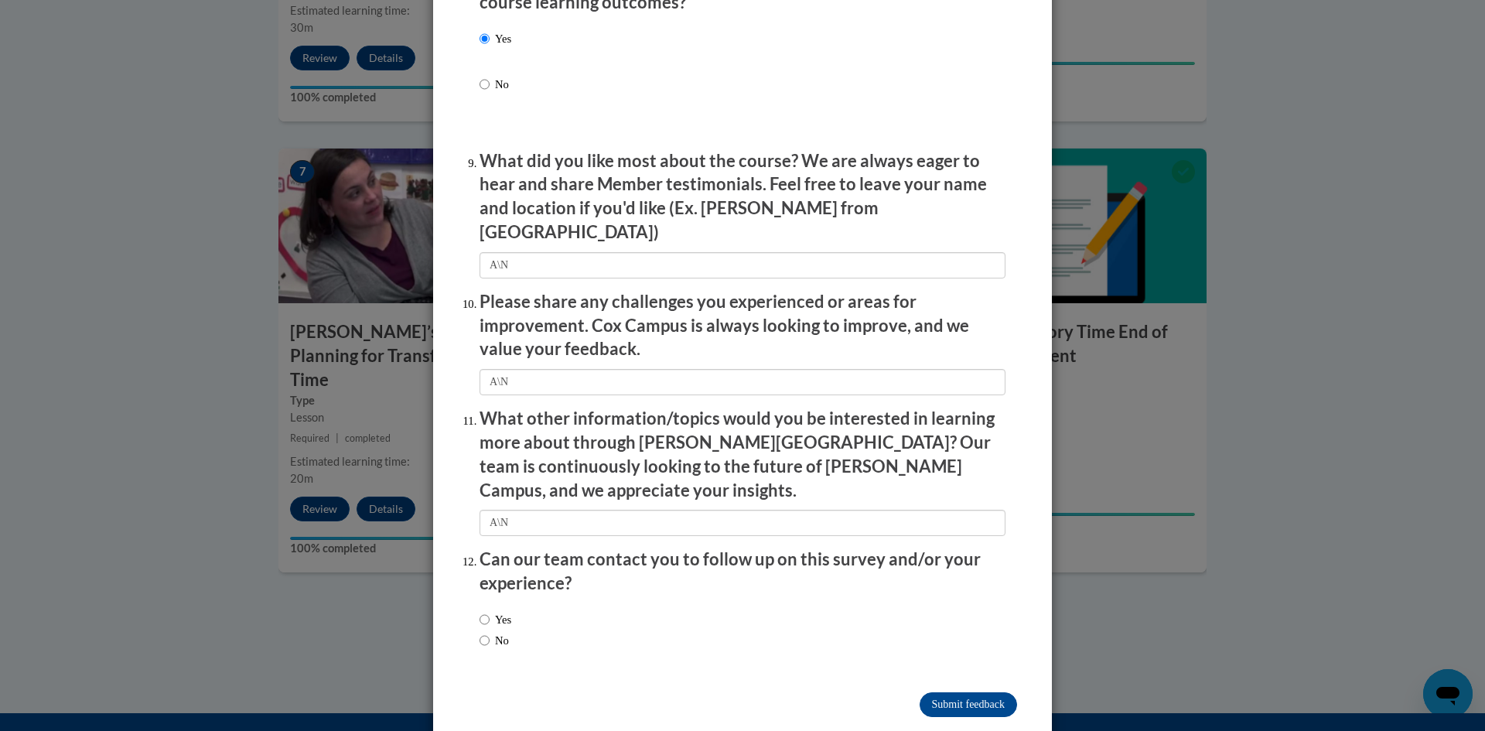
click at [504, 611] on label "Yes" at bounding box center [495, 619] width 32 height 17
click at [490, 611] on input "Yes" at bounding box center [484, 619] width 10 height 17
radio input "true"
click at [1006, 692] on input "Submit feedback" at bounding box center [967, 704] width 97 height 25
